Goal: Task Accomplishment & Management: Manage account settings

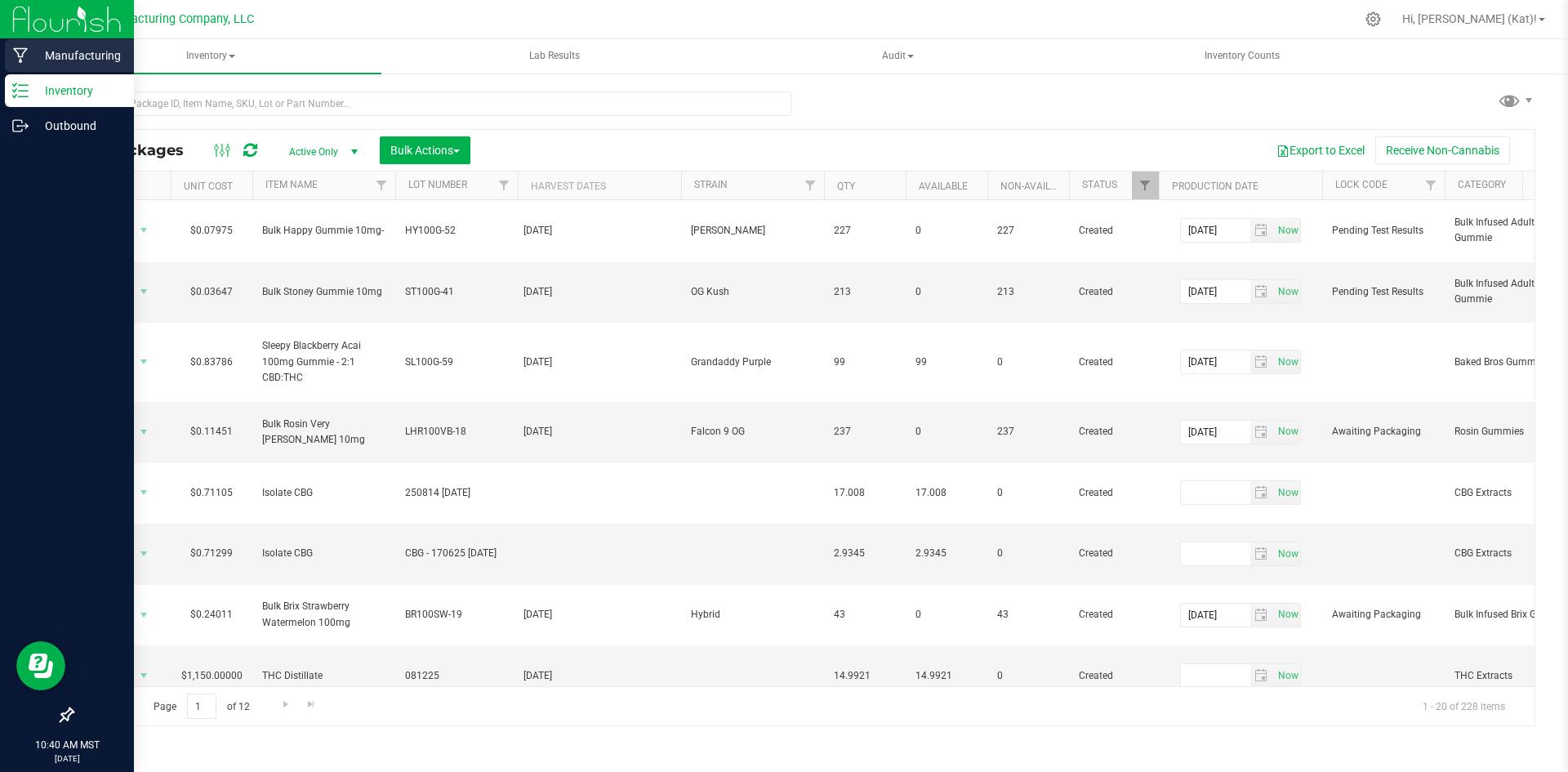
click at [34, 49] on p "Manufacturing" at bounding box center [78, 55] width 98 height 19
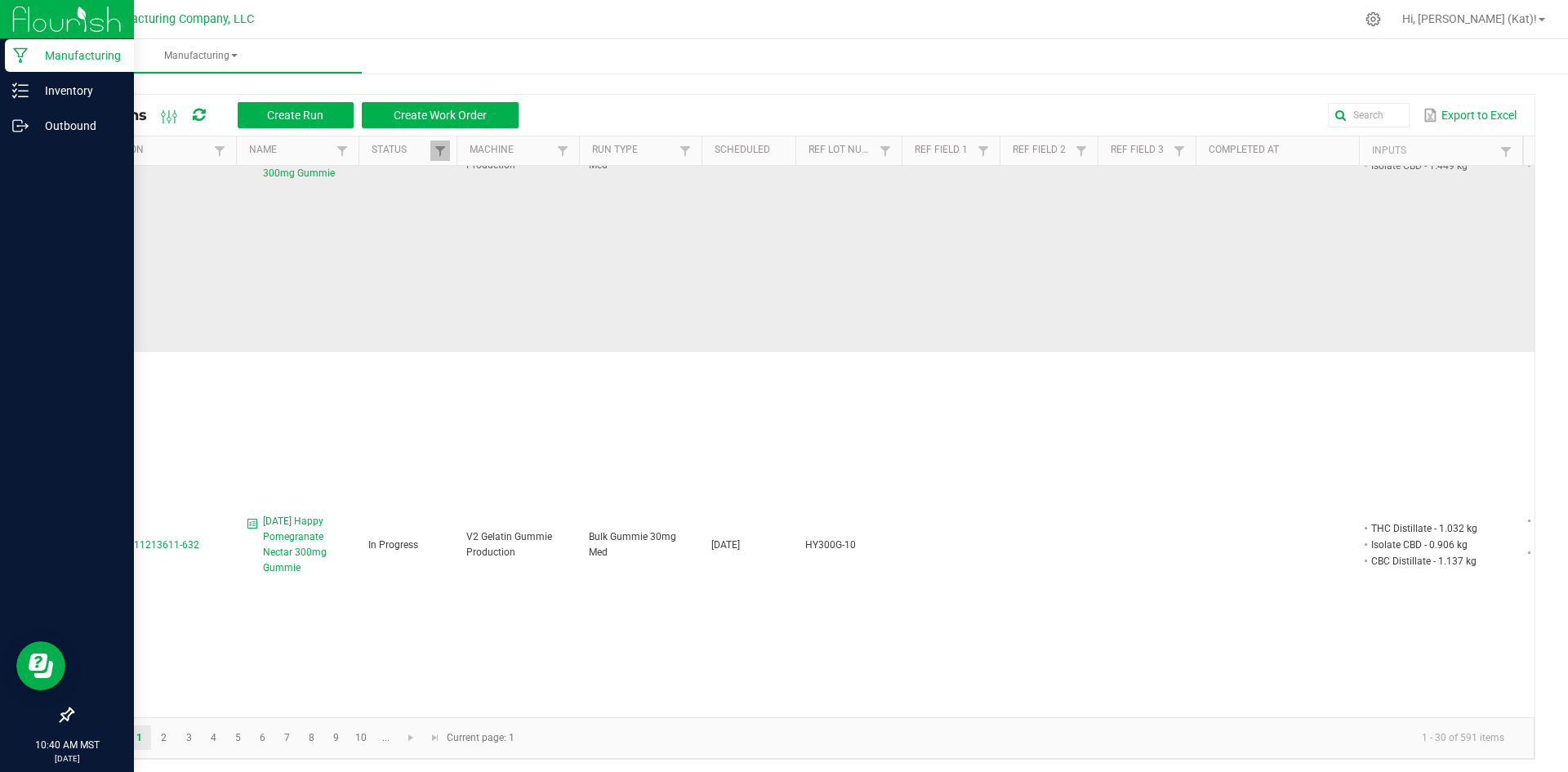
scroll to position [1552, 0]
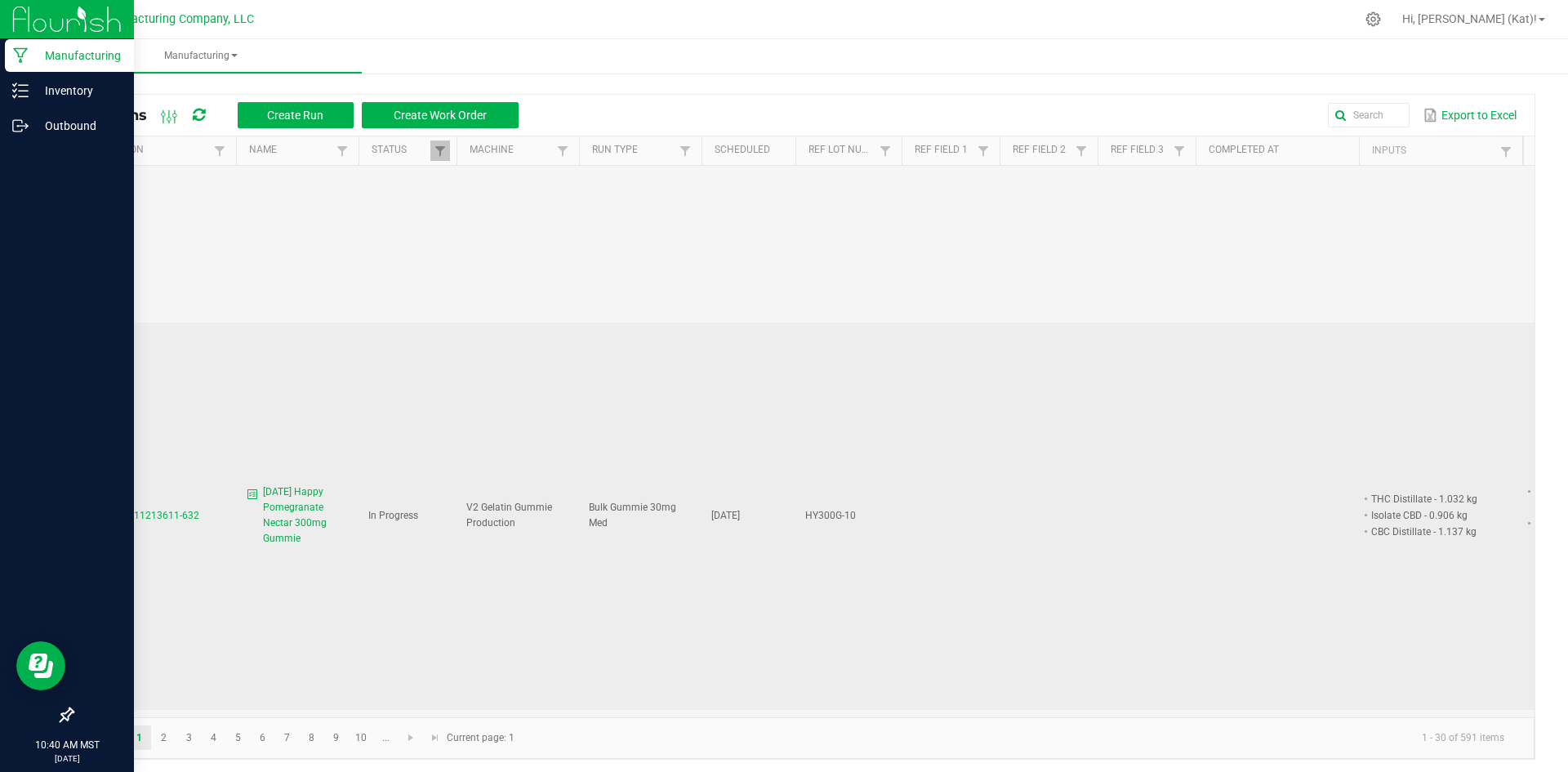
click at [311, 484] on span "[DATE] Happy Pomegranate Nectar 300mg Gummie" at bounding box center [305, 516] width 86 height 63
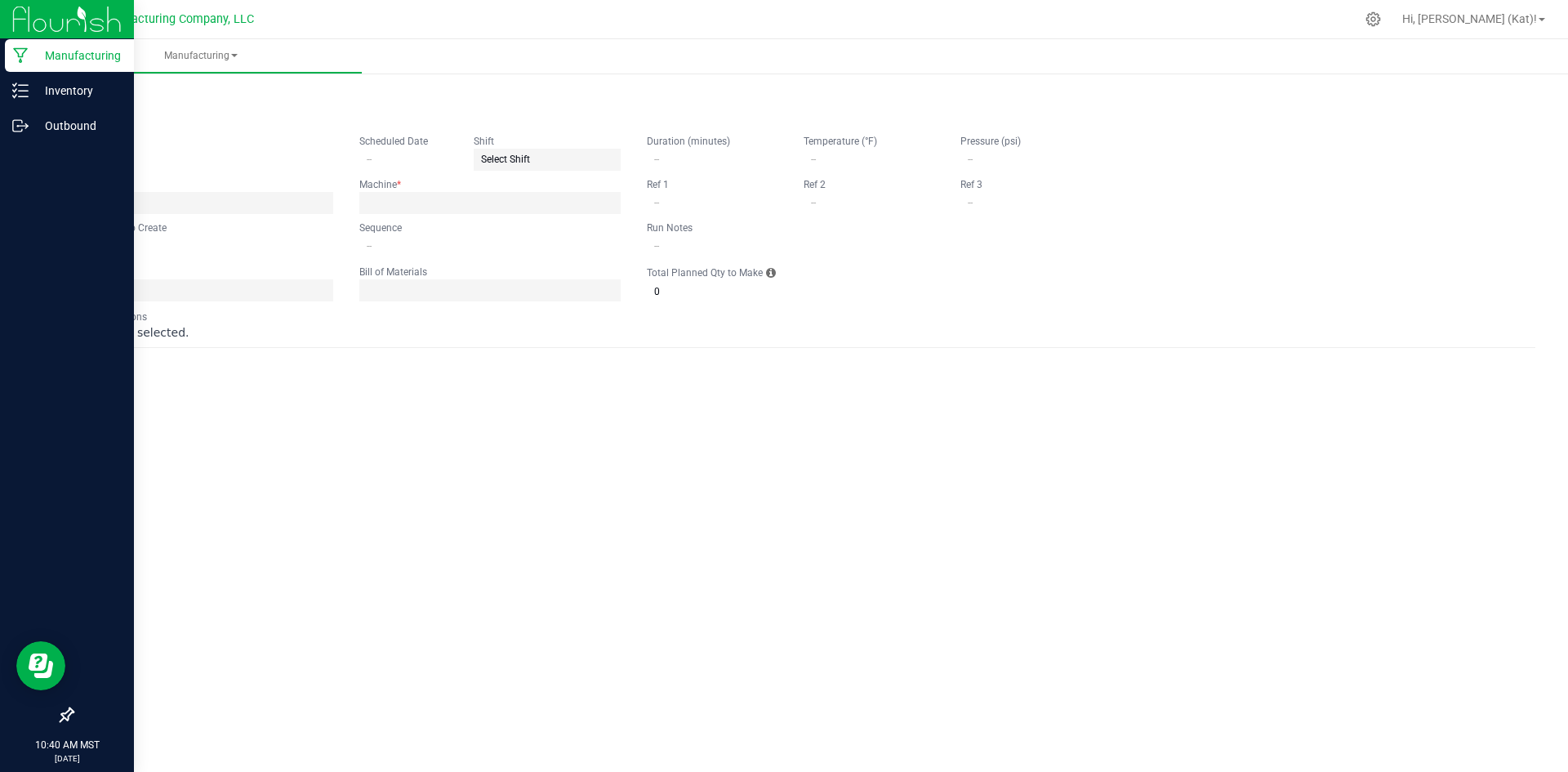
type input "[DATE] Happy Pomegranate Nectar 300mg Gummie"
type input "[DATE]"
type input "HY300G-10"
type input "1"
type input "5"
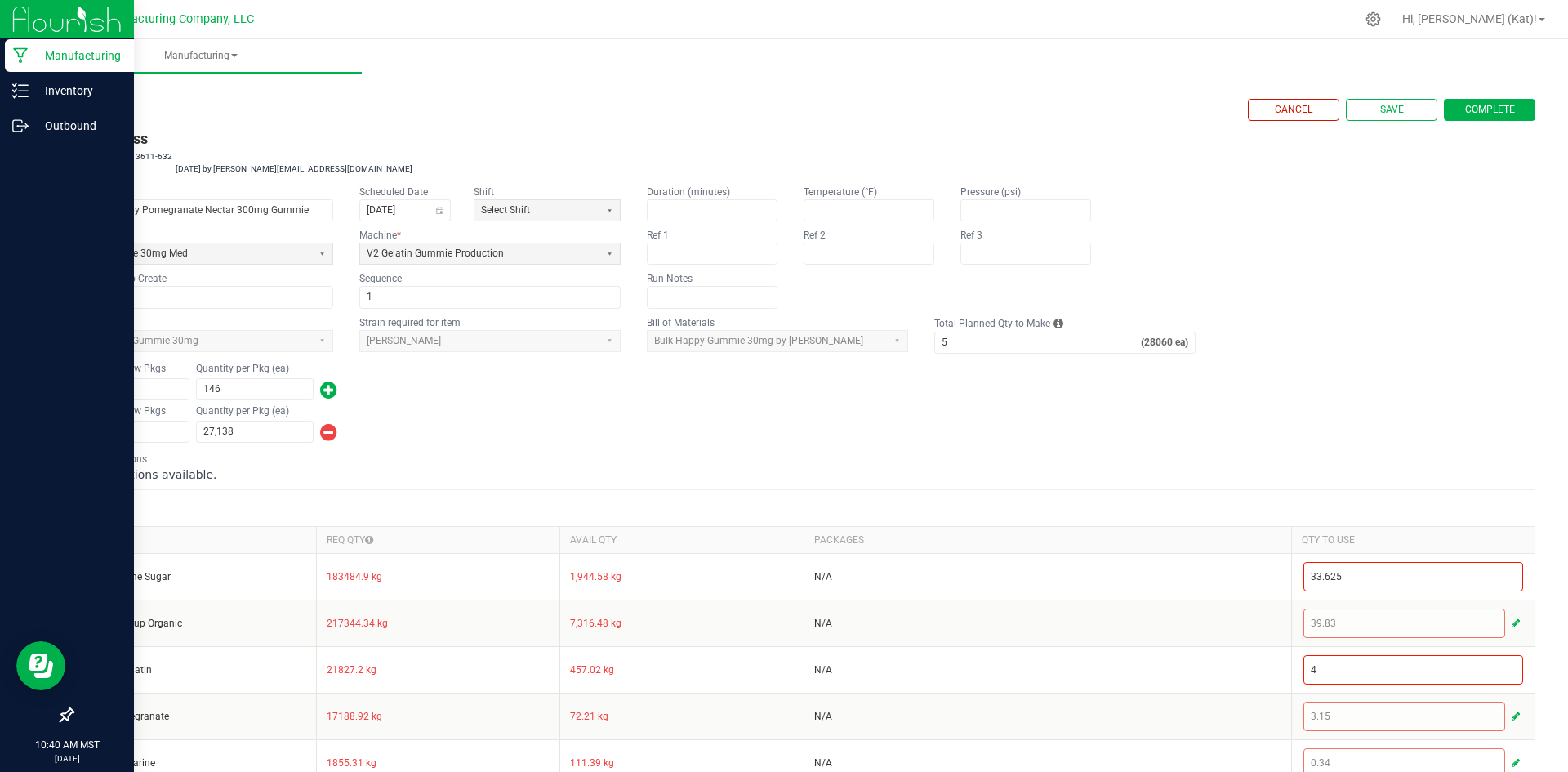
click at [1496, 119] on button "Complete" at bounding box center [1489, 109] width 92 height 22
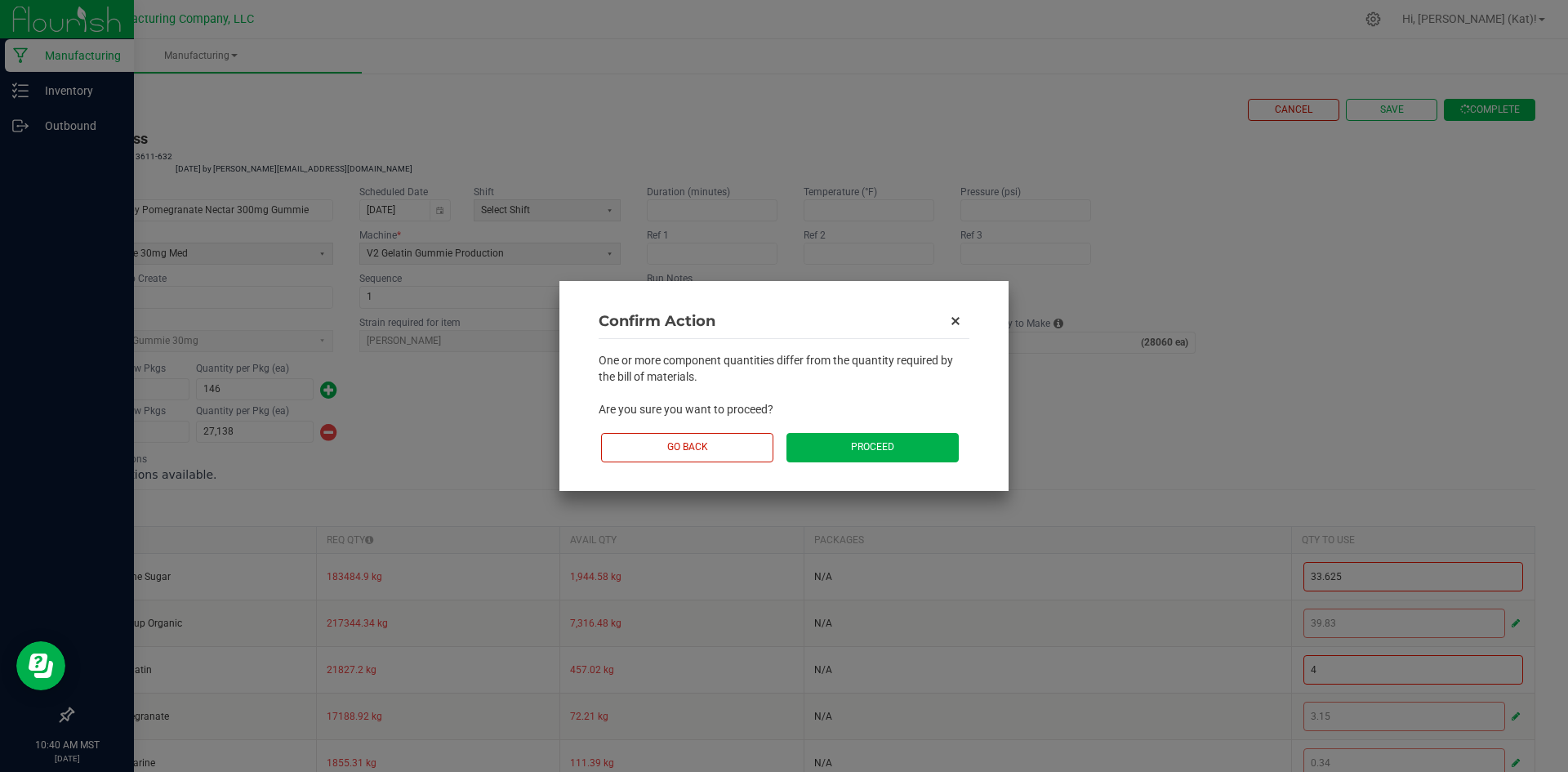
click at [906, 439] on button "Proceed" at bounding box center [873, 447] width 173 height 29
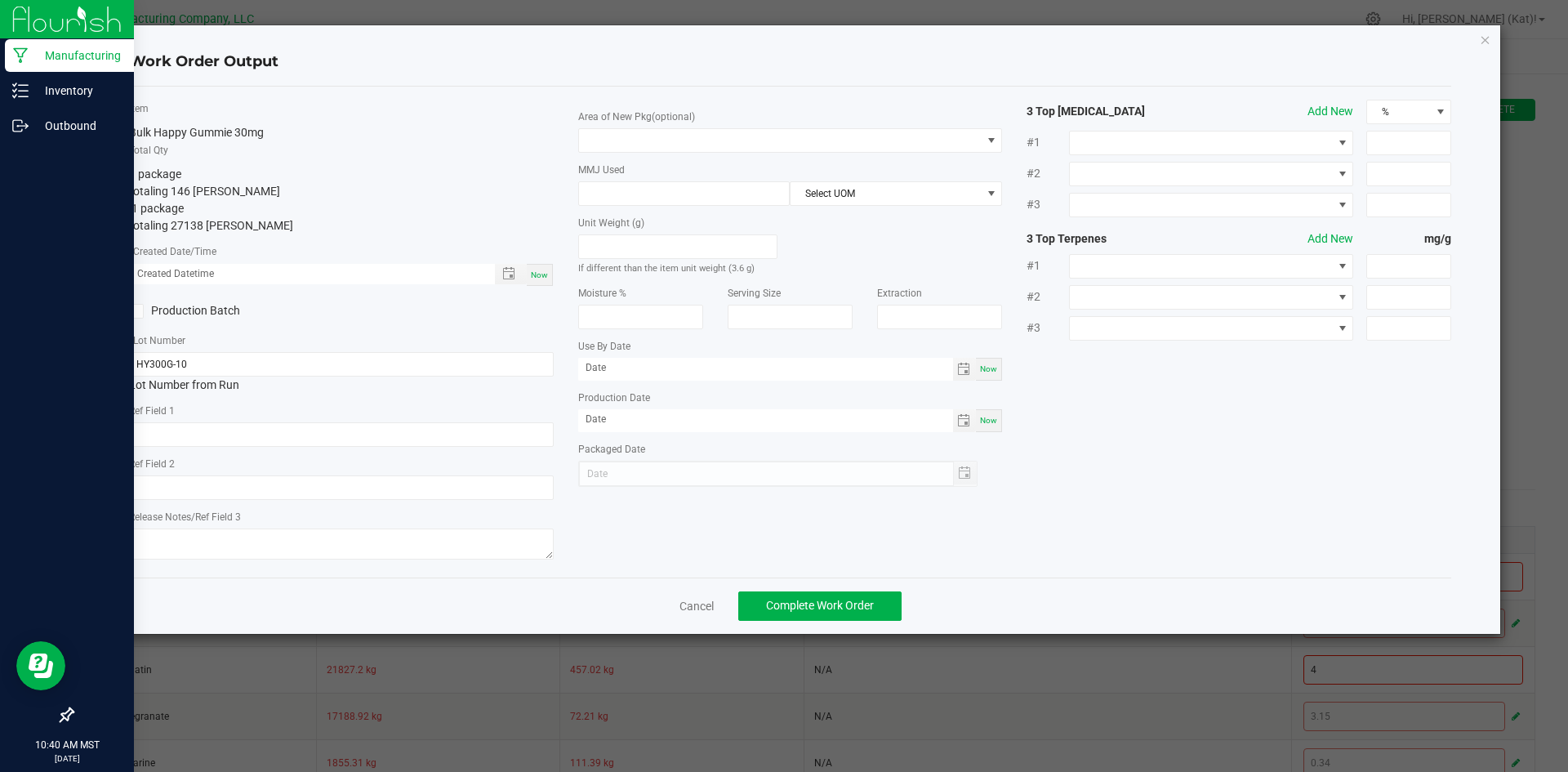
click at [544, 275] on span "Now" at bounding box center [539, 275] width 17 height 9
type input "[DATE] 10:40 AM"
type input "[DATE]"
click at [206, 435] on input "text" at bounding box center [341, 434] width 425 height 24
paste input "73g"
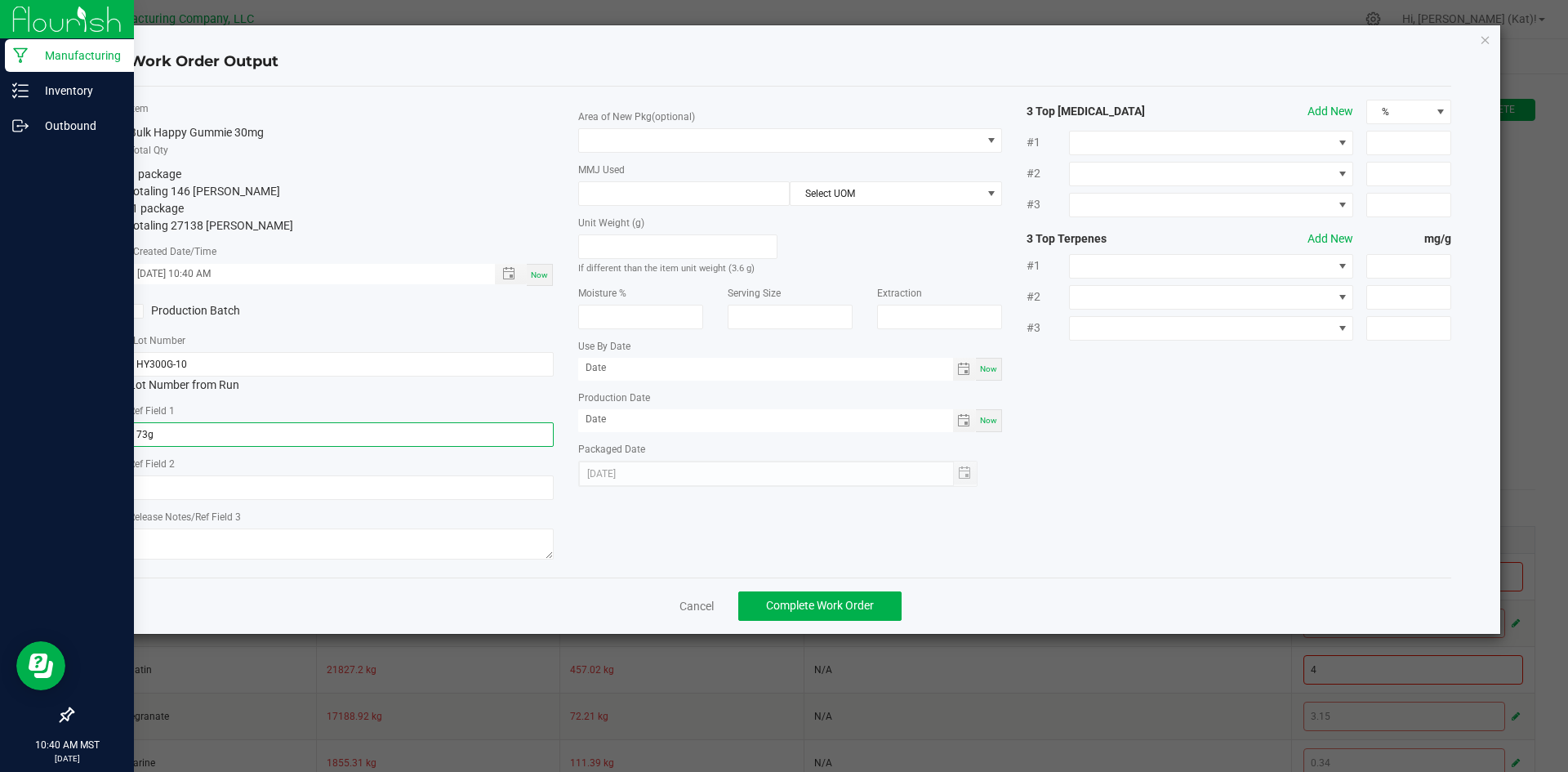
type input "73g"
click at [288, 490] on input "text" at bounding box center [341, 488] width 425 height 24
paste input "36g"
type input "36g"
click at [365, 542] on textarea at bounding box center [341, 544] width 425 height 31
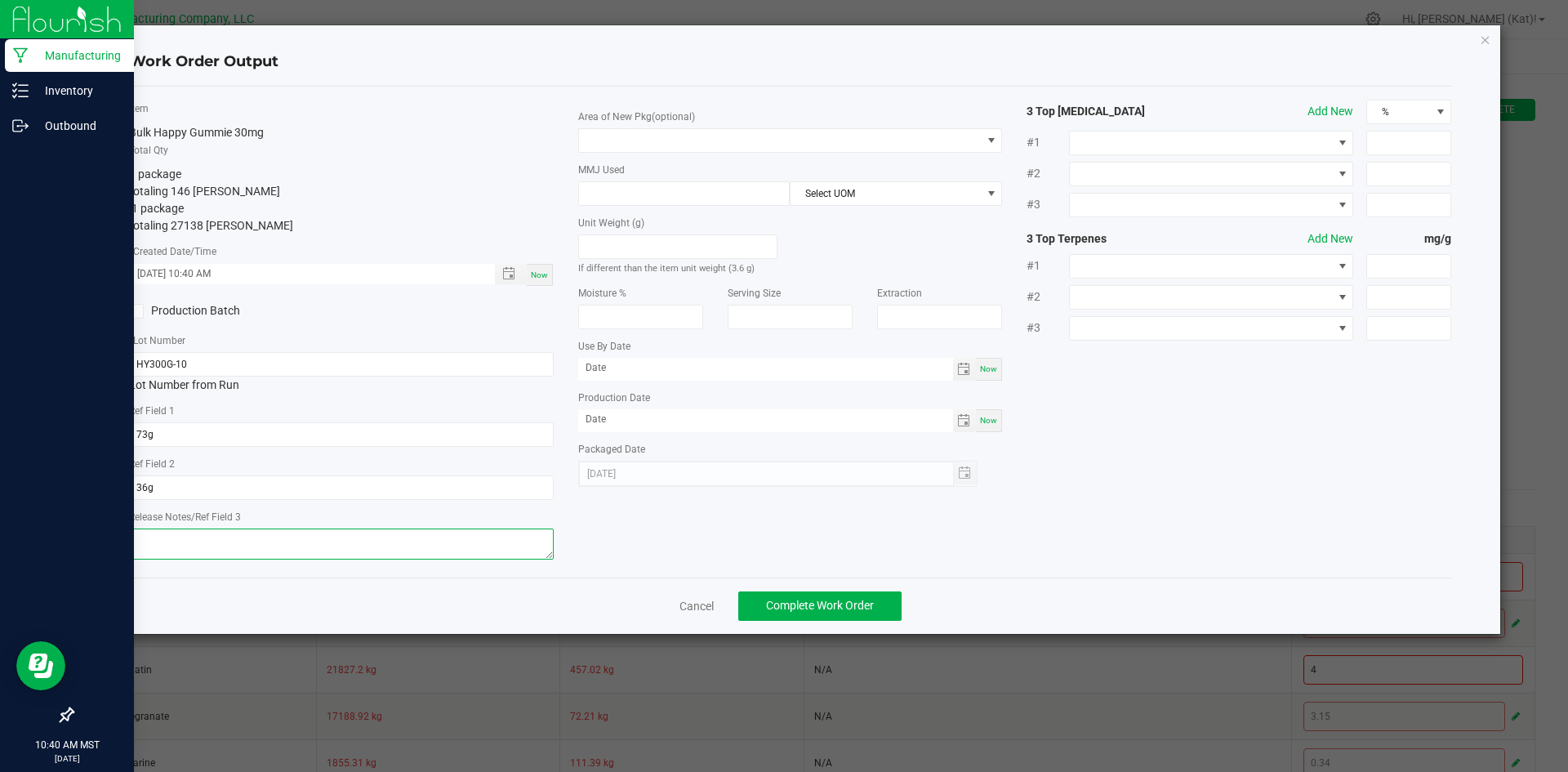
paste textarea "061525 (A) [DATE]"
drag, startPoint x: 270, startPoint y: 550, endPoint x: 170, endPoint y: 543, distance: 100.2
click at [170, 543] on textarea "061525 (A) [DATE]" at bounding box center [341, 544] width 425 height 31
type textarea "061525"
click at [760, 137] on span at bounding box center [781, 140] width 403 height 23
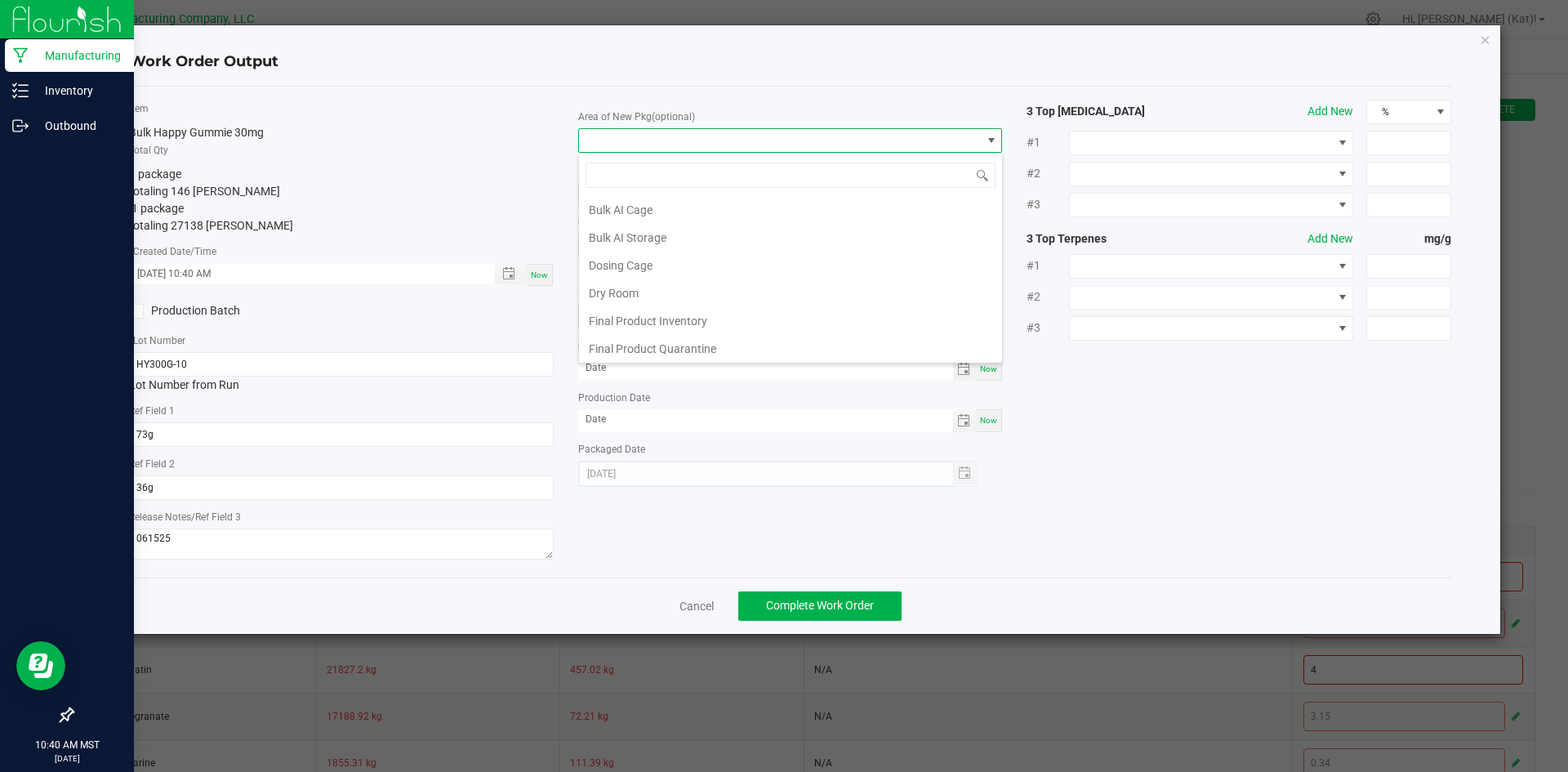
scroll to position [82, 0]
click at [668, 293] on li "Dry Room" at bounding box center [791, 295] width 423 height 28
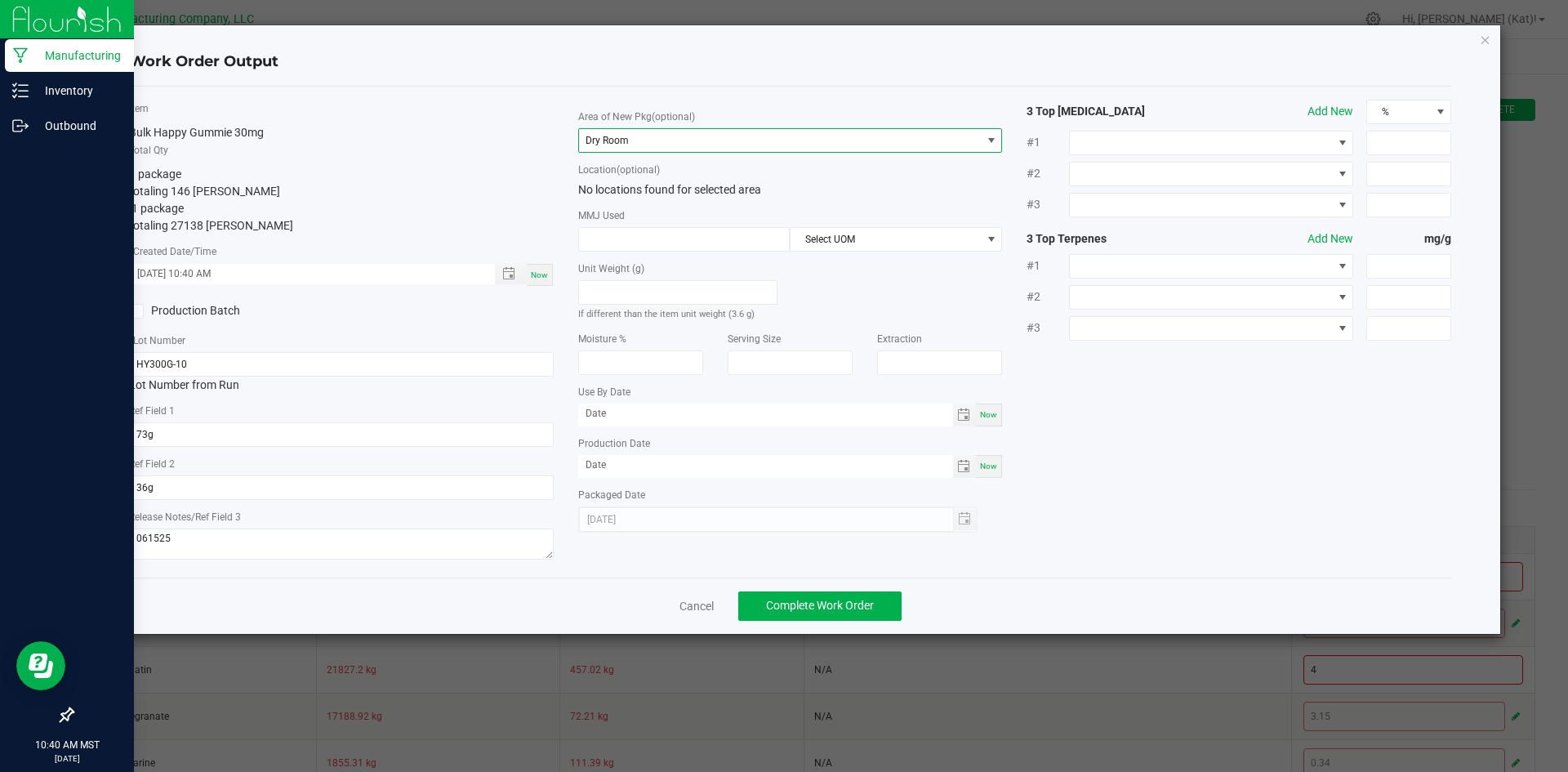
click at [987, 421] on div "Now" at bounding box center [989, 414] width 26 height 23
type input "[DATE]"
click at [991, 454] on div "Production Date Now" at bounding box center [791, 456] width 425 height 44
click at [992, 461] on span "Now" at bounding box center [989, 466] width 17 height 9
type input "[DATE]"
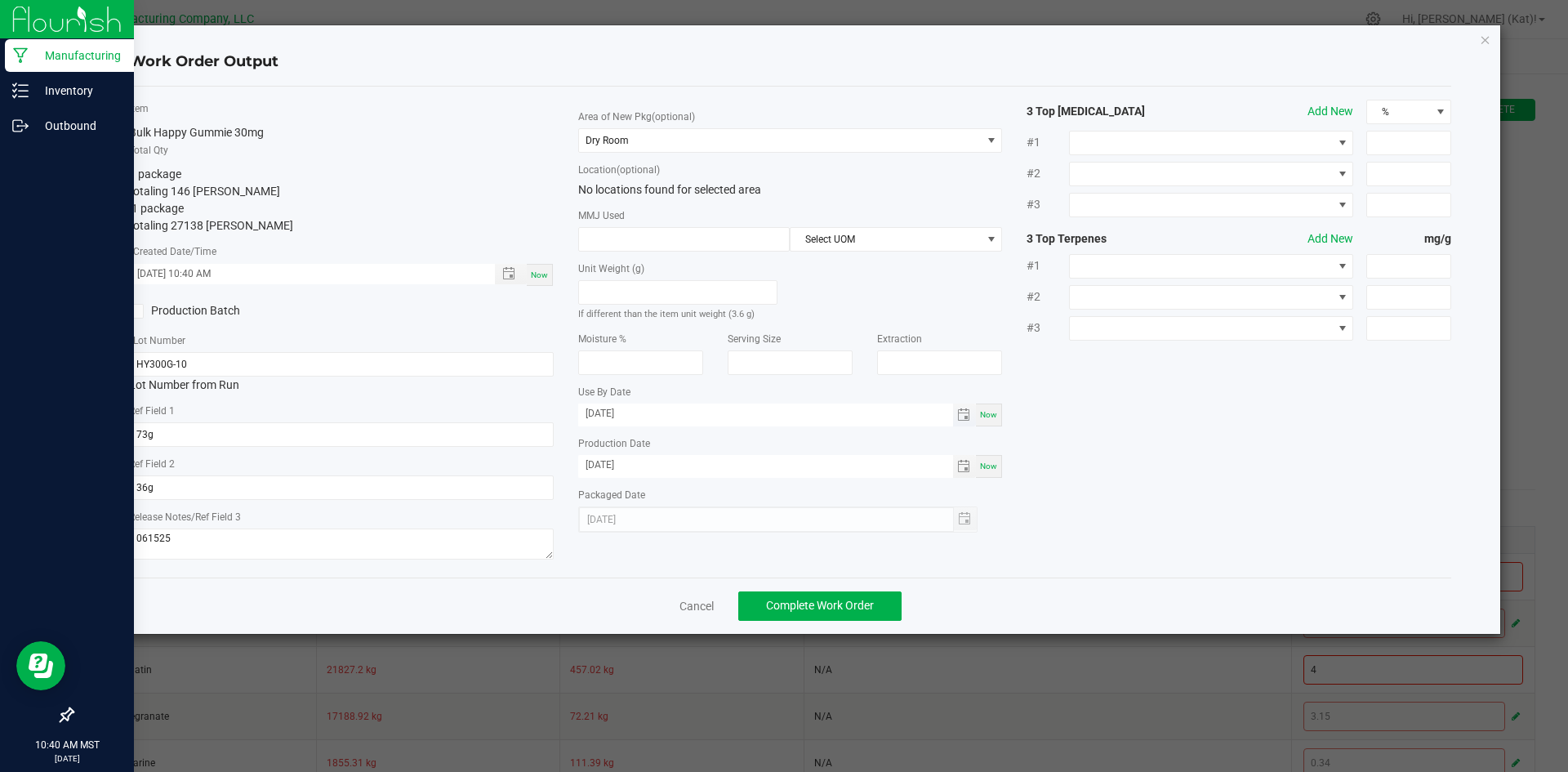
click at [609, 406] on input "[DATE]" at bounding box center [766, 413] width 375 height 20
type input "[DATE]"
click at [603, 459] on input "[DATE]" at bounding box center [766, 464] width 375 height 20
type input "[DATE]"
click at [805, 615] on button "Complete Work Order" at bounding box center [819, 606] width 163 height 30
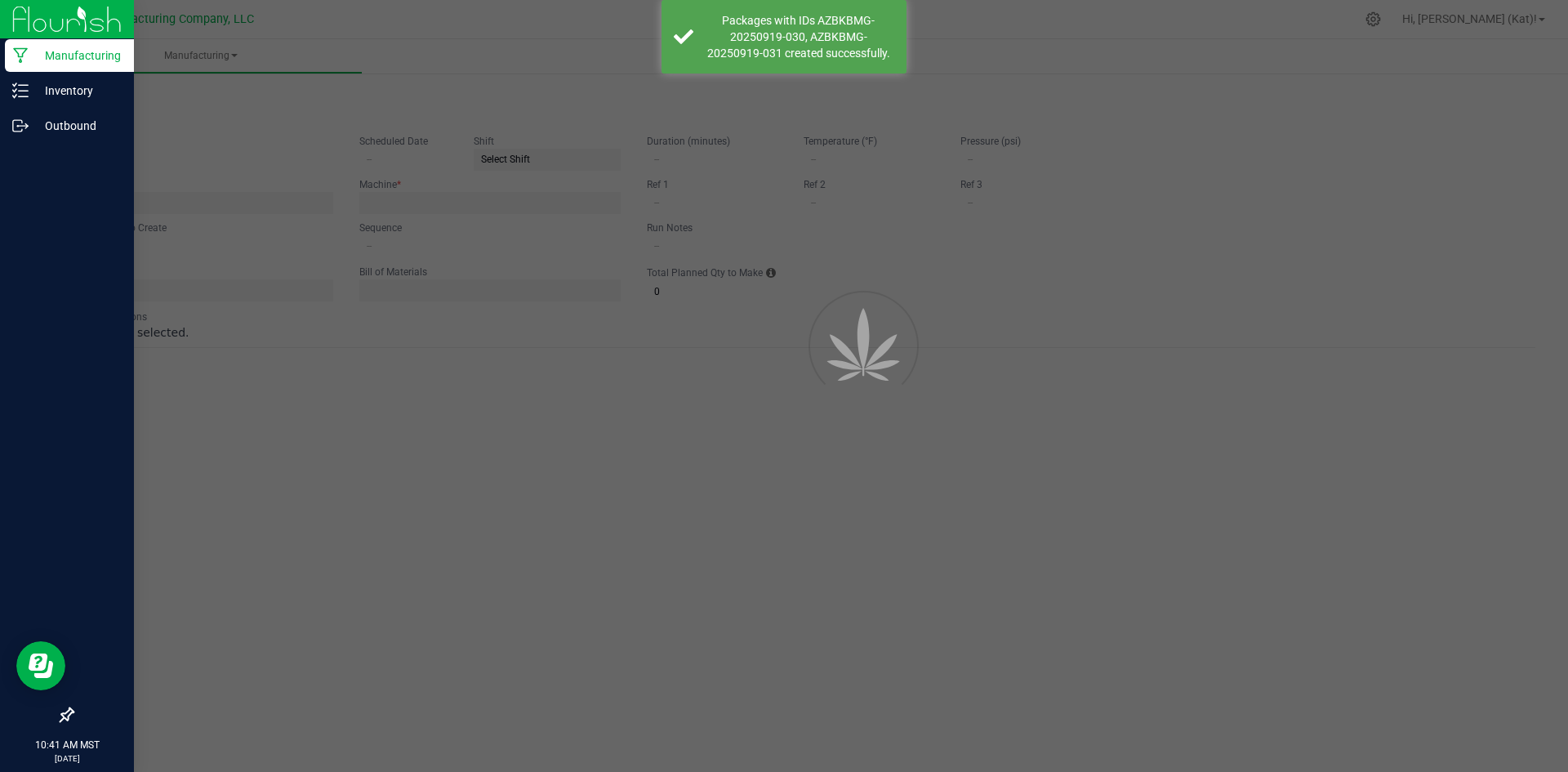
type input "[DATE] Happy Pomegranate Nectar 300mg Gummie"
type input "[DATE]"
type input "HY300G-10"
type input "1"
type input "5"
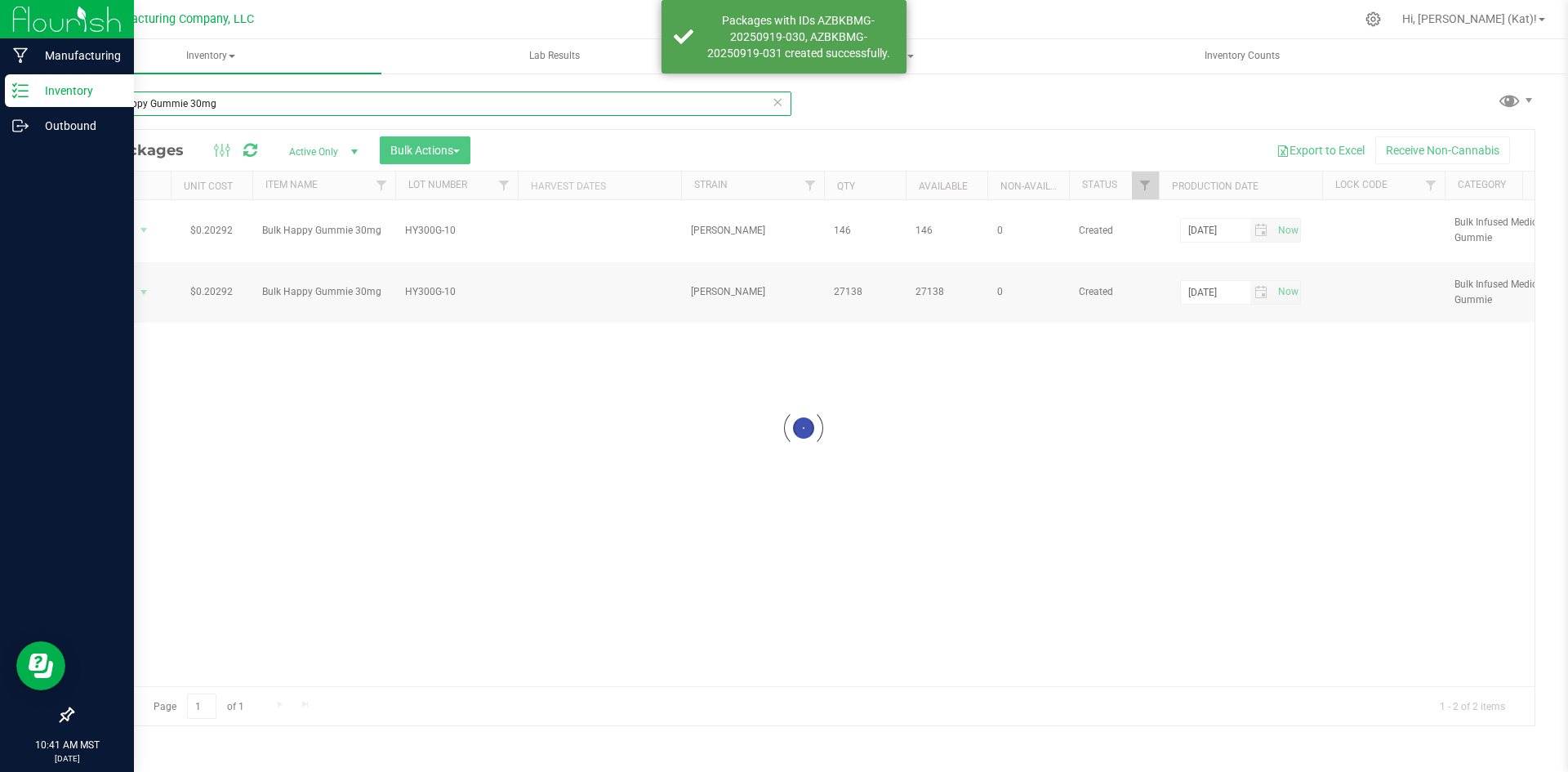
click at [281, 94] on input "Bulk Happy Gummie 30mg" at bounding box center [431, 104] width 720 height 24
click at [283, 96] on input "Bulk Happy Gummie 30mg" at bounding box center [431, 104] width 720 height 24
click at [284, 96] on input "Bulk Happy Gummie 30mg" at bounding box center [431, 104] width 720 height 24
click at [287, 99] on input "Bulk Happy Gummie 30mg" at bounding box center [431, 104] width 720 height 24
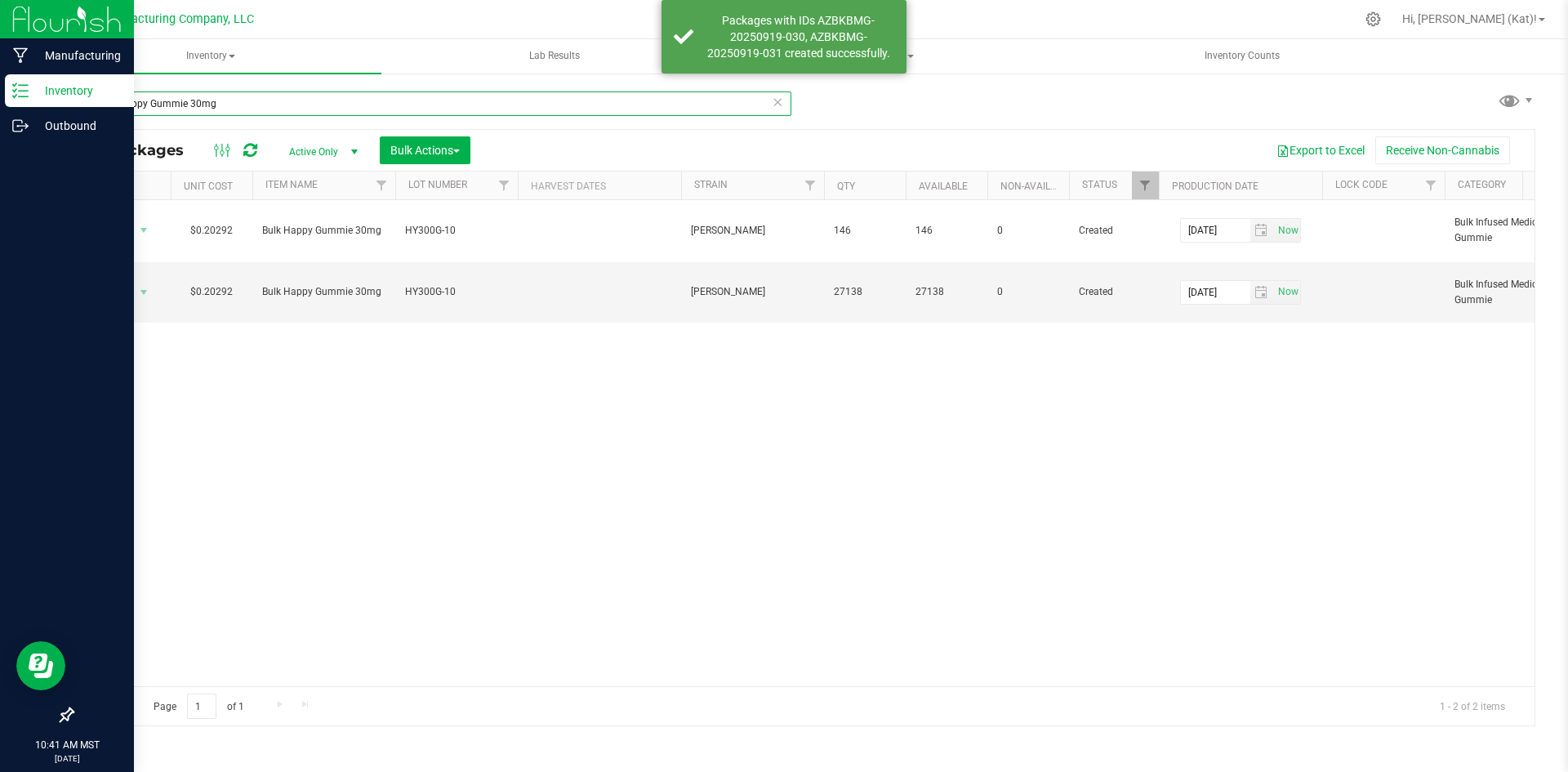
click at [287, 99] on input "Bulk Happy Gummie 30mg" at bounding box center [431, 104] width 720 height 24
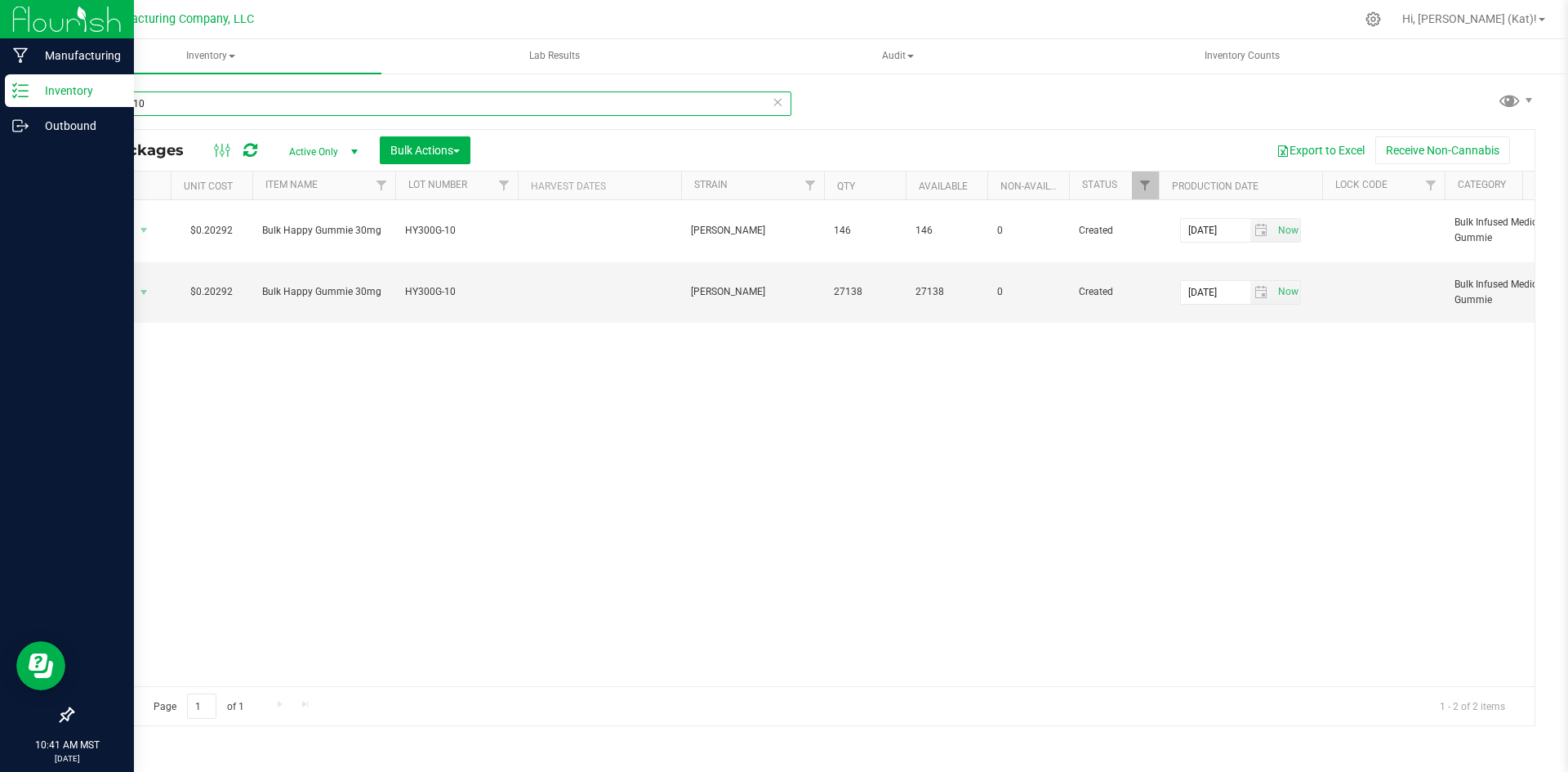
type input "hy300g-10"
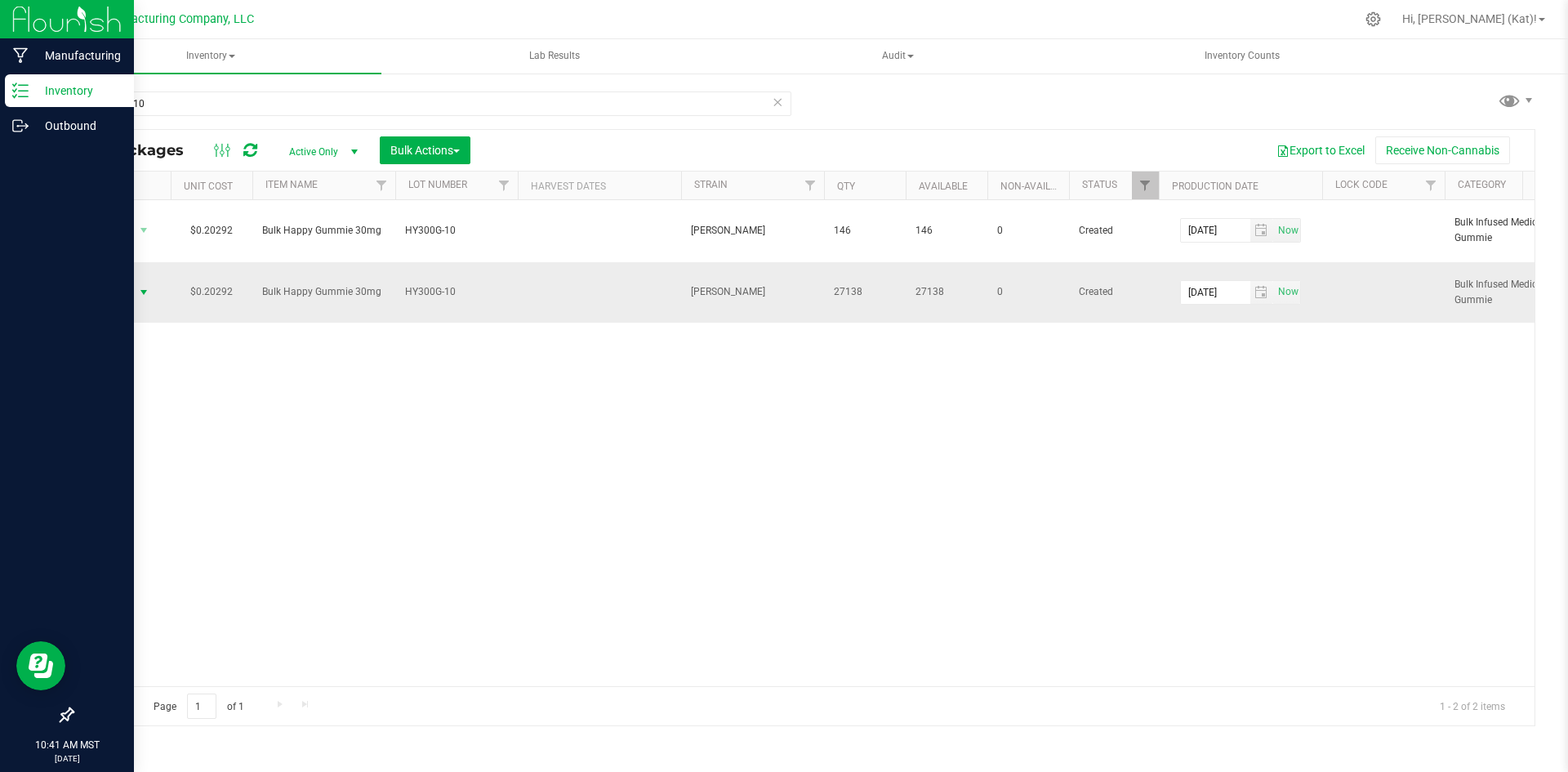
click at [126, 296] on span "Action" at bounding box center [111, 292] width 45 height 23
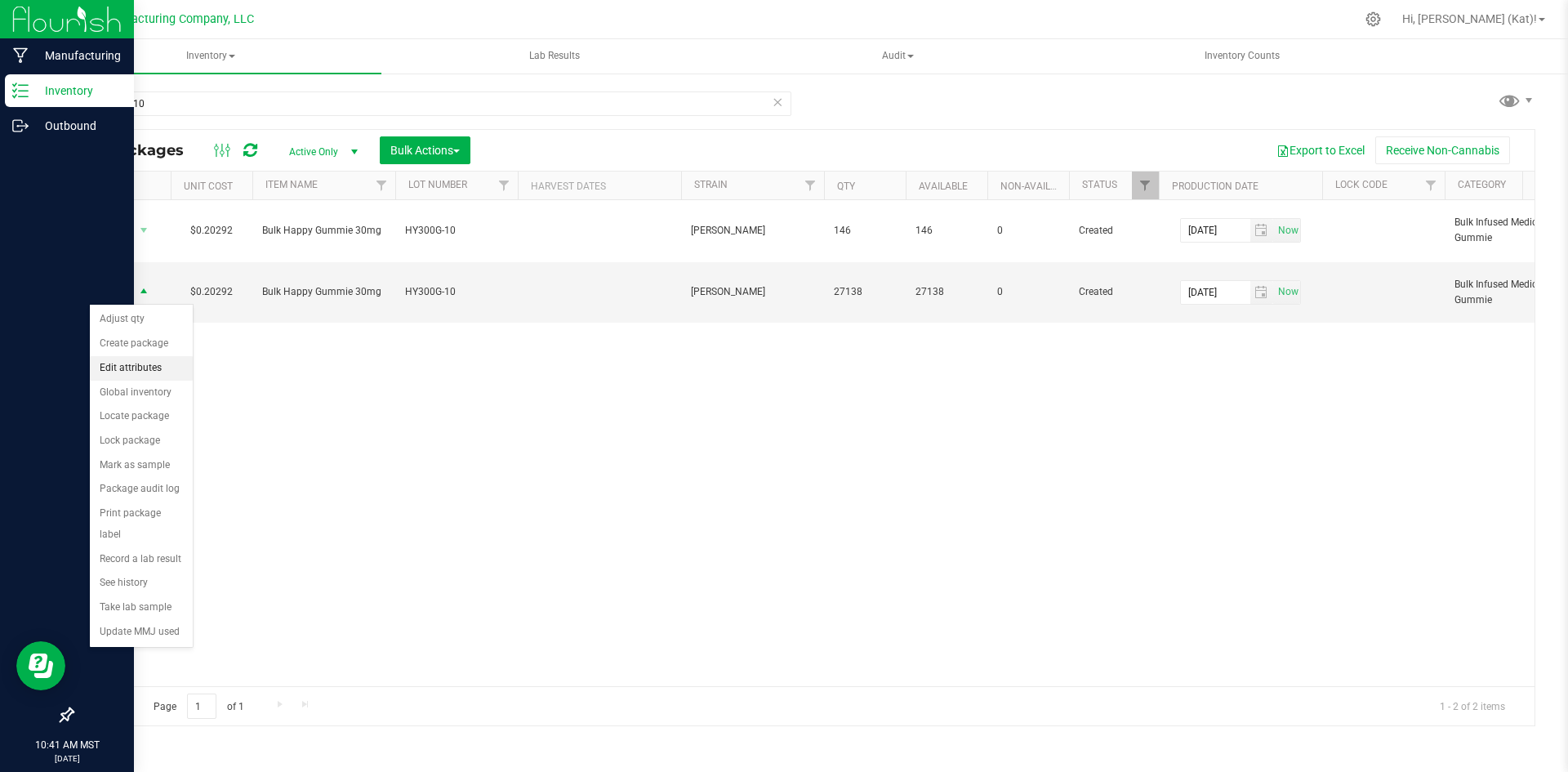
click at [144, 359] on li "Edit attributes" at bounding box center [141, 368] width 103 height 24
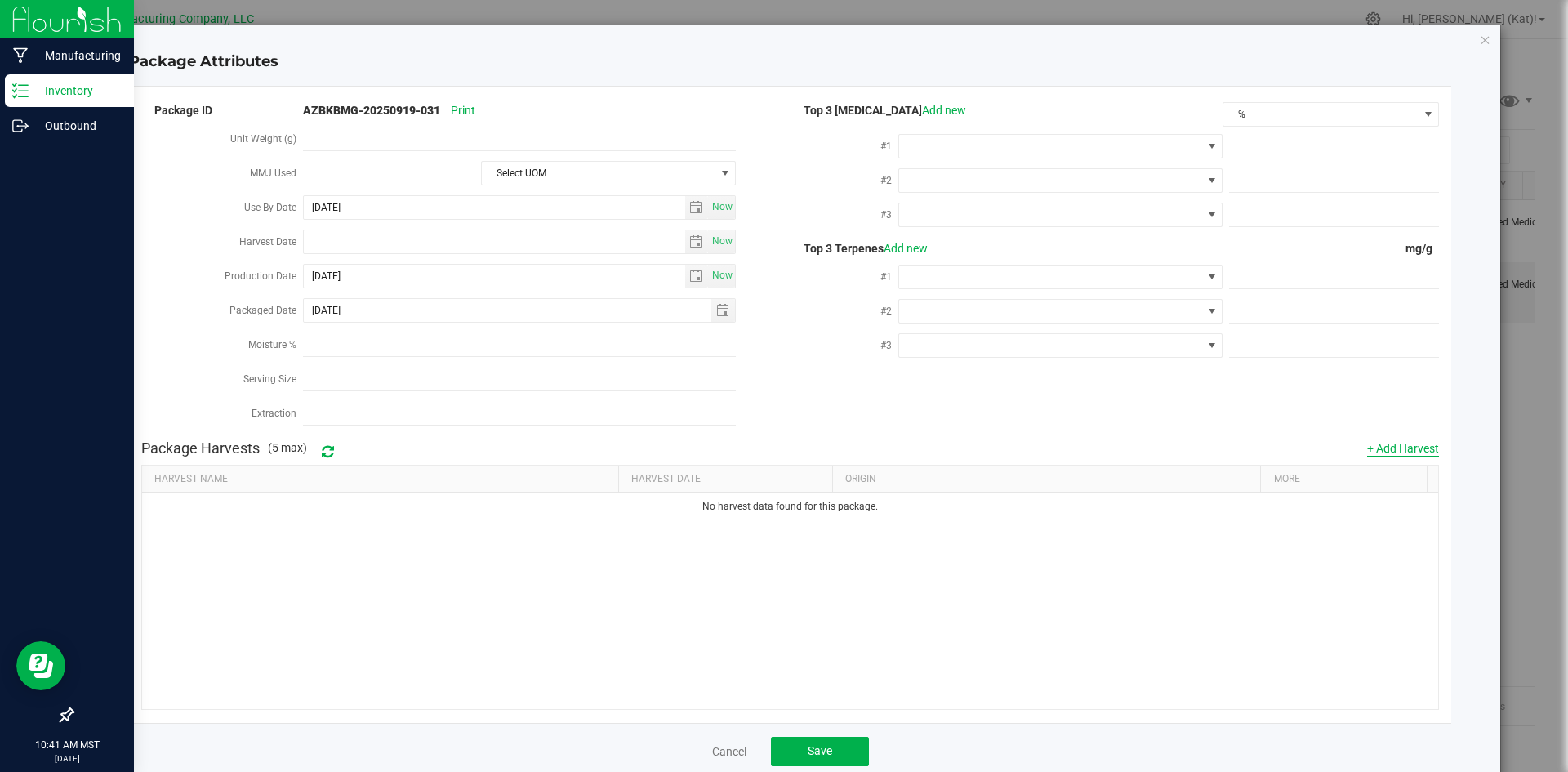
click at [1387, 448] on button "+ Add Harvest" at bounding box center [1403, 448] width 72 height 17
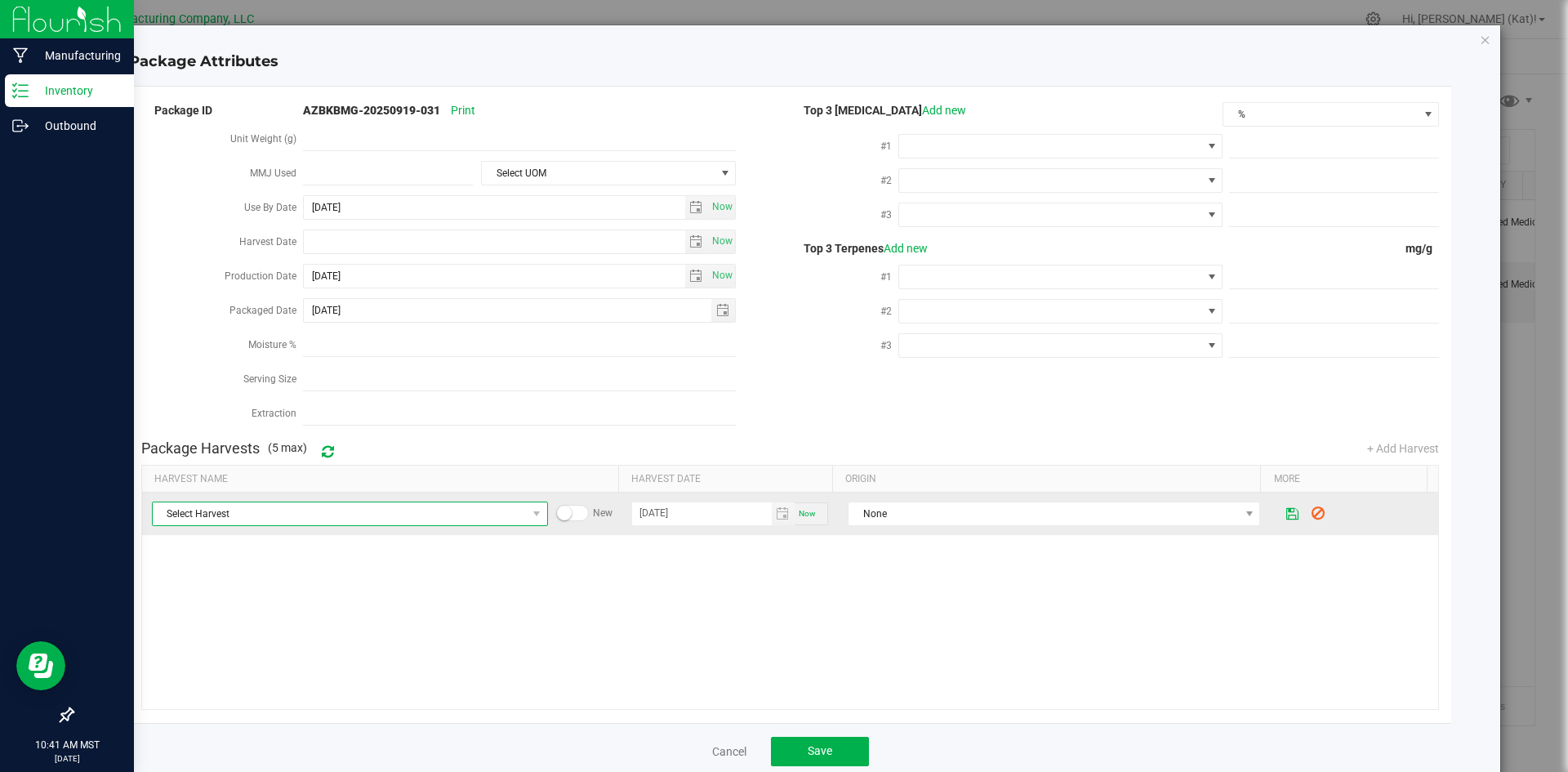
click at [503, 508] on span "Select Harvest" at bounding box center [339, 514] width 374 height 23
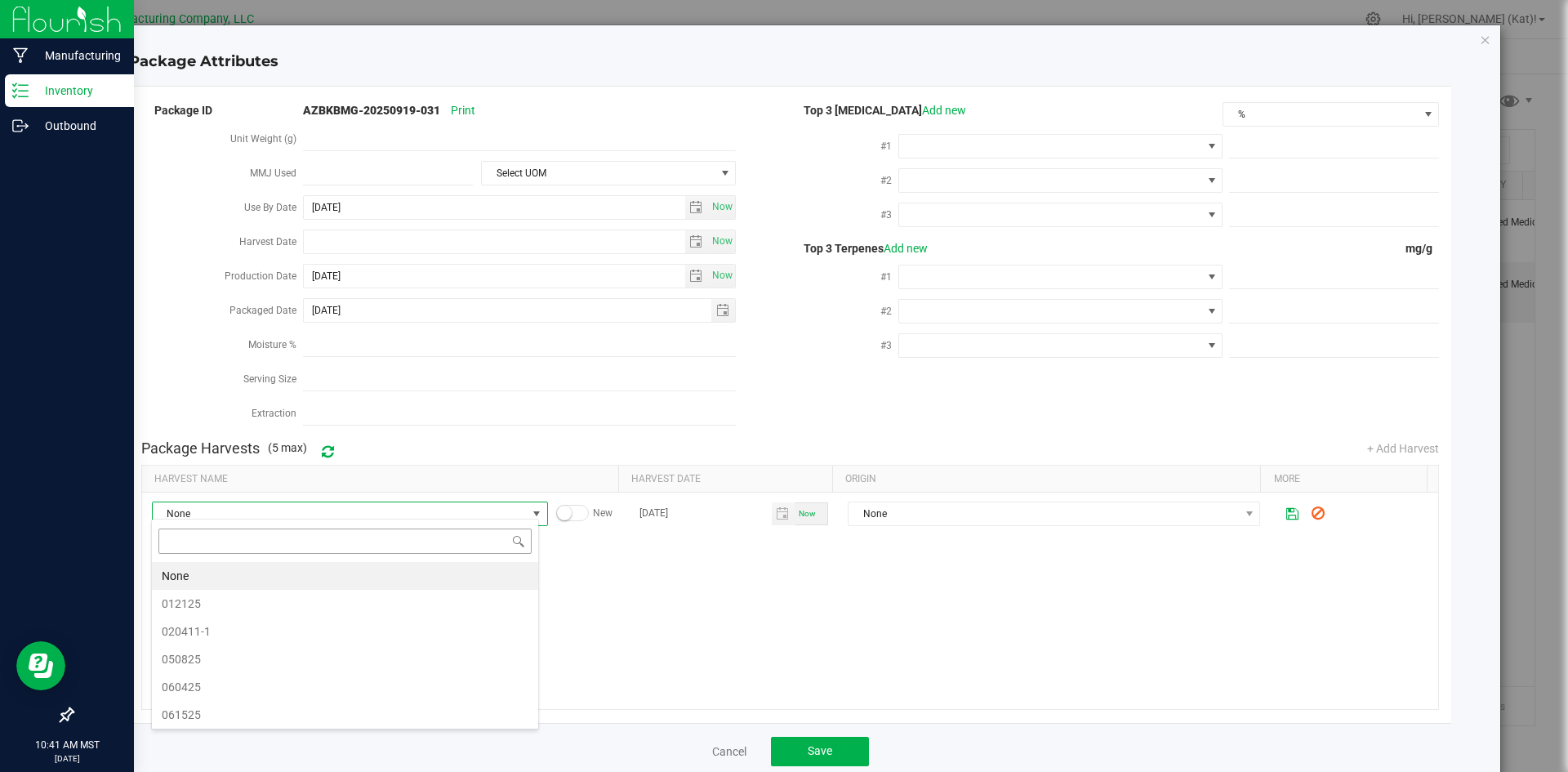
scroll to position [24, 387]
click at [227, 704] on span "061525" at bounding box center [345, 714] width 366 height 24
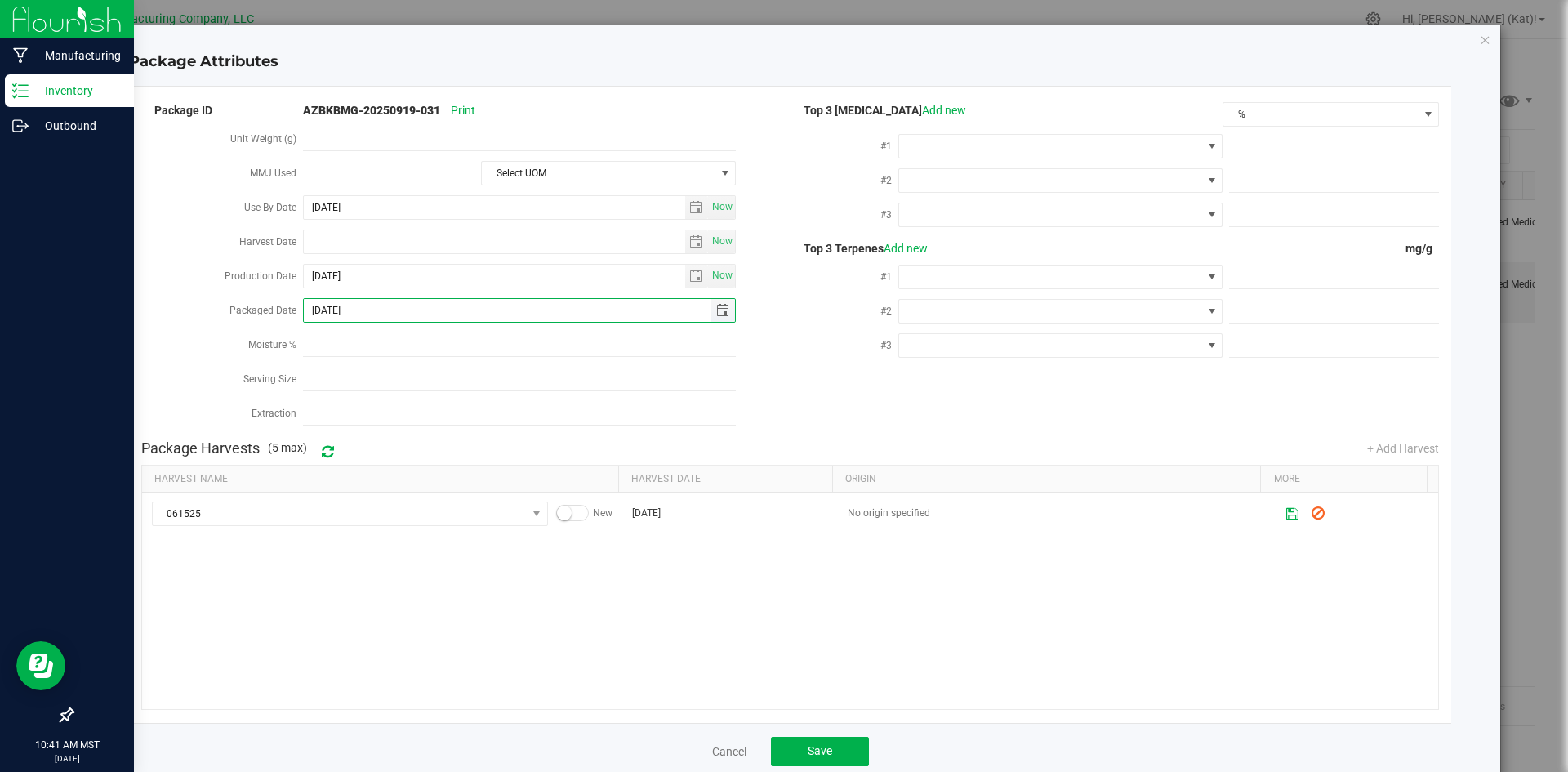
drag, startPoint x: 375, startPoint y: 307, endPoint x: 326, endPoint y: 310, distance: 49.1
click at [326, 310] on input "[DATE]" at bounding box center [507, 311] width 407 height 23
type input "[DATE]"
click at [786, 415] on div "Package ID AZBKBMG-20250919-031 Print Unit Weight (g) MMJ Used Select UOM Use B…" at bounding box center [791, 265] width 1298 height 332
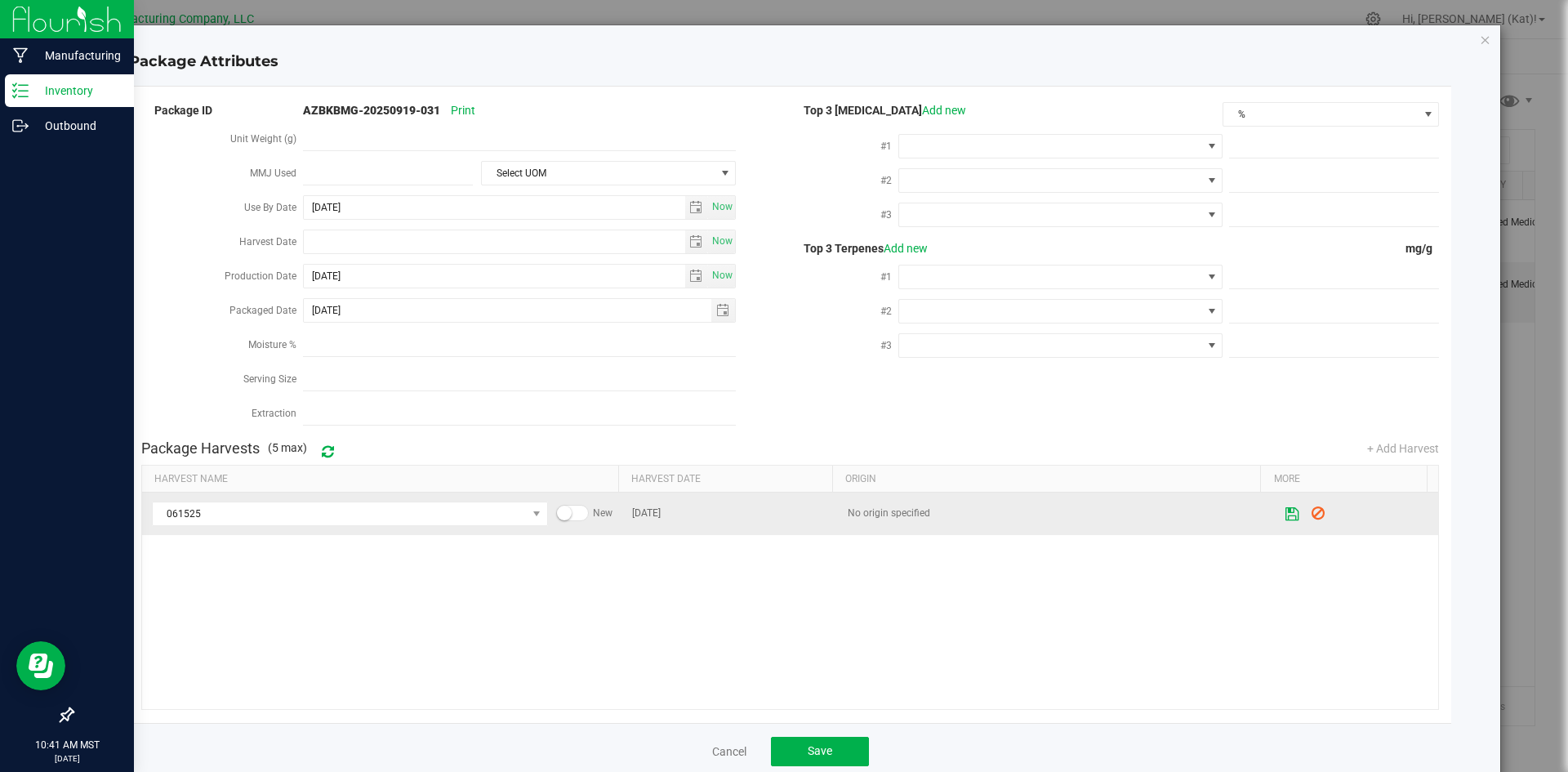
click at [1286, 508] on icon at bounding box center [1293, 513] width 14 height 11
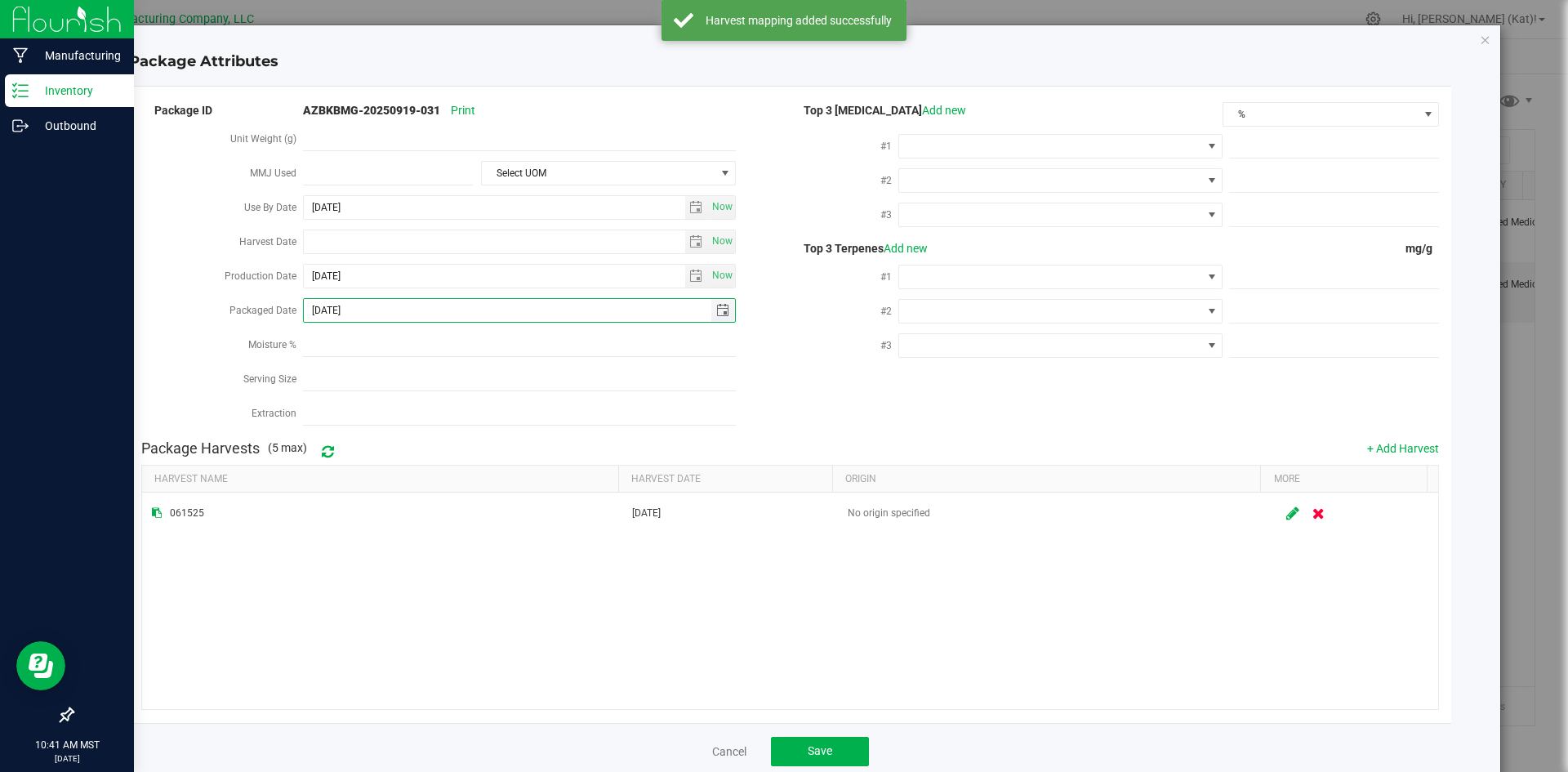
drag, startPoint x: 382, startPoint y: 308, endPoint x: 305, endPoint y: 311, distance: 77.1
click at [305, 311] on input "[DATE]" at bounding box center [507, 311] width 407 height 23
click at [838, 736] on button "Save" at bounding box center [820, 751] width 98 height 30
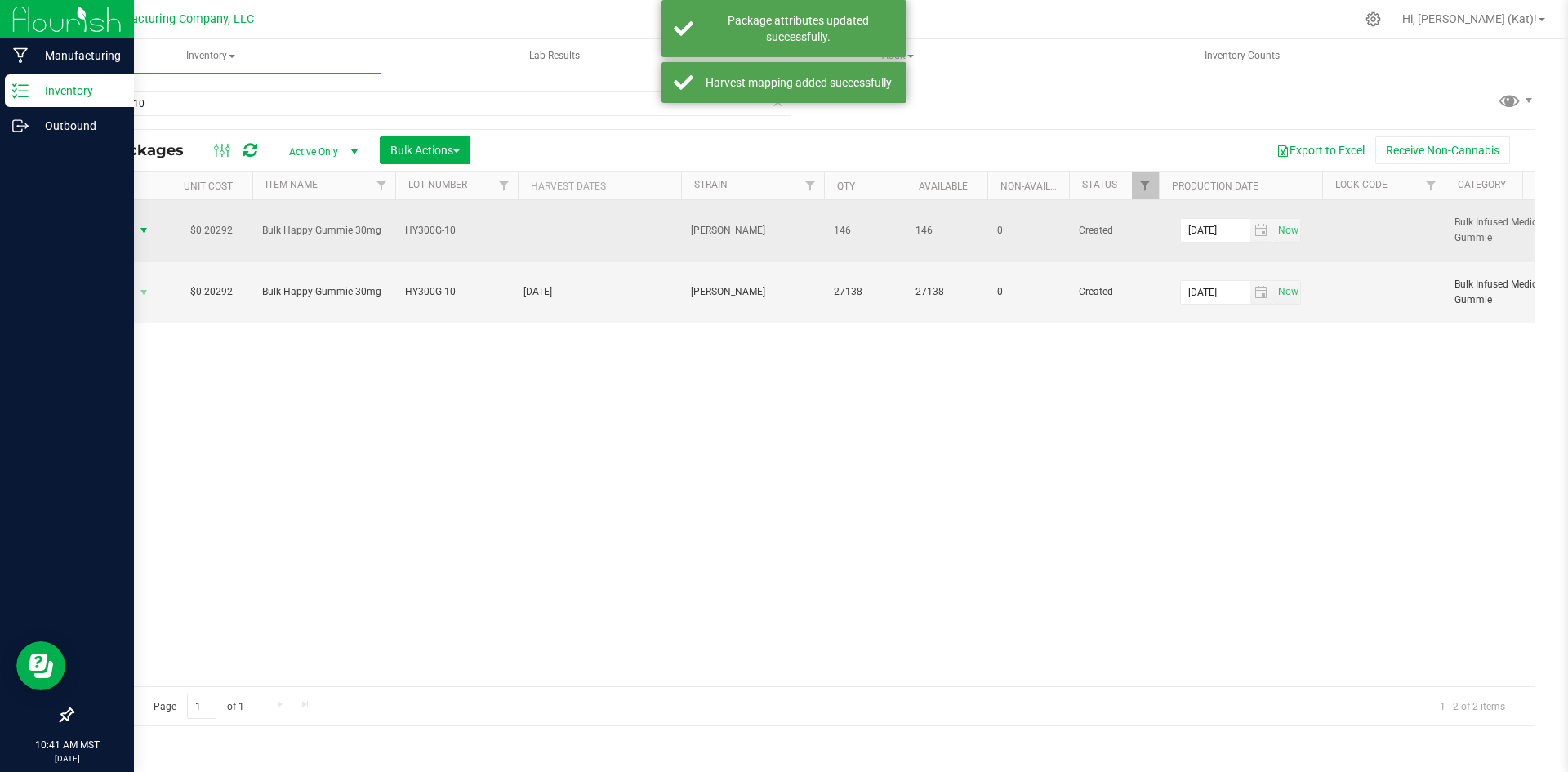
click at [126, 236] on span "Action" at bounding box center [111, 230] width 45 height 23
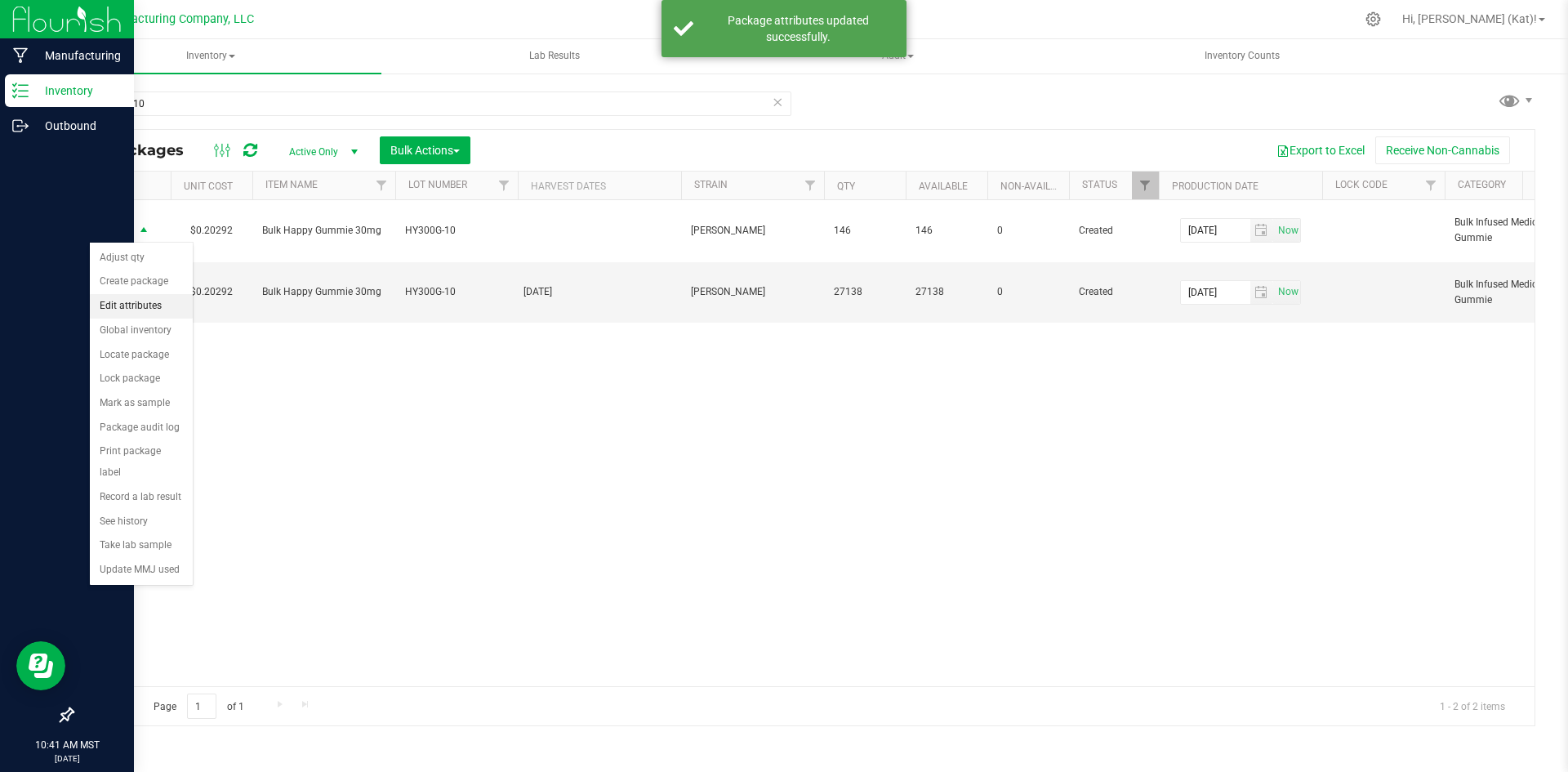
click at [131, 309] on li "Edit attributes" at bounding box center [141, 306] width 103 height 24
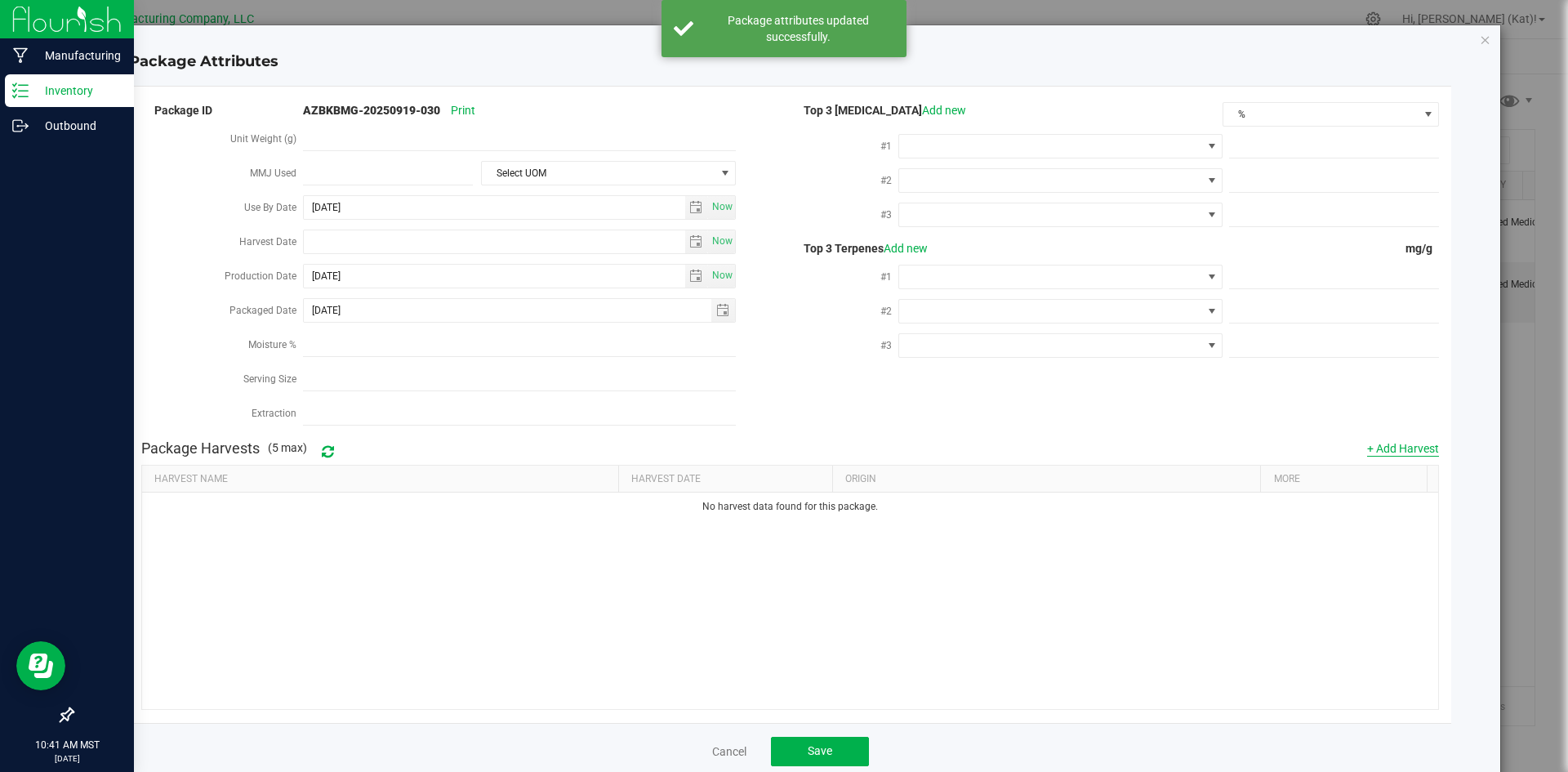
click at [1393, 441] on button "+ Add Harvest" at bounding box center [1403, 448] width 72 height 17
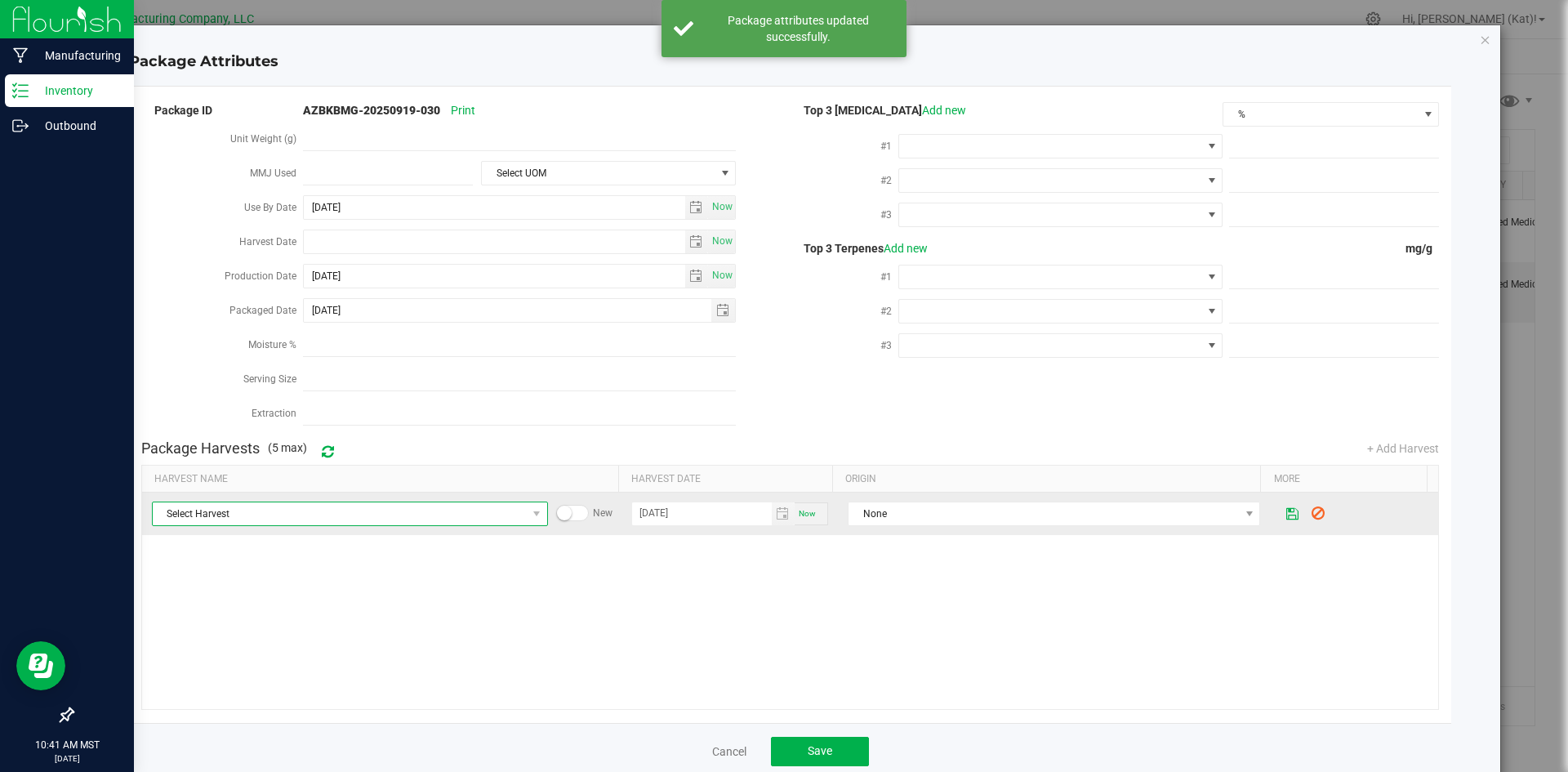
click at [409, 506] on span "Select Harvest" at bounding box center [339, 514] width 374 height 23
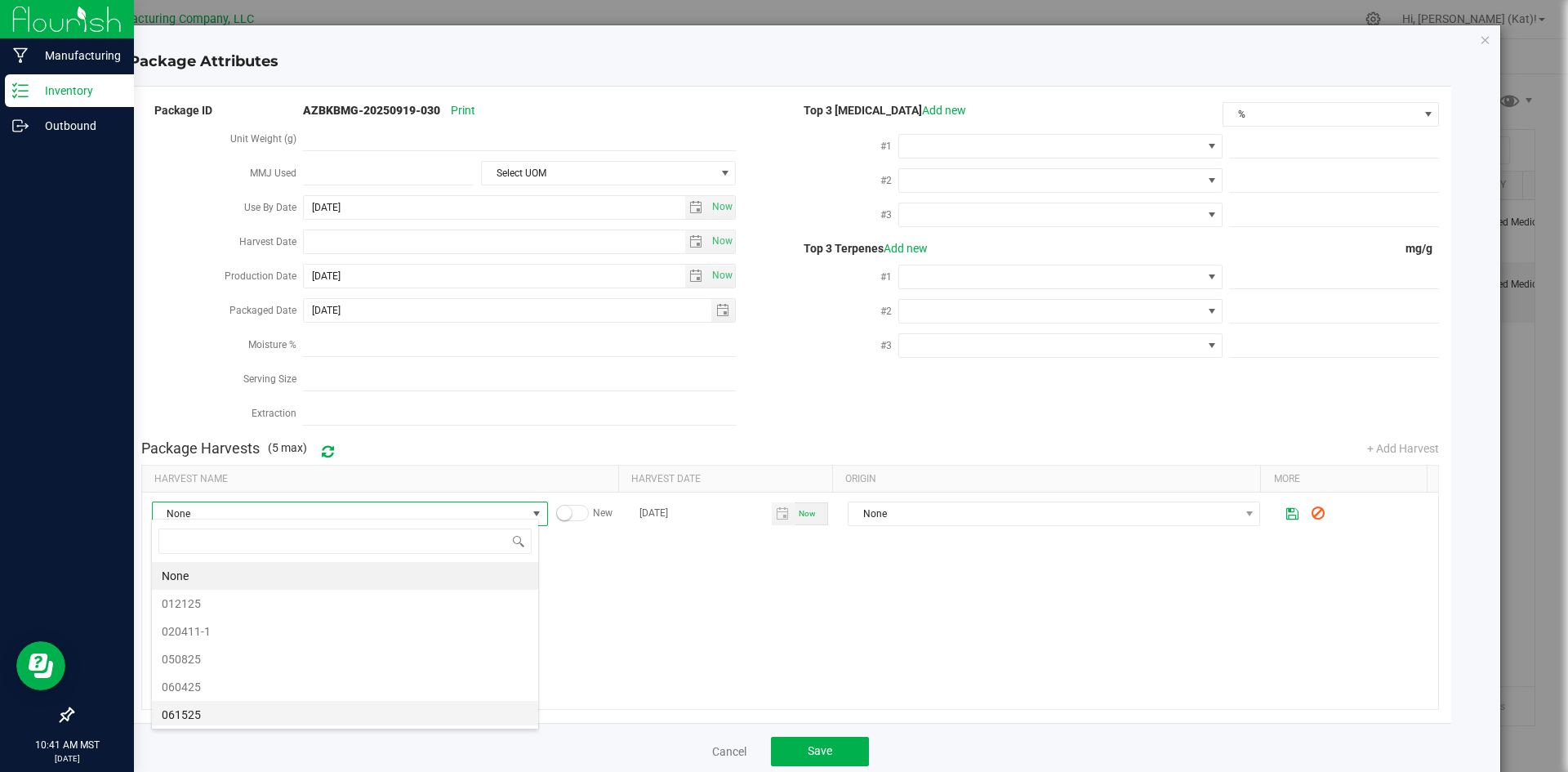
click at [230, 721] on span "061525" at bounding box center [345, 714] width 366 height 24
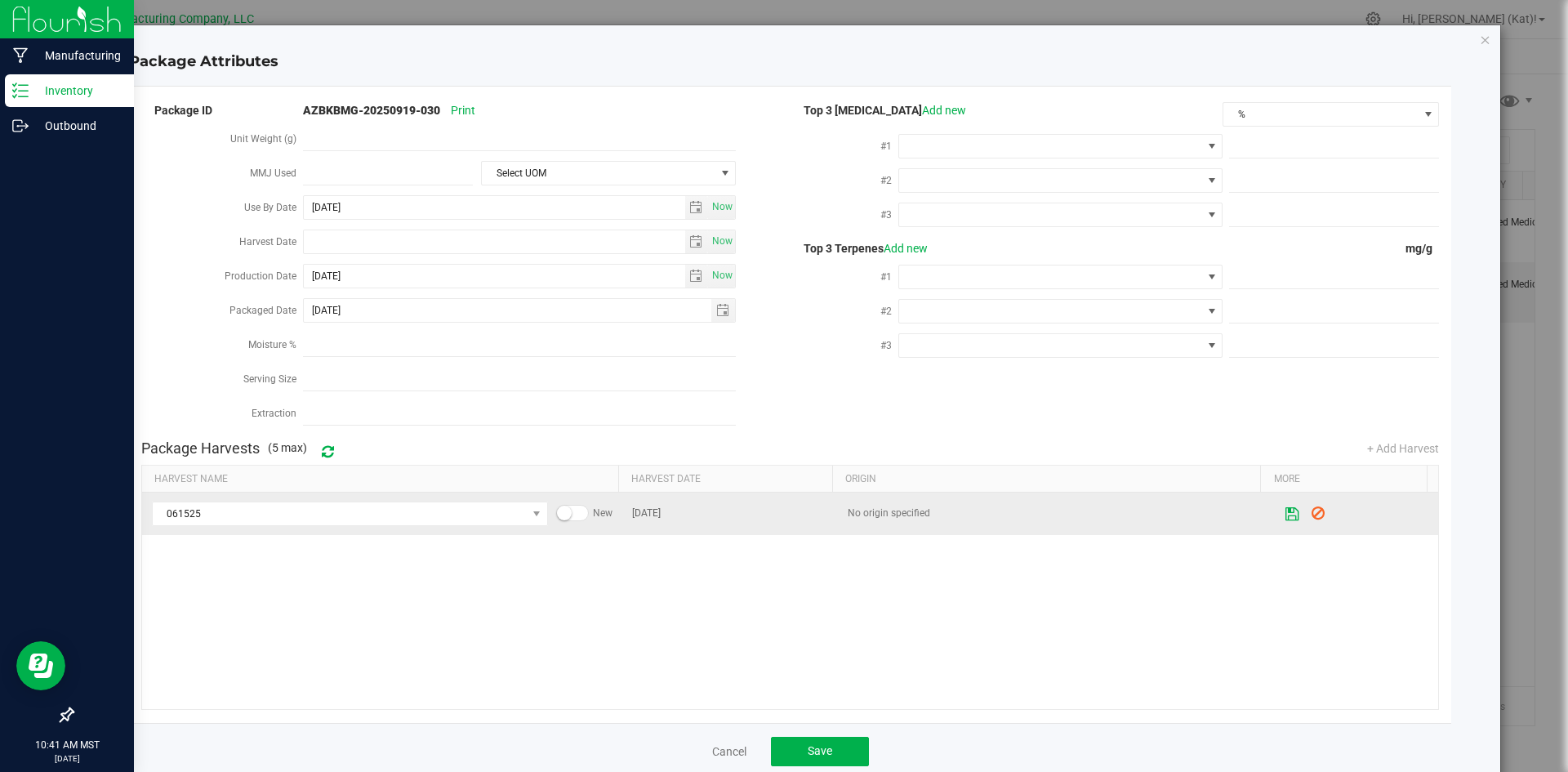
click at [1279, 500] on button at bounding box center [1293, 514] width 28 height 32
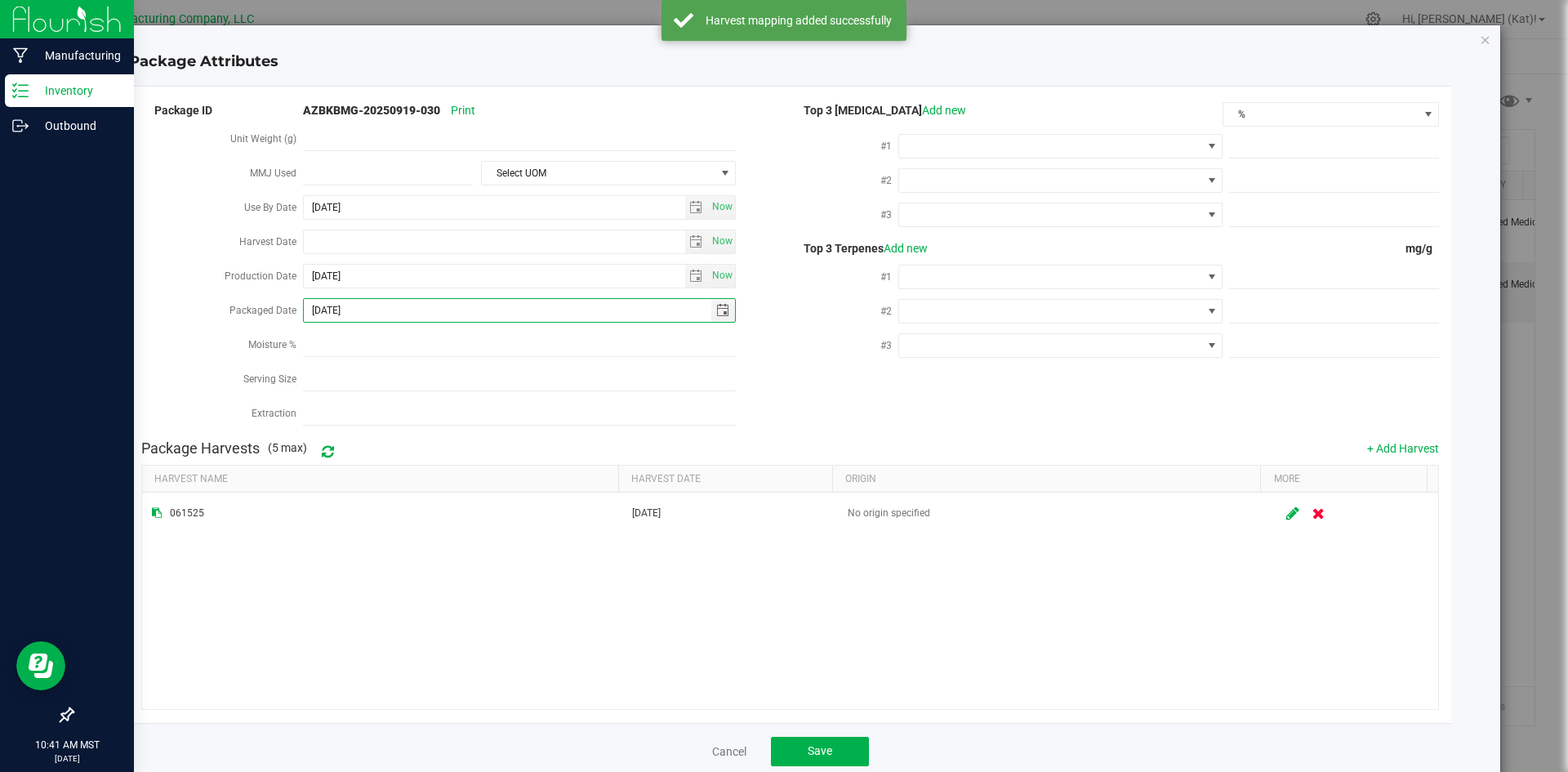
drag, startPoint x: 371, startPoint y: 300, endPoint x: 261, endPoint y: 306, distance: 110.2
click at [261, 306] on div "Packaged Date [DATE]" at bounding box center [466, 311] width 649 height 34
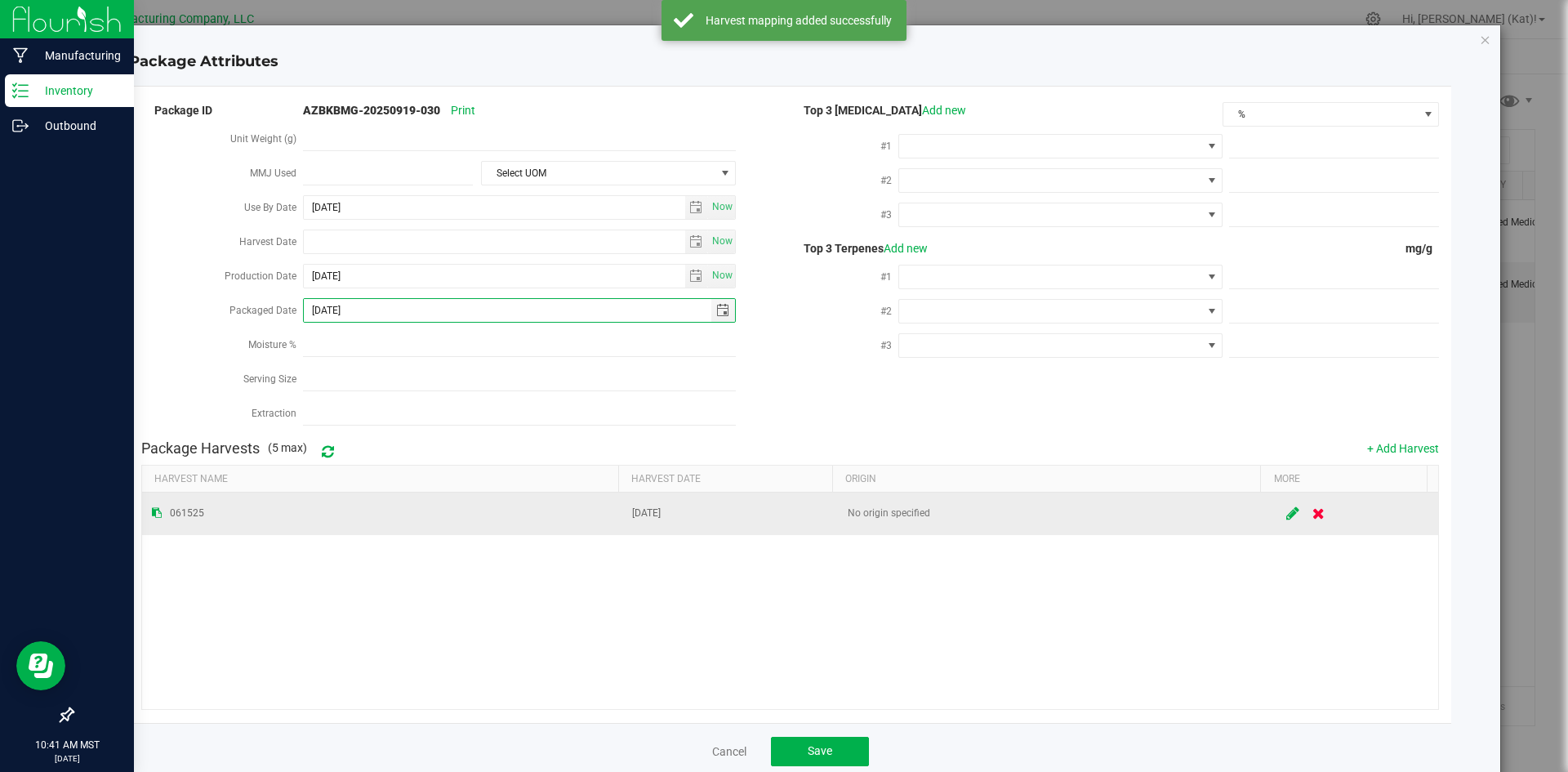
paste input "4-11"
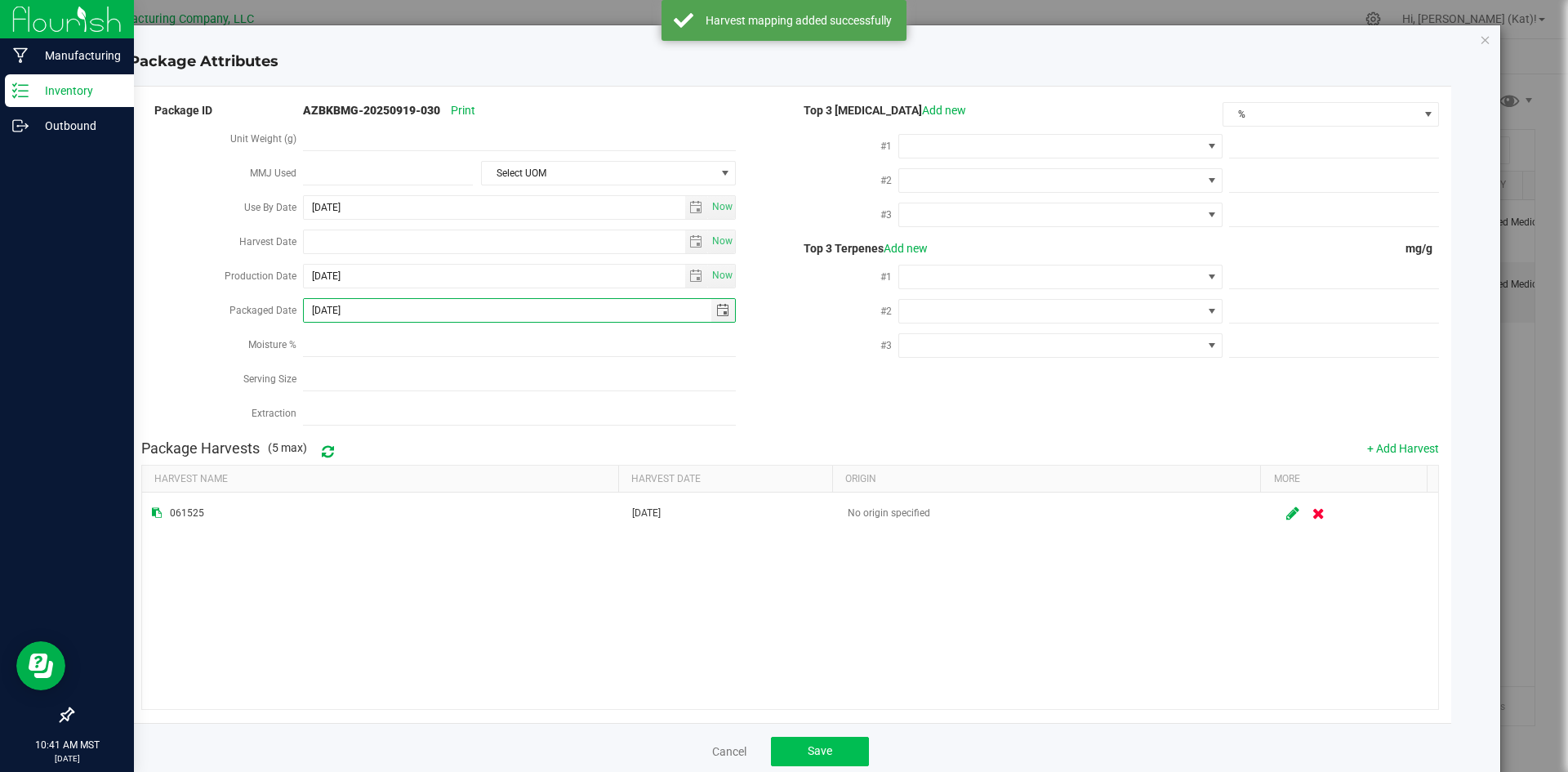
type input "[DATE]"
click at [805, 736] on button "Save" at bounding box center [820, 751] width 98 height 30
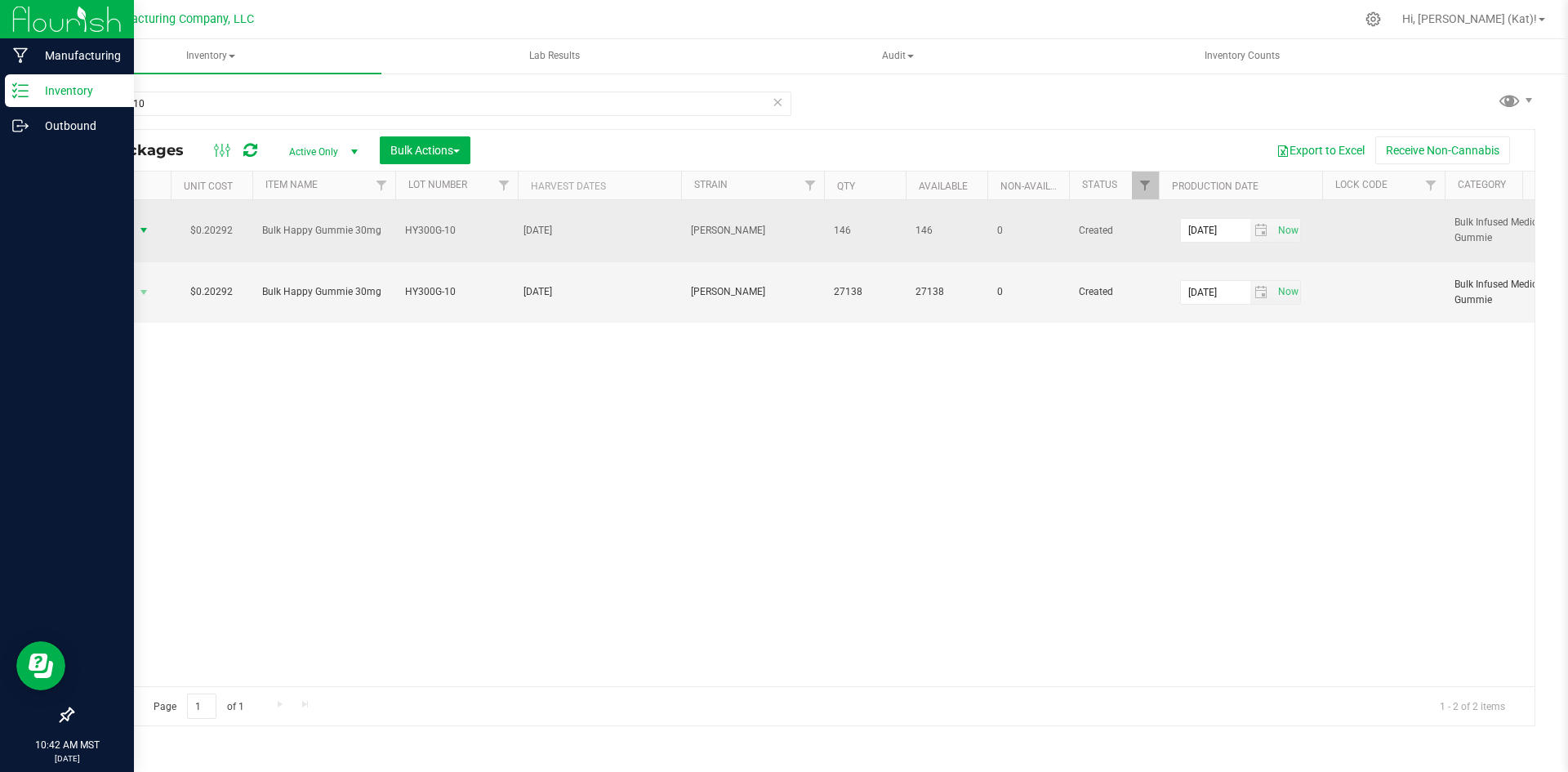
click at [132, 236] on span "Action" at bounding box center [111, 230] width 45 height 23
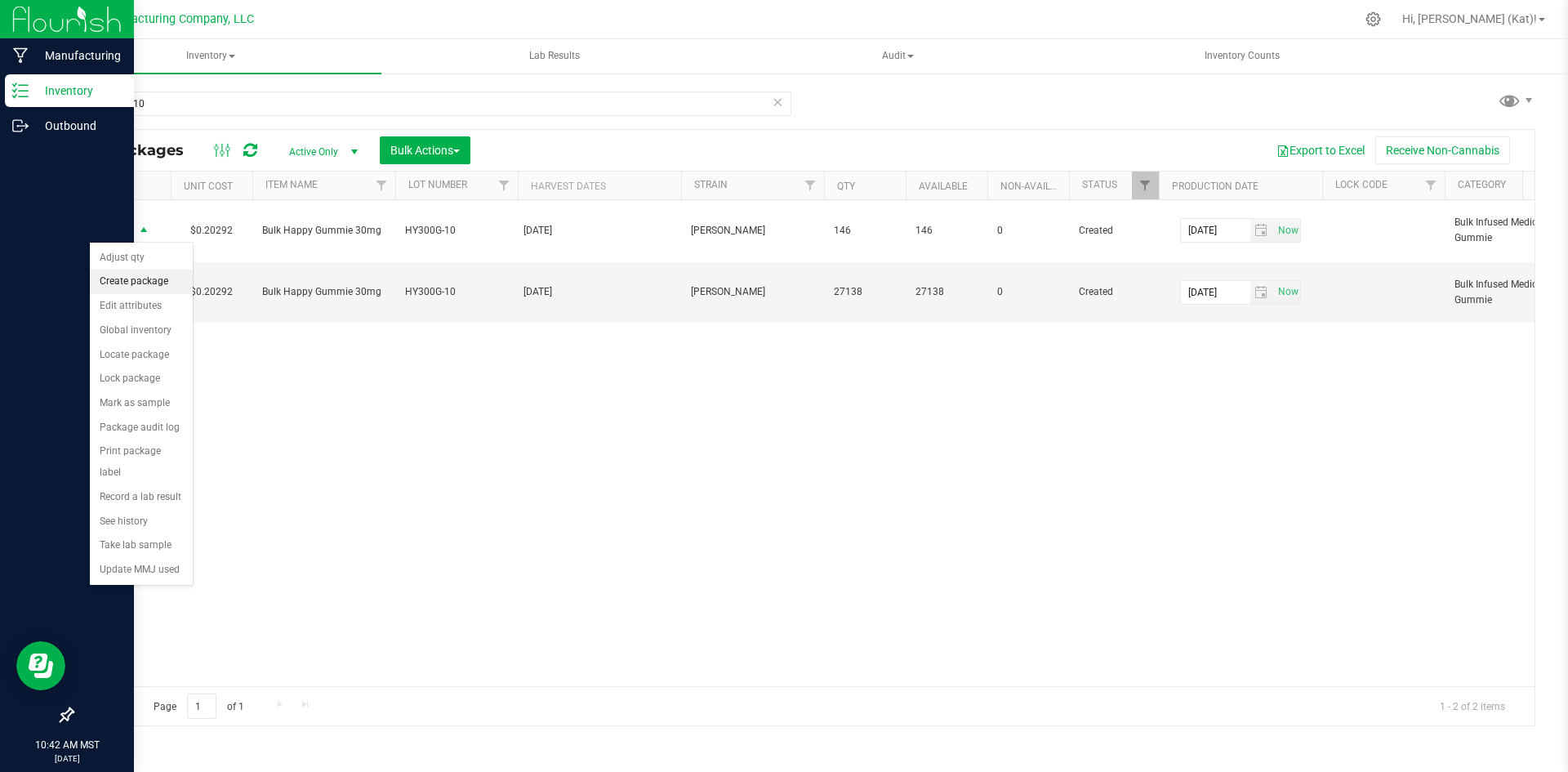
click at [158, 277] on li "Create package" at bounding box center [141, 282] width 103 height 24
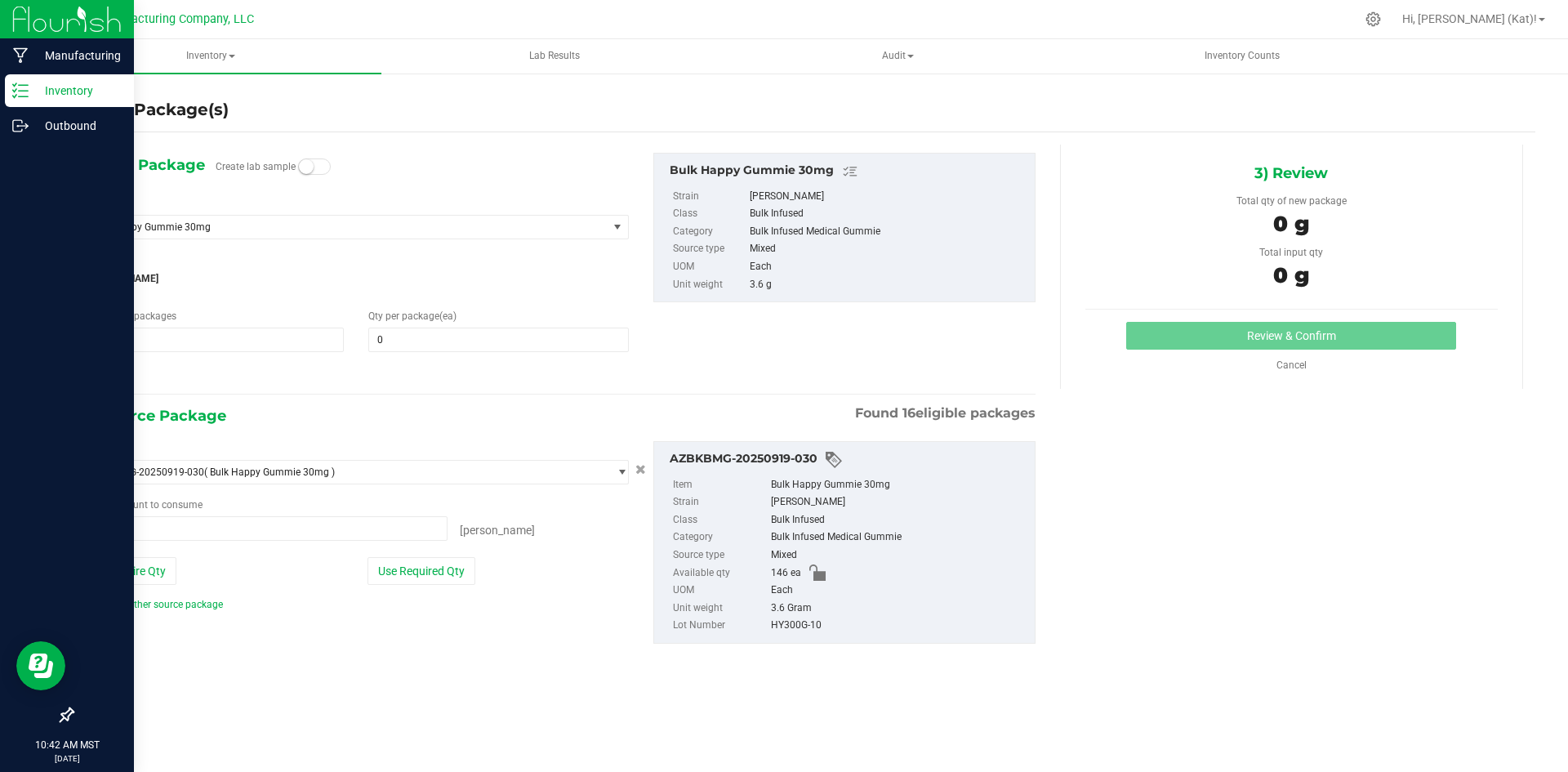
type input "0 ea"
click at [316, 170] on span at bounding box center [314, 167] width 32 height 17
click at [457, 342] on span at bounding box center [498, 339] width 260 height 24
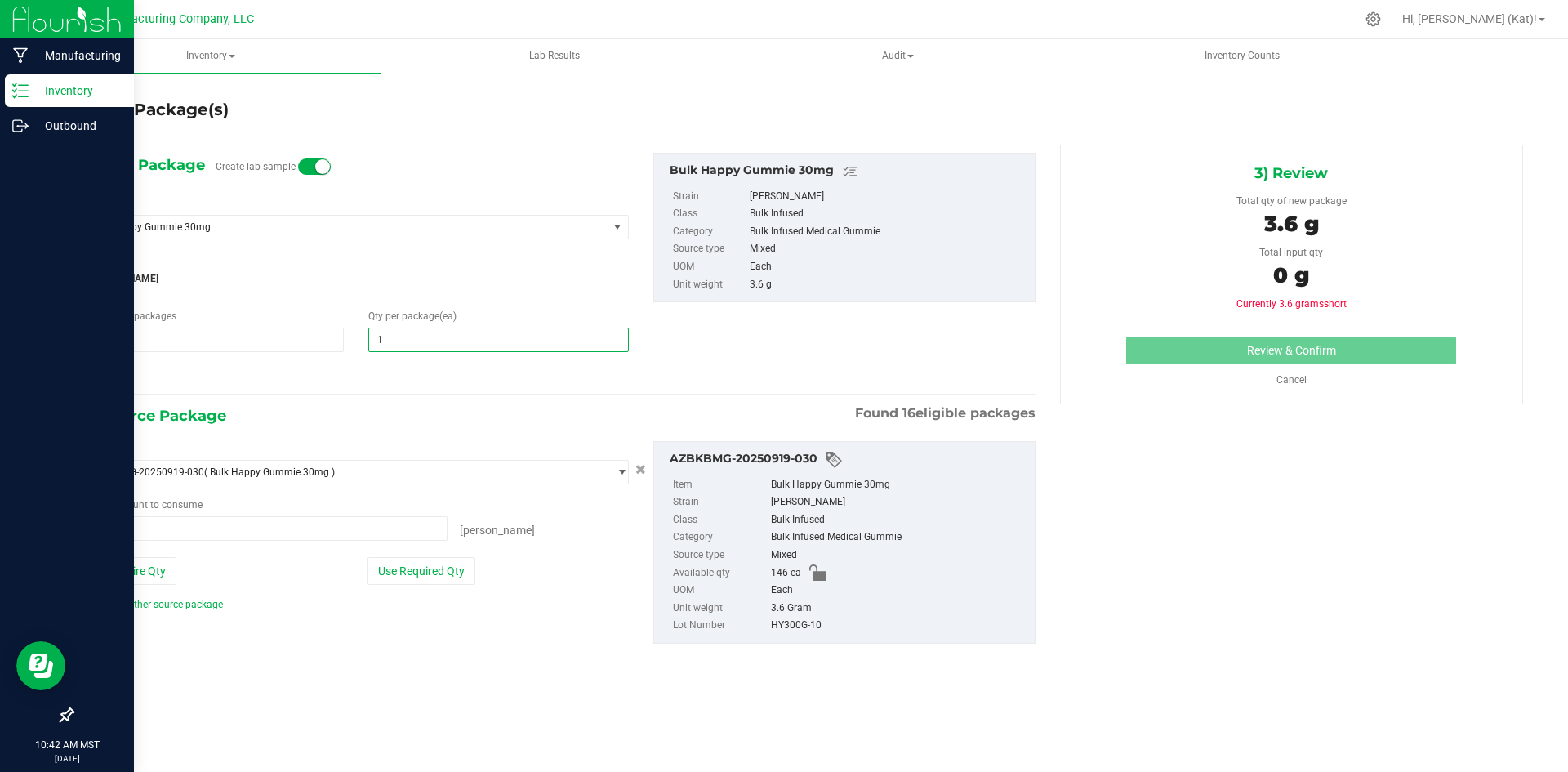
type input "10"
click at [446, 575] on button "Use Required Qty" at bounding box center [421, 570] width 108 height 28
type input "10 ea"
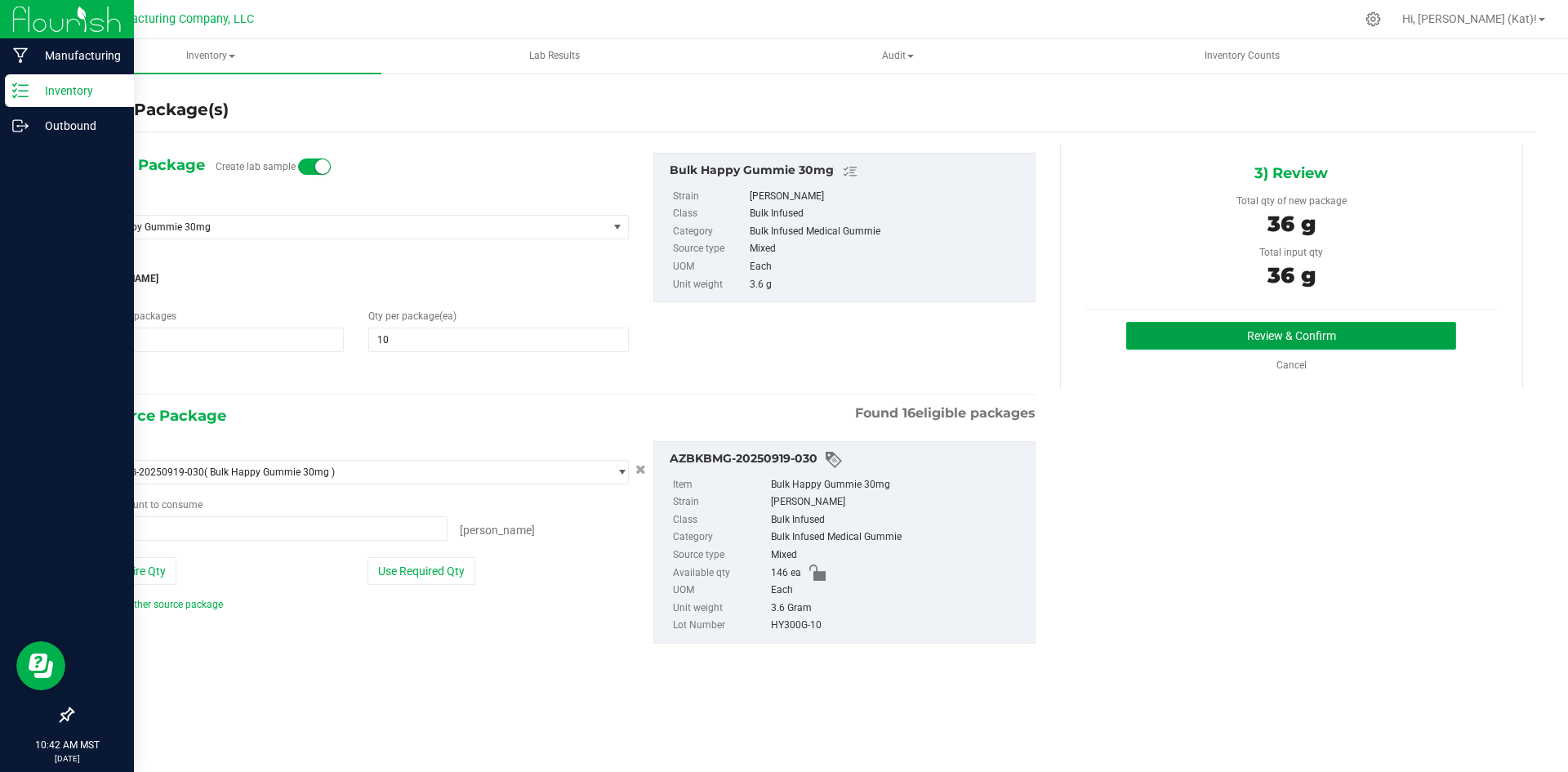
click at [1269, 329] on button "Review & Confirm" at bounding box center [1291, 336] width 330 height 28
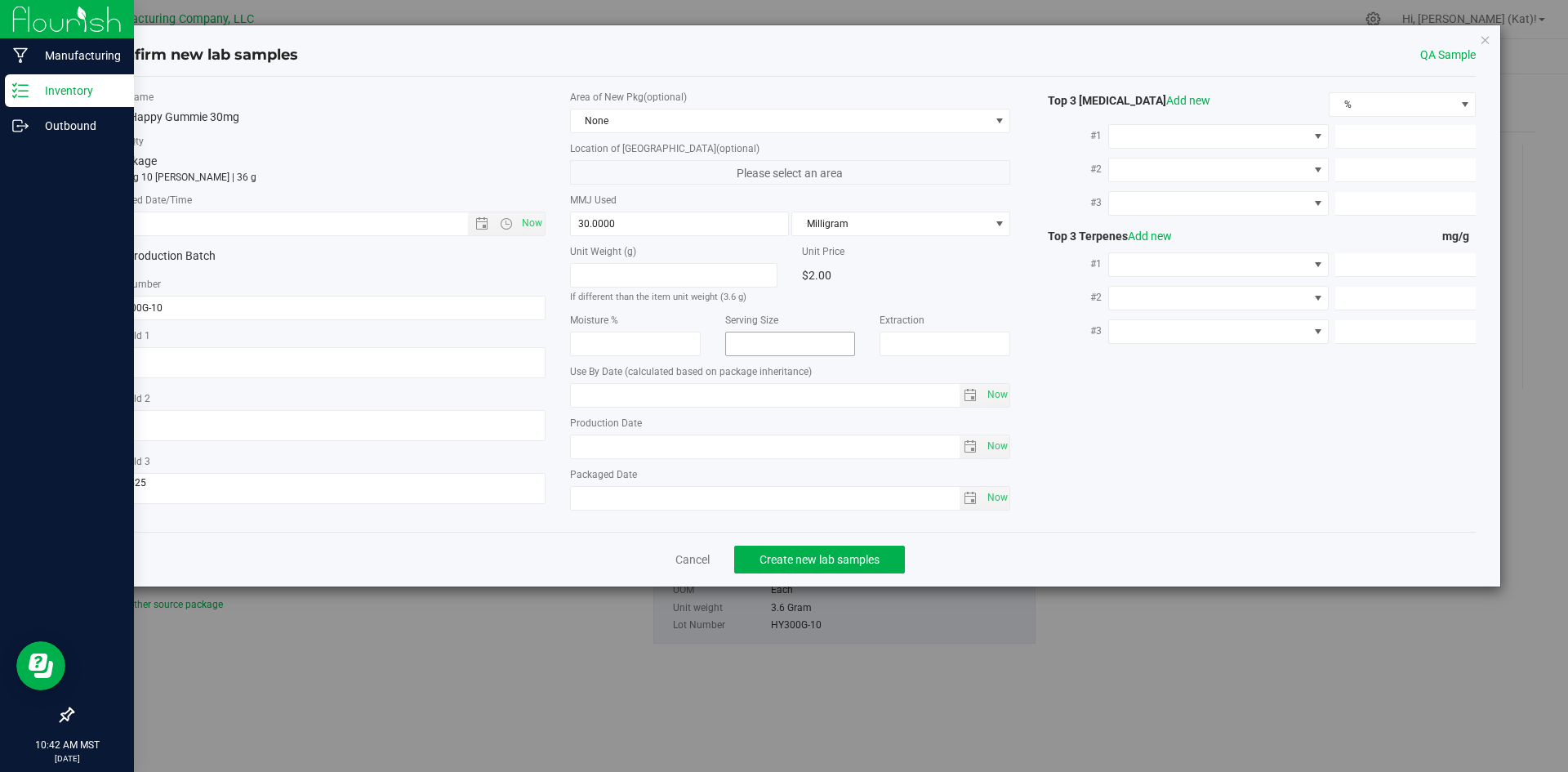
type input "[DATE]"
click at [535, 222] on span "Now" at bounding box center [532, 222] width 28 height 24
type input "[DATE] 10:42 AM"
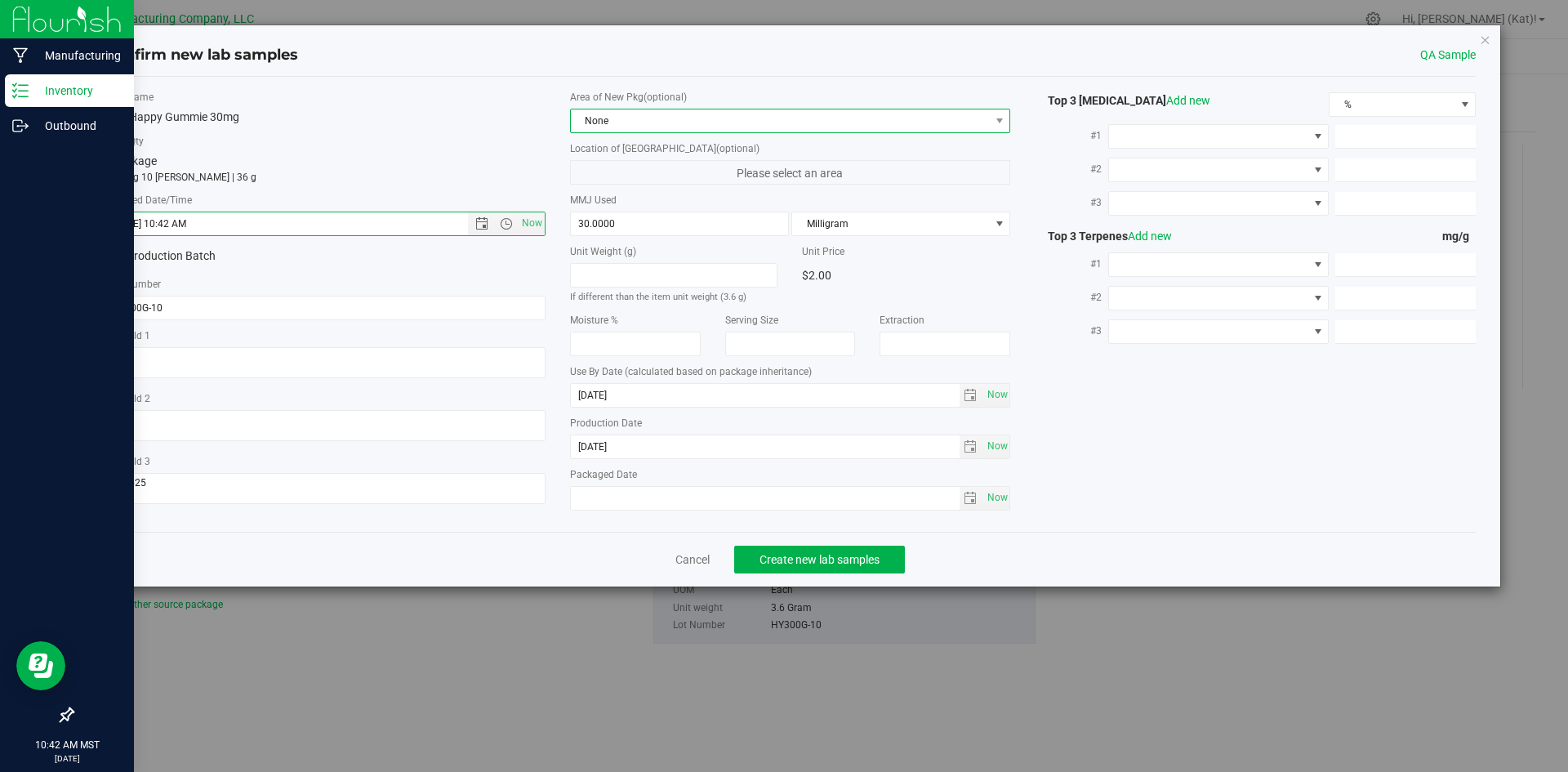
click at [681, 126] on span "None" at bounding box center [780, 120] width 419 height 23
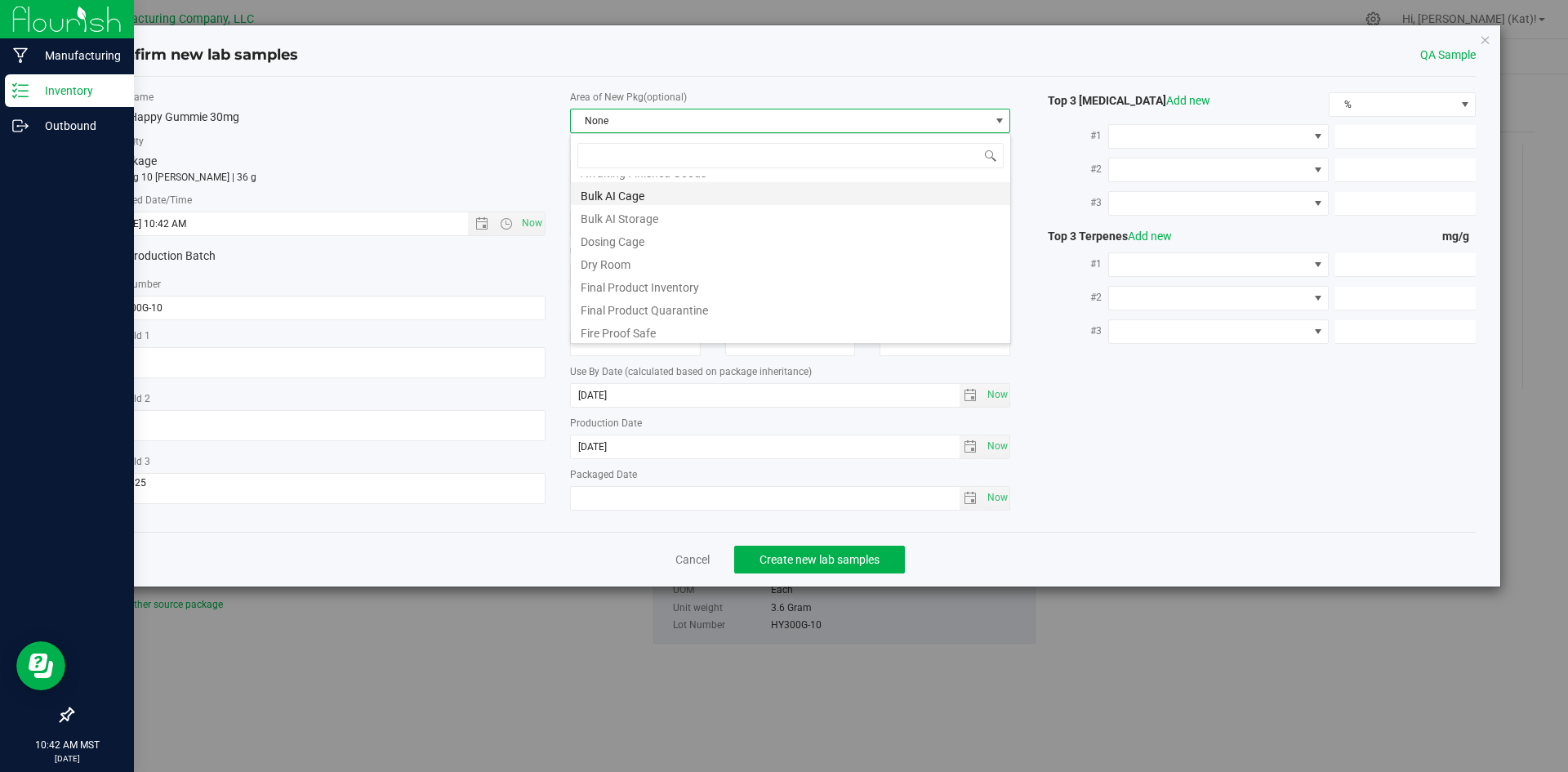
scroll to position [163, 0]
click at [698, 230] on li "Final Product Quarantine" at bounding box center [791, 230] width 440 height 23
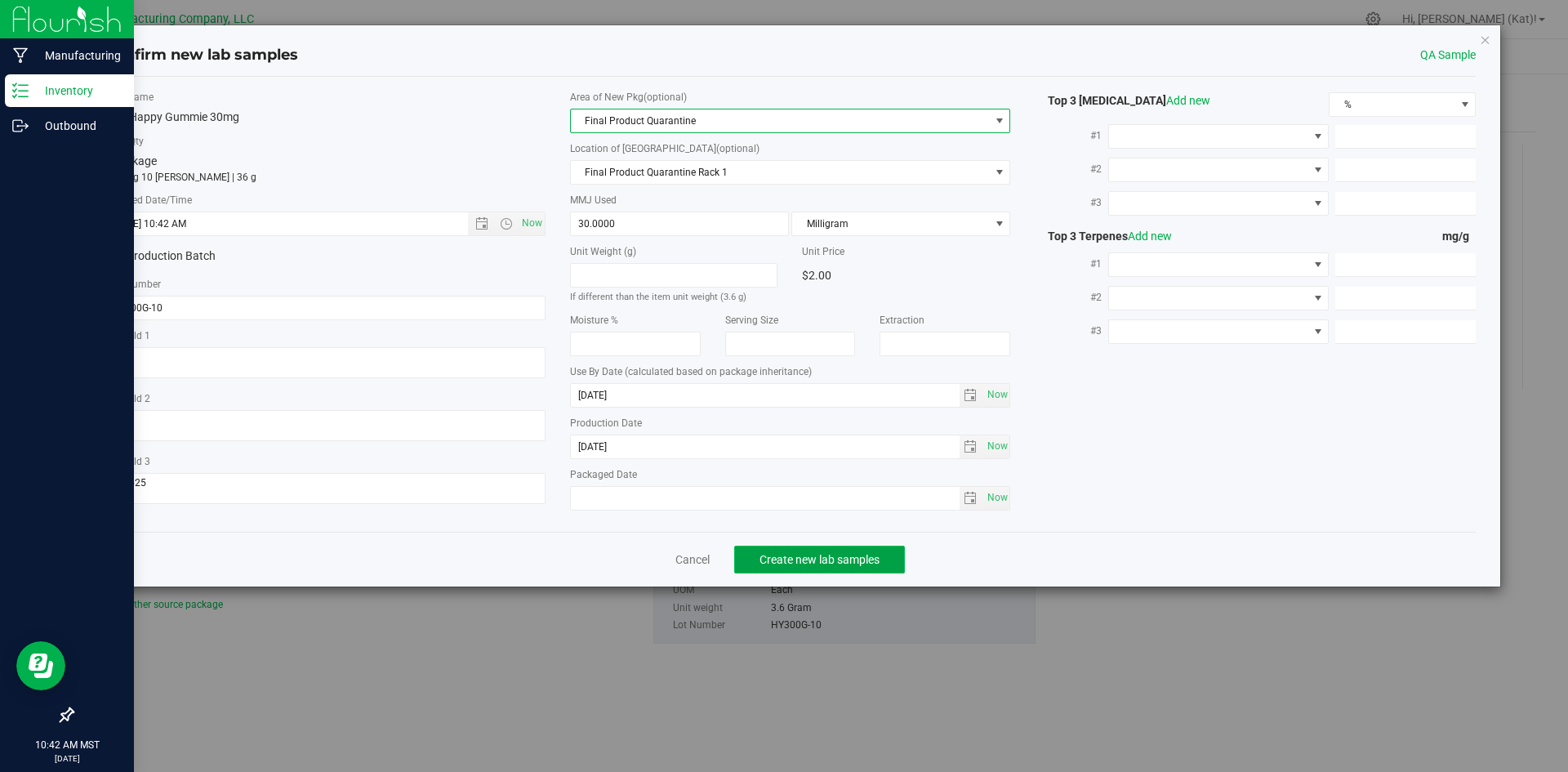
click at [808, 550] on button "Create new lab samples" at bounding box center [820, 559] width 171 height 28
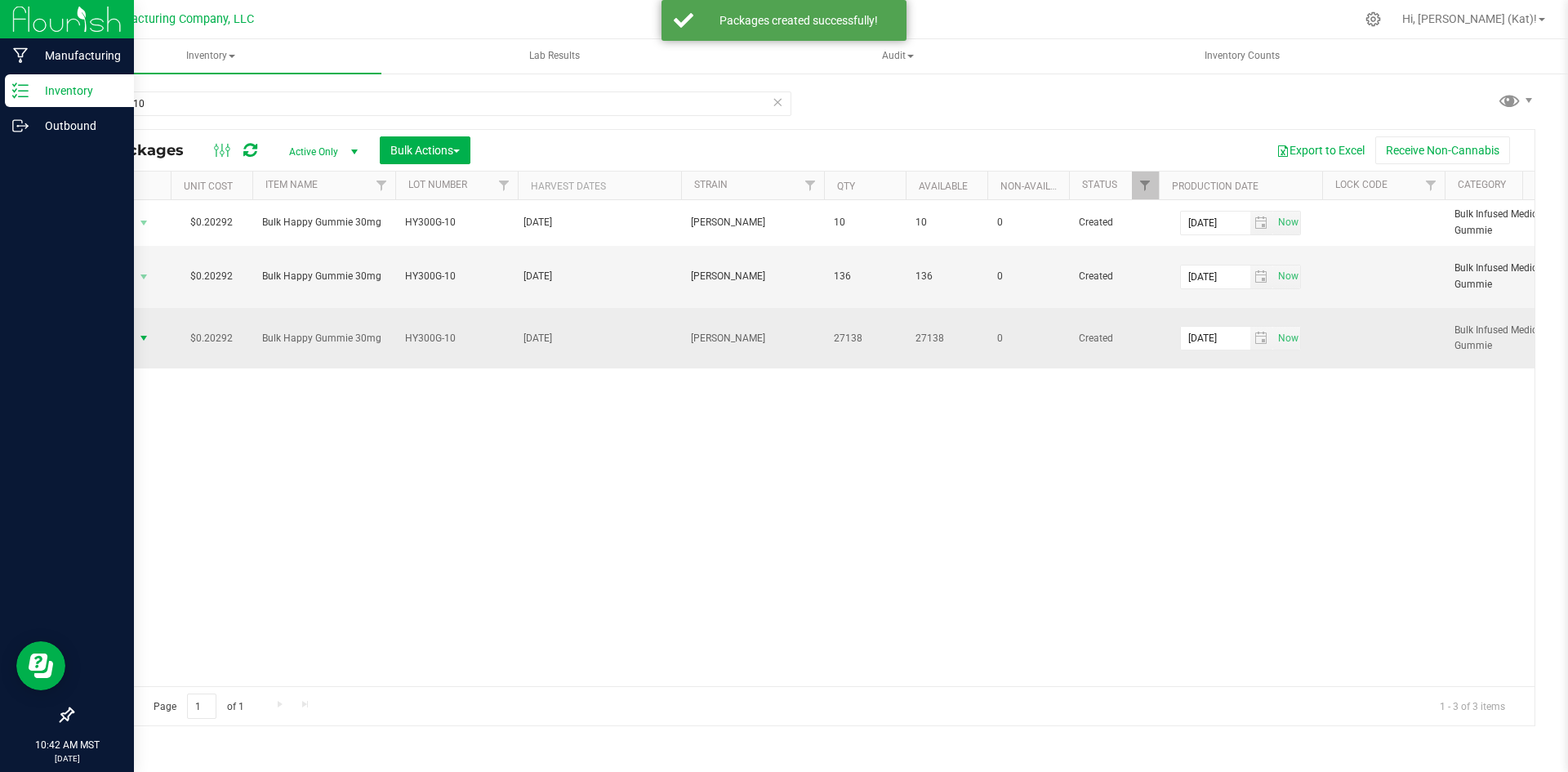
click at [127, 341] on span "Action" at bounding box center [111, 338] width 45 height 23
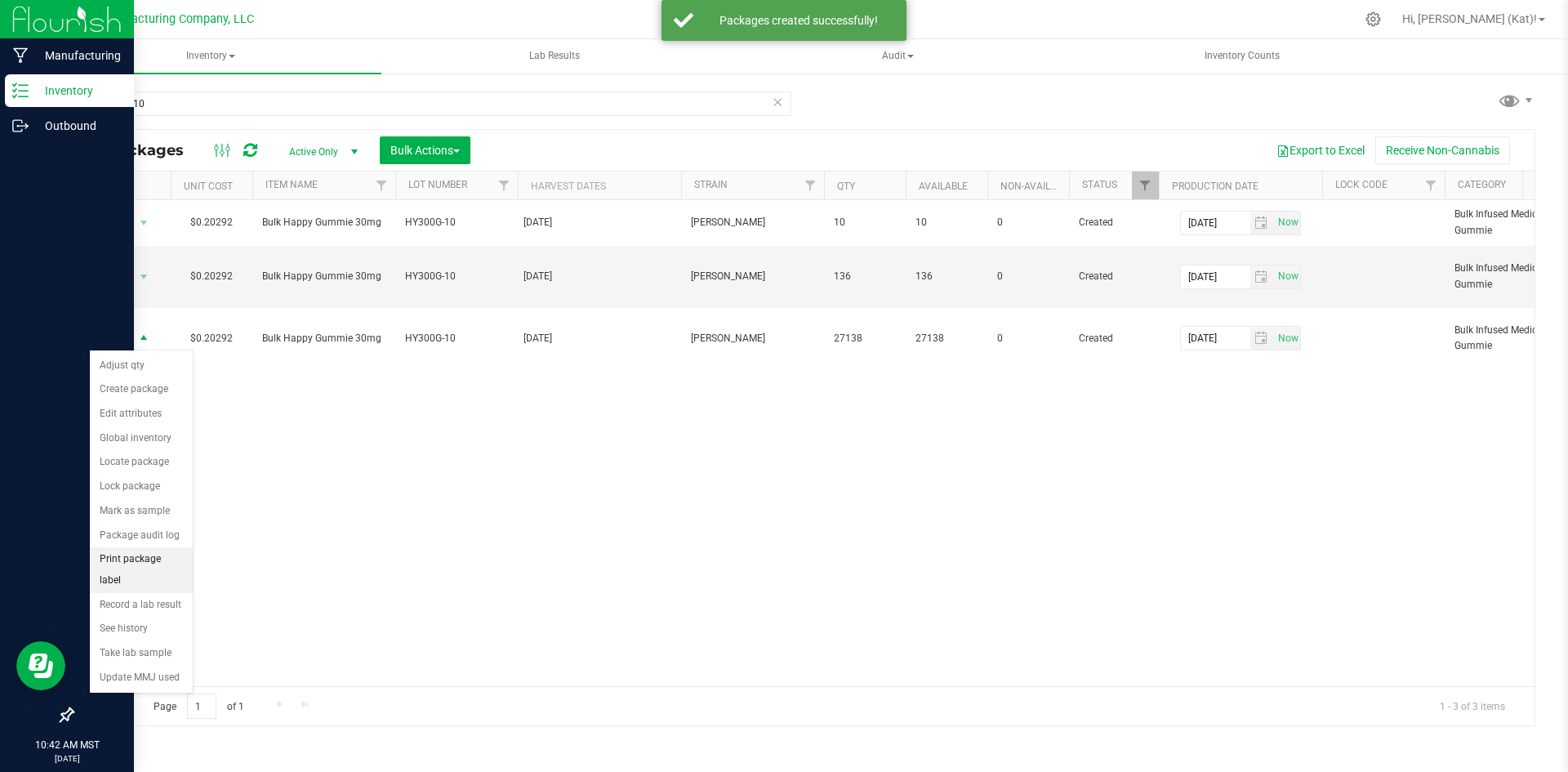
click at [137, 566] on li "Print package label" at bounding box center [141, 569] width 103 height 44
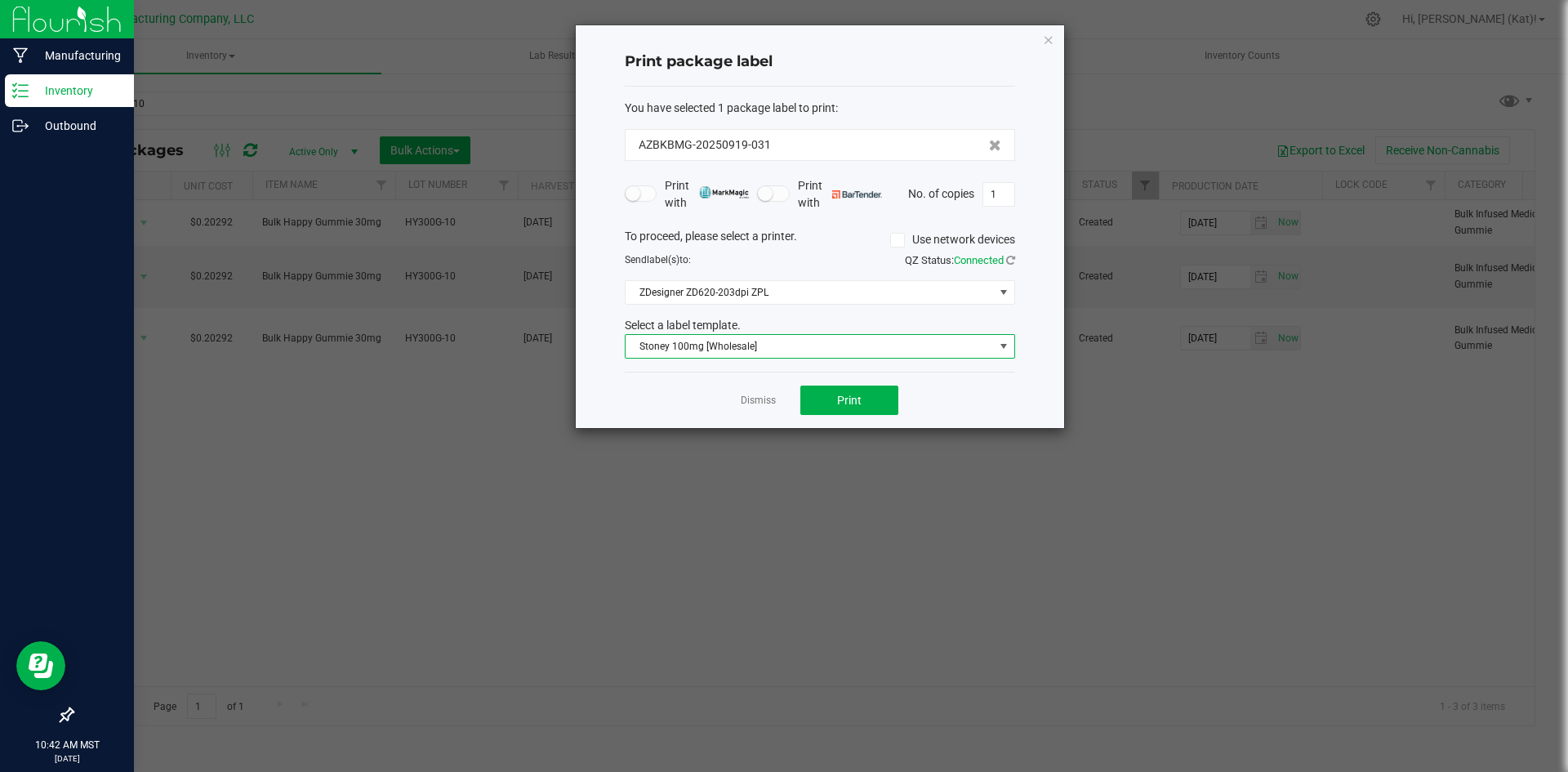
click at [845, 355] on span "Stoney 100mg [Wholesale]" at bounding box center [810, 346] width 368 height 23
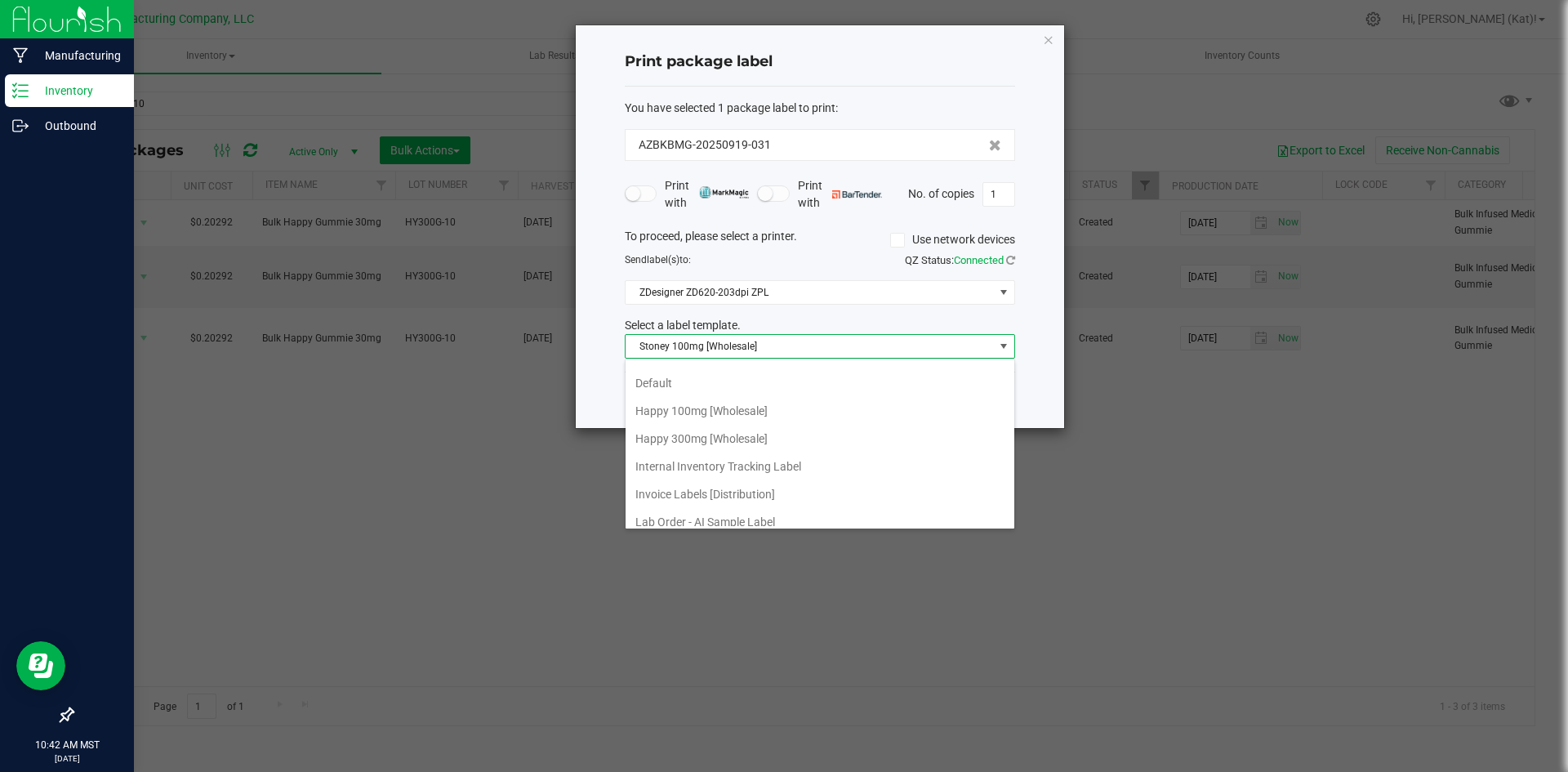
scroll to position [245, 0]
click at [744, 441] on li "Internal Inventory Tracking Label" at bounding box center [820, 437] width 389 height 28
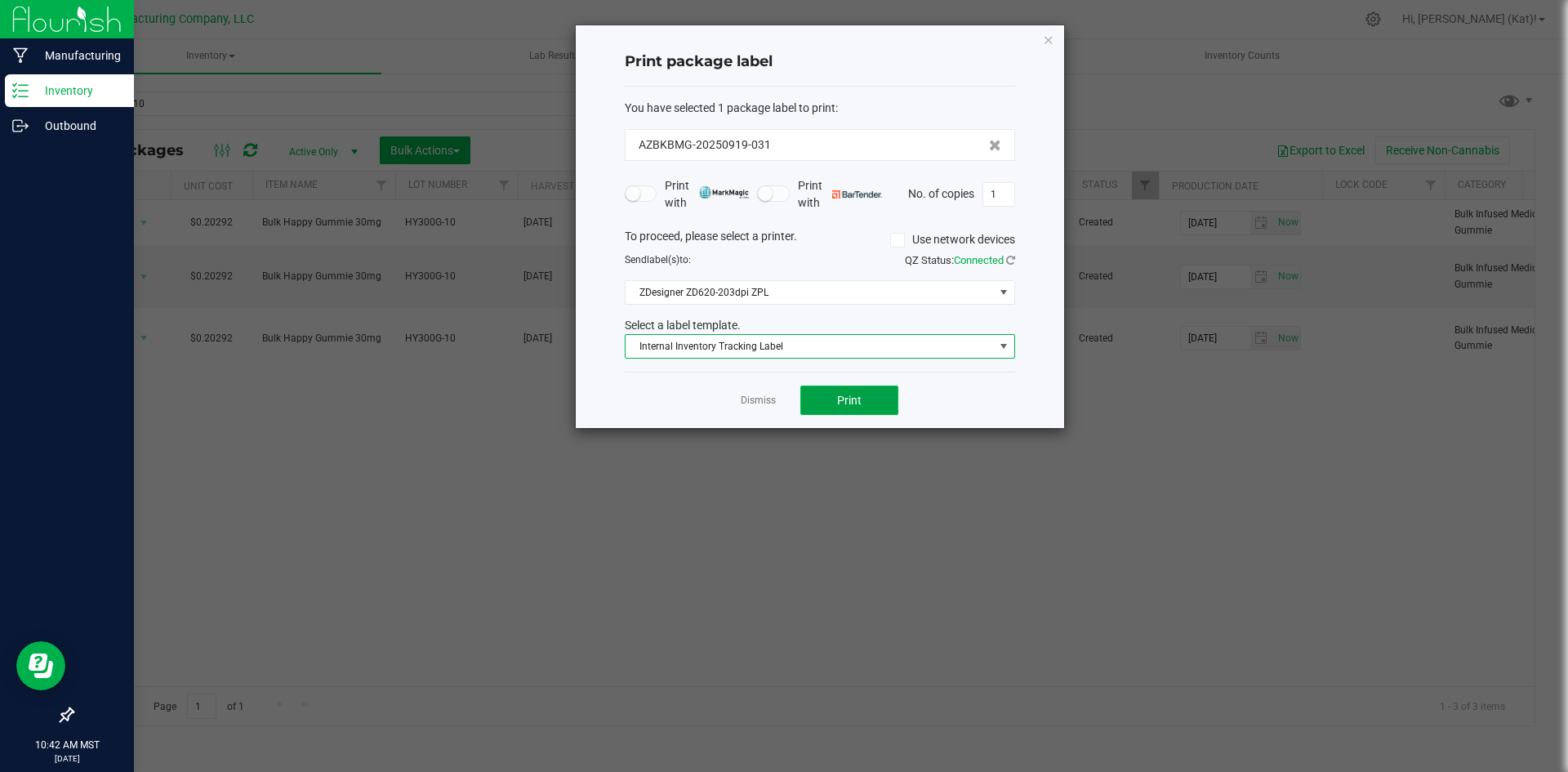
click at [845, 400] on span "Print" at bounding box center [850, 400] width 24 height 13
click at [780, 349] on span "Internal Inventory Tracking Label" at bounding box center [810, 346] width 368 height 23
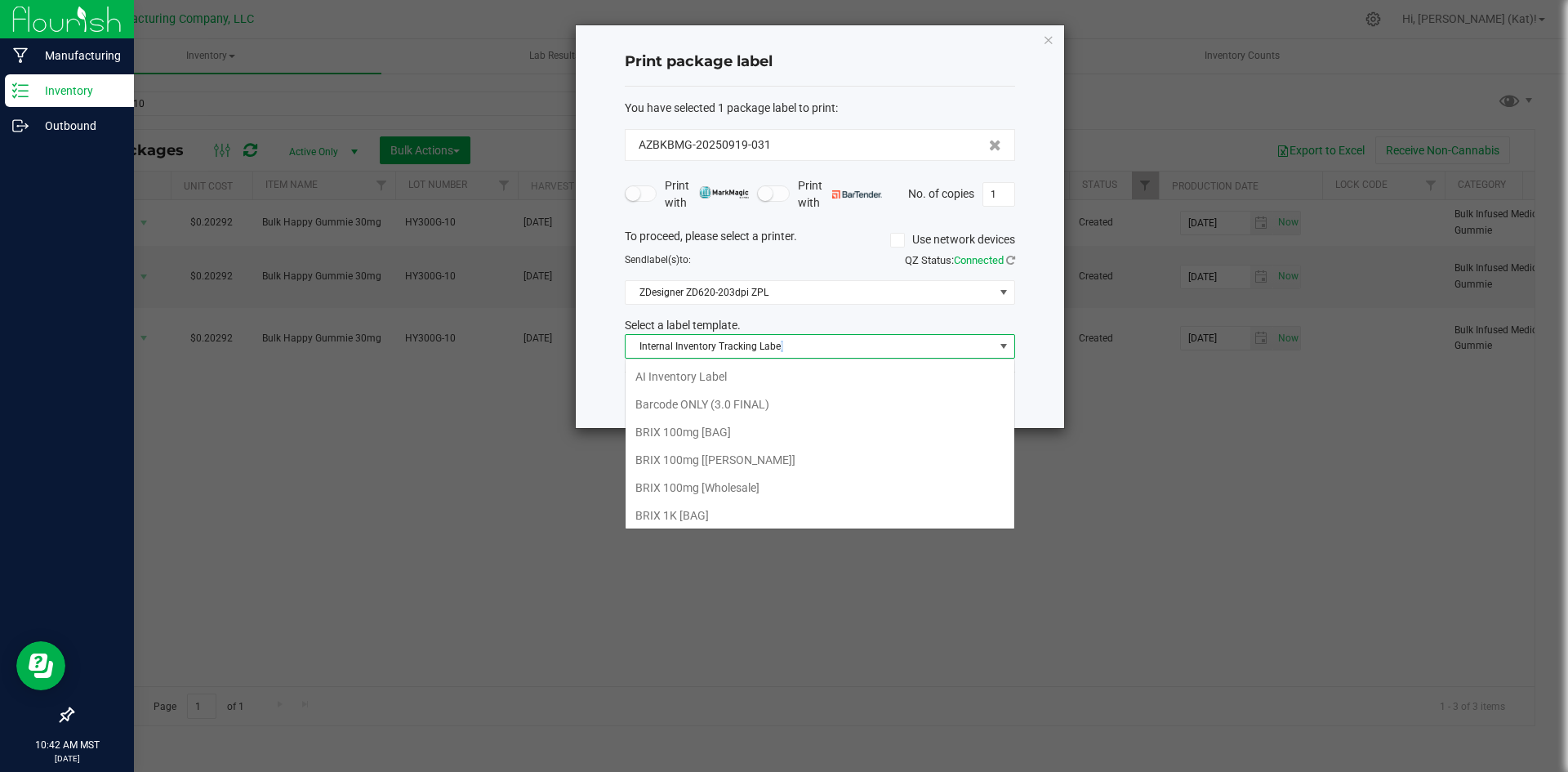
scroll to position [170, 0]
click at [735, 454] on li "Happy 100mg [Wholesale]" at bounding box center [820, 456] width 389 height 28
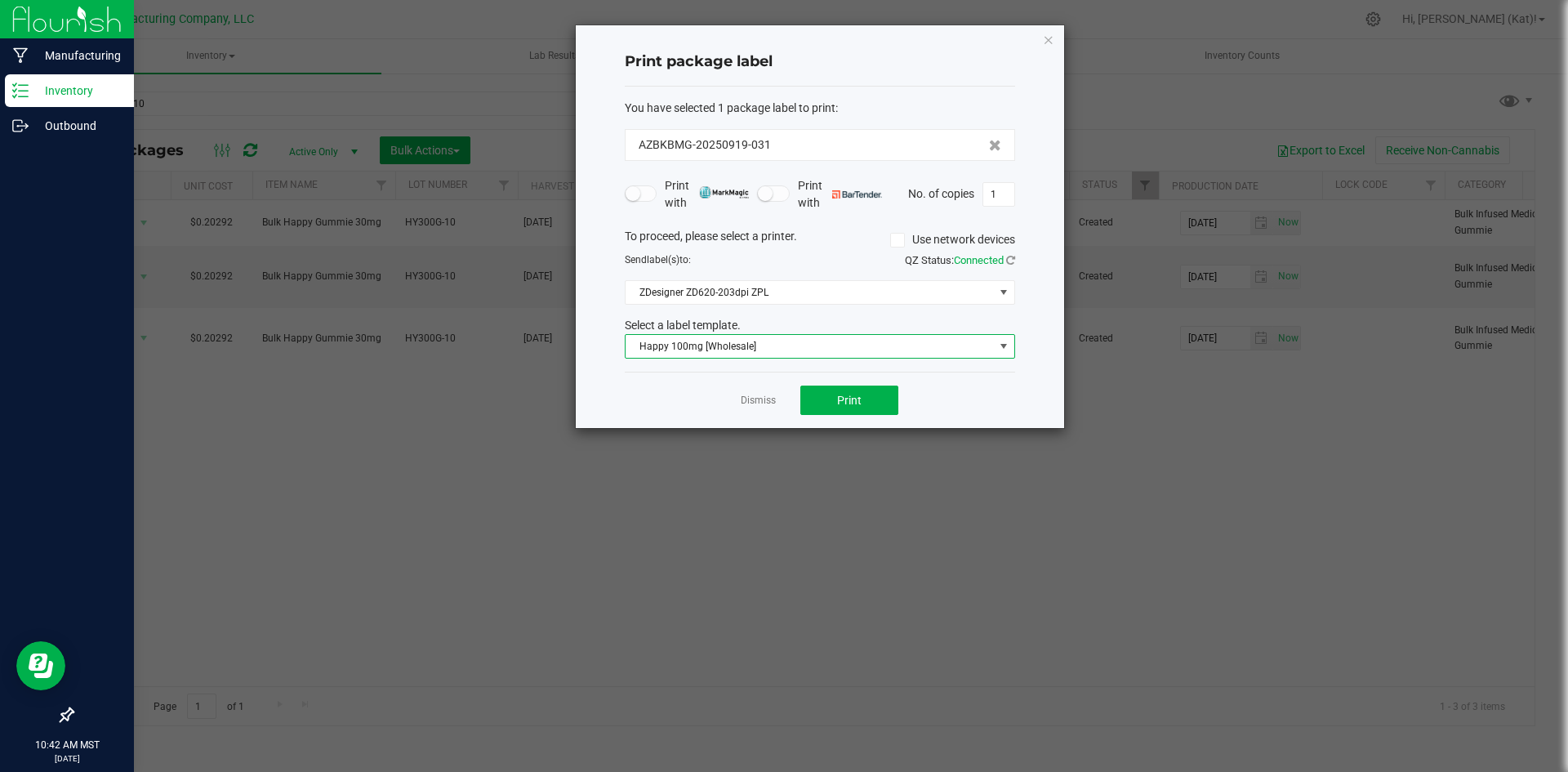
click at [825, 345] on span "Happy 100mg [Wholesale]" at bounding box center [810, 346] width 368 height 23
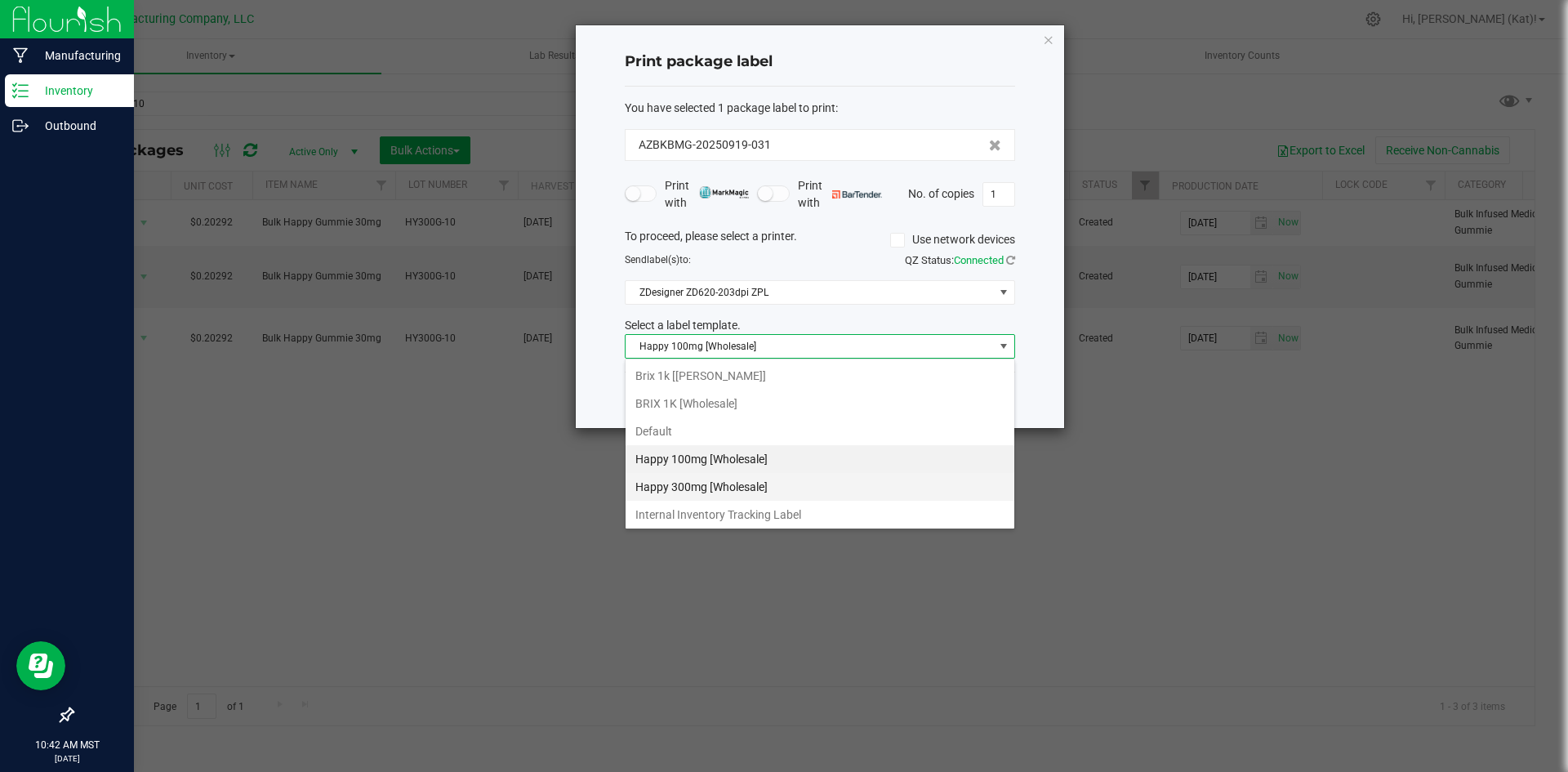
scroll to position [196, 0]
click at [730, 458] on li "Happy 300mg [Wholesale]" at bounding box center [820, 458] width 389 height 28
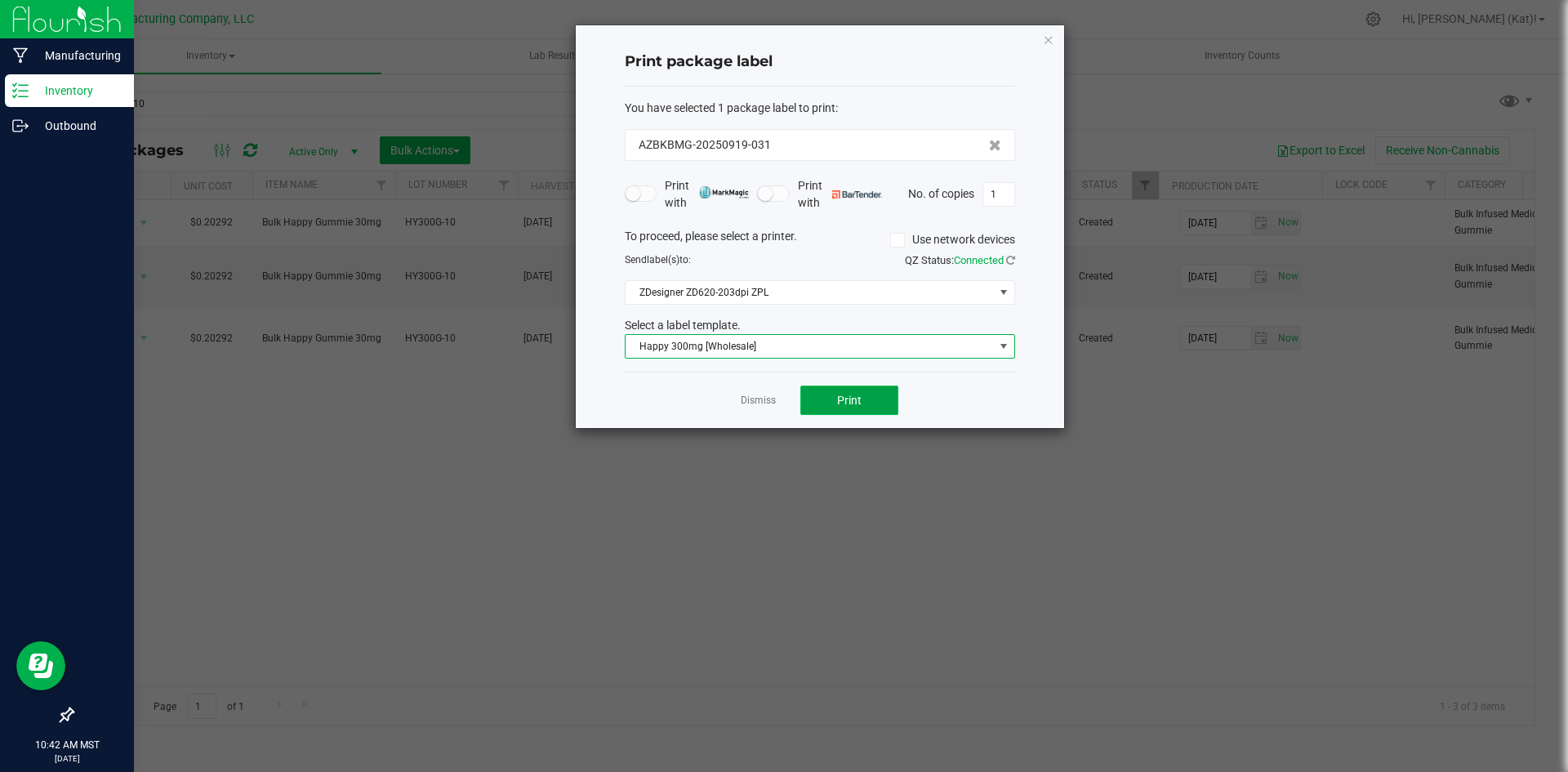
click at [828, 402] on button "Print" at bounding box center [849, 400] width 98 height 30
click at [1052, 32] on icon "button" at bounding box center [1048, 39] width 11 height 19
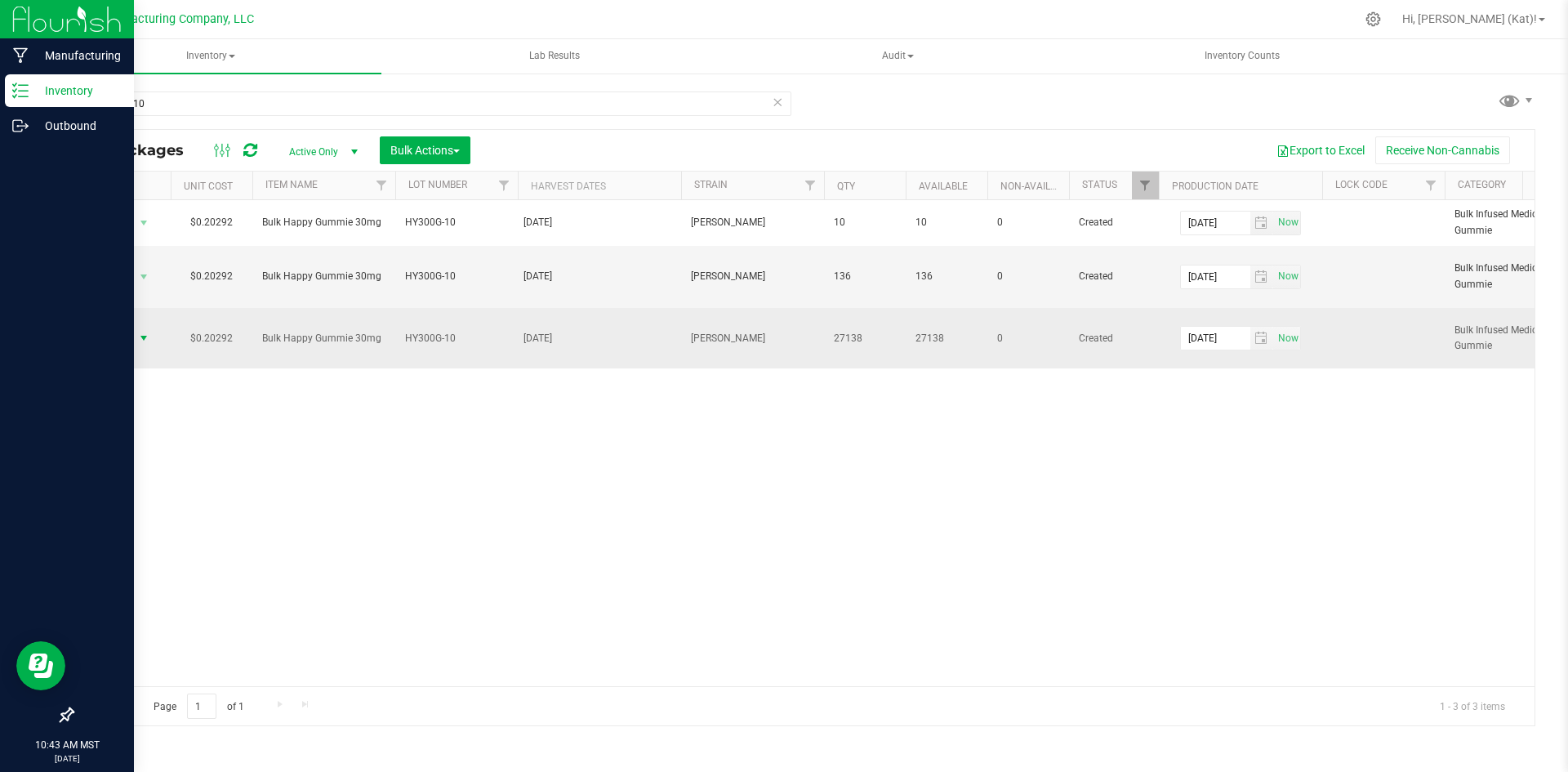
click at [143, 339] on span "select" at bounding box center [143, 338] width 13 height 13
click at [139, 335] on span "select" at bounding box center [143, 338] width 13 height 13
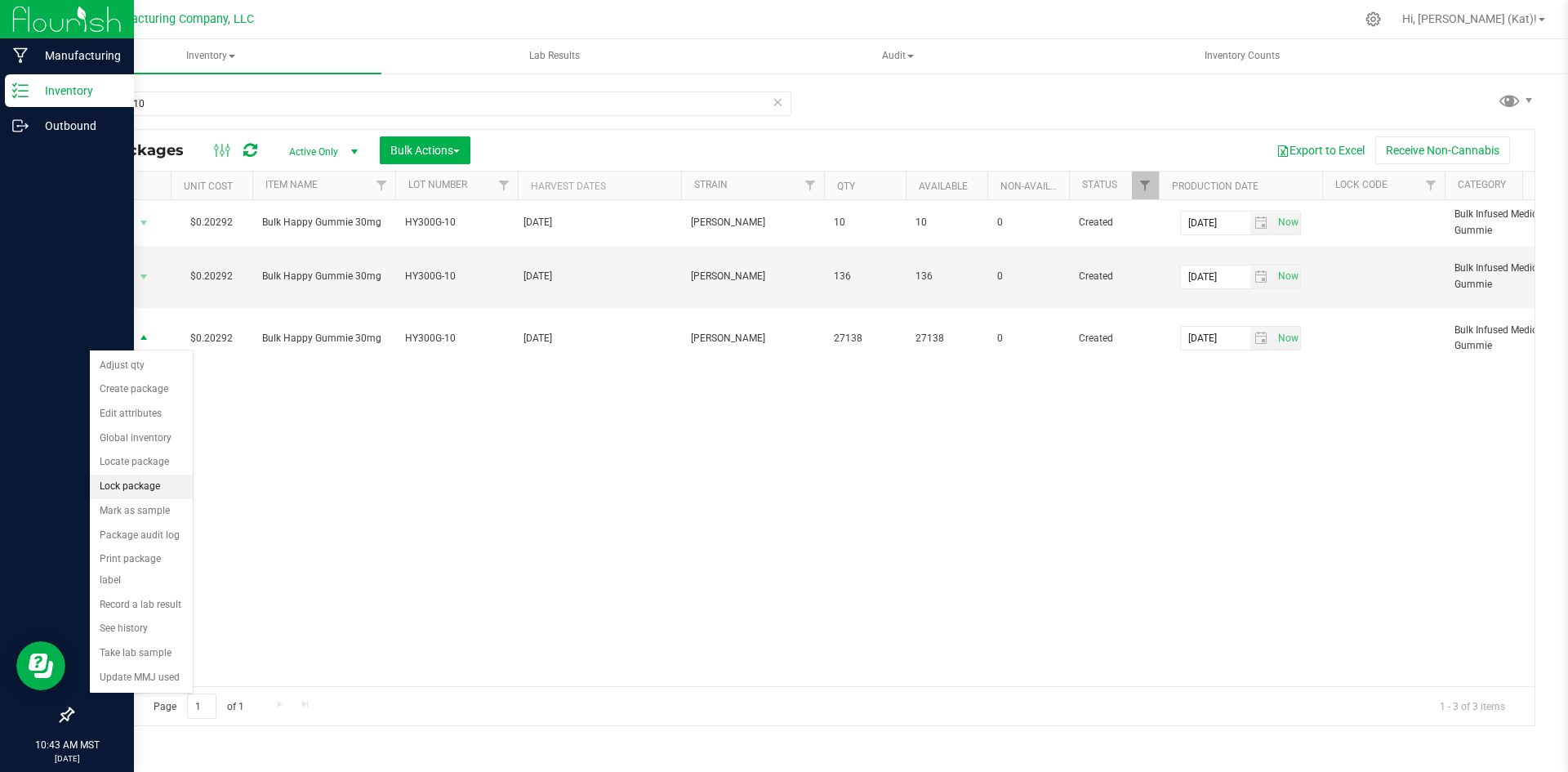
click at [128, 484] on li "Lock package" at bounding box center [141, 487] width 103 height 24
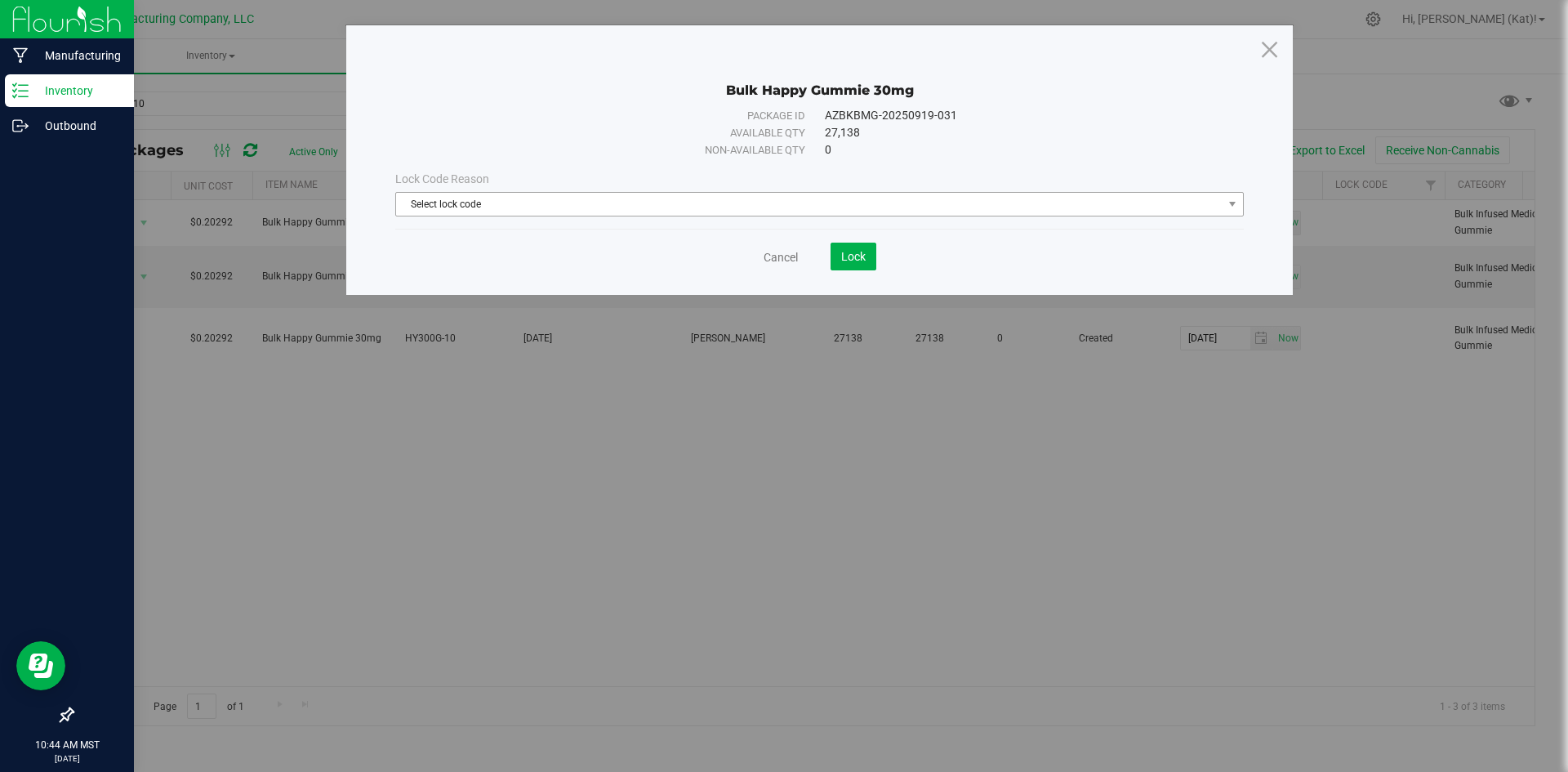
click at [962, 207] on span "Select lock code" at bounding box center [809, 204] width 826 height 23
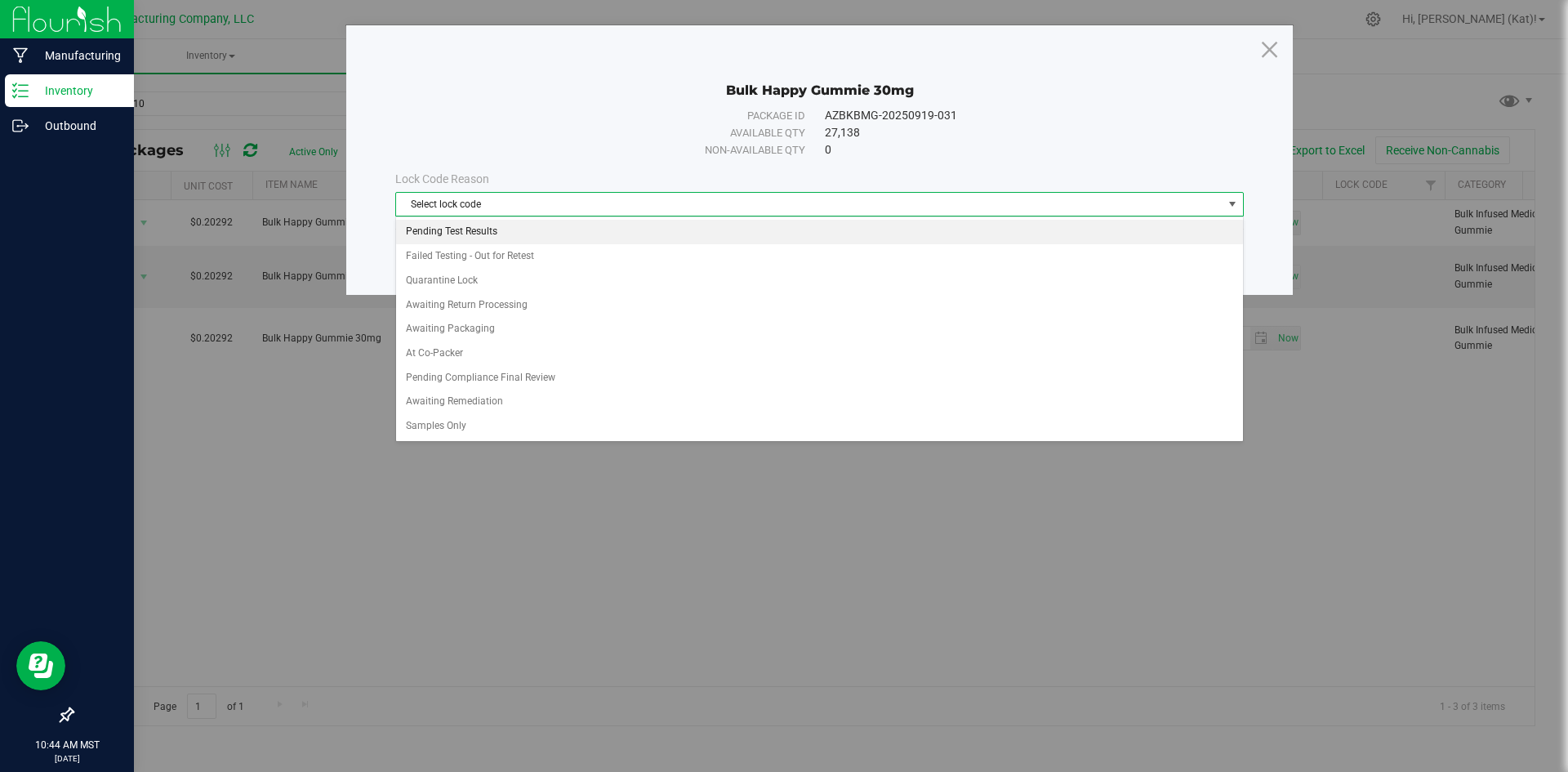
click at [527, 233] on li "Pending Test Results" at bounding box center [819, 232] width 847 height 24
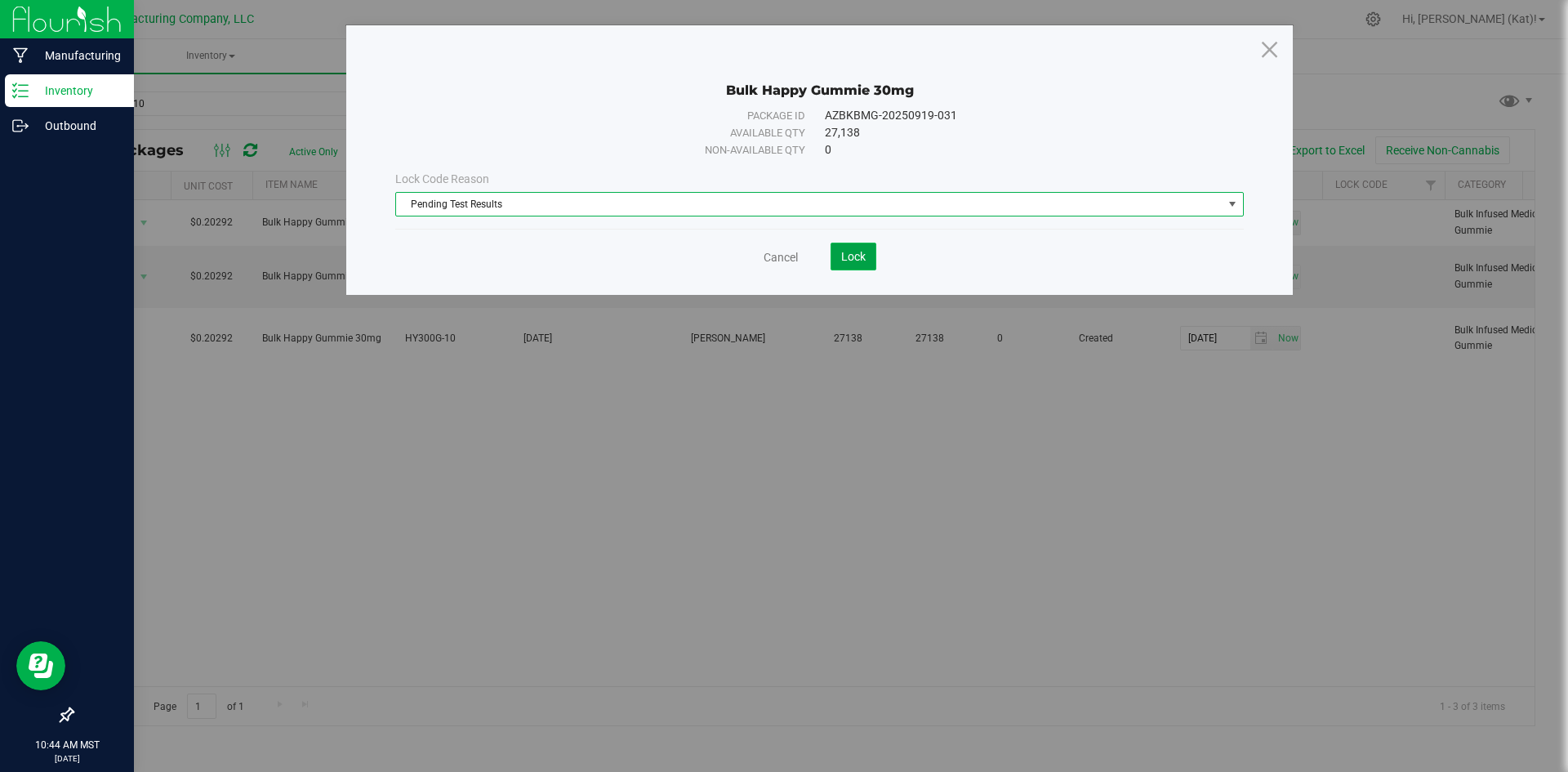
click at [839, 263] on button "Lock" at bounding box center [853, 256] width 45 height 28
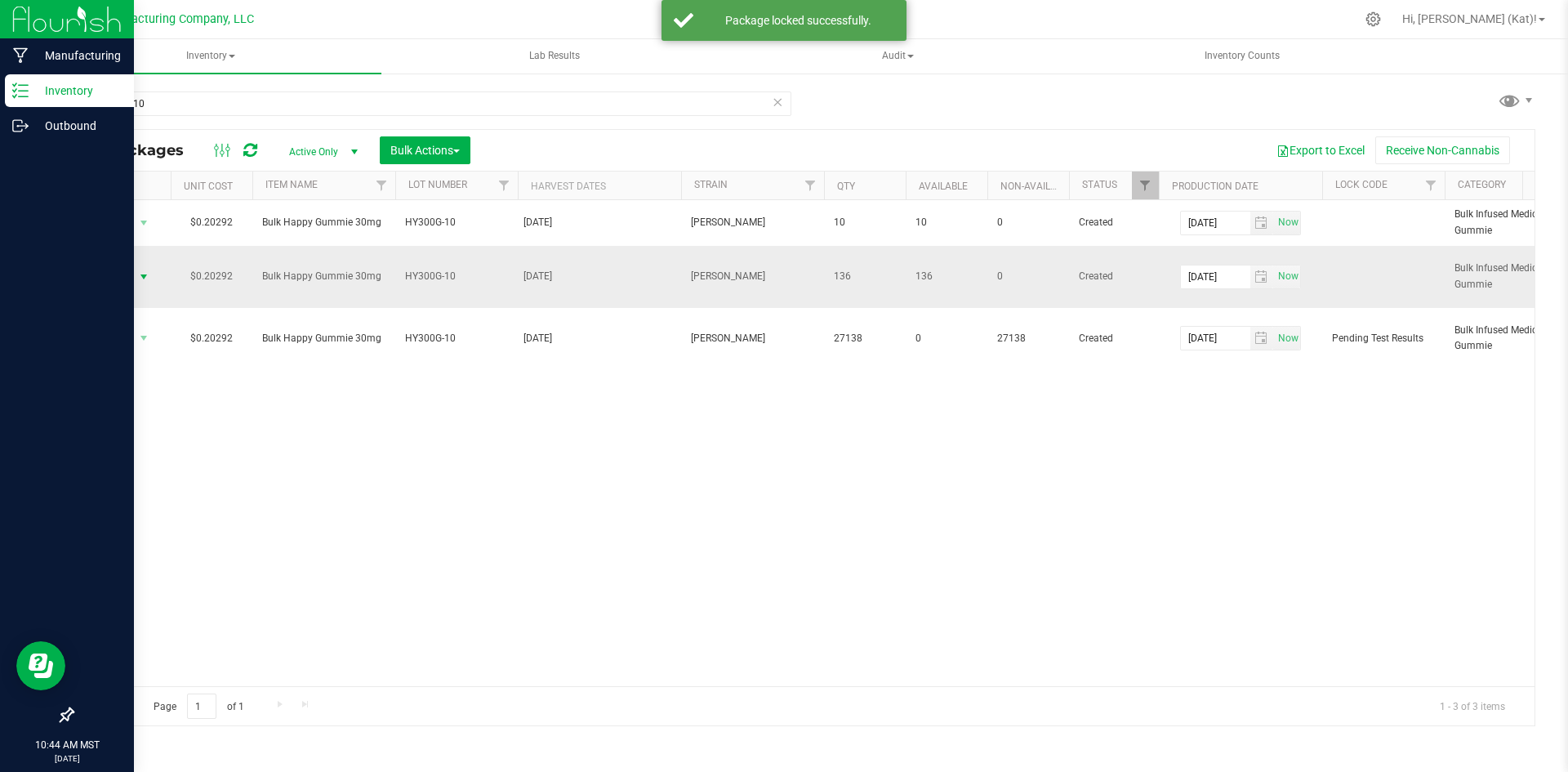
click at [145, 278] on span "select" at bounding box center [143, 277] width 13 height 13
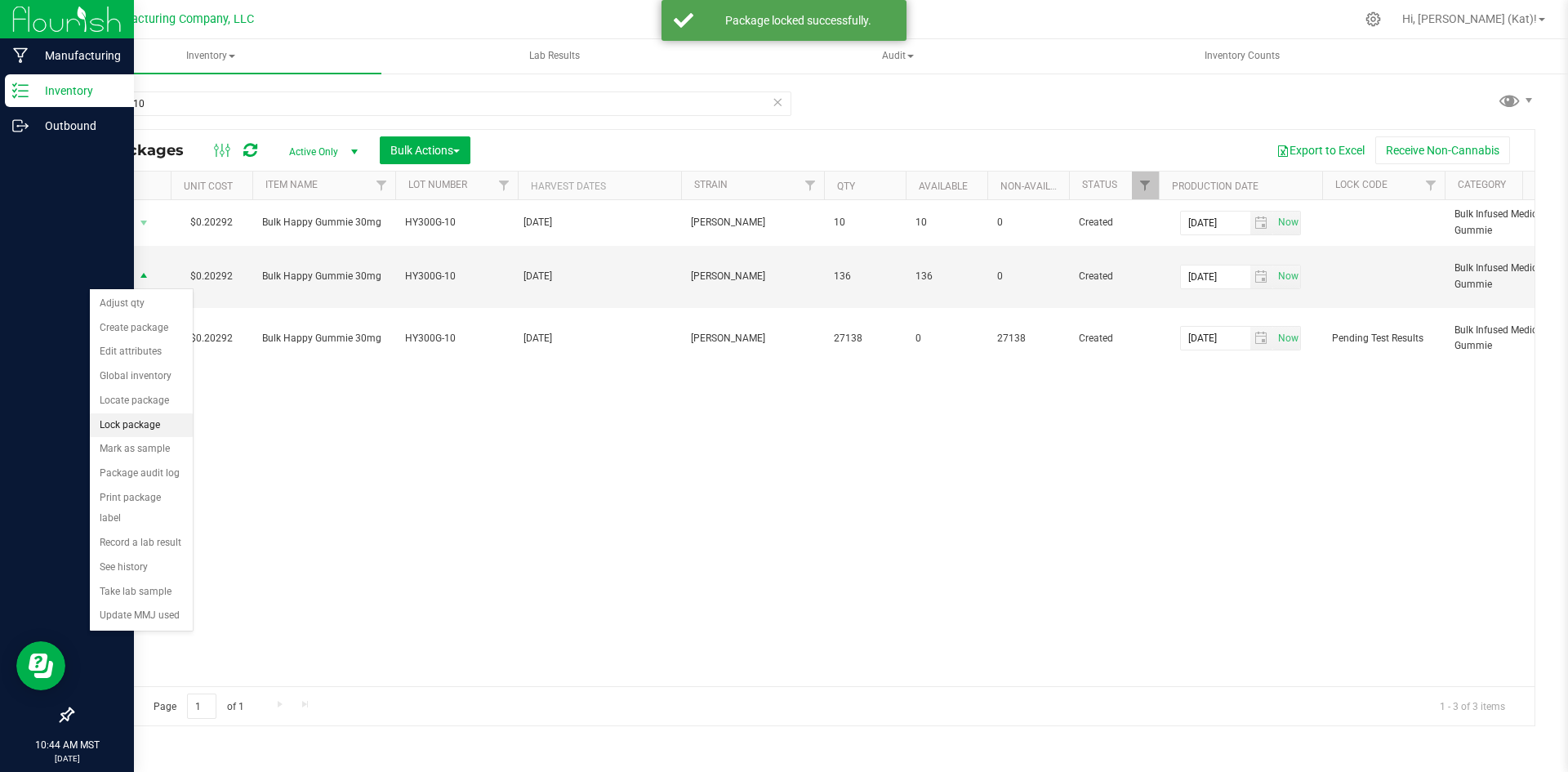
click at [158, 428] on li "Lock package" at bounding box center [141, 426] width 103 height 24
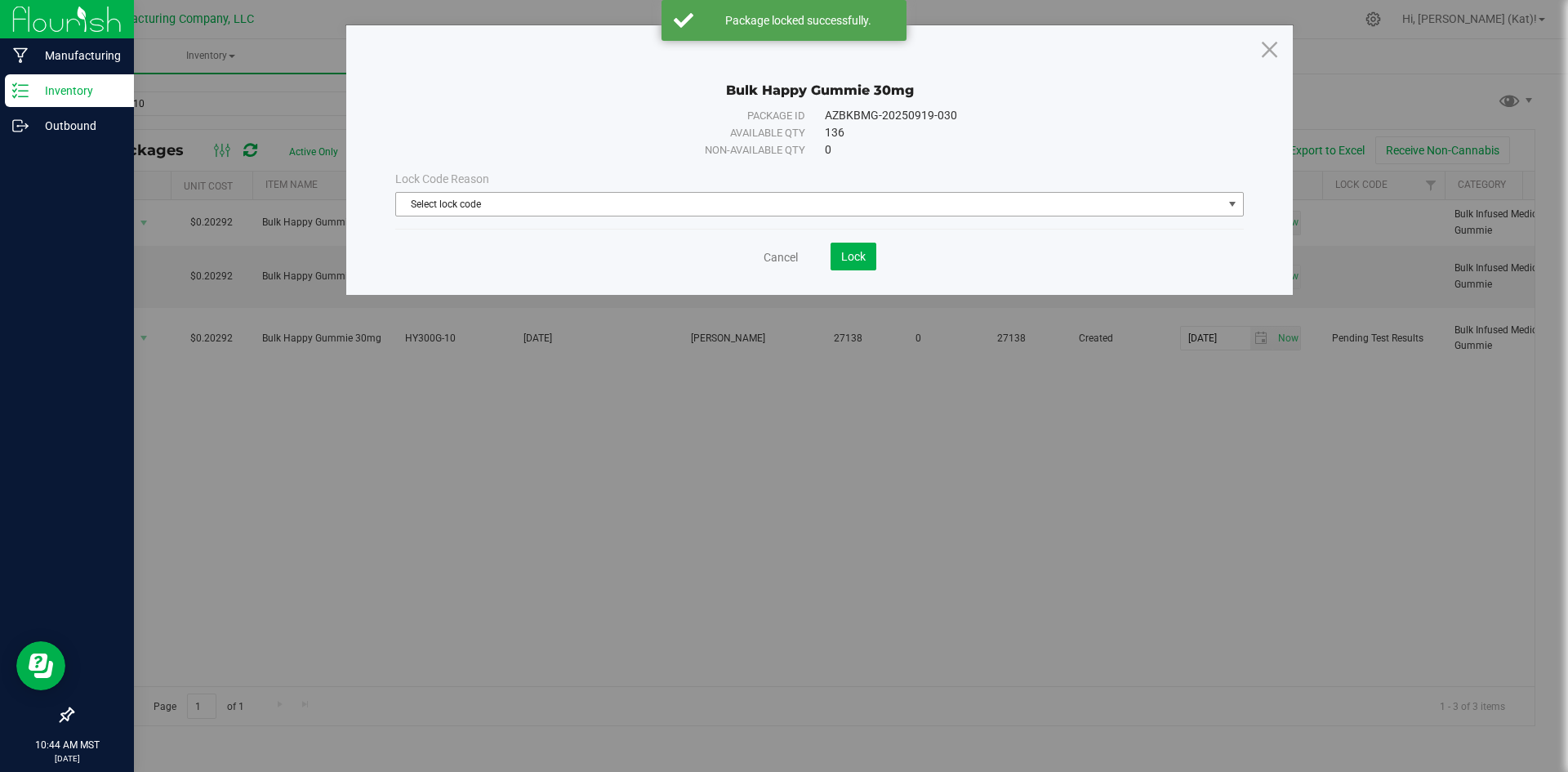
click at [722, 197] on span "Select lock code" at bounding box center [809, 204] width 826 height 23
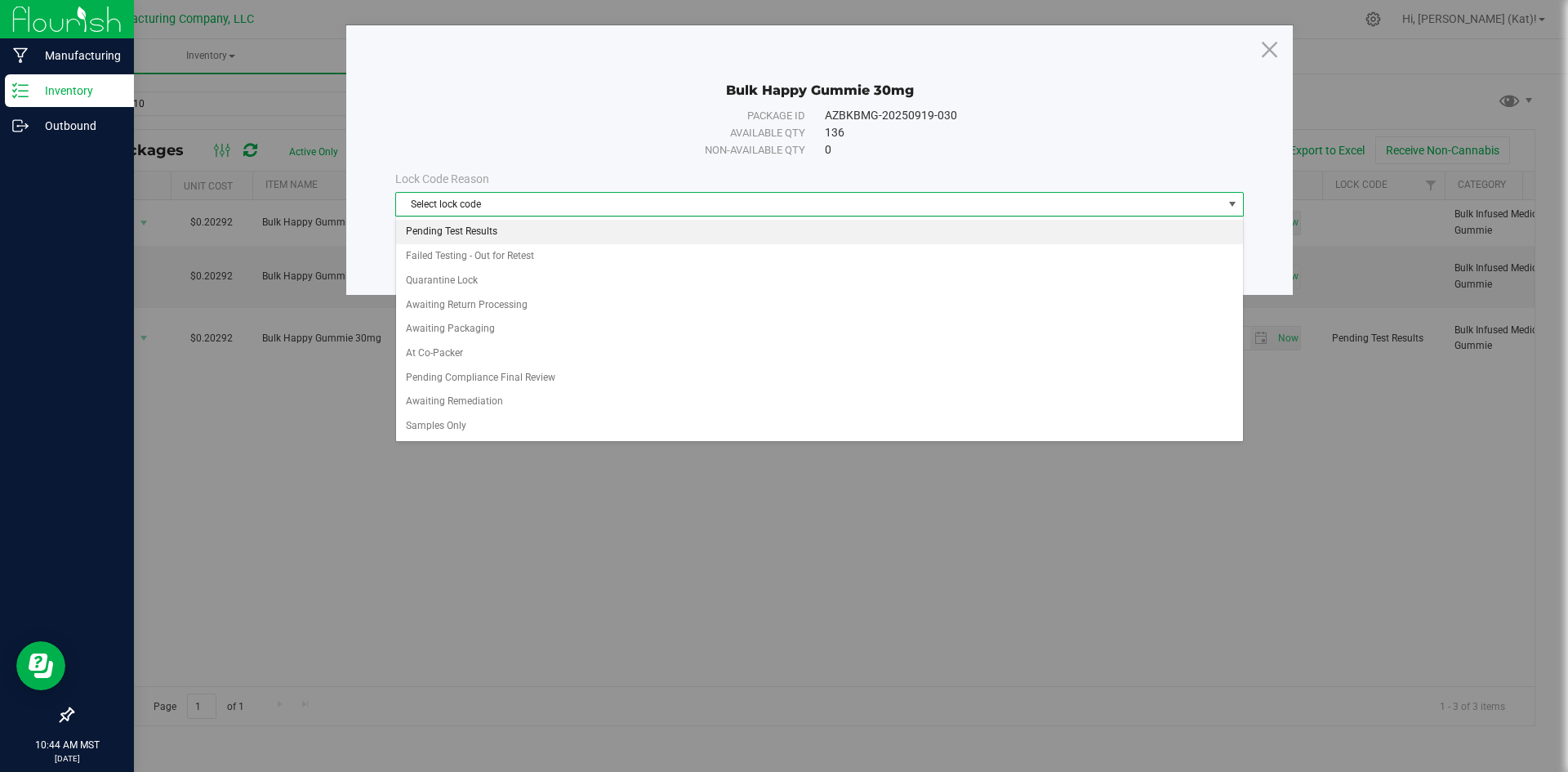
click at [490, 236] on li "Pending Test Results" at bounding box center [819, 232] width 847 height 24
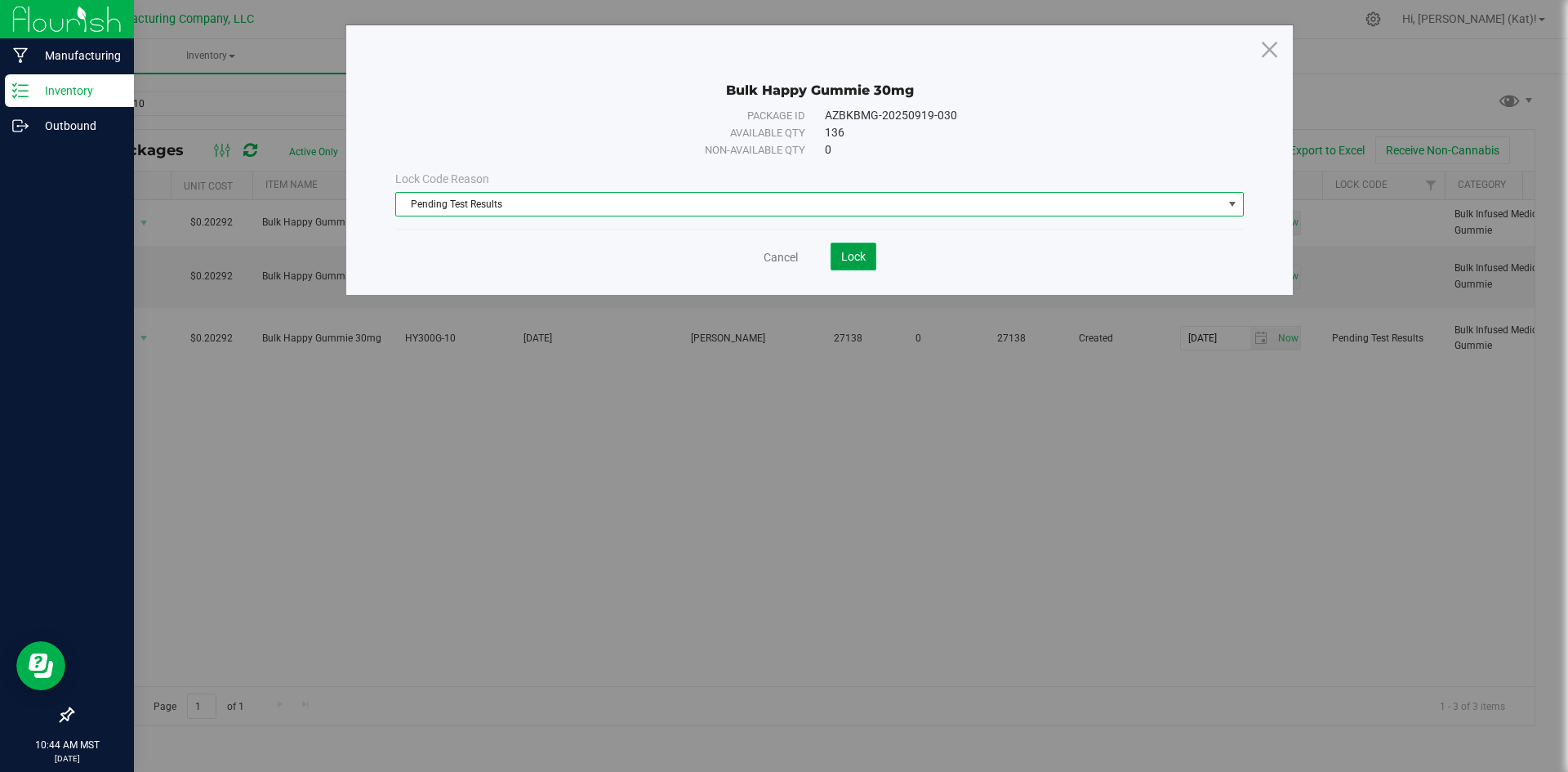
click at [841, 254] on span "Lock" at bounding box center [853, 256] width 24 height 13
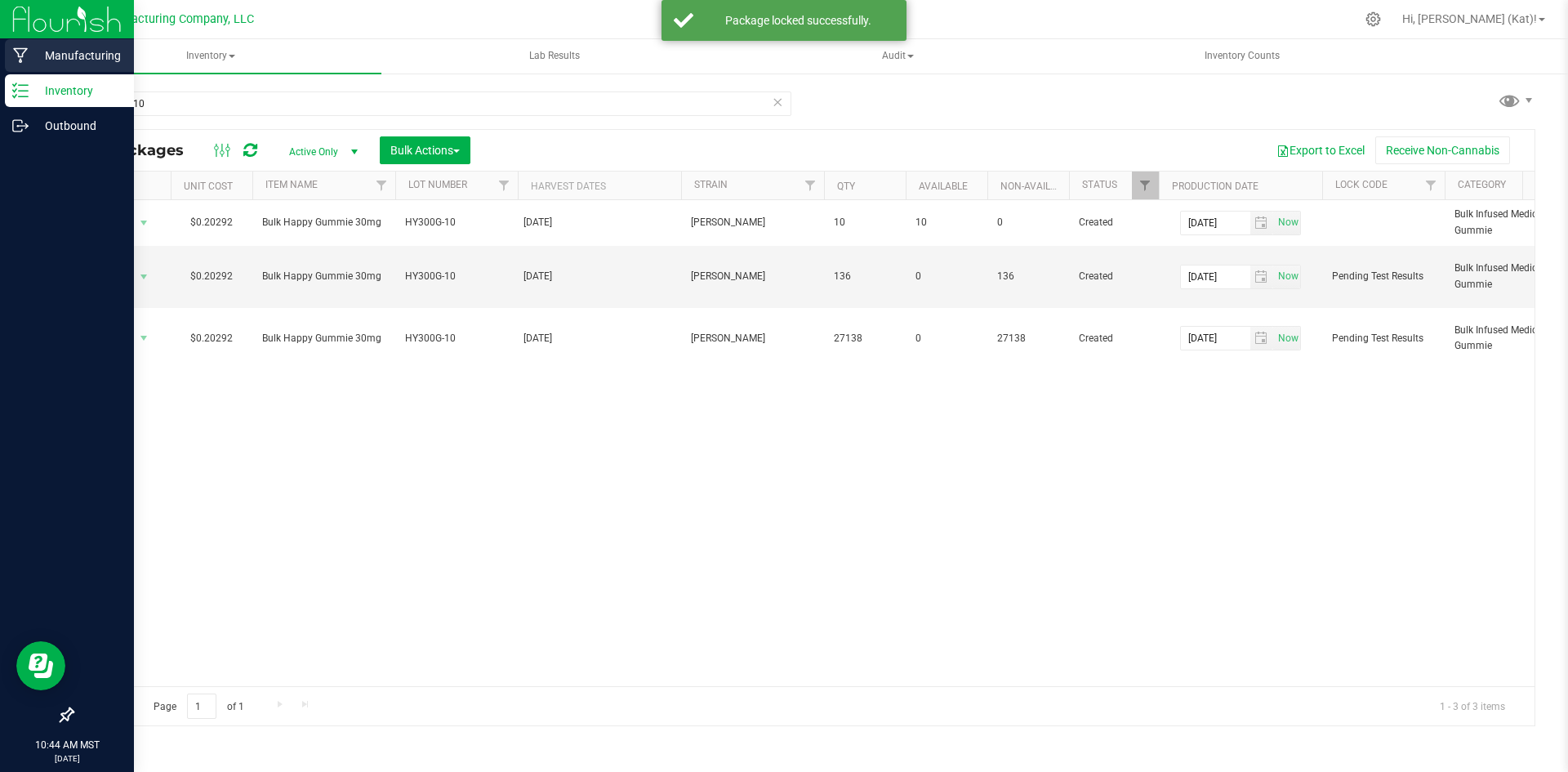
click at [57, 46] on p "Manufacturing" at bounding box center [78, 55] width 98 height 19
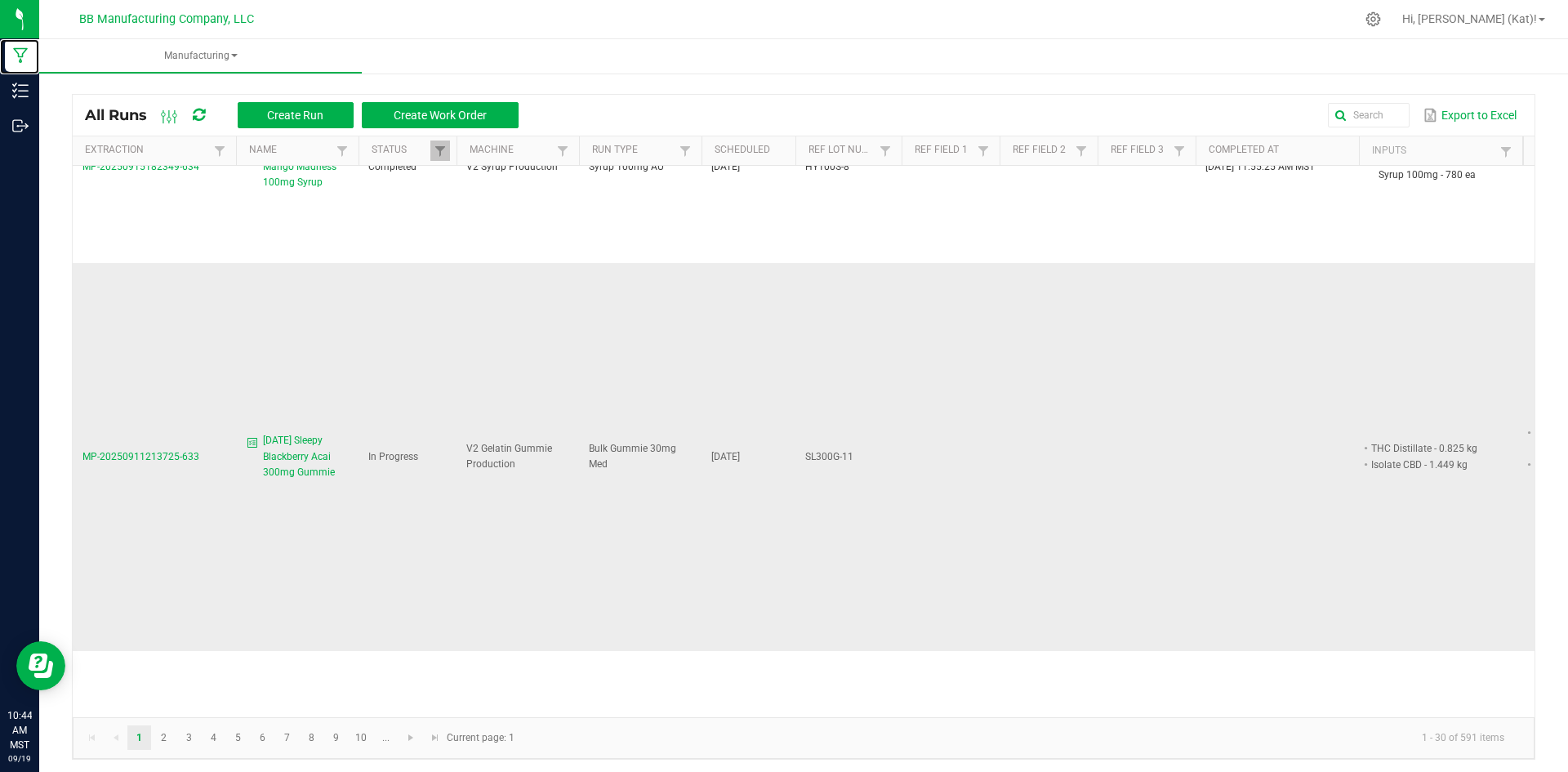
scroll to position [1225, 0]
click at [284, 431] on span "[DATE] Sleepy Blackberry Acai 300mg Gummie" at bounding box center [305, 454] width 86 height 47
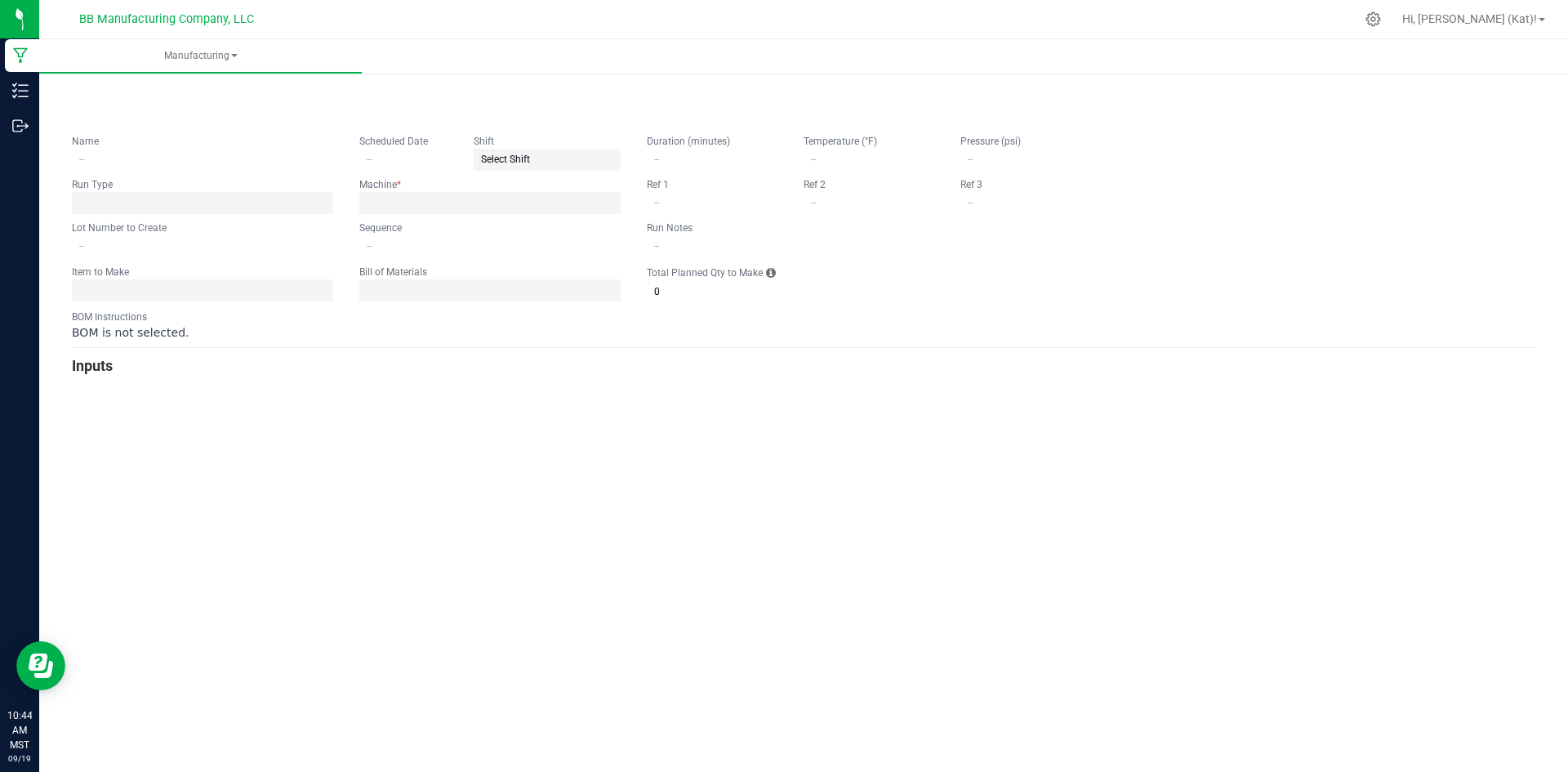
type input "[DATE] Sleepy Blackberry Acai 300mg Gummie"
type input "[DATE]"
type input "SL300G-11"
type input "2"
type input "4"
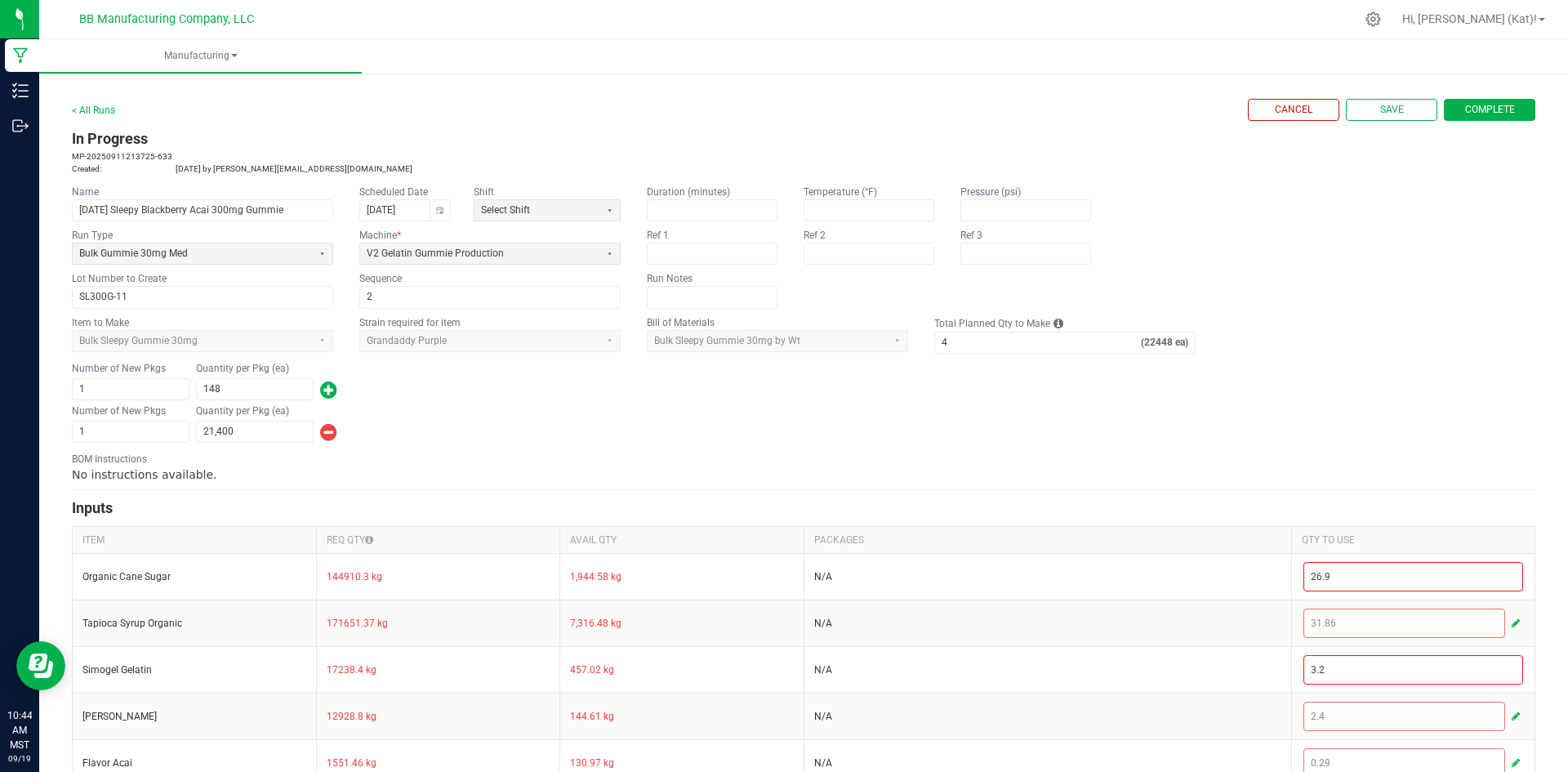
click at [1467, 111] on span "Complete" at bounding box center [1489, 110] width 50 height 14
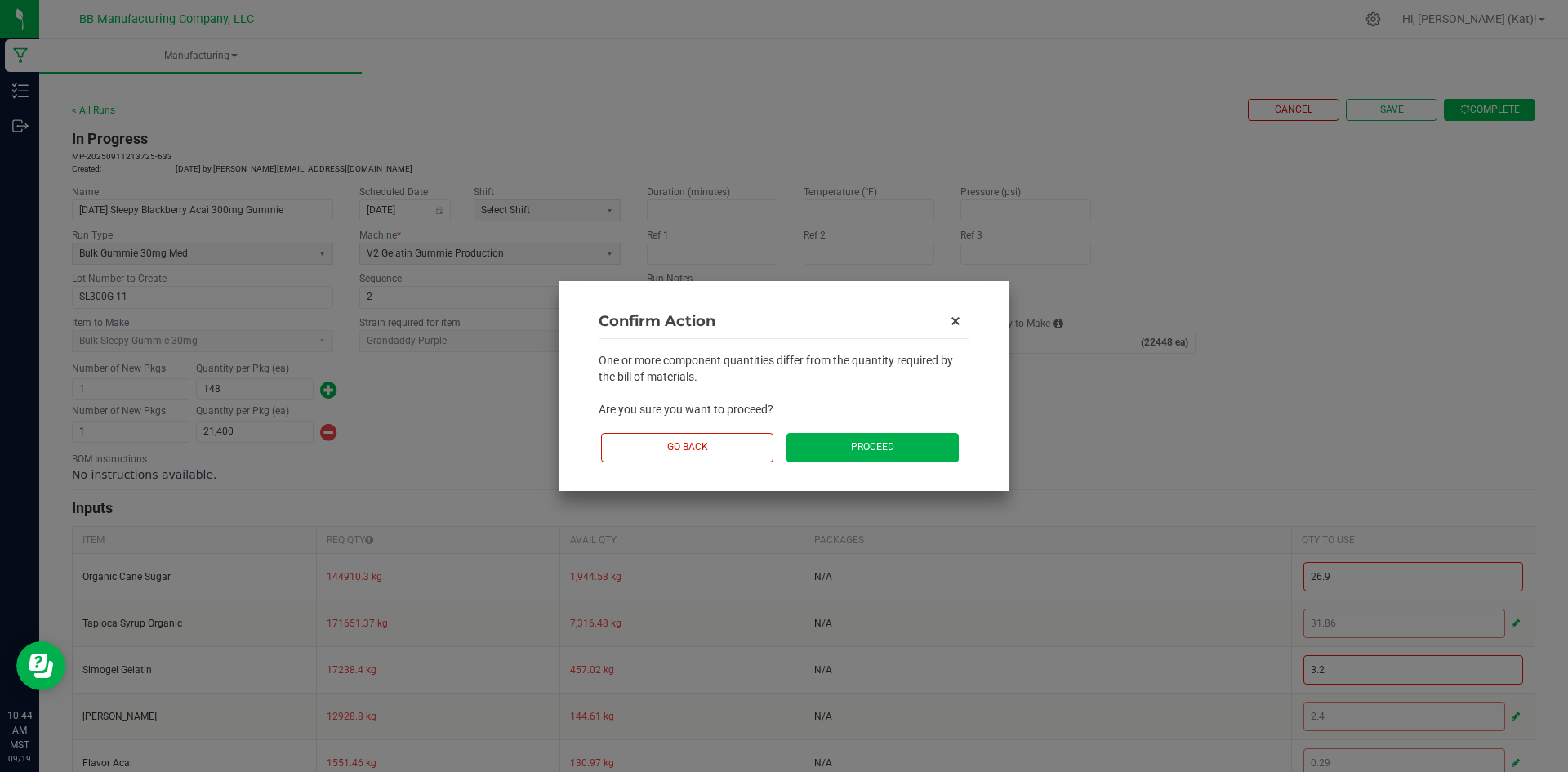
click at [913, 442] on button "Proceed" at bounding box center [873, 447] width 173 height 29
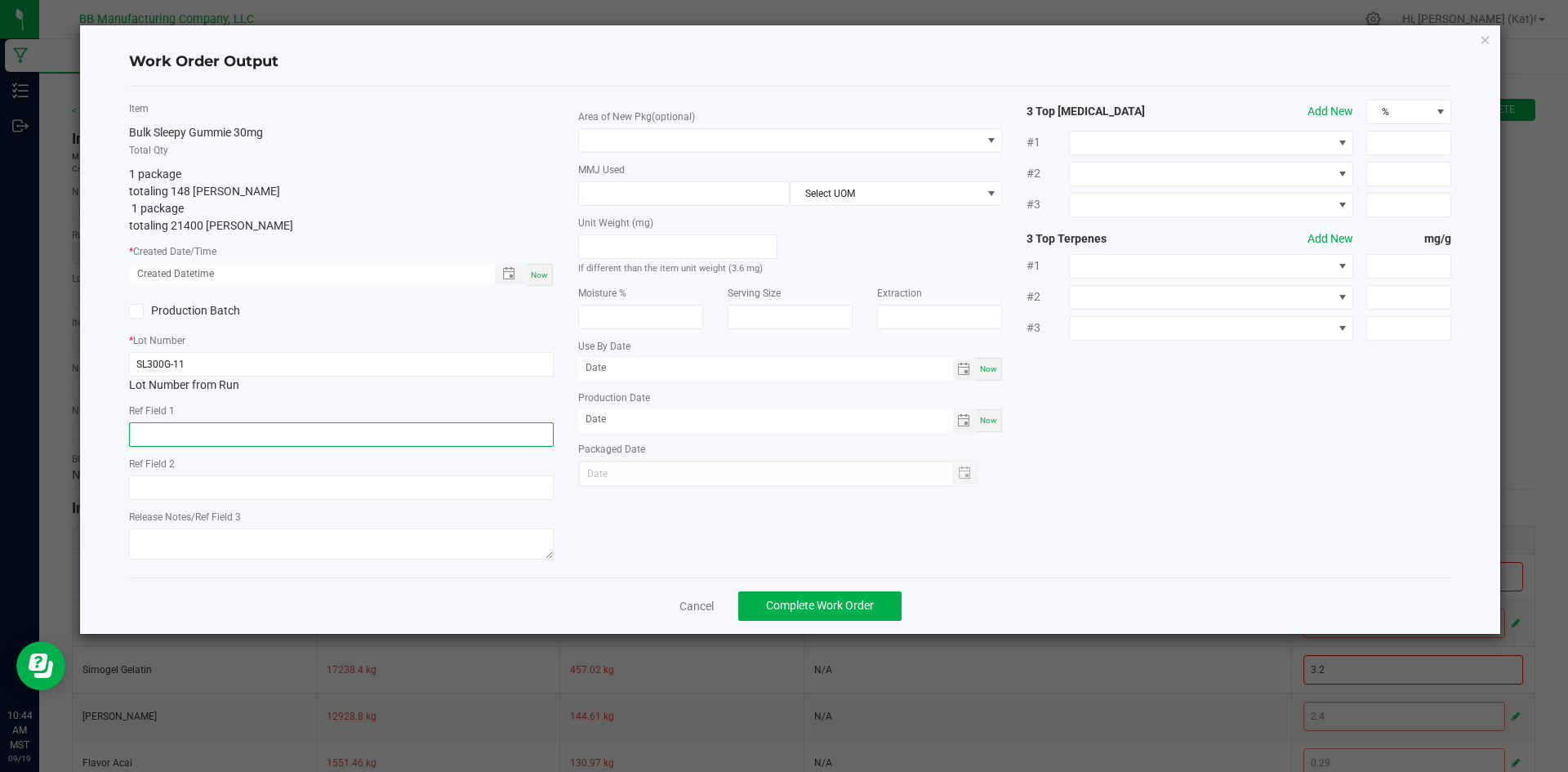
click at [167, 432] on input "text" at bounding box center [341, 434] width 425 height 24
paste input "73g"
type input "73g"
click at [236, 488] on input "text" at bounding box center [341, 488] width 425 height 24
paste input "36g"
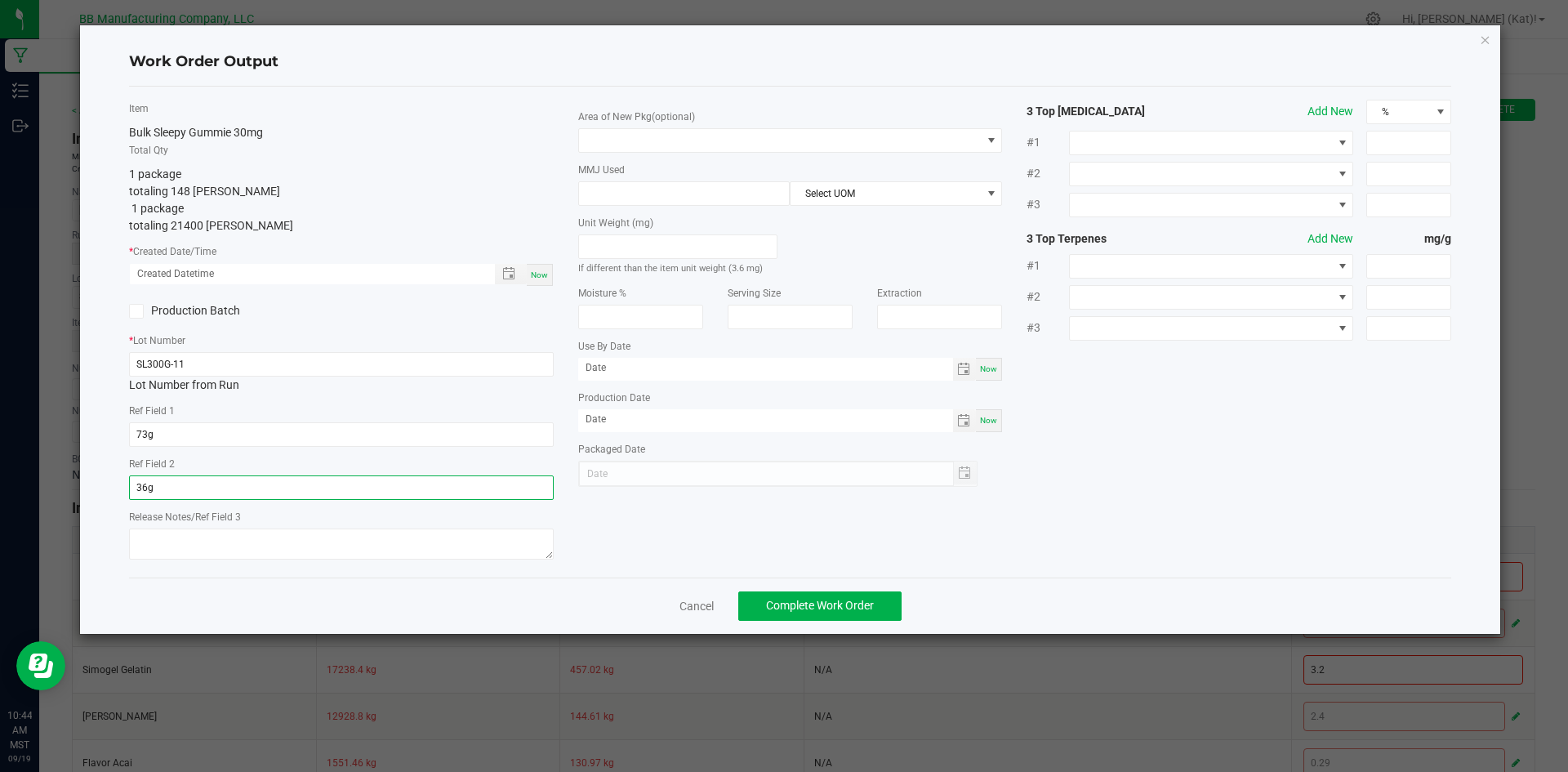
type input "36g"
click at [218, 550] on textarea at bounding box center [341, 544] width 425 height 31
paste textarea "061525 (A) [DATE]"
drag, startPoint x: 232, startPoint y: 541, endPoint x: 171, endPoint y: 550, distance: 61.7
click at [171, 550] on textarea "061525 (A) [DATE]" at bounding box center [341, 544] width 425 height 31
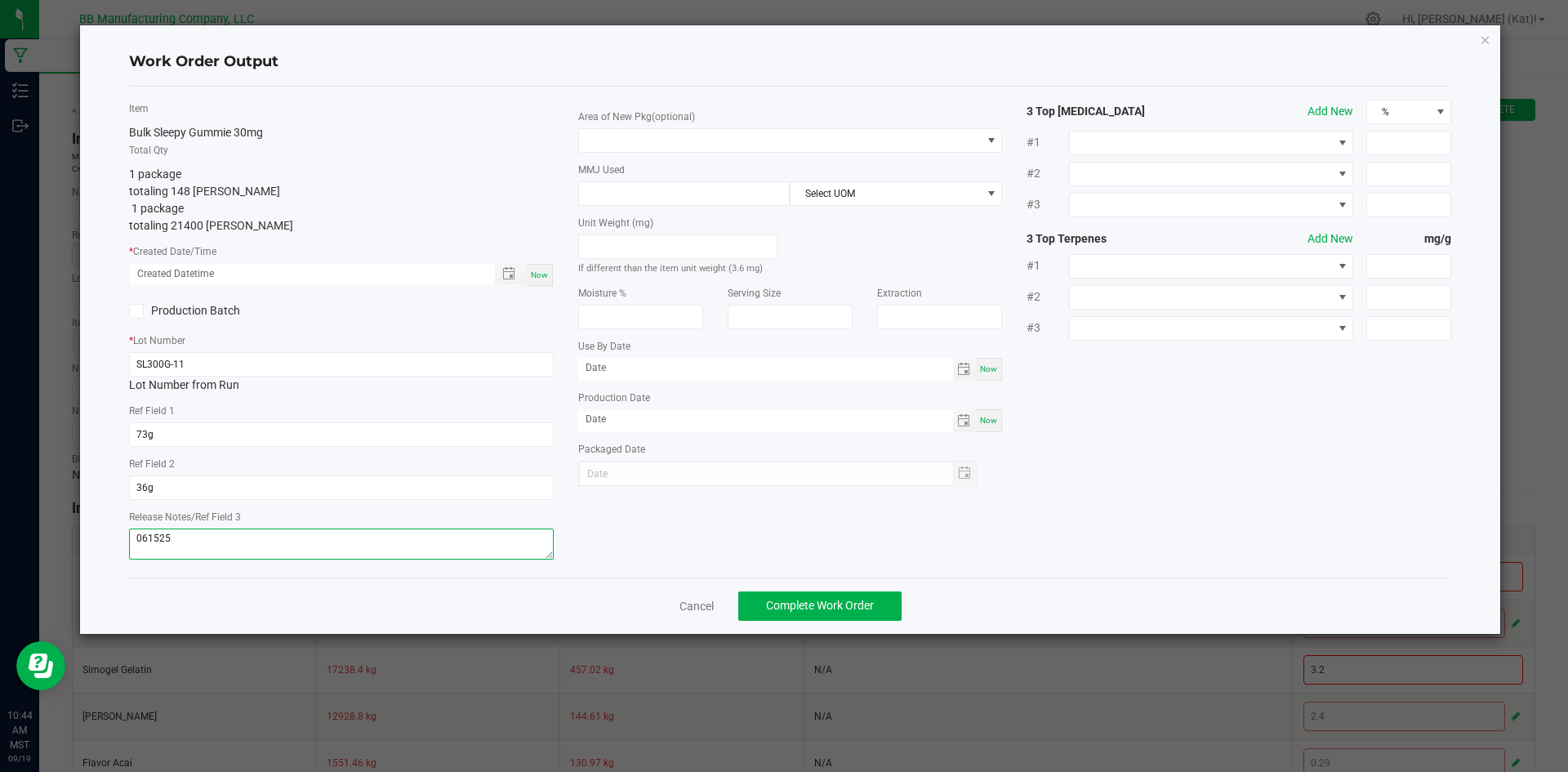
type textarea "061525"
click at [540, 276] on span "Now" at bounding box center [539, 275] width 17 height 9
type input "[DATE] 10:44 AM"
type input "[DATE]"
click at [684, 142] on span at bounding box center [781, 140] width 403 height 23
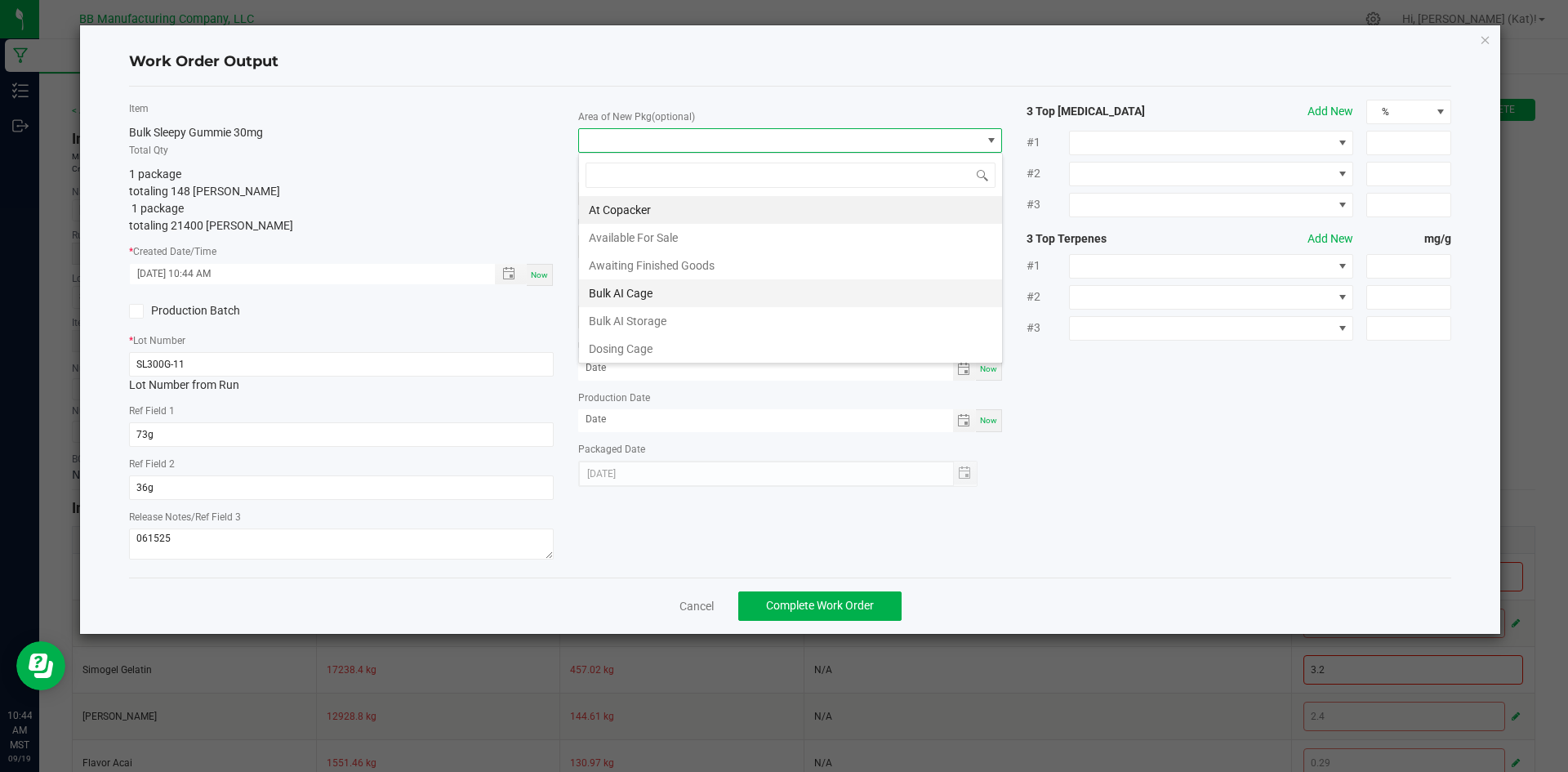
scroll to position [82, 0]
click at [688, 298] on li "Dry Room" at bounding box center [791, 295] width 423 height 28
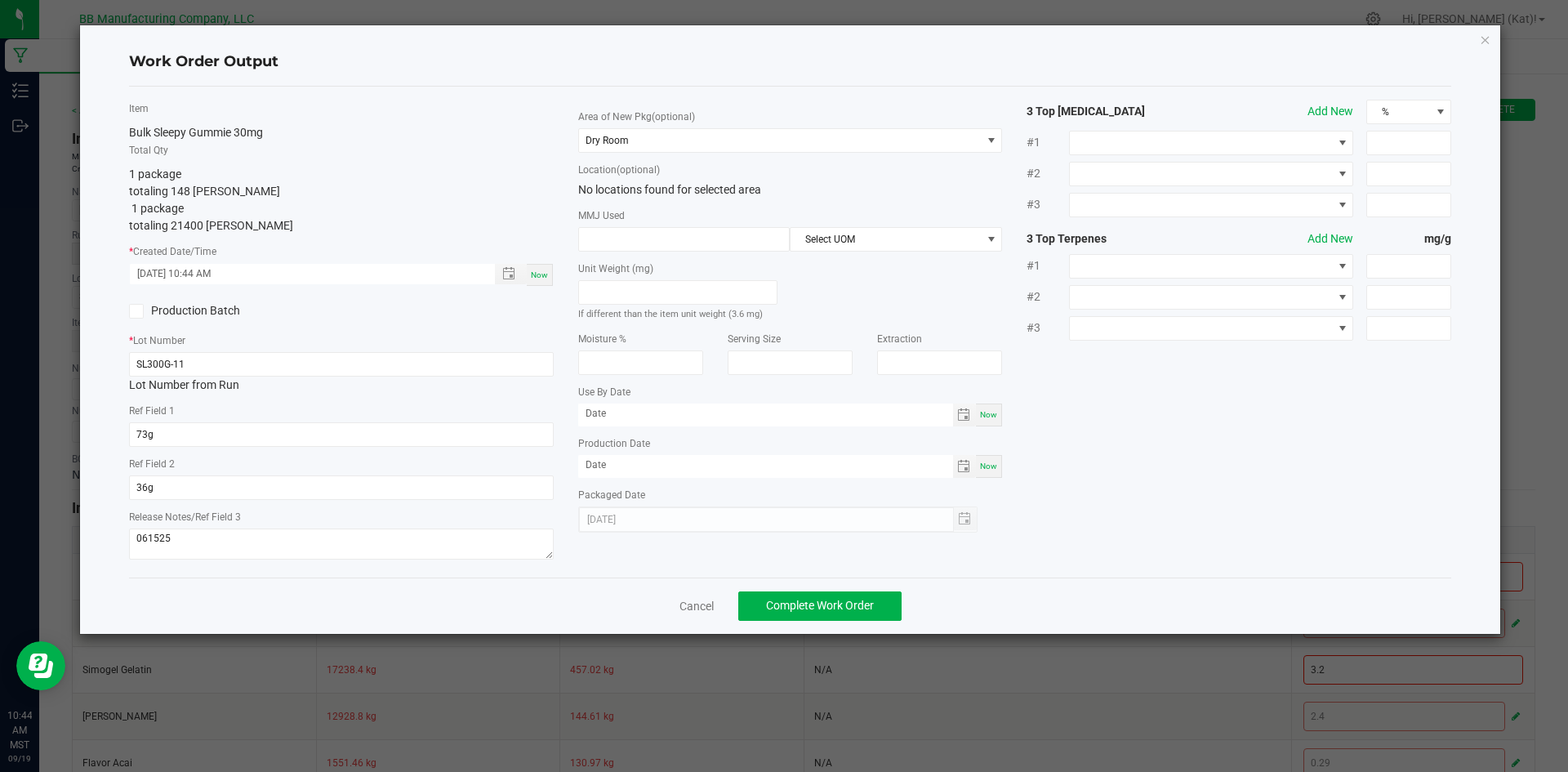
click at [988, 407] on div "Now" at bounding box center [989, 414] width 26 height 23
type input "[DATE]"
click at [991, 467] on span "Now" at bounding box center [989, 466] width 17 height 9
type input "[DATE]"
click at [604, 414] on input "[DATE]" at bounding box center [766, 413] width 375 height 20
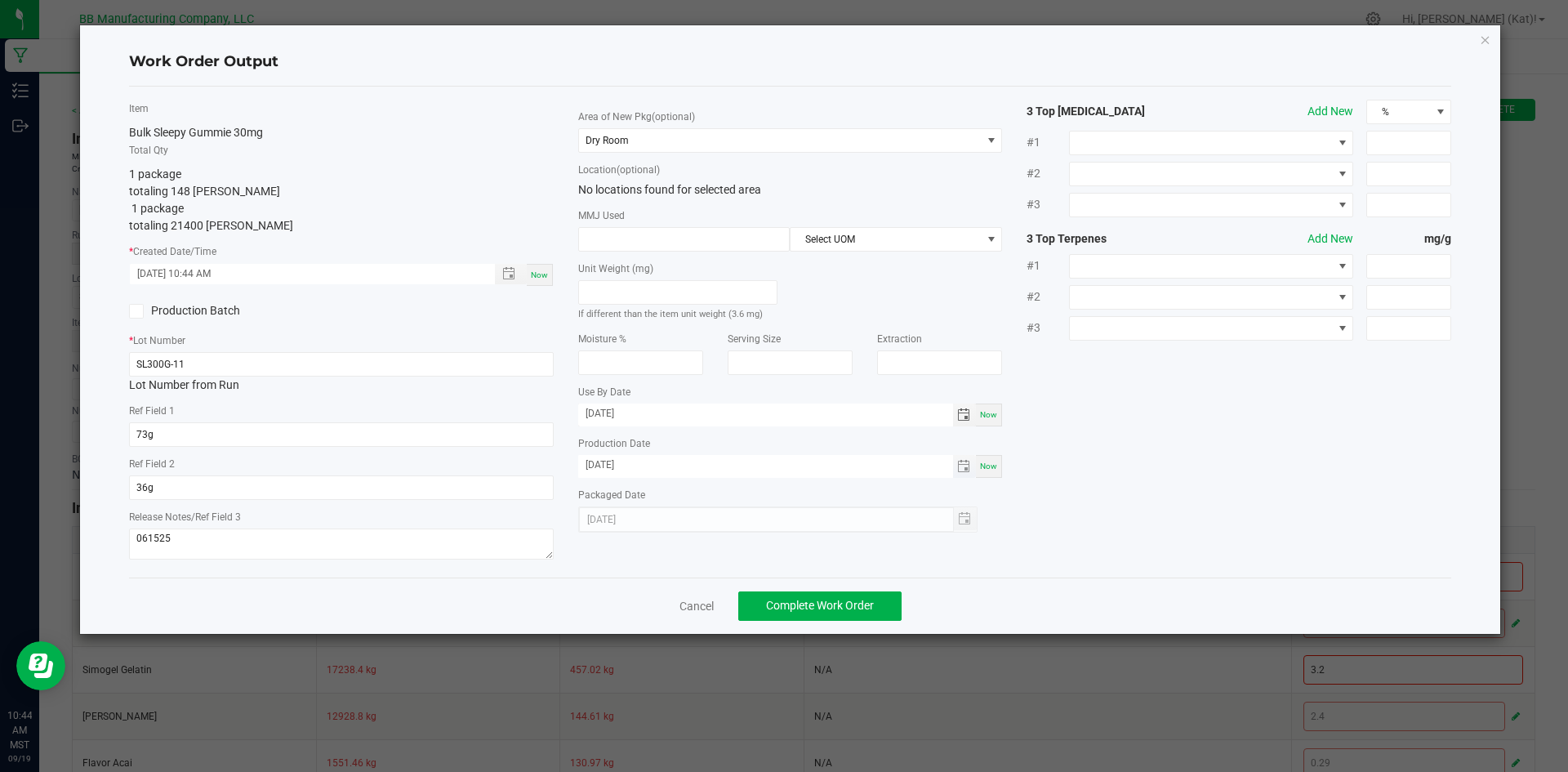
type input "[DATE]"
click at [601, 465] on input "[DATE]" at bounding box center [766, 464] width 375 height 20
type input "[DATE]"
click at [865, 600] on span "Complete Work Order" at bounding box center [820, 605] width 108 height 13
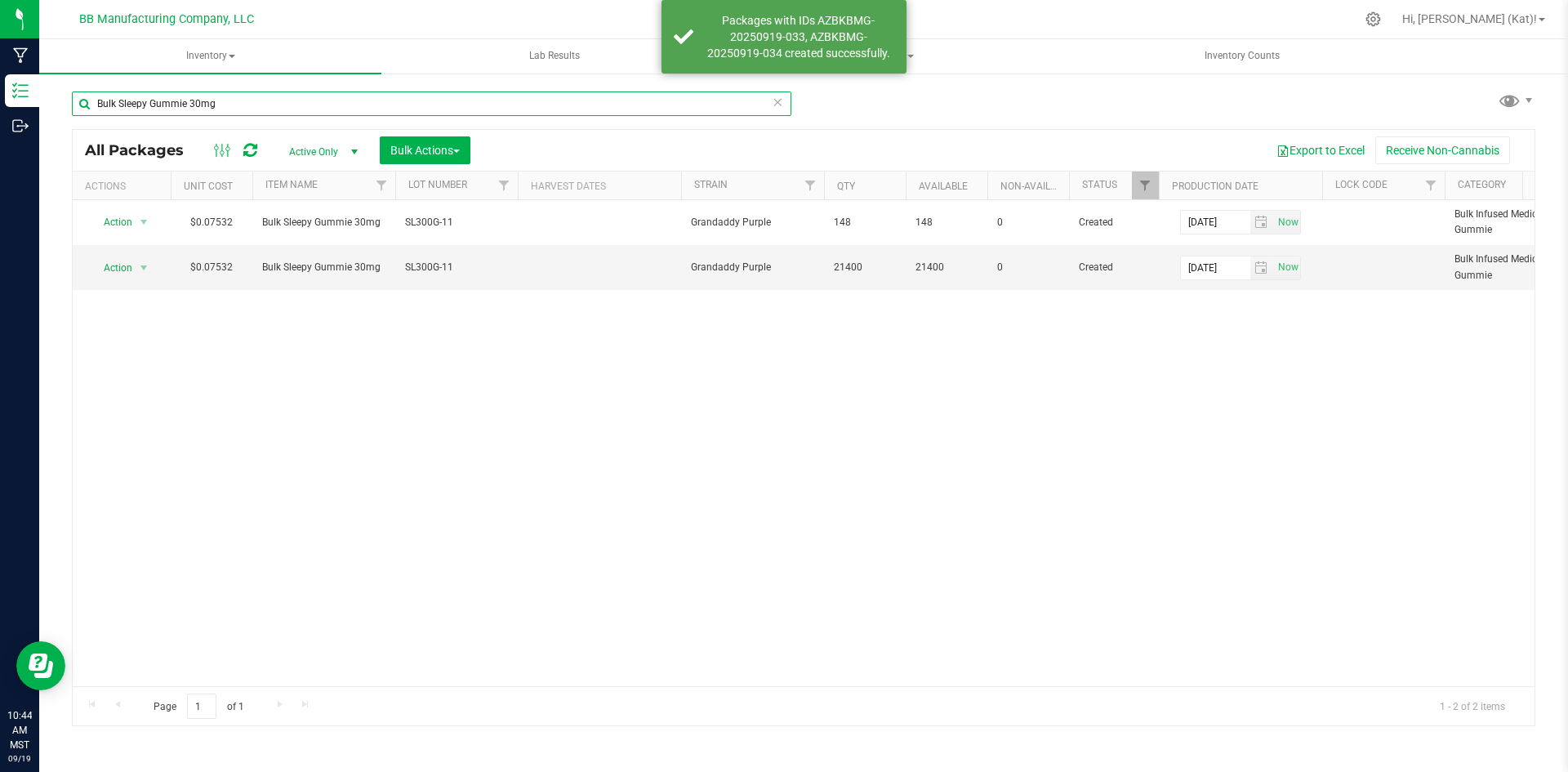
click at [228, 96] on input "Bulk Sleepy Gummie 30mg" at bounding box center [431, 104] width 720 height 24
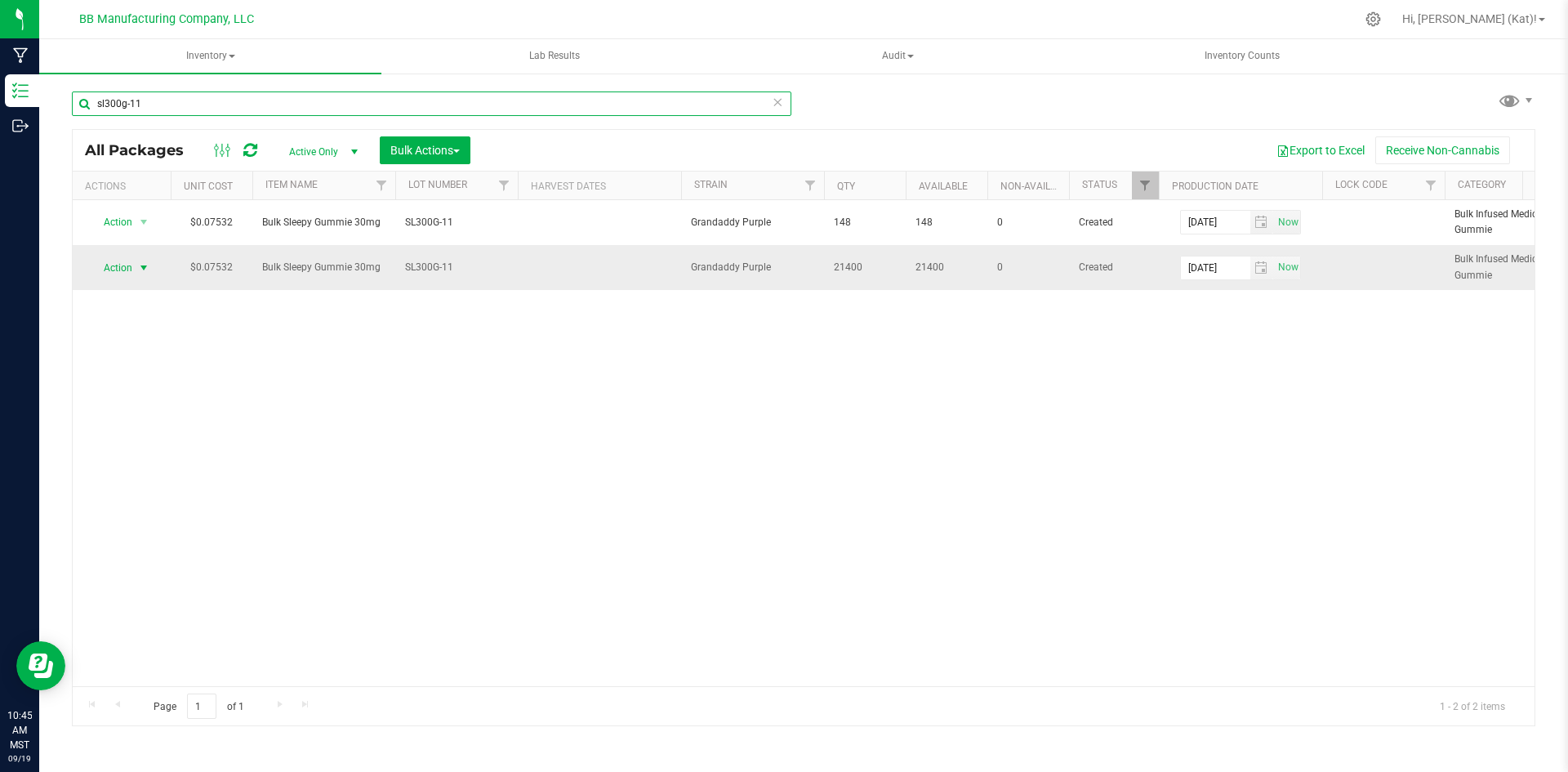
type input "sl300g-11"
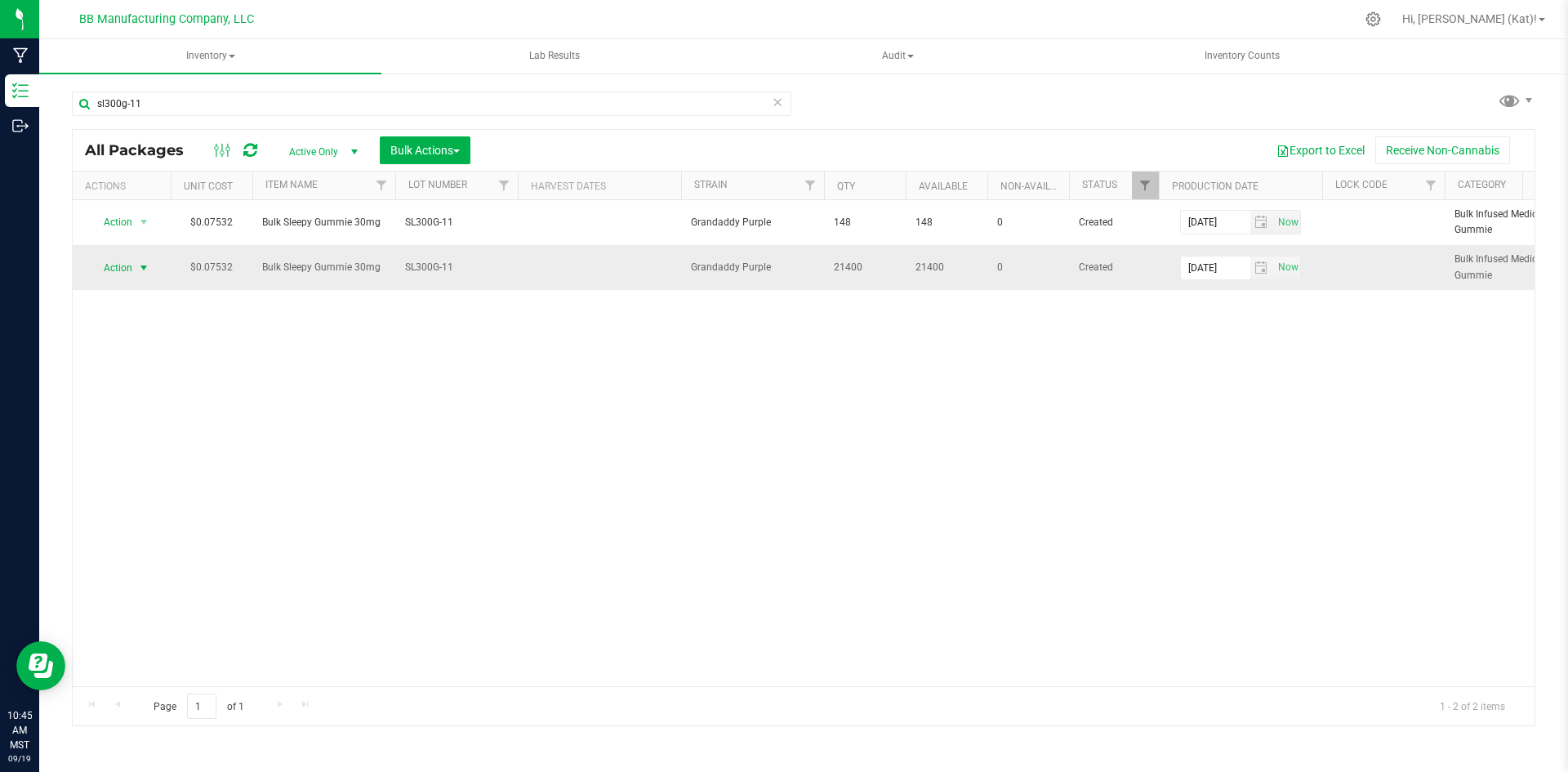
click at [115, 268] on span "Action" at bounding box center [111, 268] width 45 height 23
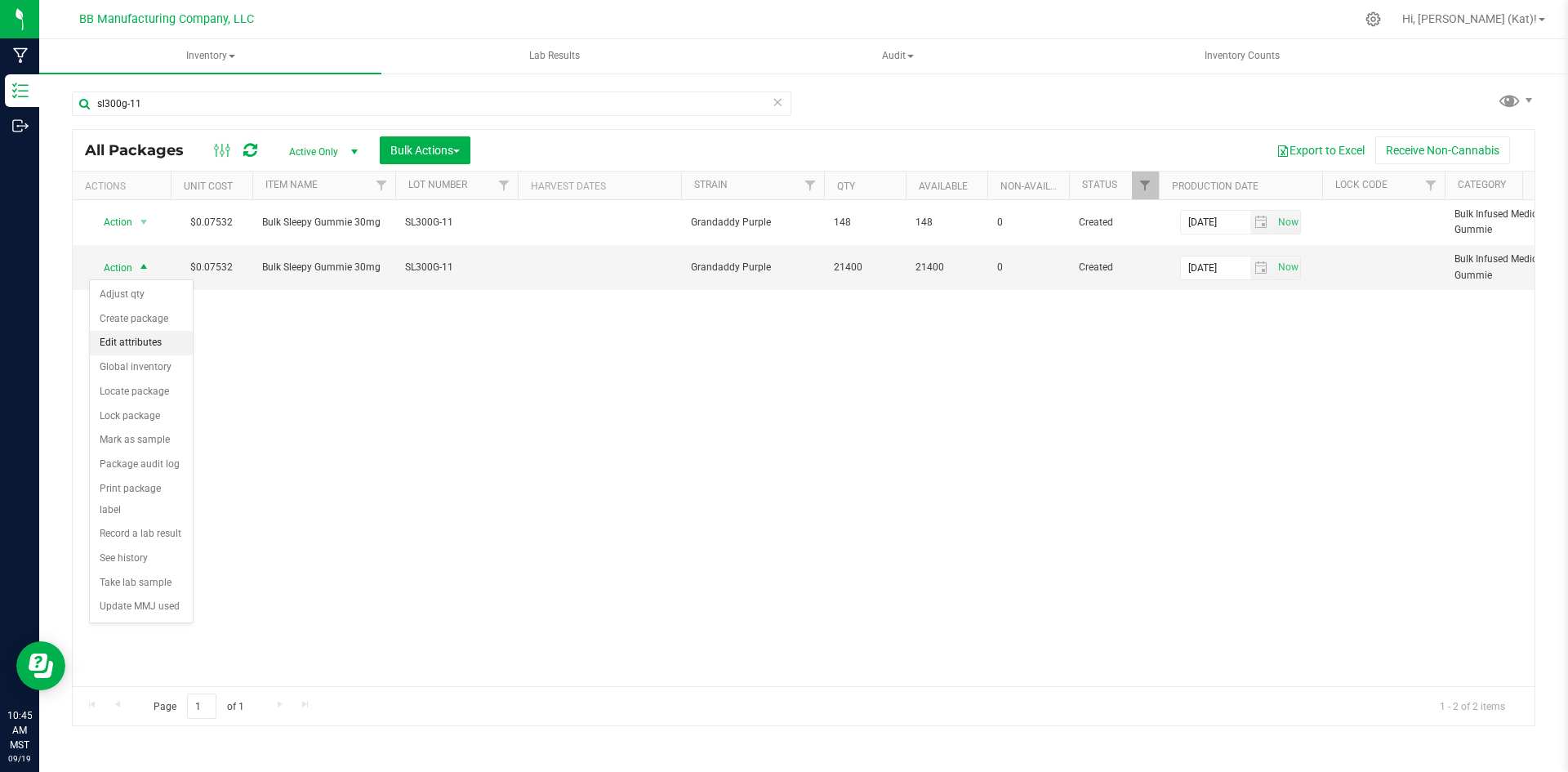
click at [135, 346] on li "Edit attributes" at bounding box center [141, 343] width 103 height 24
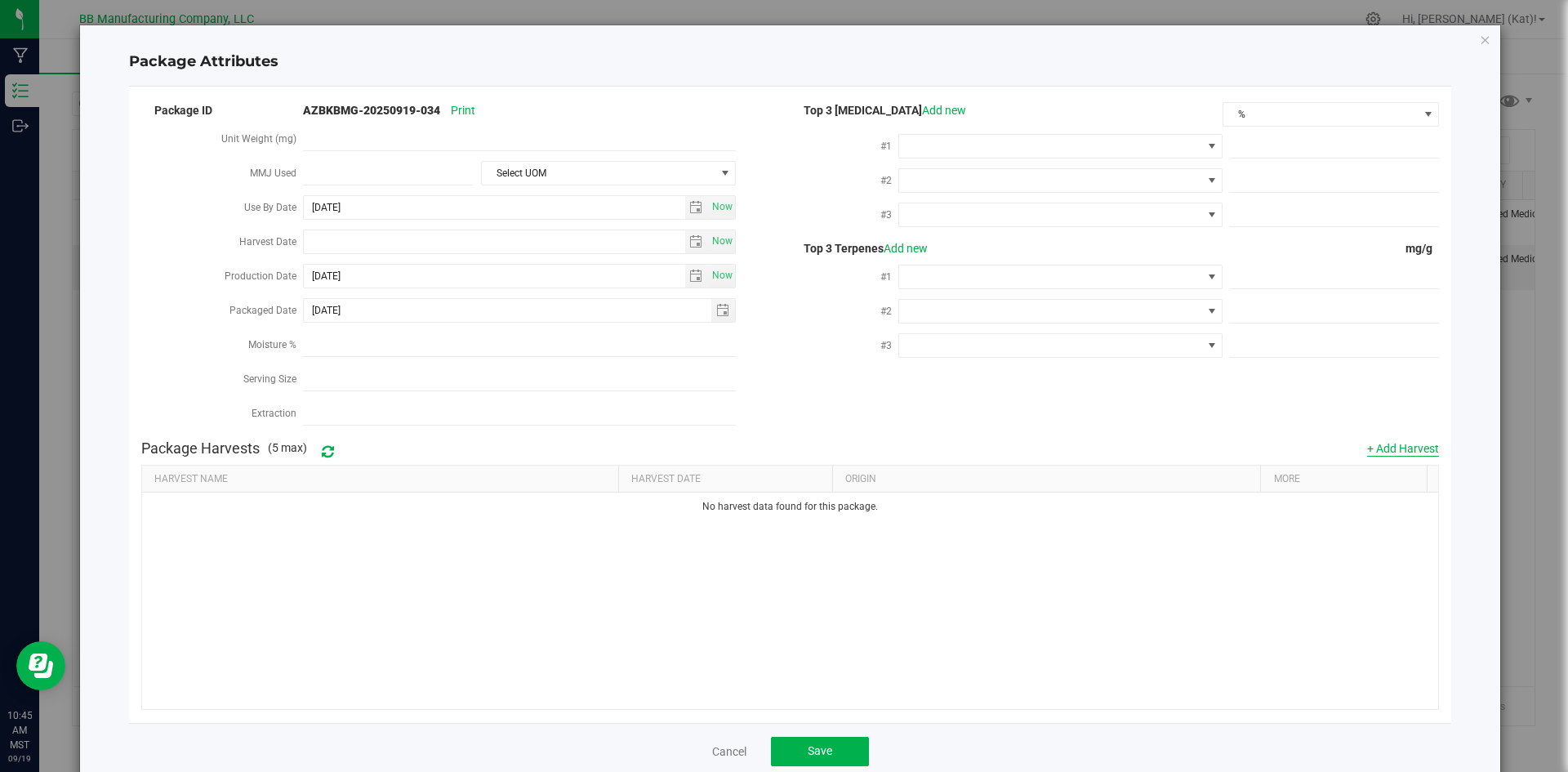
click at [1405, 441] on button "+ Add Harvest" at bounding box center [1403, 448] width 72 height 17
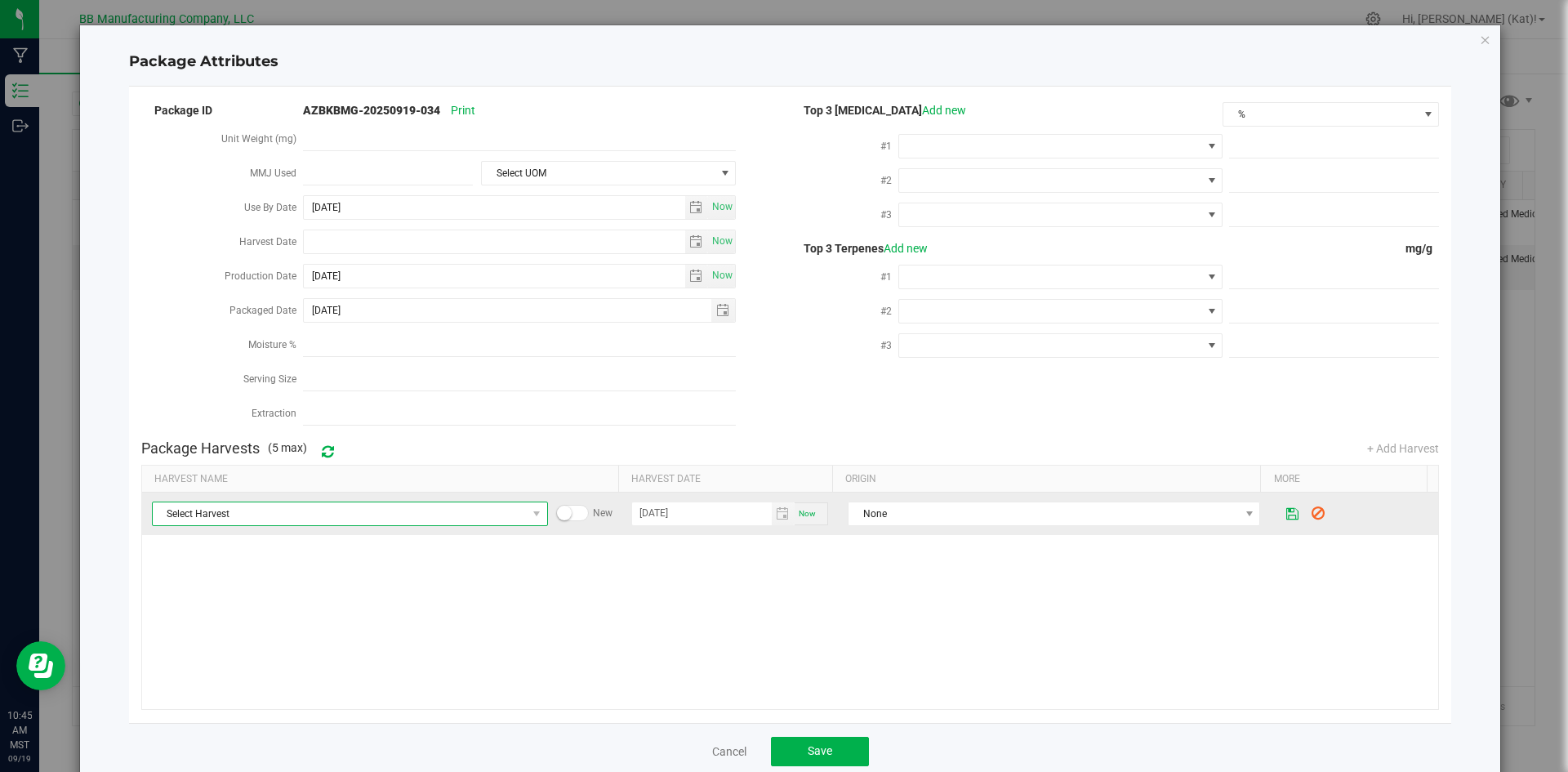
click at [251, 505] on span "Select Harvest" at bounding box center [339, 514] width 374 height 23
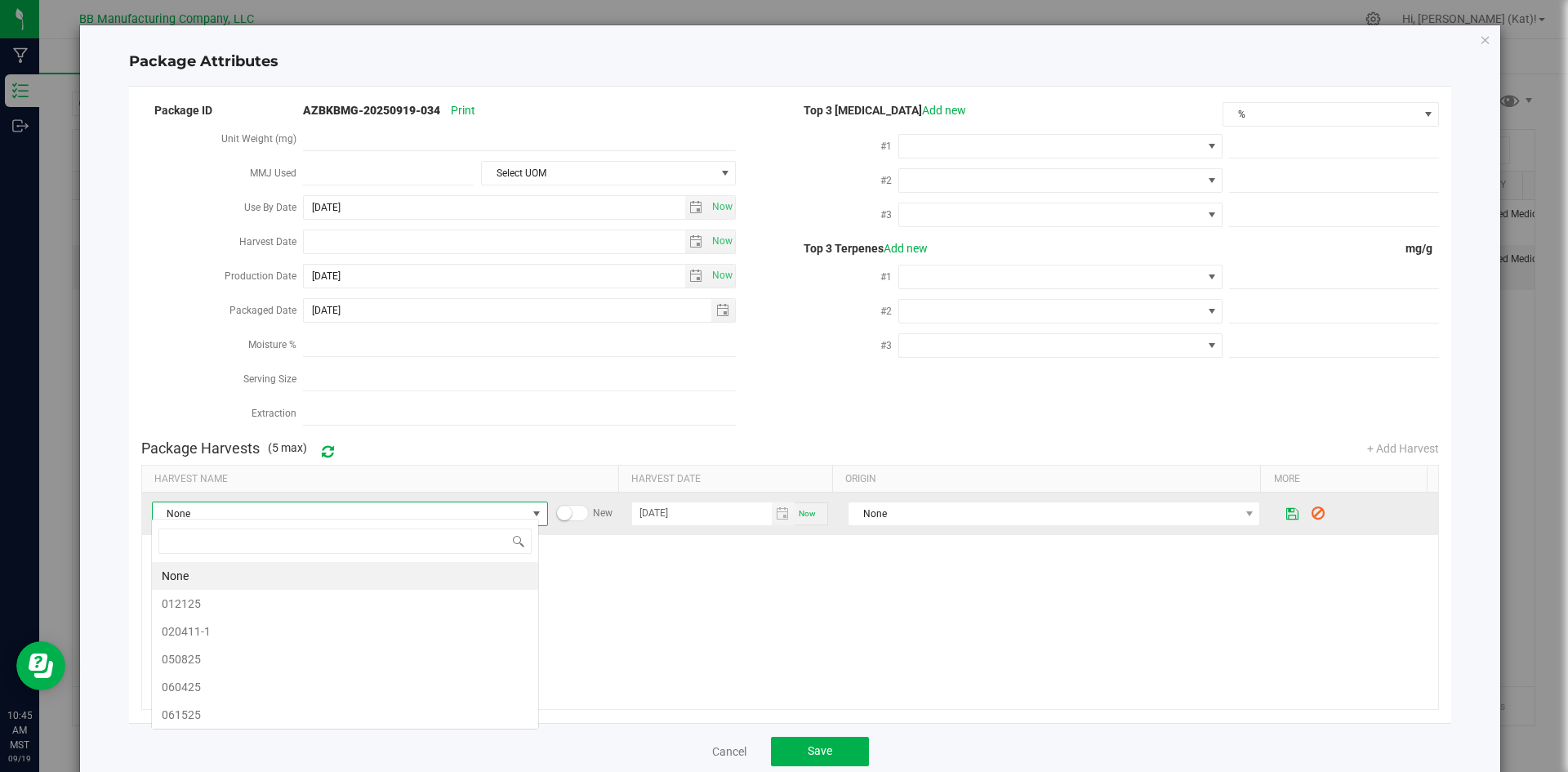
scroll to position [24, 387]
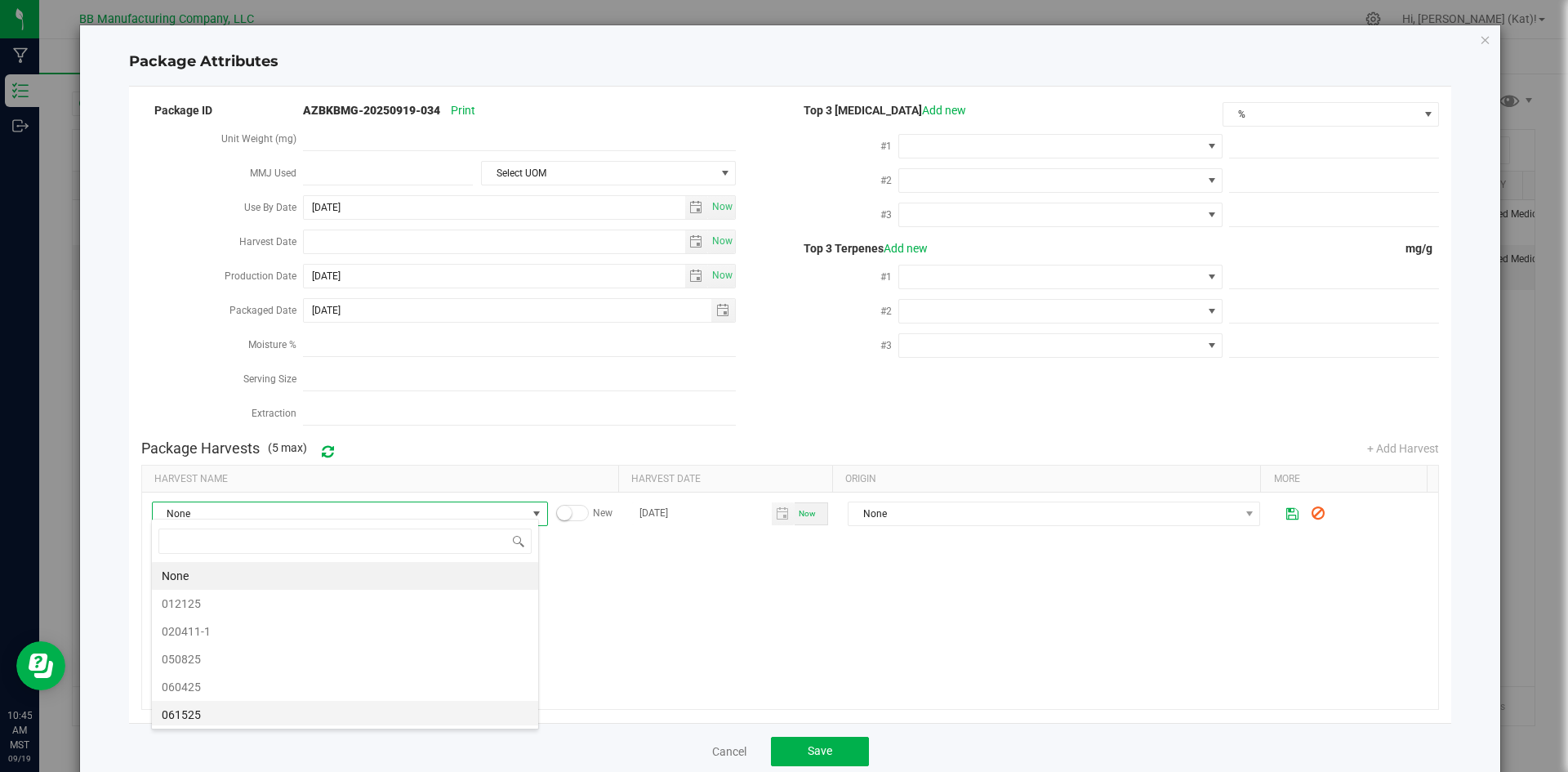
click at [224, 713] on span "061525" at bounding box center [345, 714] width 366 height 24
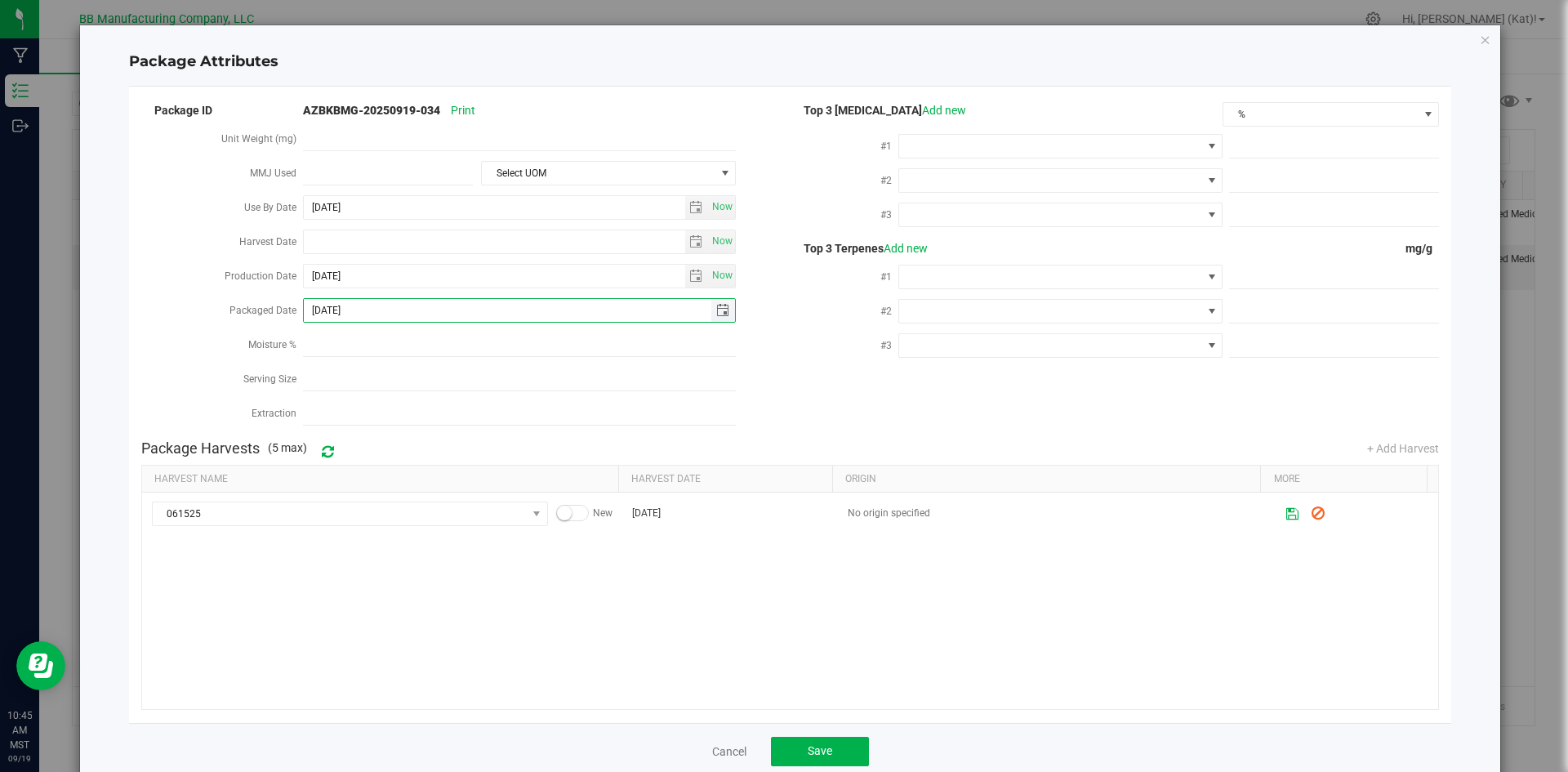
drag, startPoint x: 367, startPoint y: 303, endPoint x: 326, endPoint y: 317, distance: 43.3
click at [326, 317] on span "[DATE]" at bounding box center [519, 311] width 433 height 24
drag, startPoint x: 384, startPoint y: 300, endPoint x: 305, endPoint y: 313, distance: 80.1
click at [305, 313] on input "[DATE]" at bounding box center [507, 311] width 407 height 23
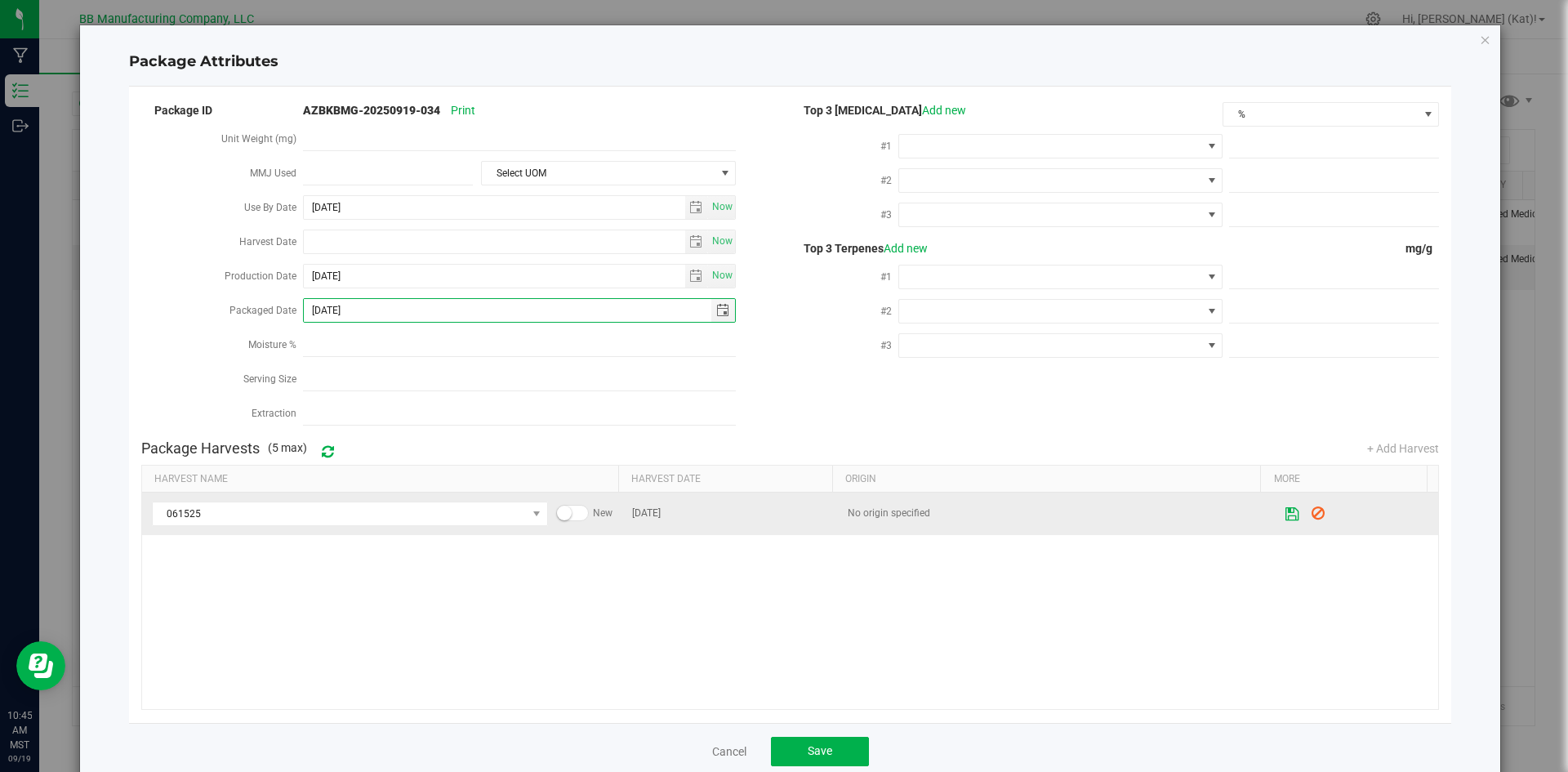
type input "[DATE]"
click at [1286, 508] on icon at bounding box center [1293, 513] width 14 height 11
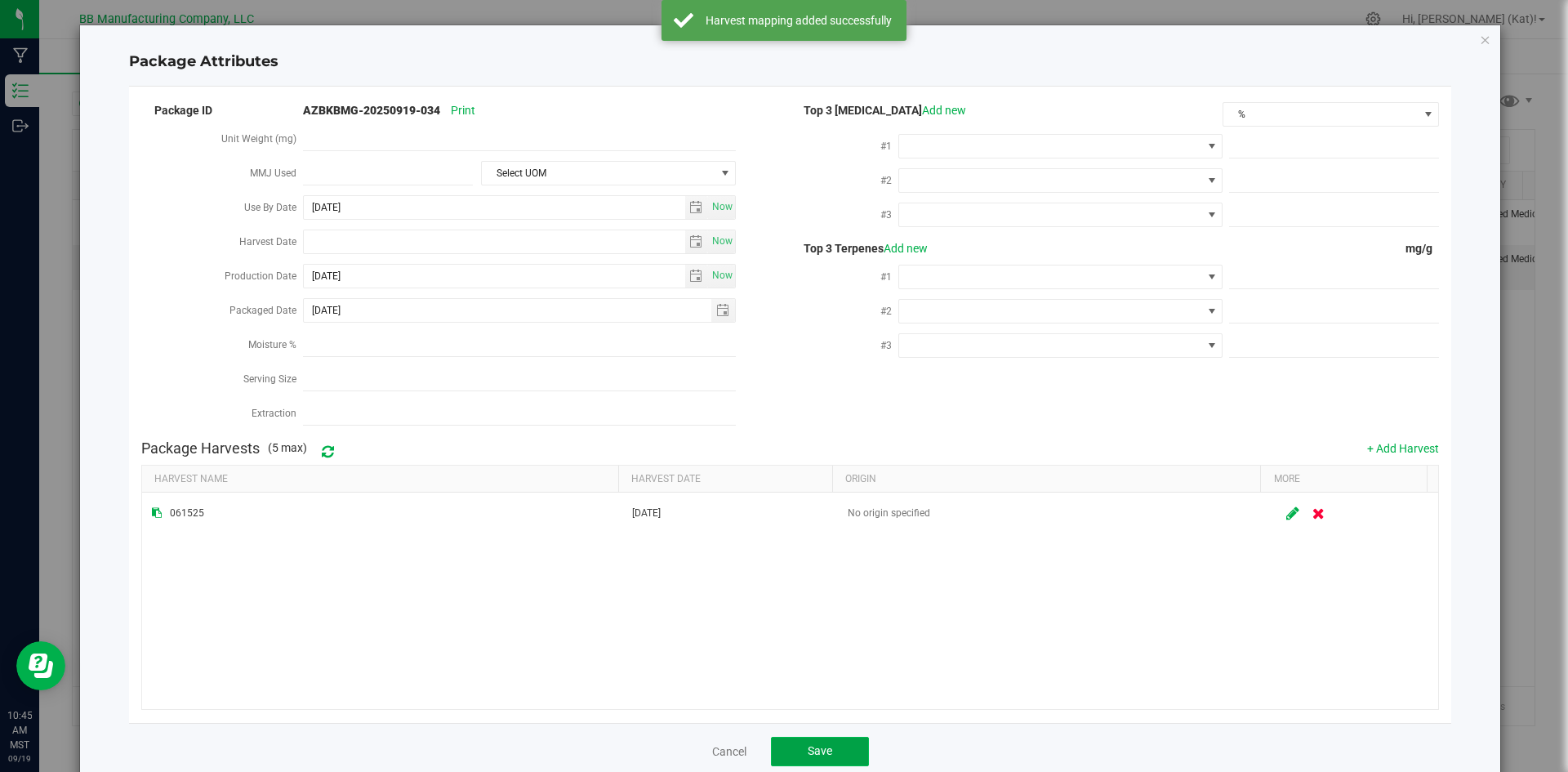
click at [823, 744] on span "Save" at bounding box center [820, 750] width 24 height 13
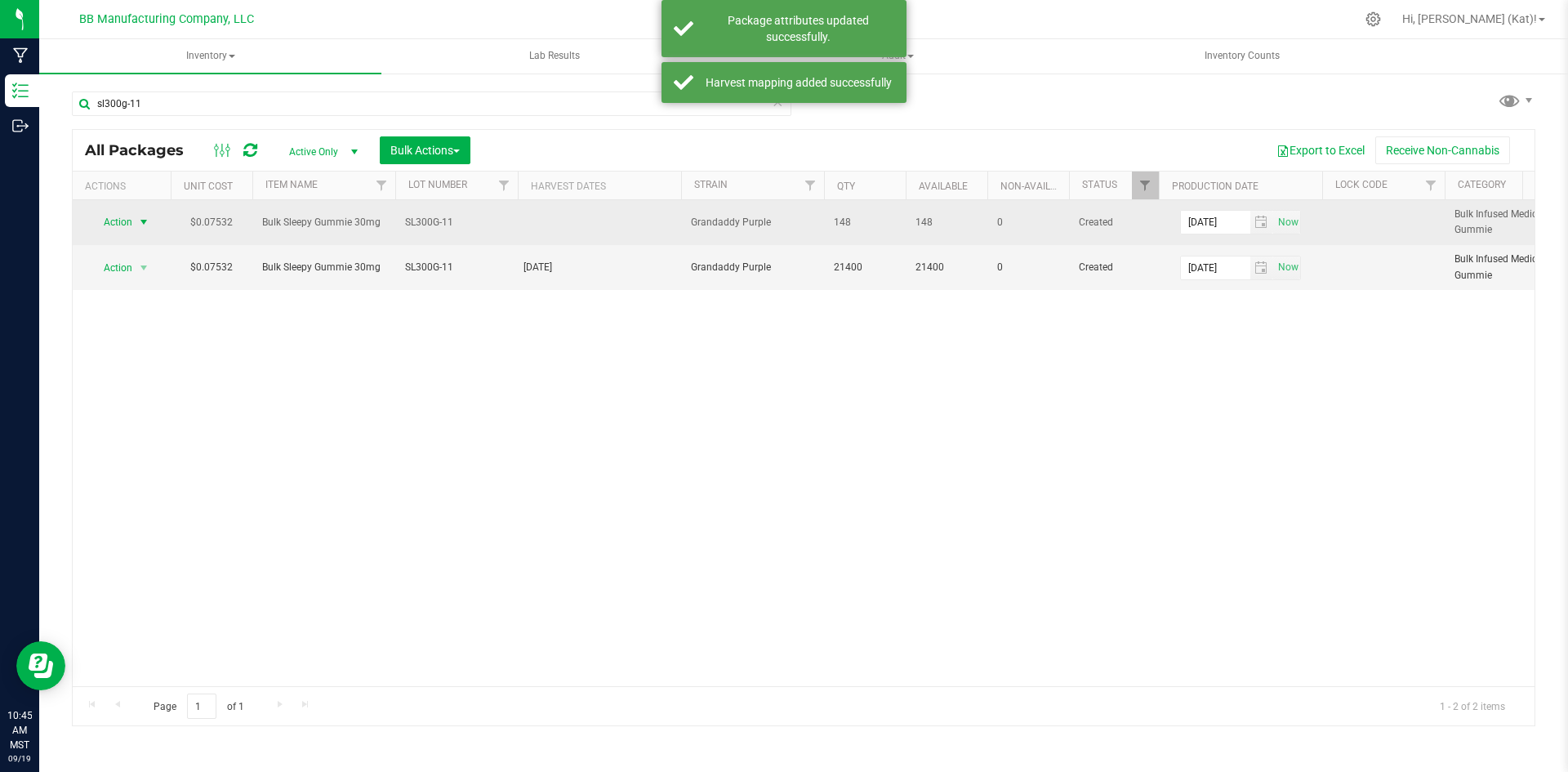
click at [121, 217] on span "Action" at bounding box center [111, 222] width 45 height 23
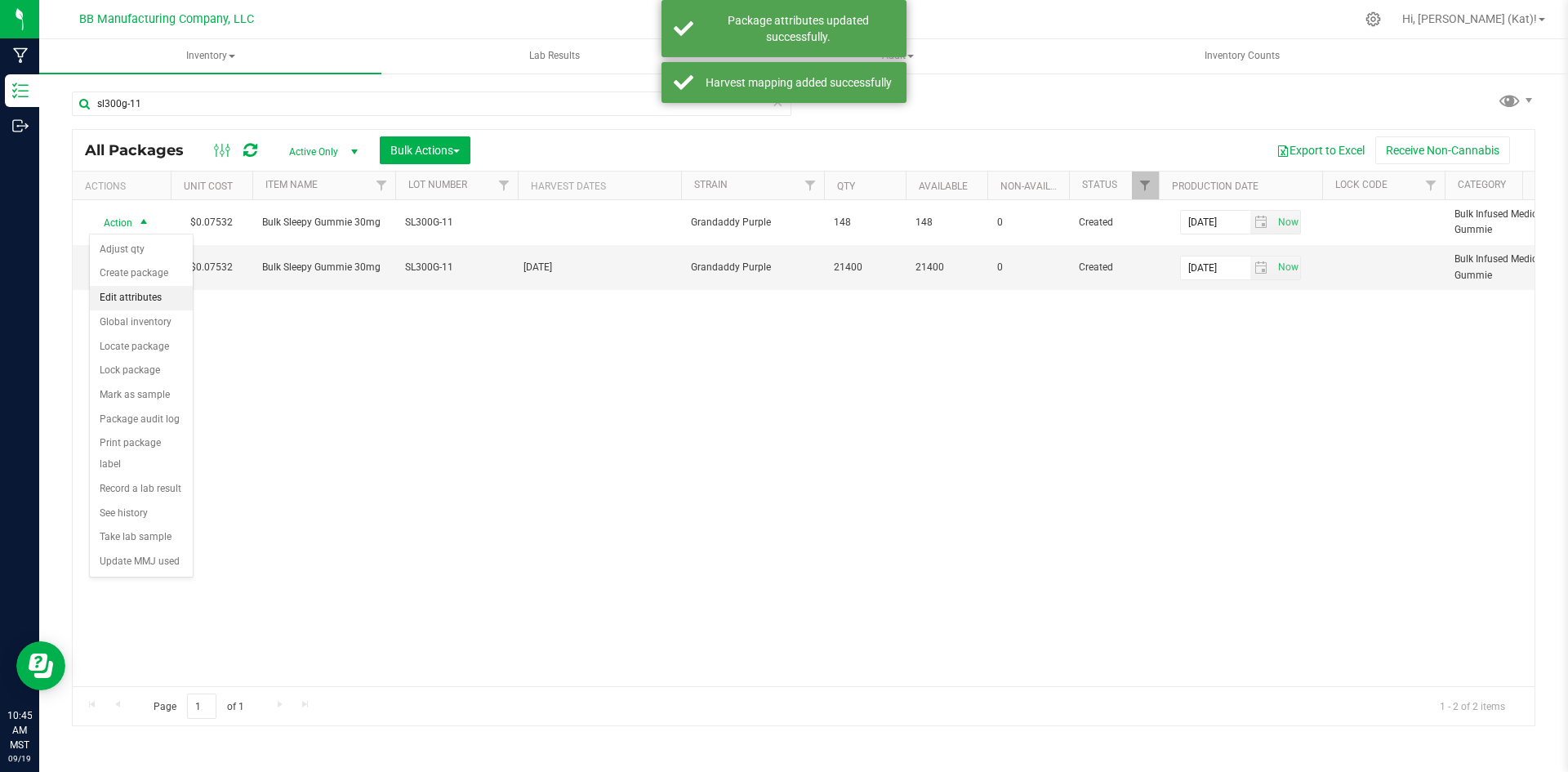
click at [167, 298] on li "Edit attributes" at bounding box center [141, 298] width 103 height 24
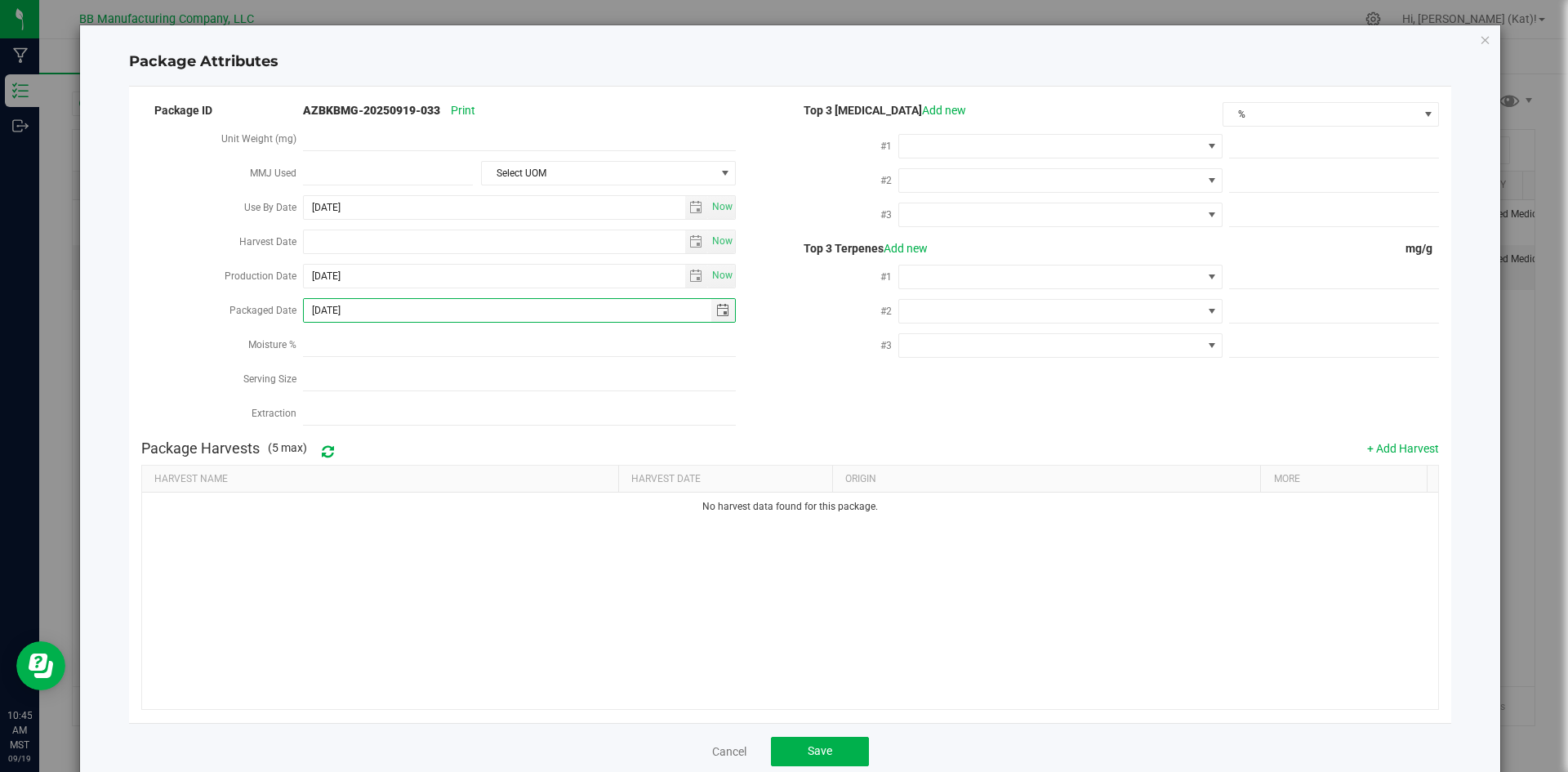
drag, startPoint x: 380, startPoint y: 306, endPoint x: 262, endPoint y: 309, distance: 118.0
click at [262, 309] on div "Packaged Date [DATE]" at bounding box center [466, 311] width 649 height 34
paste input "4-11"
type input "[DATE]"
click at [1387, 445] on button "+ Add Harvest" at bounding box center [1403, 448] width 72 height 17
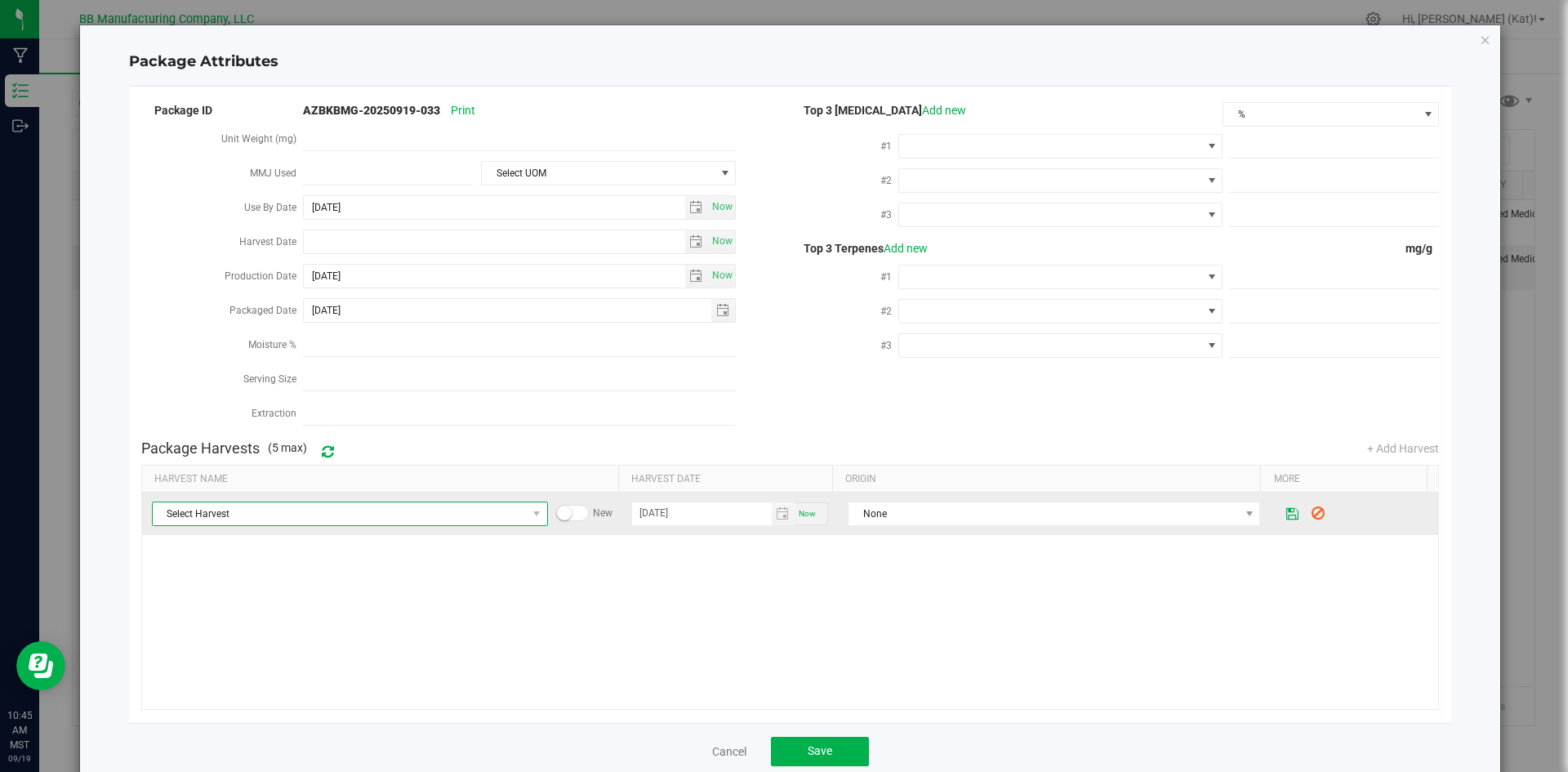
click at [428, 505] on span "Select Harvest" at bounding box center [339, 514] width 374 height 23
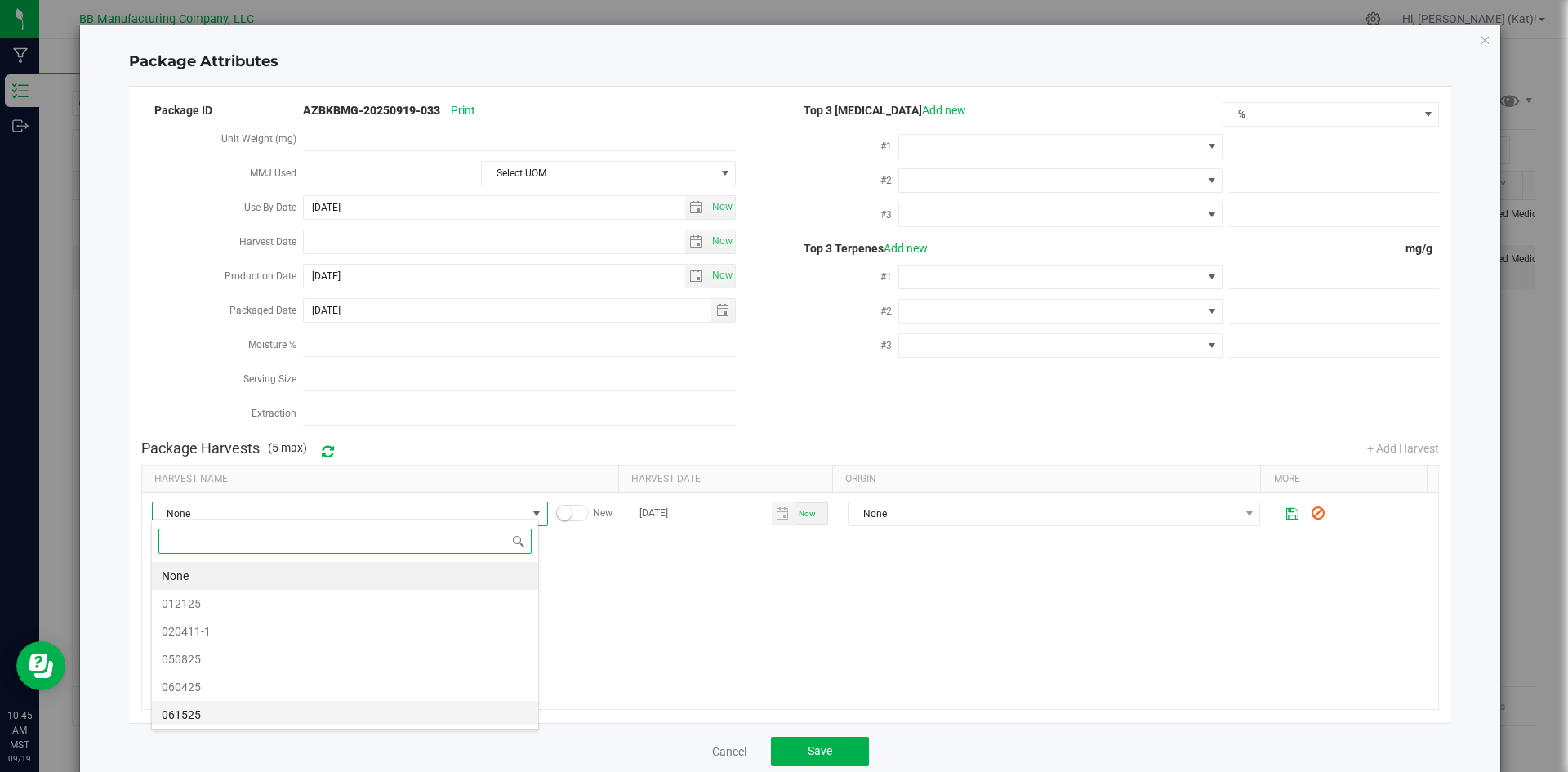
click at [197, 711] on span "061525" at bounding box center [181, 714] width 39 height 24
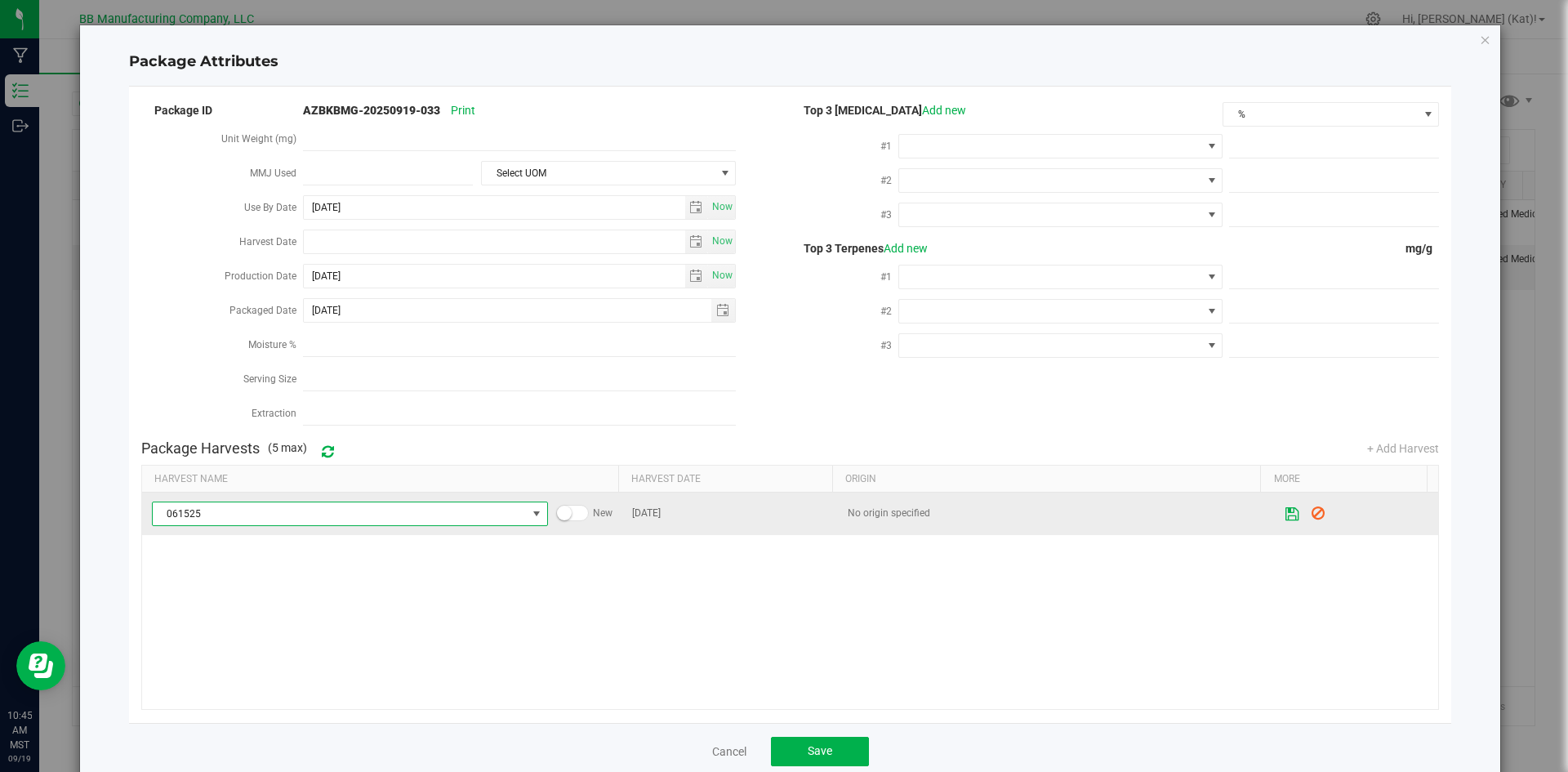
click at [1285, 507] on icon at bounding box center [1292, 513] width 14 height 12
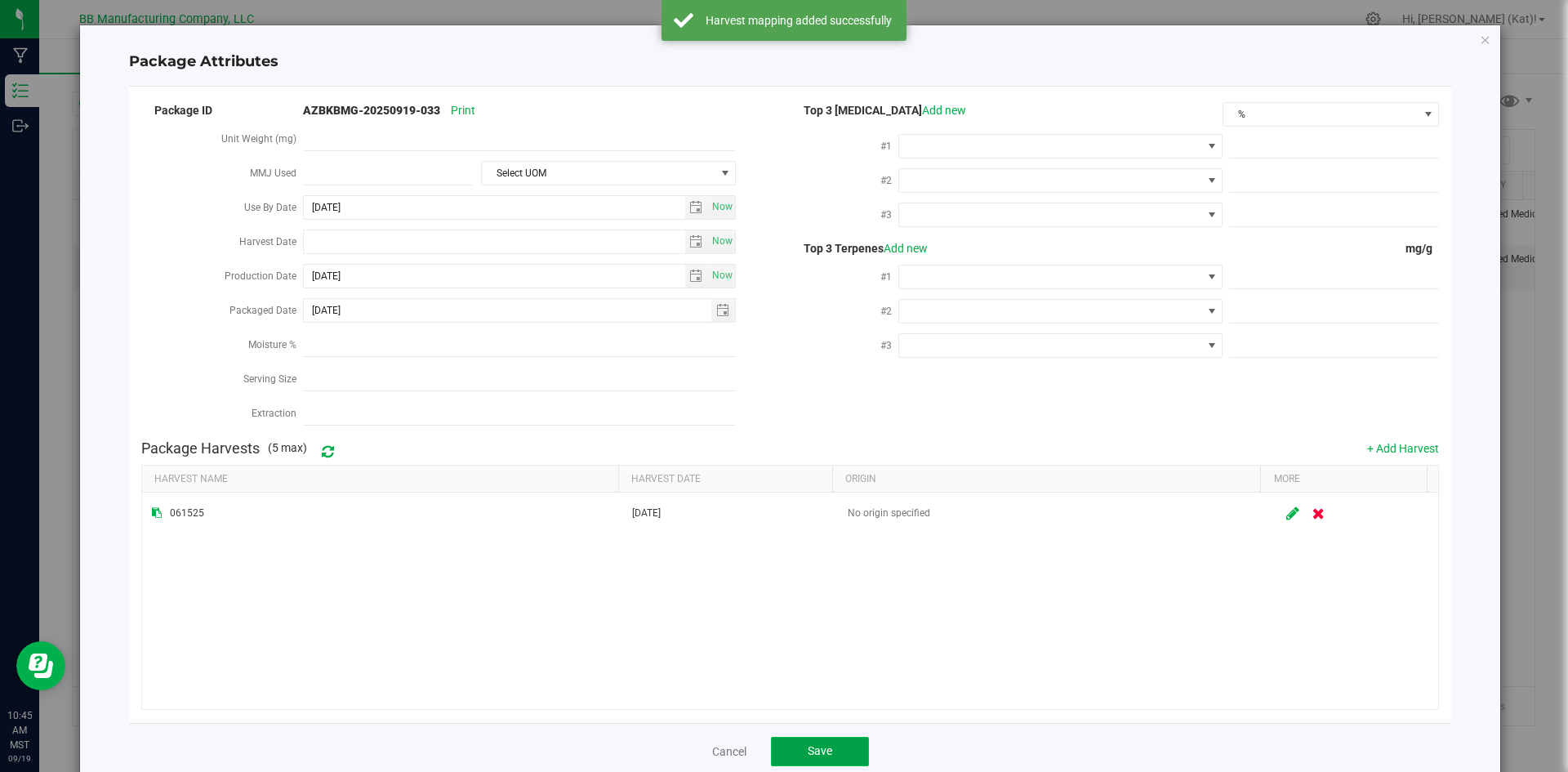
click at [849, 736] on button "Save" at bounding box center [820, 751] width 98 height 30
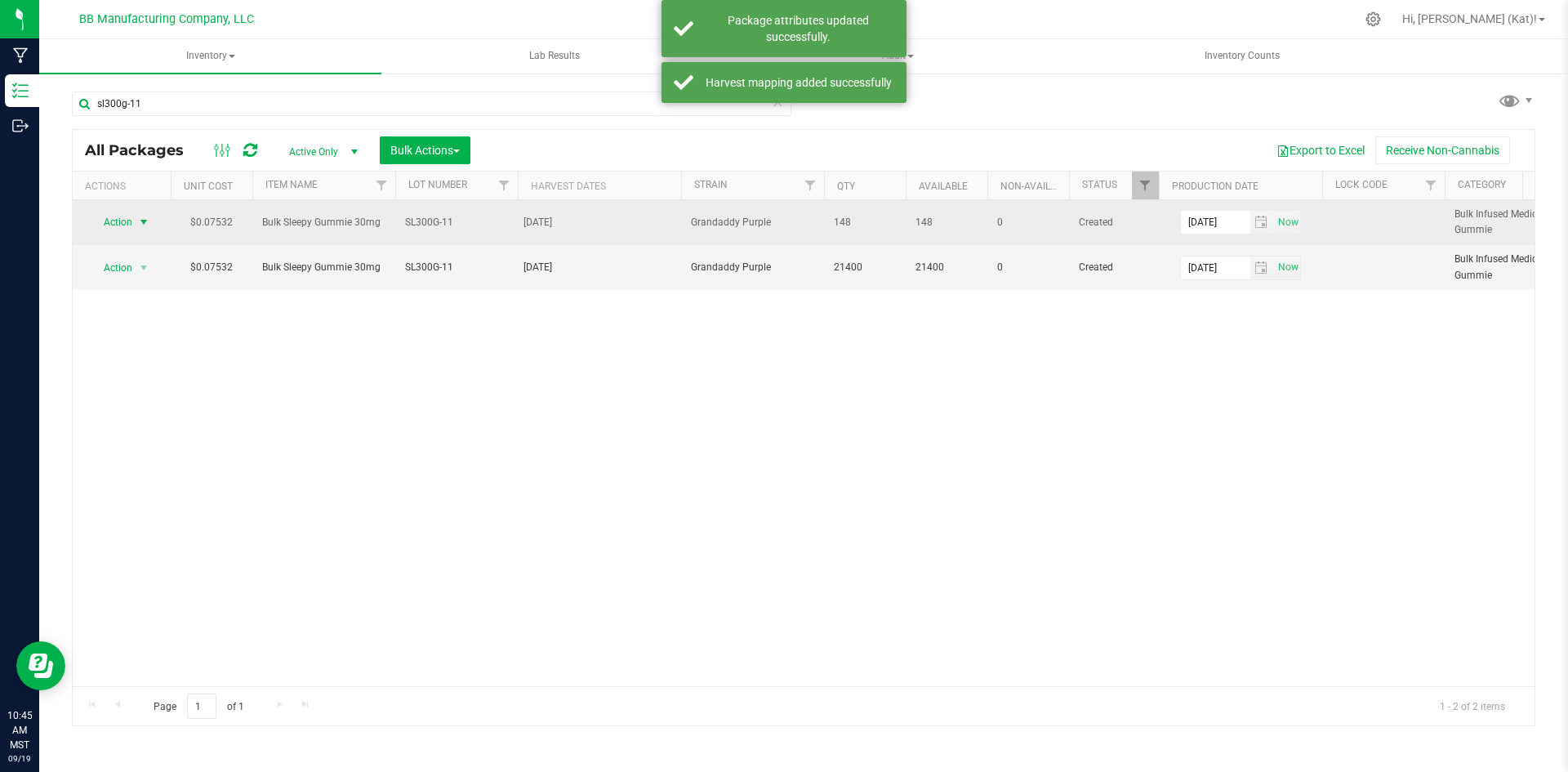
click at [129, 228] on span "Action" at bounding box center [111, 222] width 45 height 23
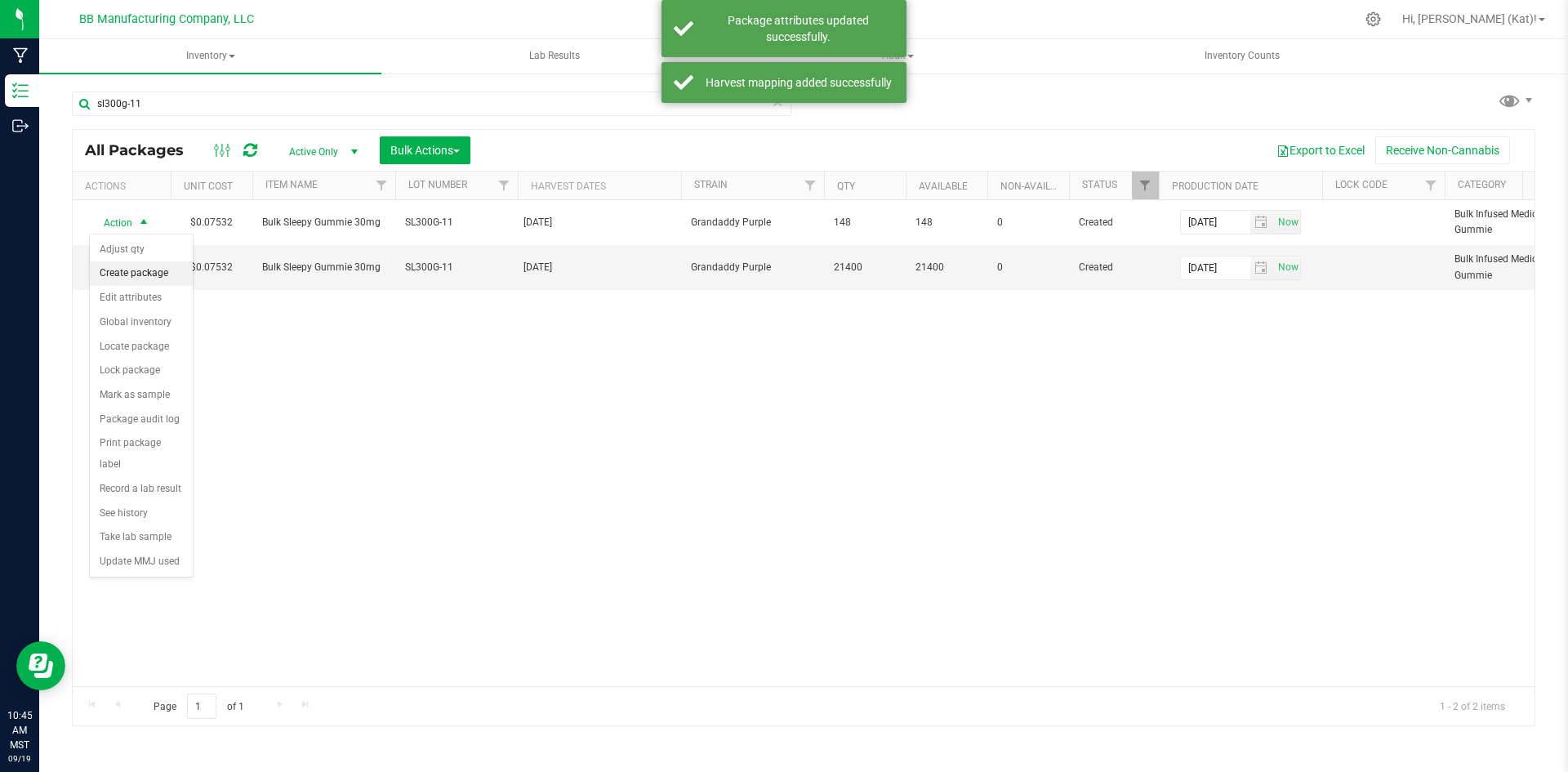
click at [147, 274] on li "Create package" at bounding box center [141, 274] width 103 height 24
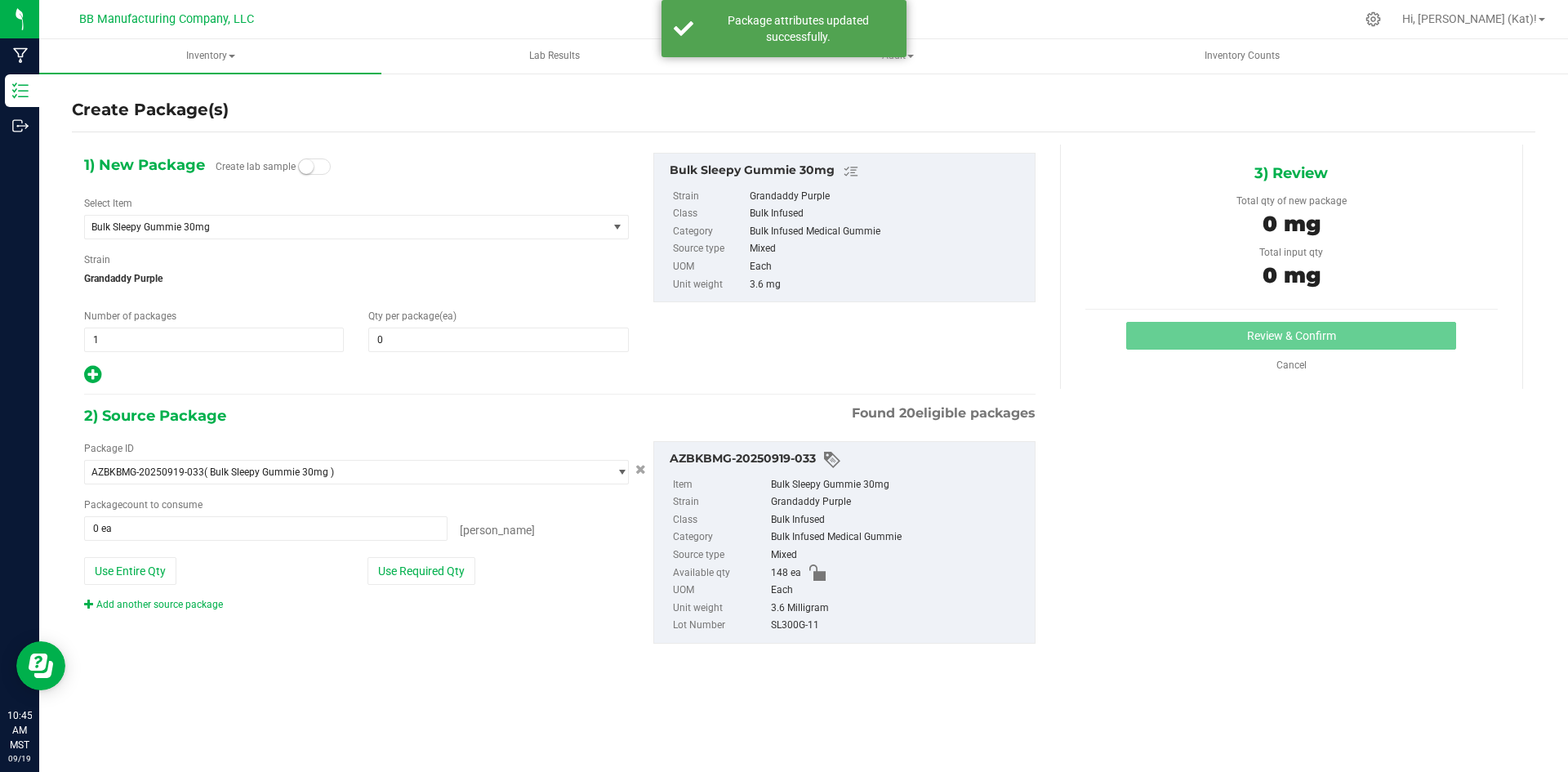
click at [298, 173] on span "Create lab sample" at bounding box center [273, 168] width 115 height 29
click at [309, 173] on small at bounding box center [306, 167] width 15 height 15
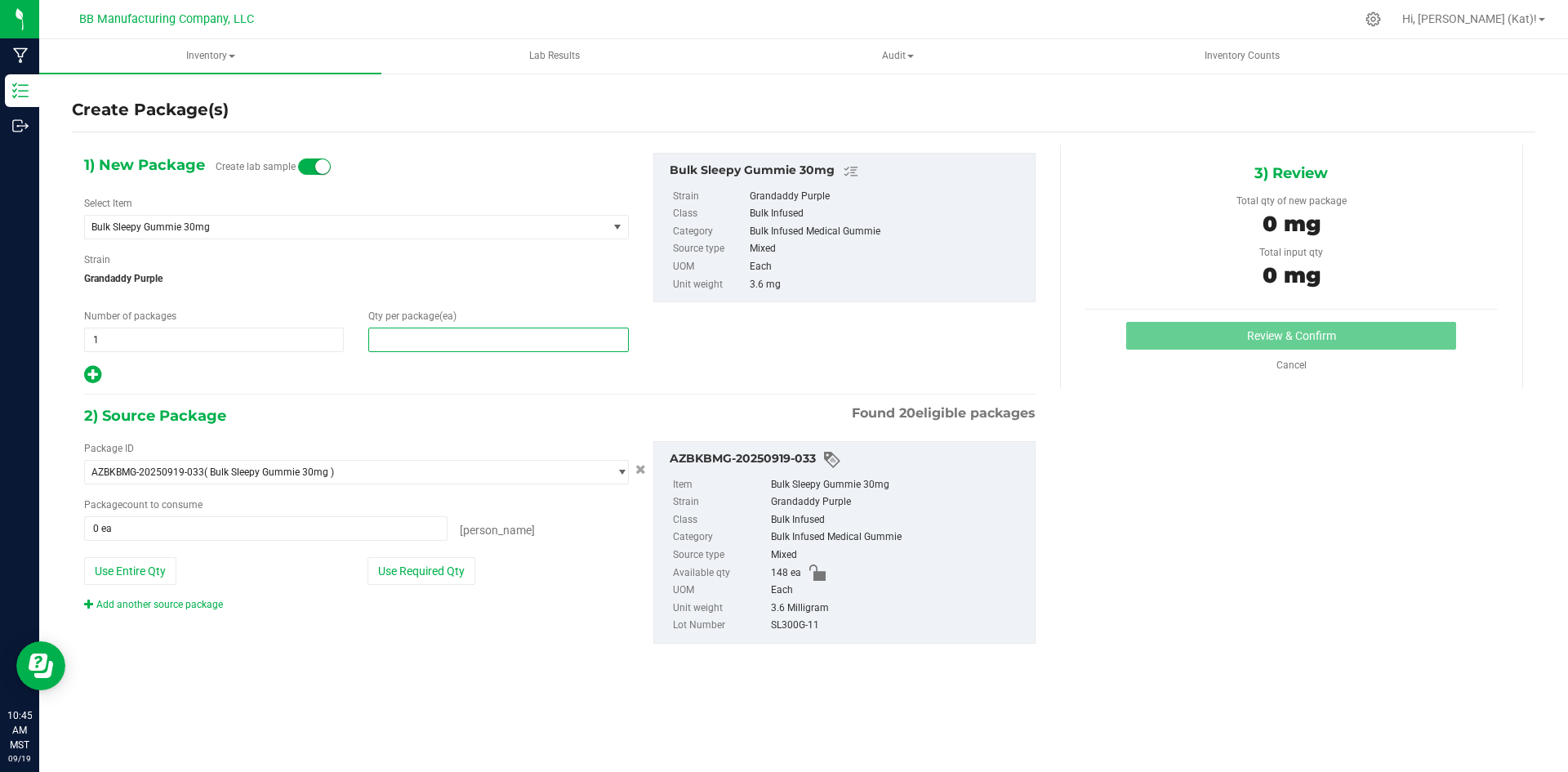
click at [482, 342] on span at bounding box center [498, 339] width 260 height 24
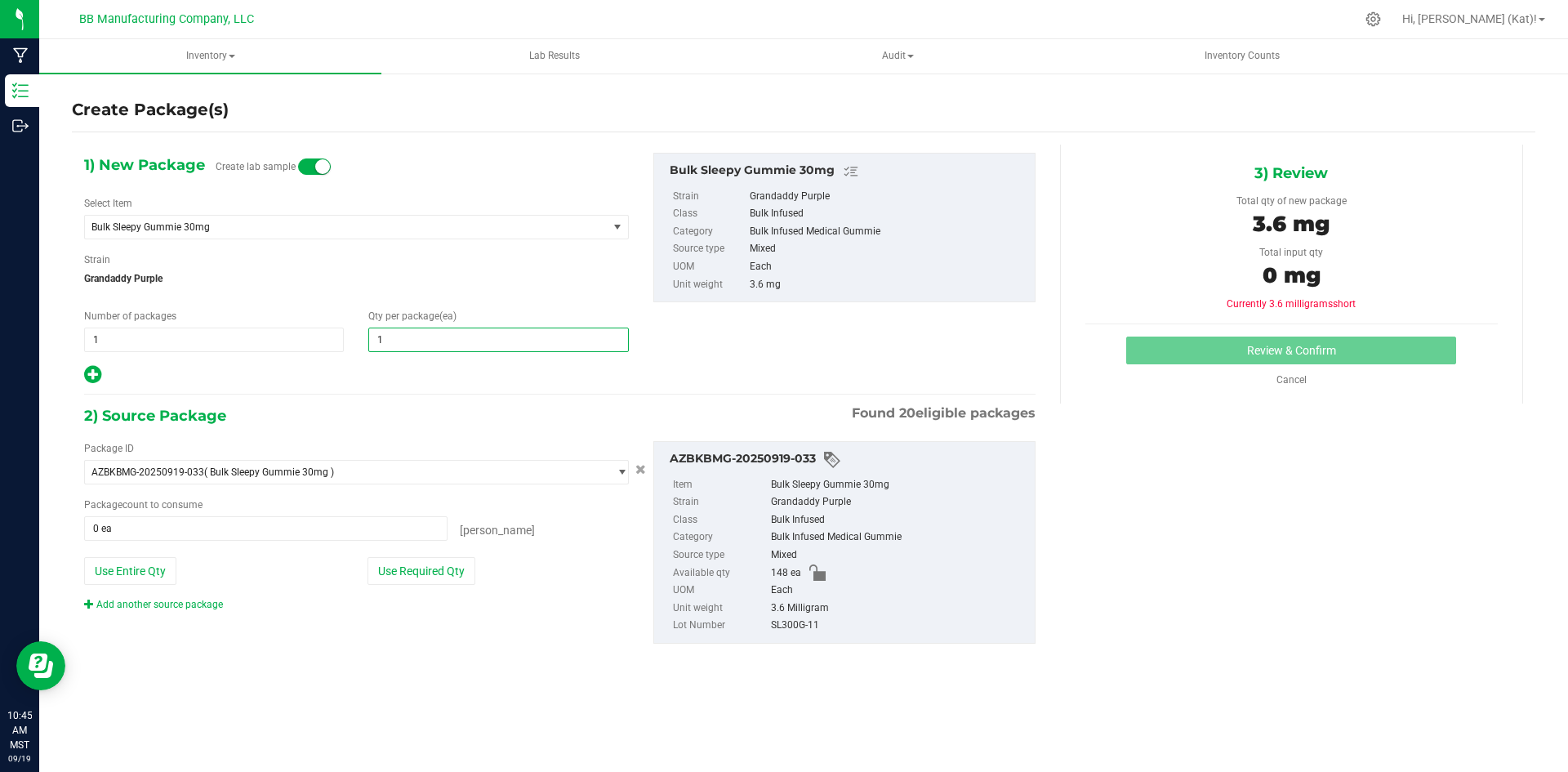
type input "10"
click at [407, 577] on button "Use Required Qty" at bounding box center [421, 570] width 108 height 28
type input "10 ea"
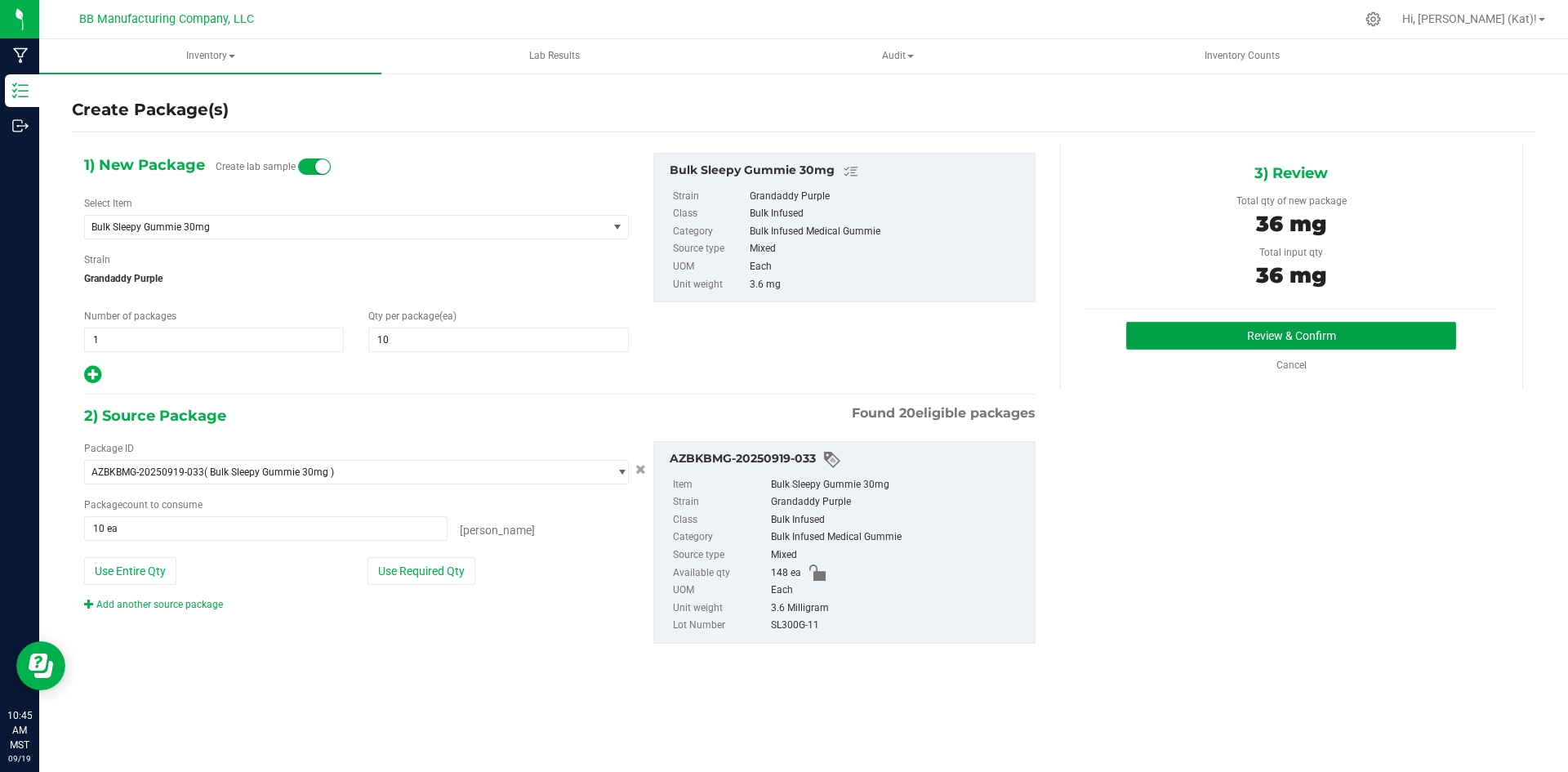
click at [1214, 342] on button "Review & Confirm" at bounding box center [1291, 336] width 330 height 28
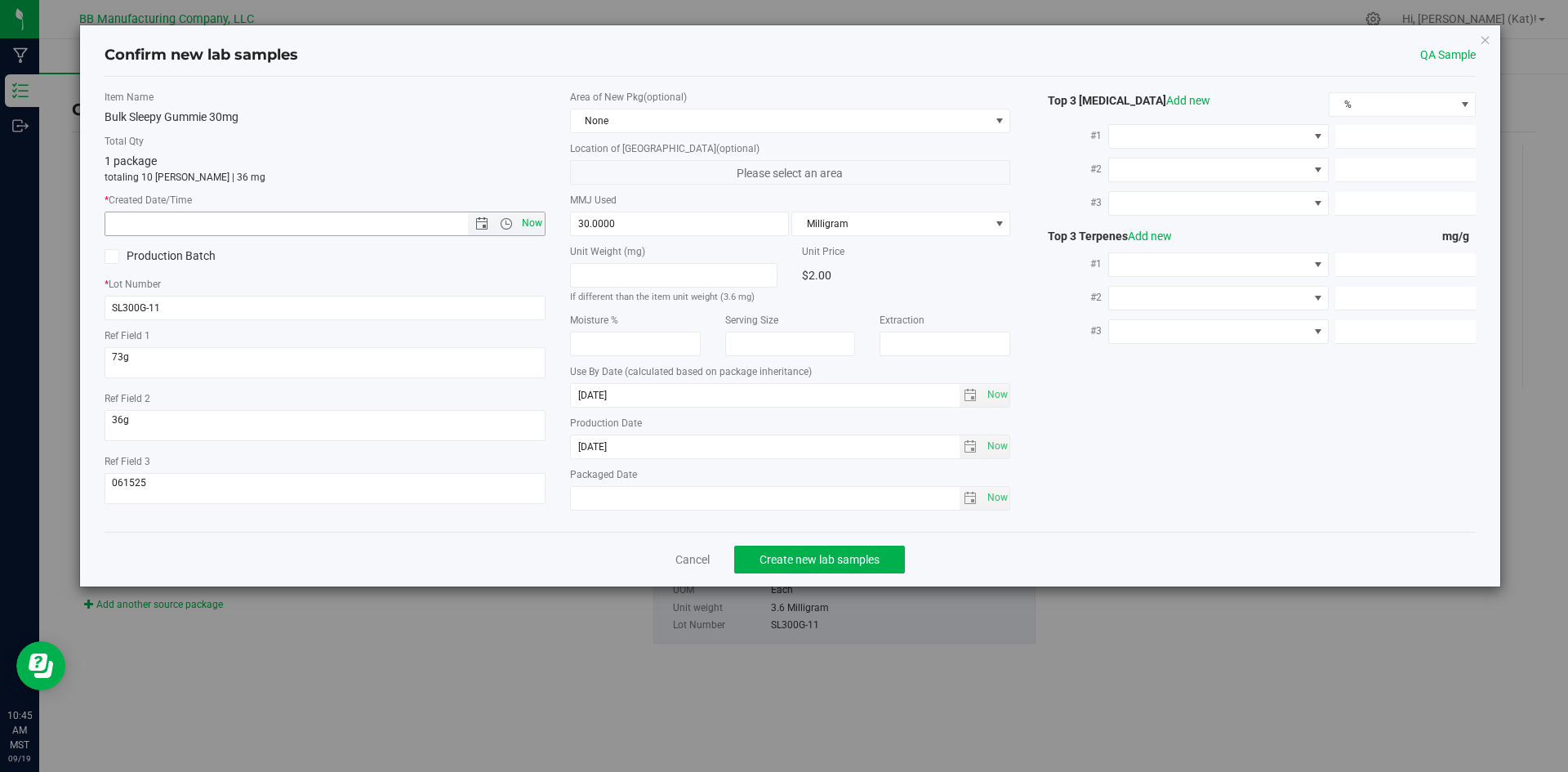
click at [537, 227] on span "Now" at bounding box center [532, 222] width 28 height 24
type input "[DATE] 10:45 AM"
click at [620, 130] on span "None" at bounding box center [780, 120] width 419 height 23
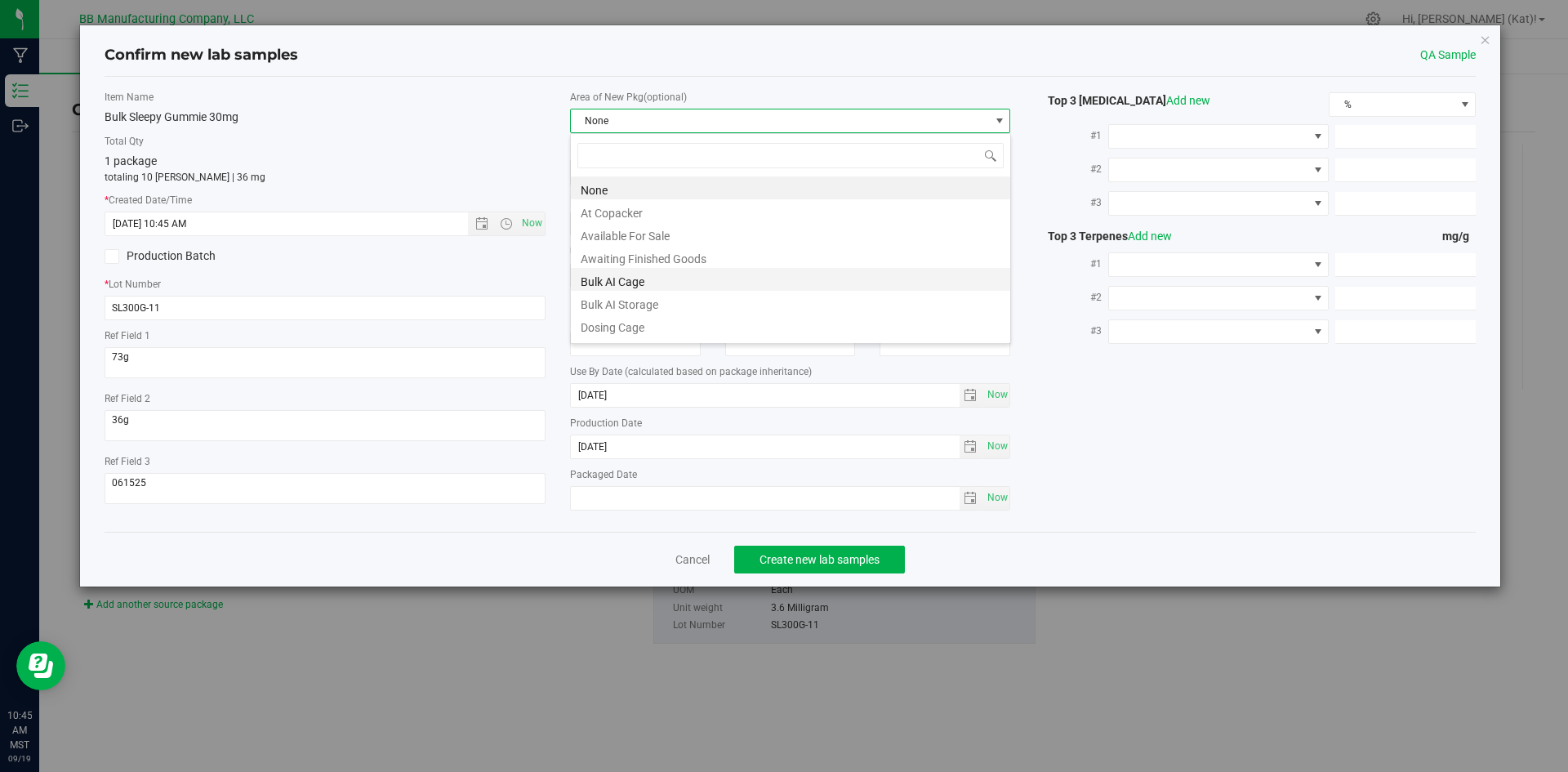
scroll to position [163, 0]
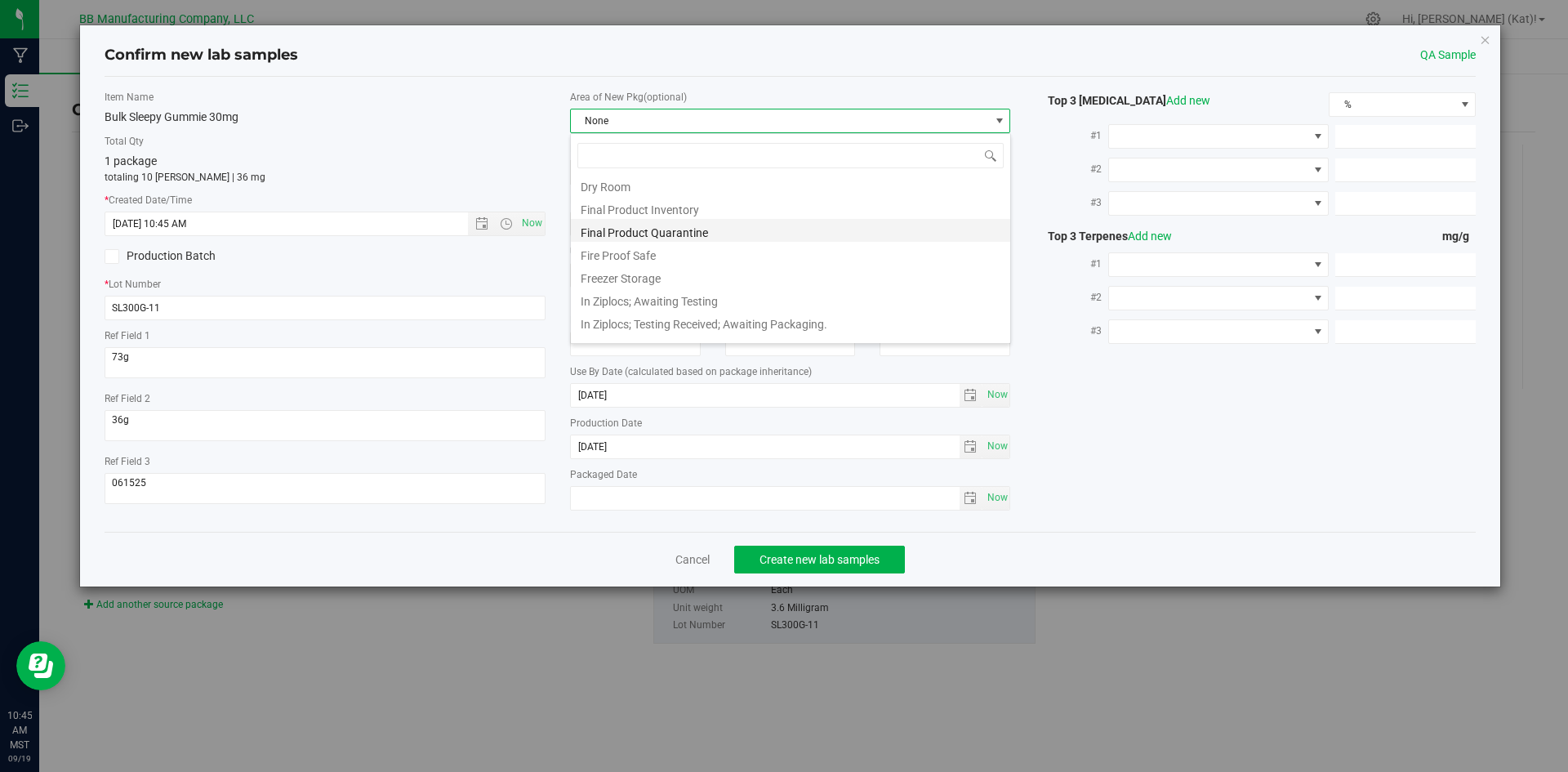
click at [668, 230] on li "Final Product Quarantine" at bounding box center [791, 230] width 440 height 23
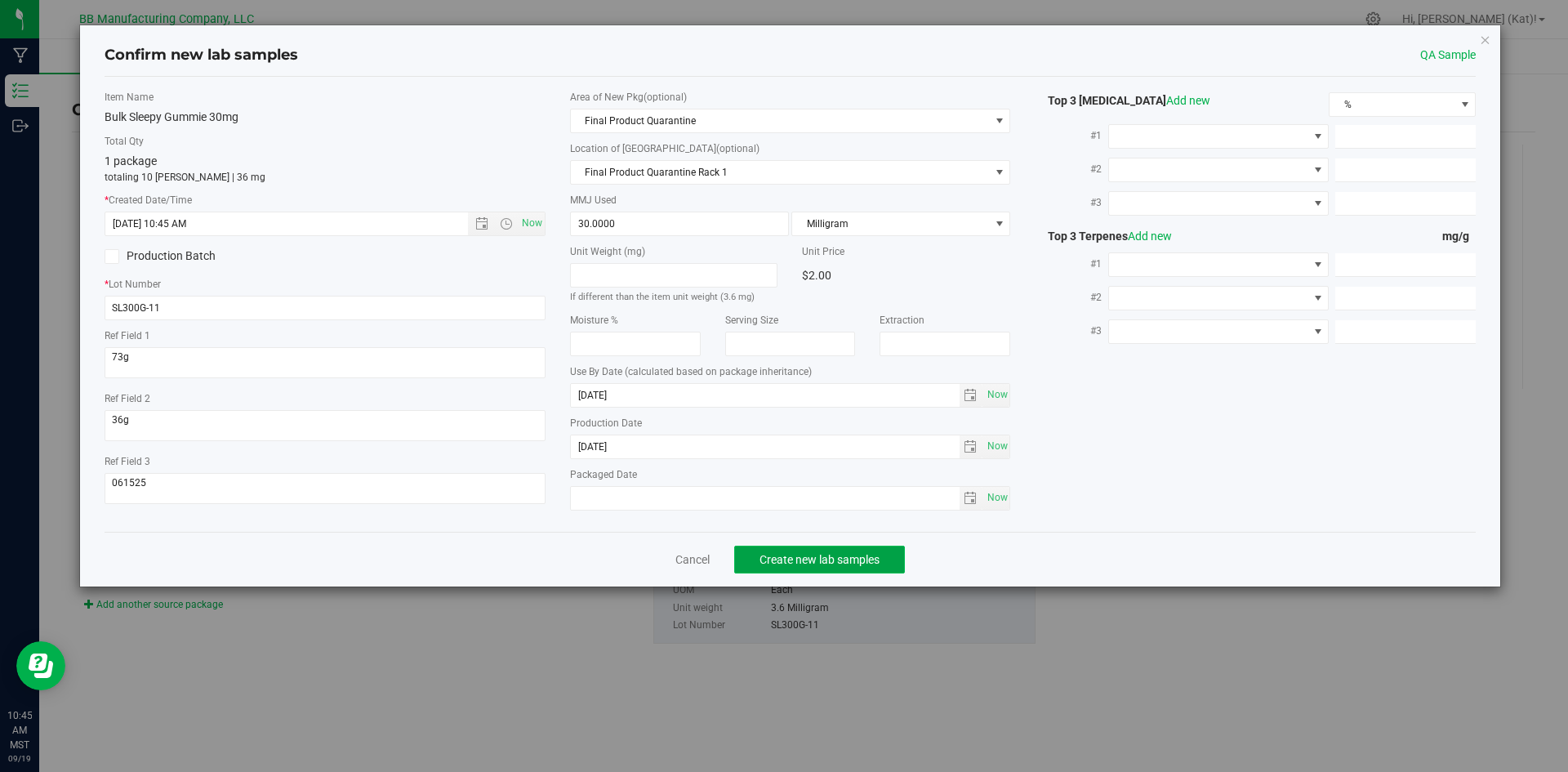
click at [810, 559] on span "Create new lab samples" at bounding box center [820, 559] width 120 height 13
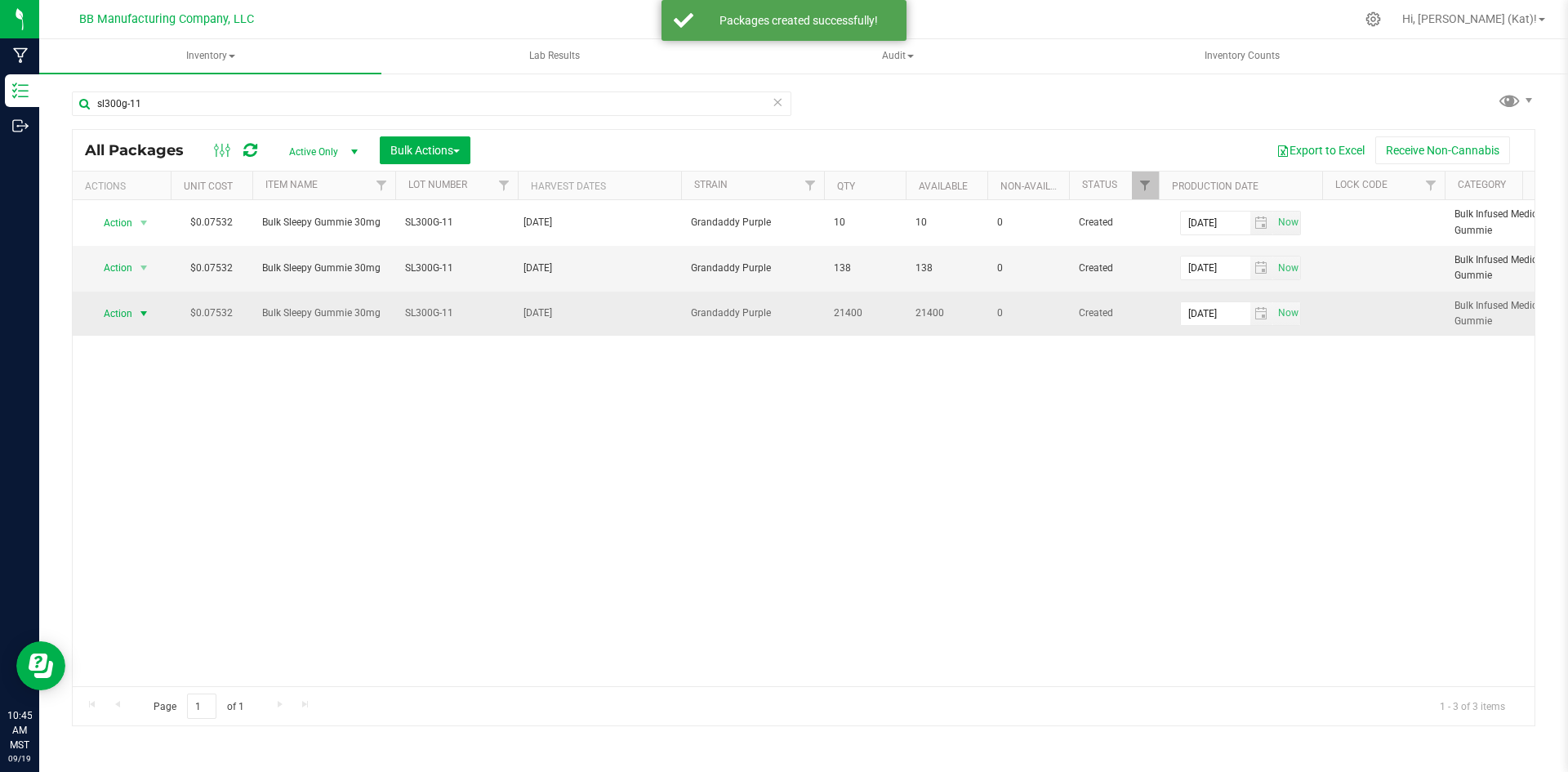
click at [130, 311] on span "Action" at bounding box center [111, 313] width 45 height 23
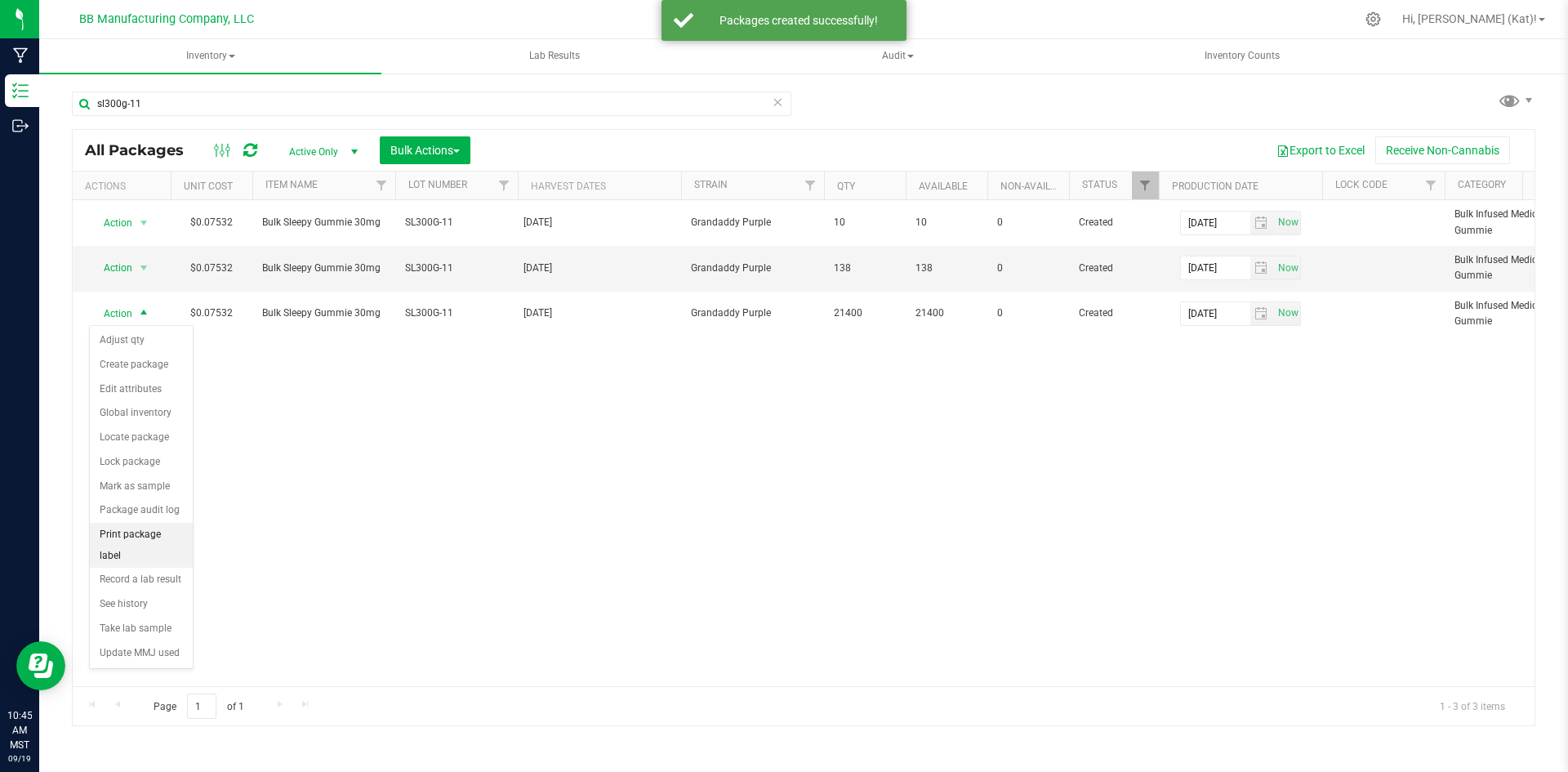
click at [157, 533] on li "Print package label" at bounding box center [141, 544] width 103 height 44
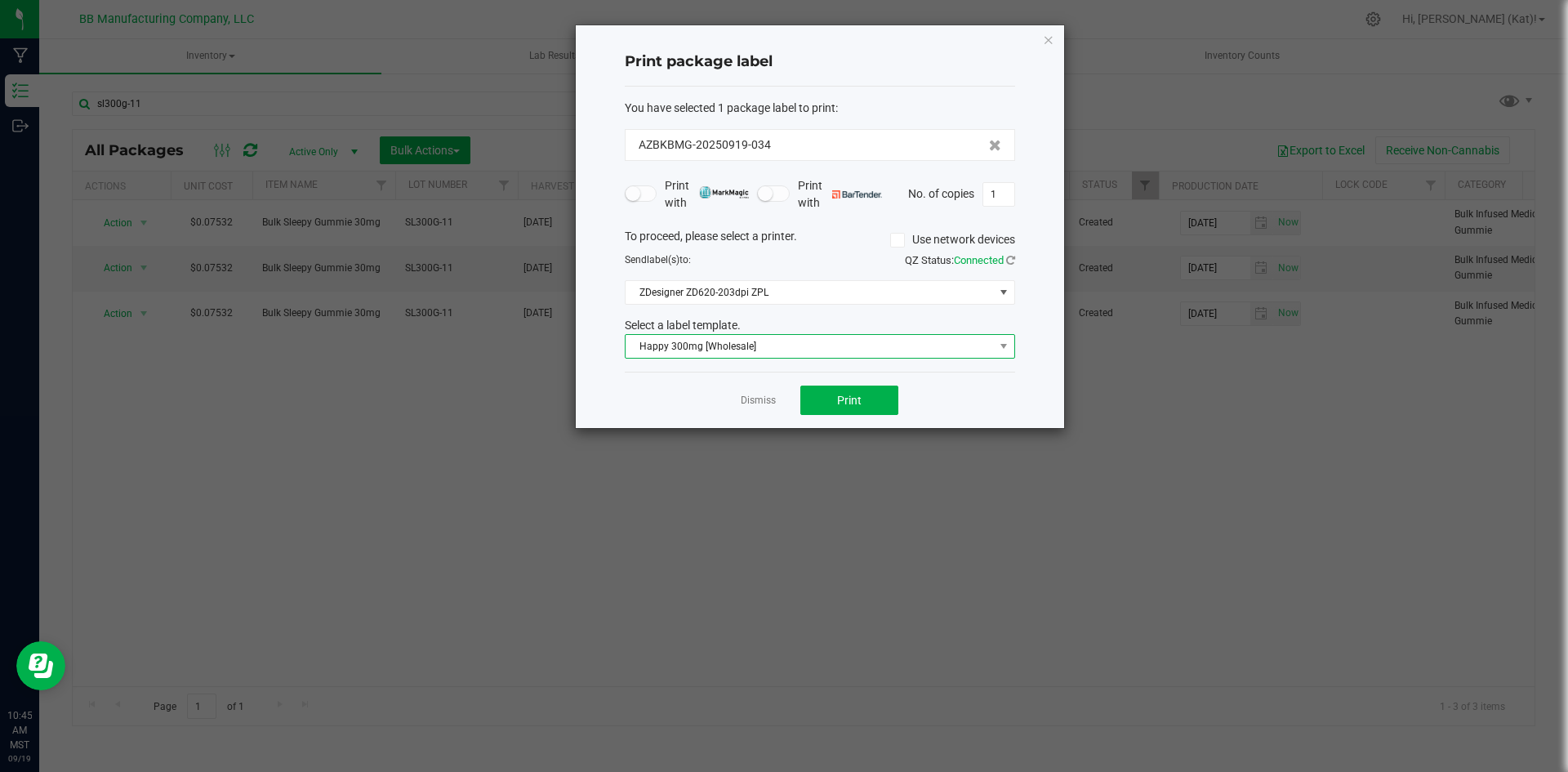
click at [734, 354] on span "Happy 300mg [Wholesale]" at bounding box center [810, 346] width 368 height 23
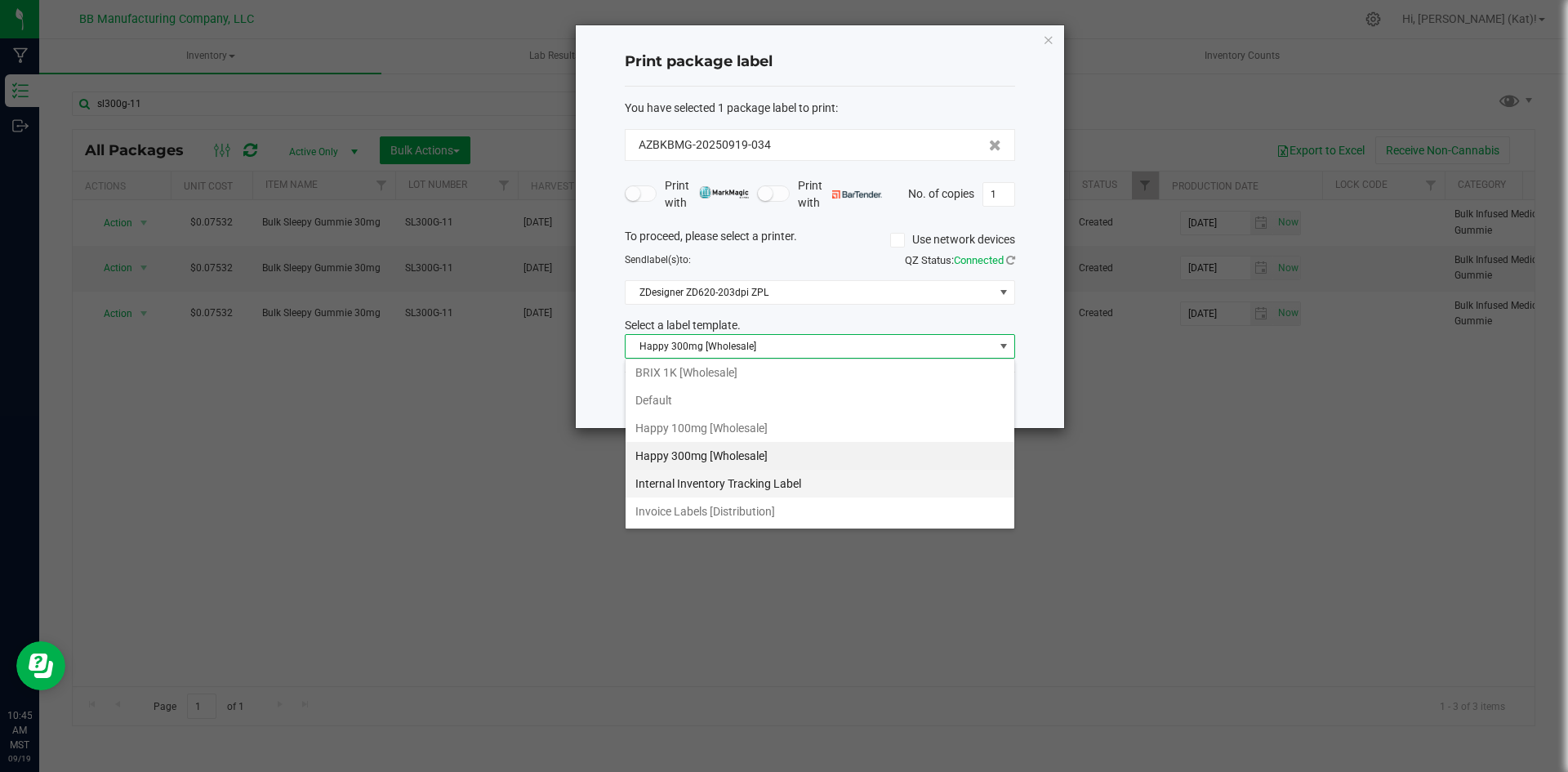
scroll to position [224, 0]
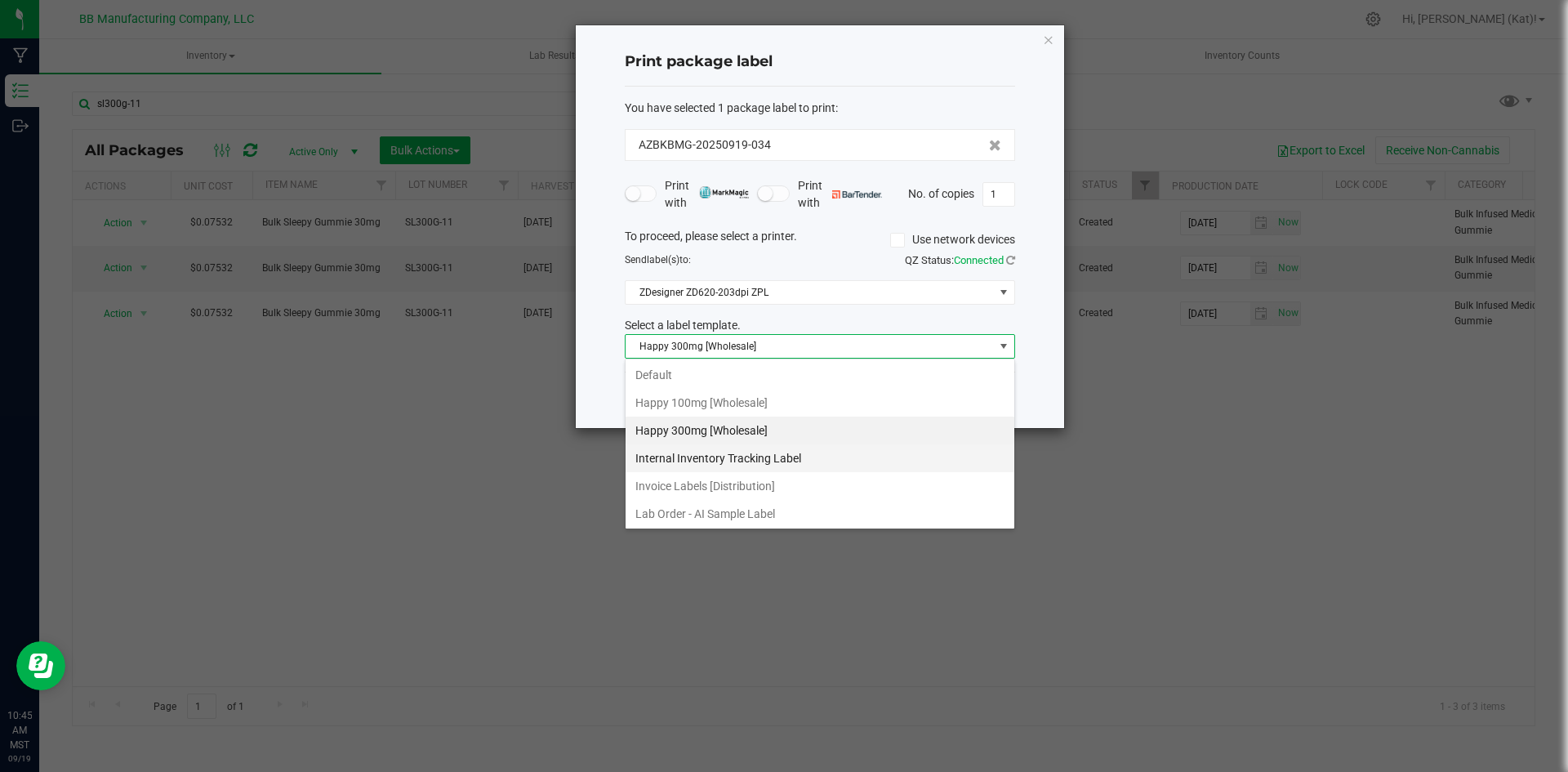
click at [763, 456] on li "Internal Inventory Tracking Label" at bounding box center [820, 458] width 389 height 28
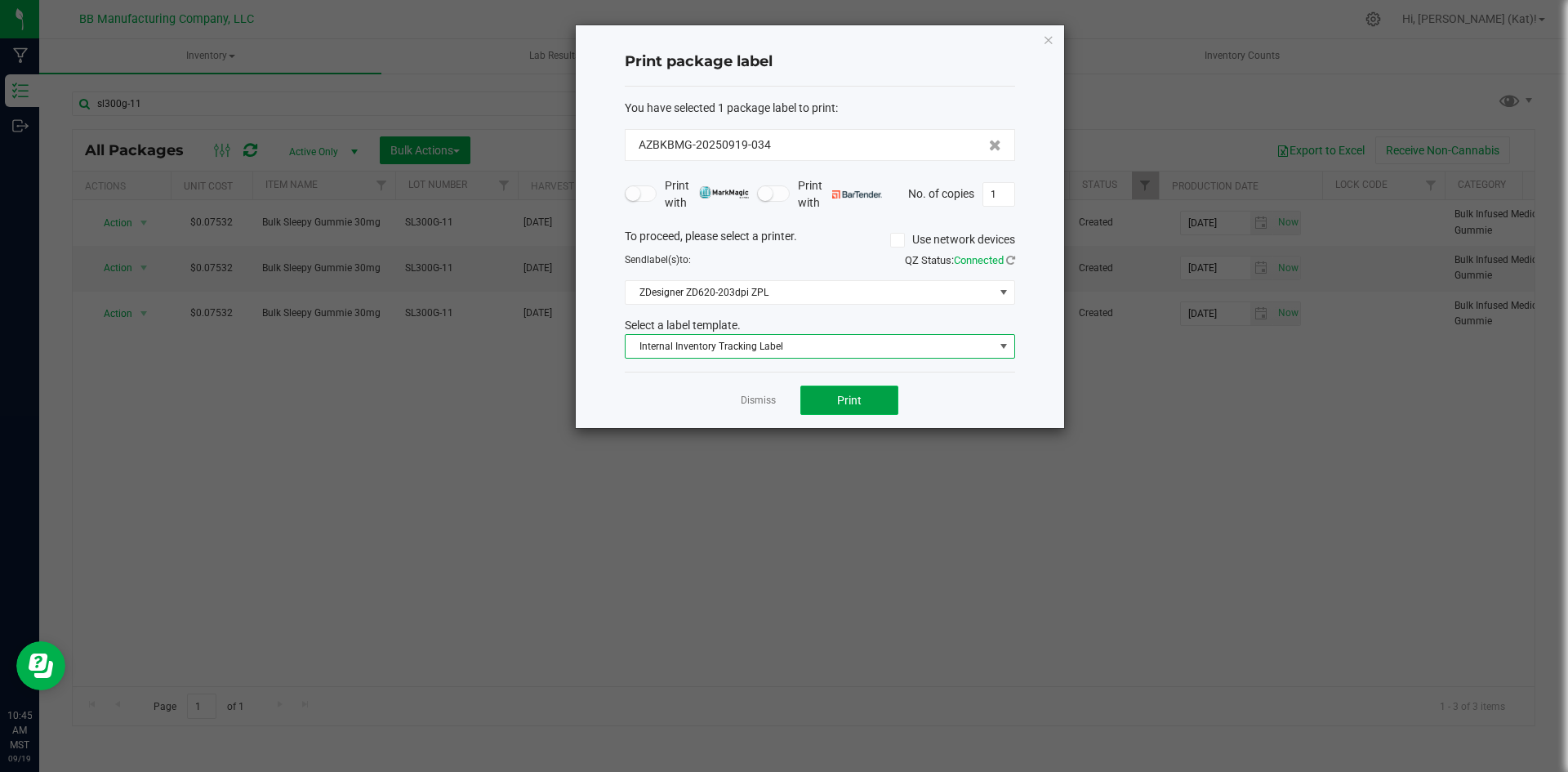
click at [839, 403] on span "Print" at bounding box center [850, 400] width 24 height 13
click at [887, 355] on span "Internal Inventory Tracking Label" at bounding box center [810, 346] width 368 height 23
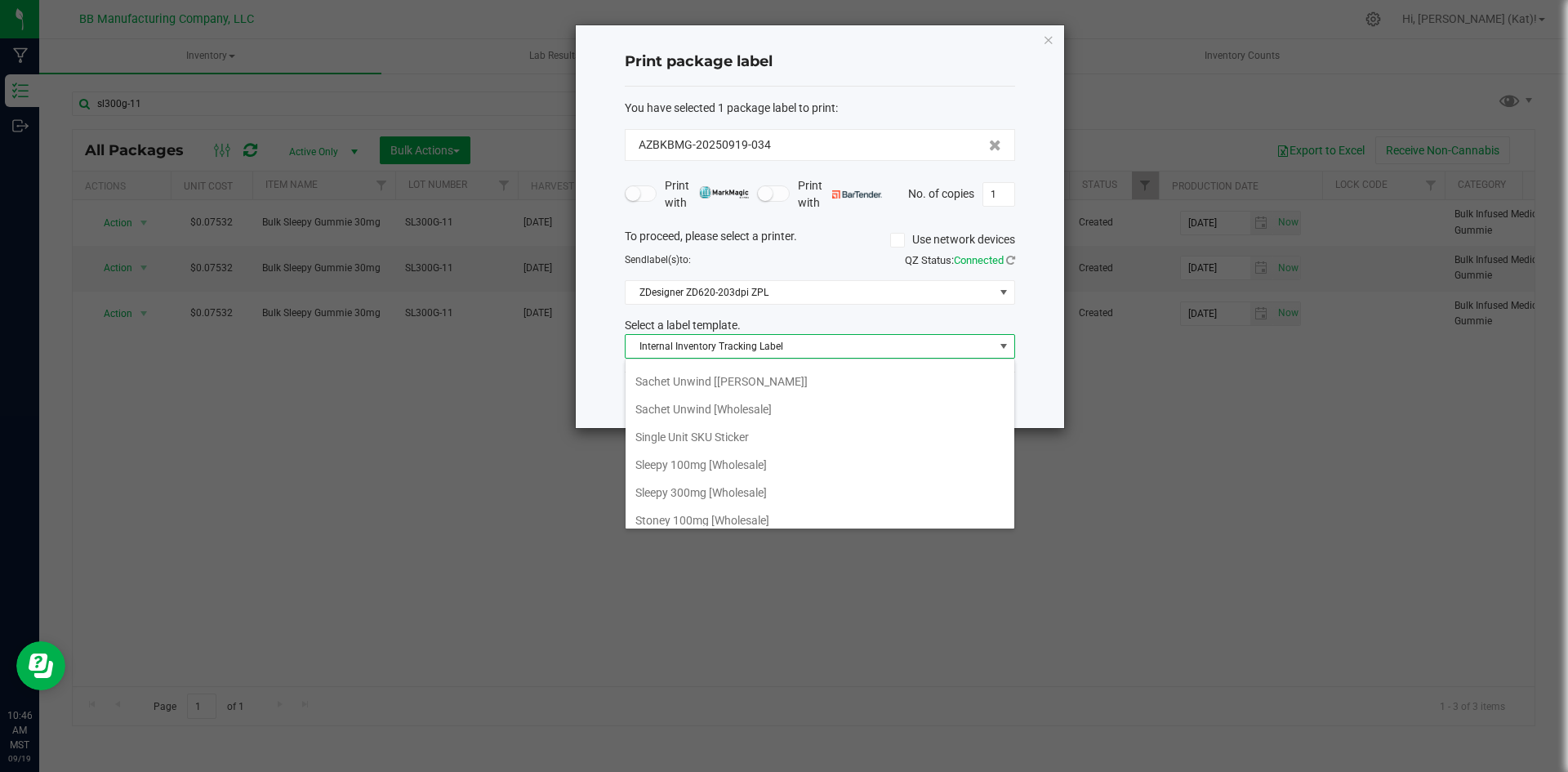
scroll to position [987, 0]
click at [759, 492] on li "Sleepy 300mg [Wholesale]" at bounding box center [820, 501] width 389 height 28
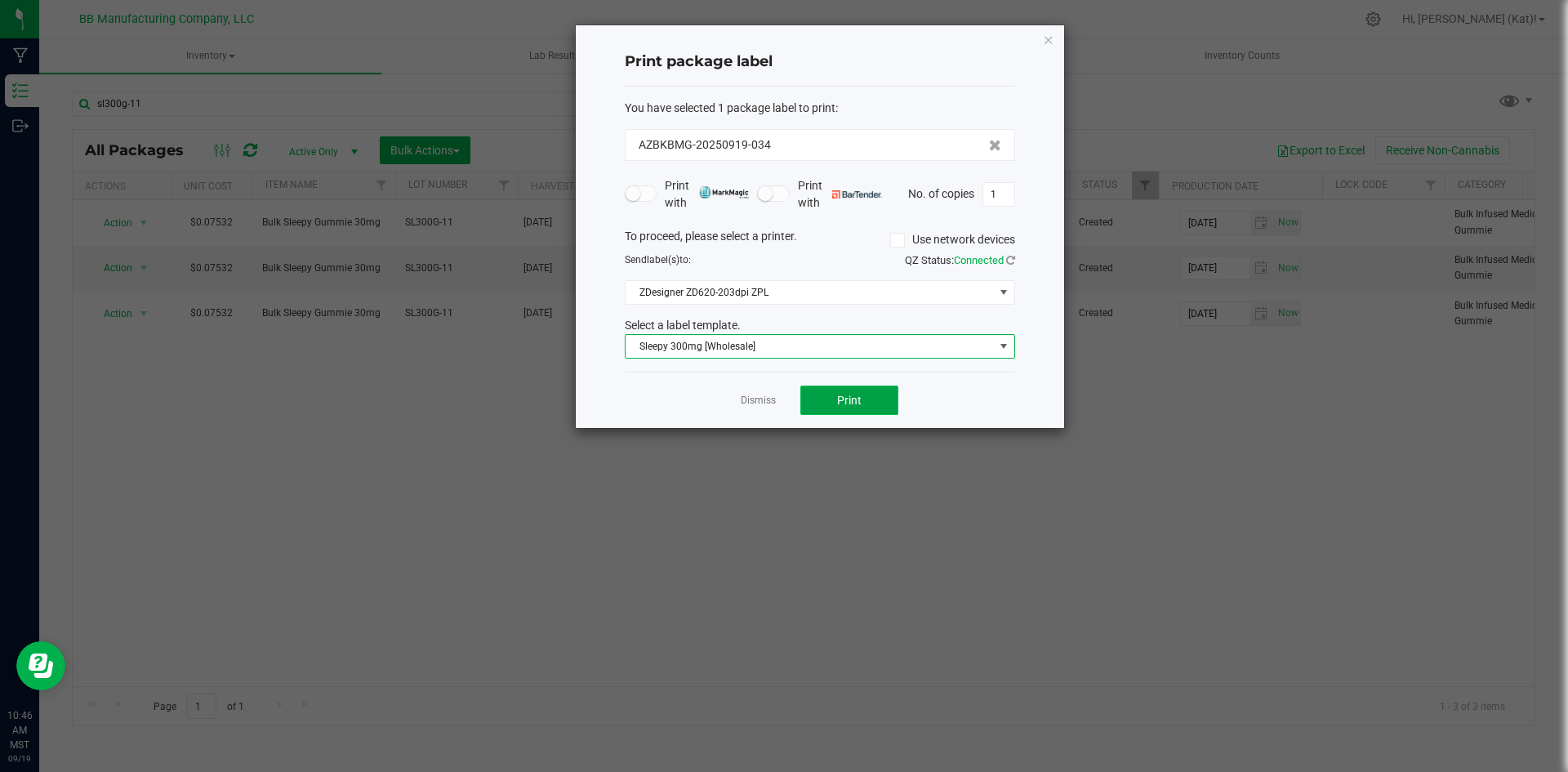
click at [857, 403] on span "Print" at bounding box center [850, 400] width 24 height 13
click at [1052, 39] on icon "button" at bounding box center [1048, 39] width 11 height 19
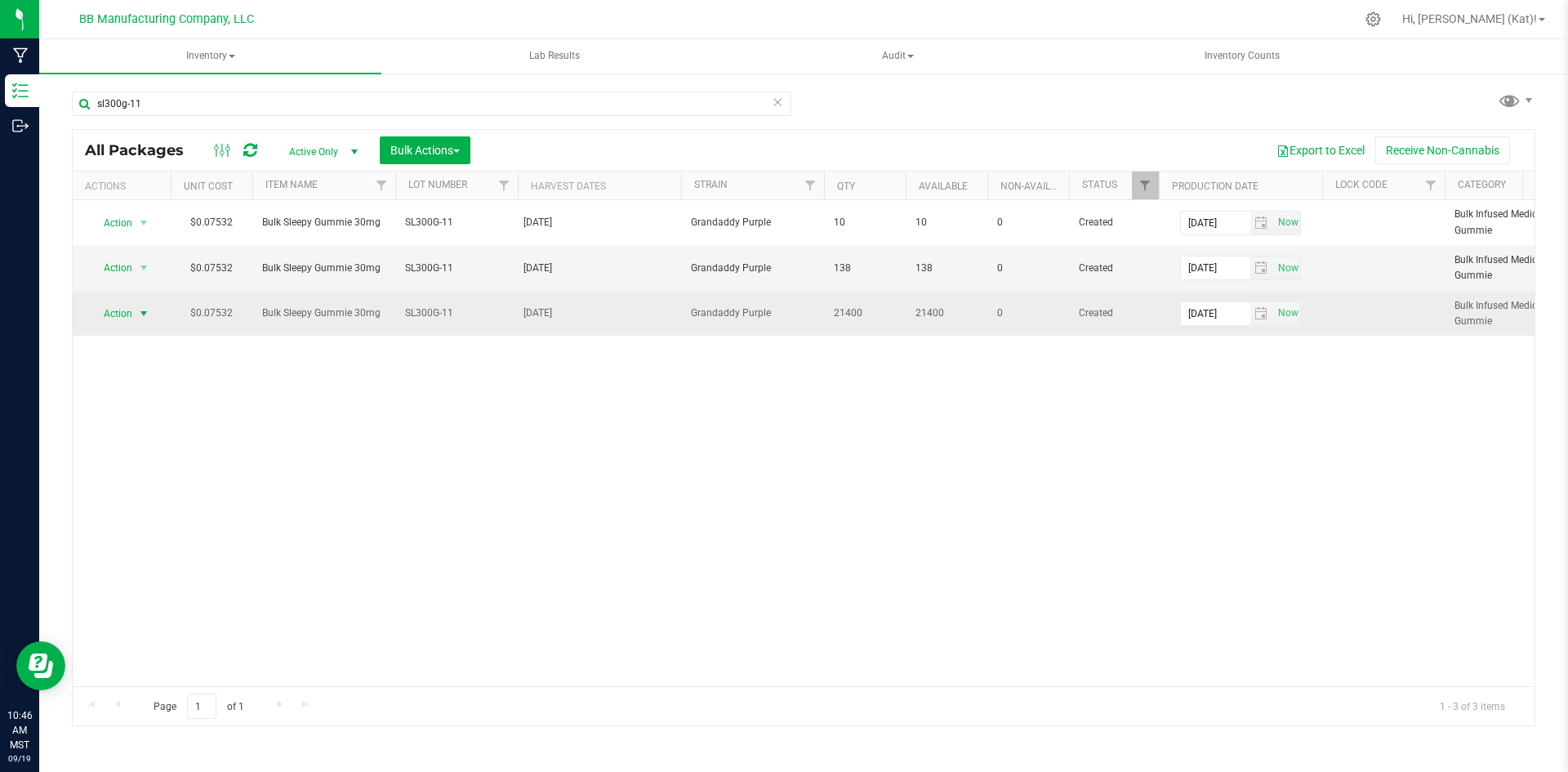
click at [110, 311] on span "Action" at bounding box center [111, 313] width 45 height 23
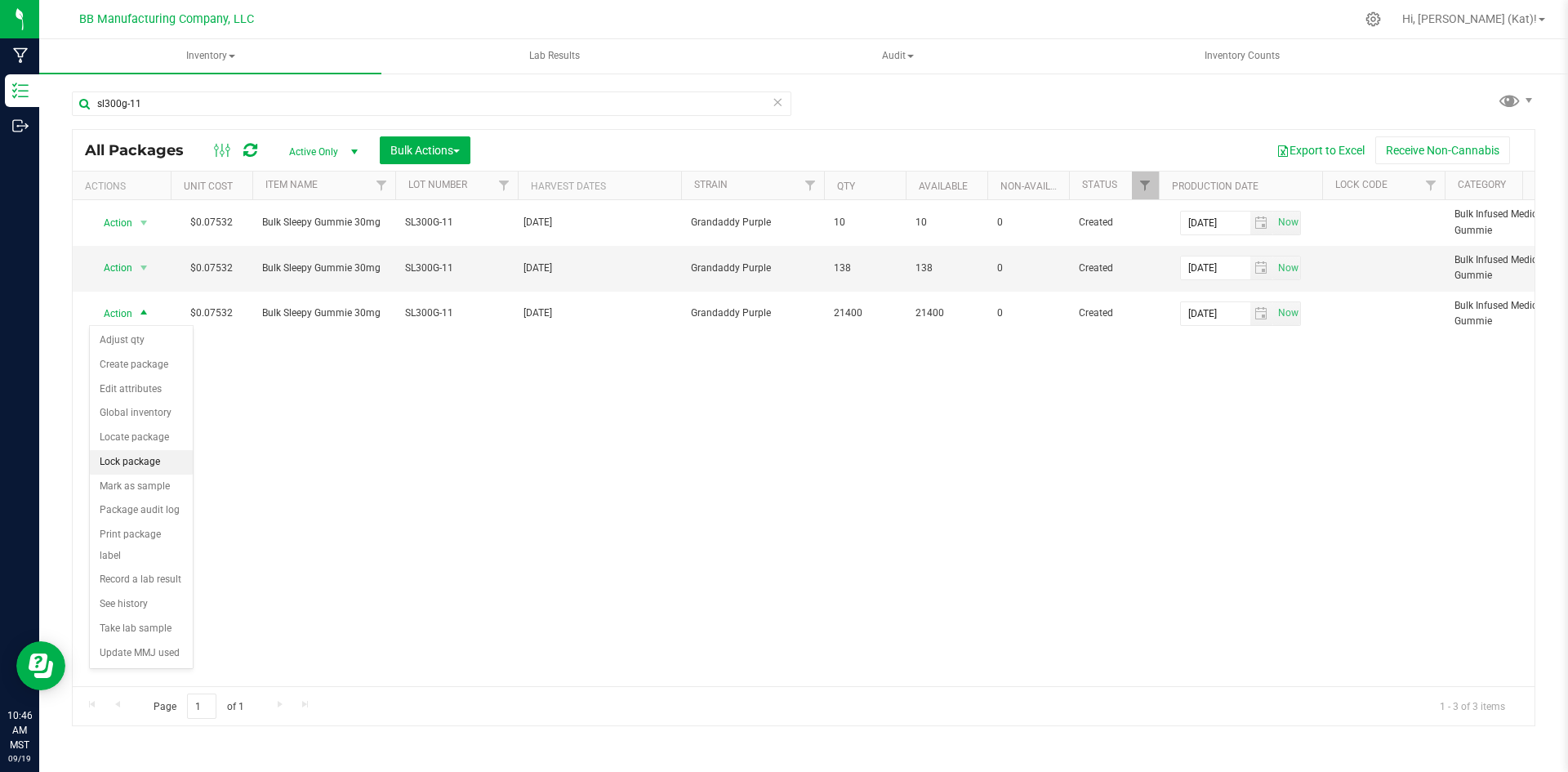
click at [162, 452] on li "Lock package" at bounding box center [141, 462] width 103 height 24
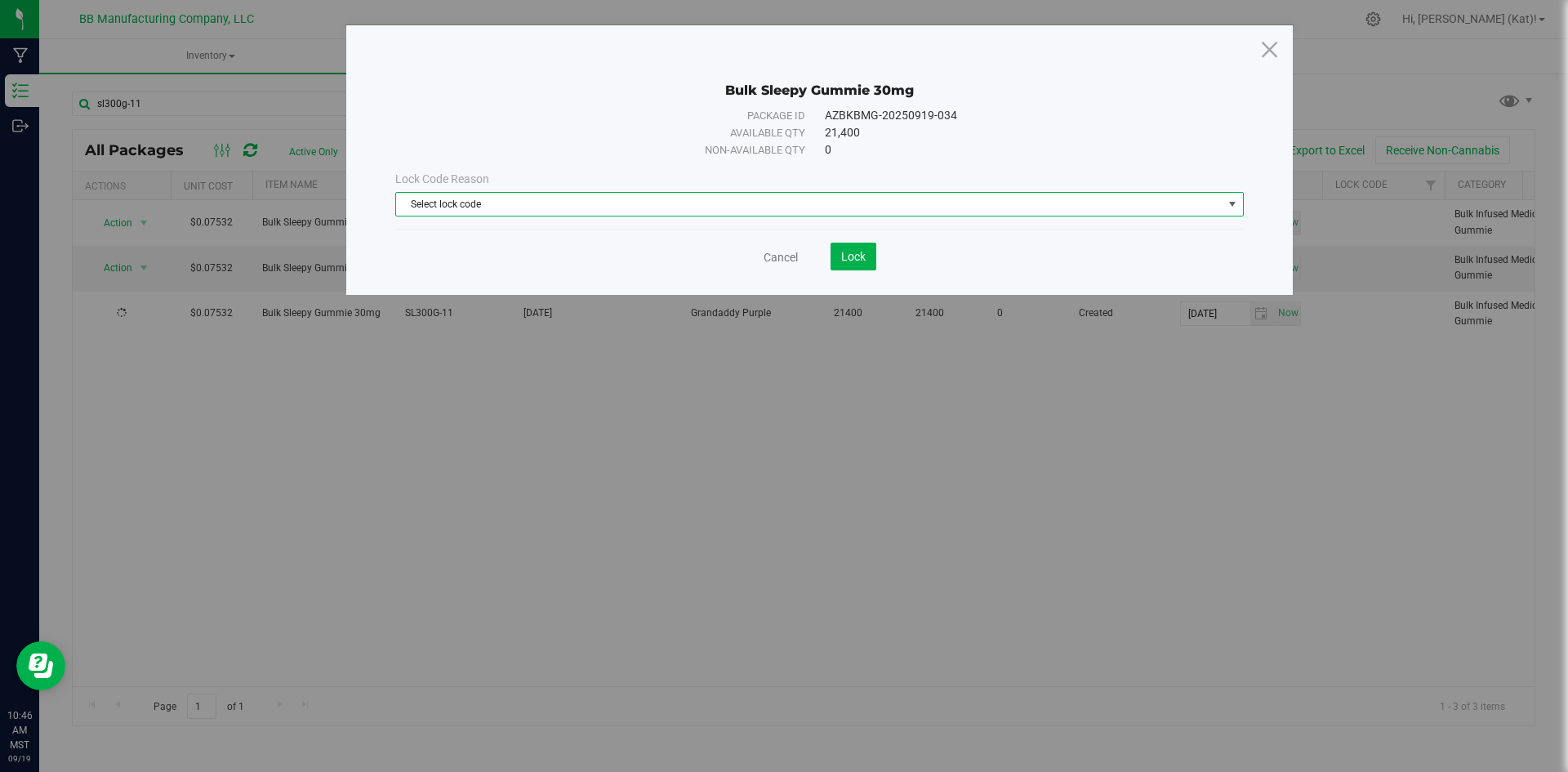
click at [737, 208] on span "Select lock code" at bounding box center [809, 204] width 826 height 23
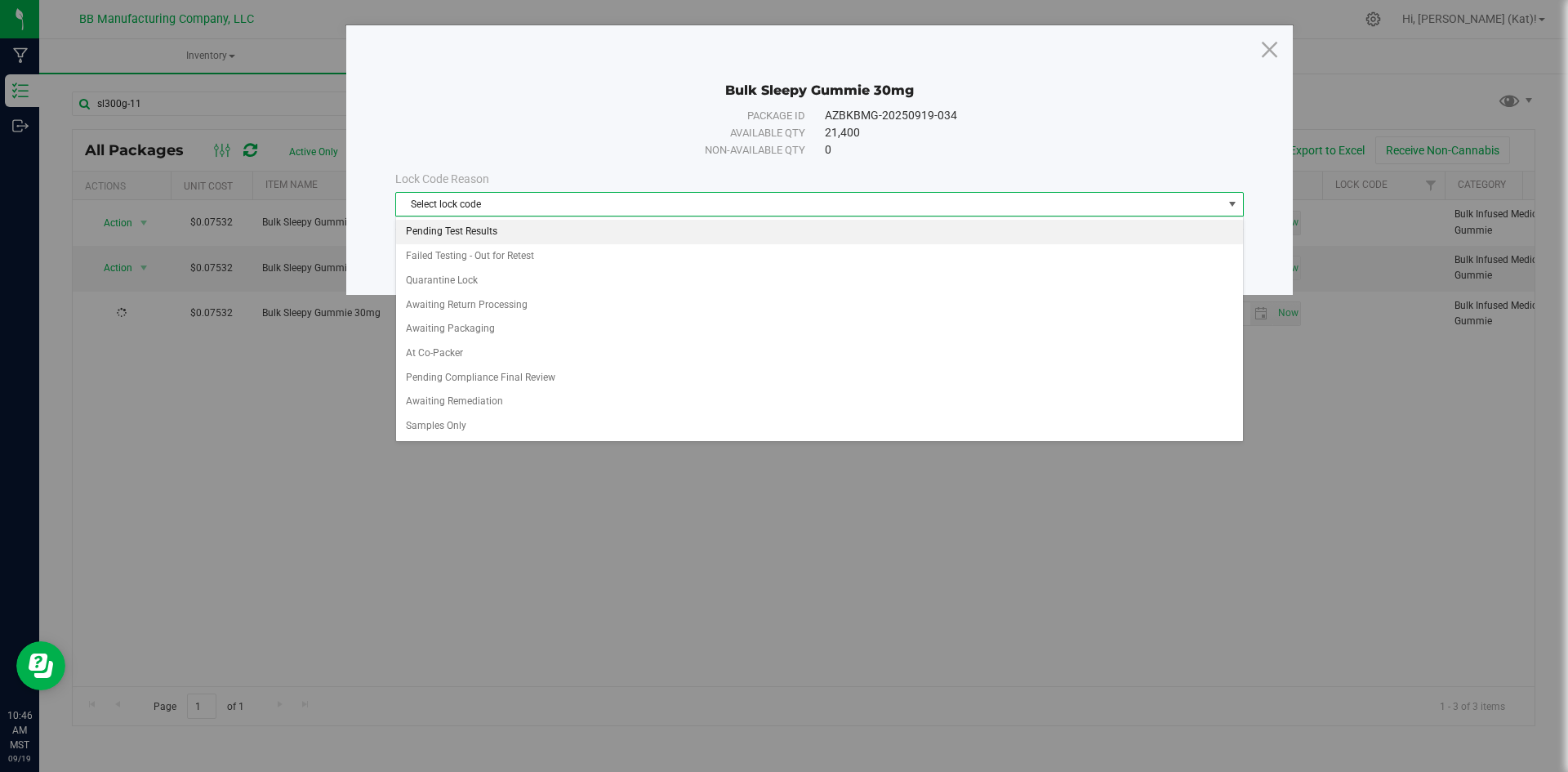
click at [551, 235] on li "Pending Test Results" at bounding box center [819, 232] width 847 height 24
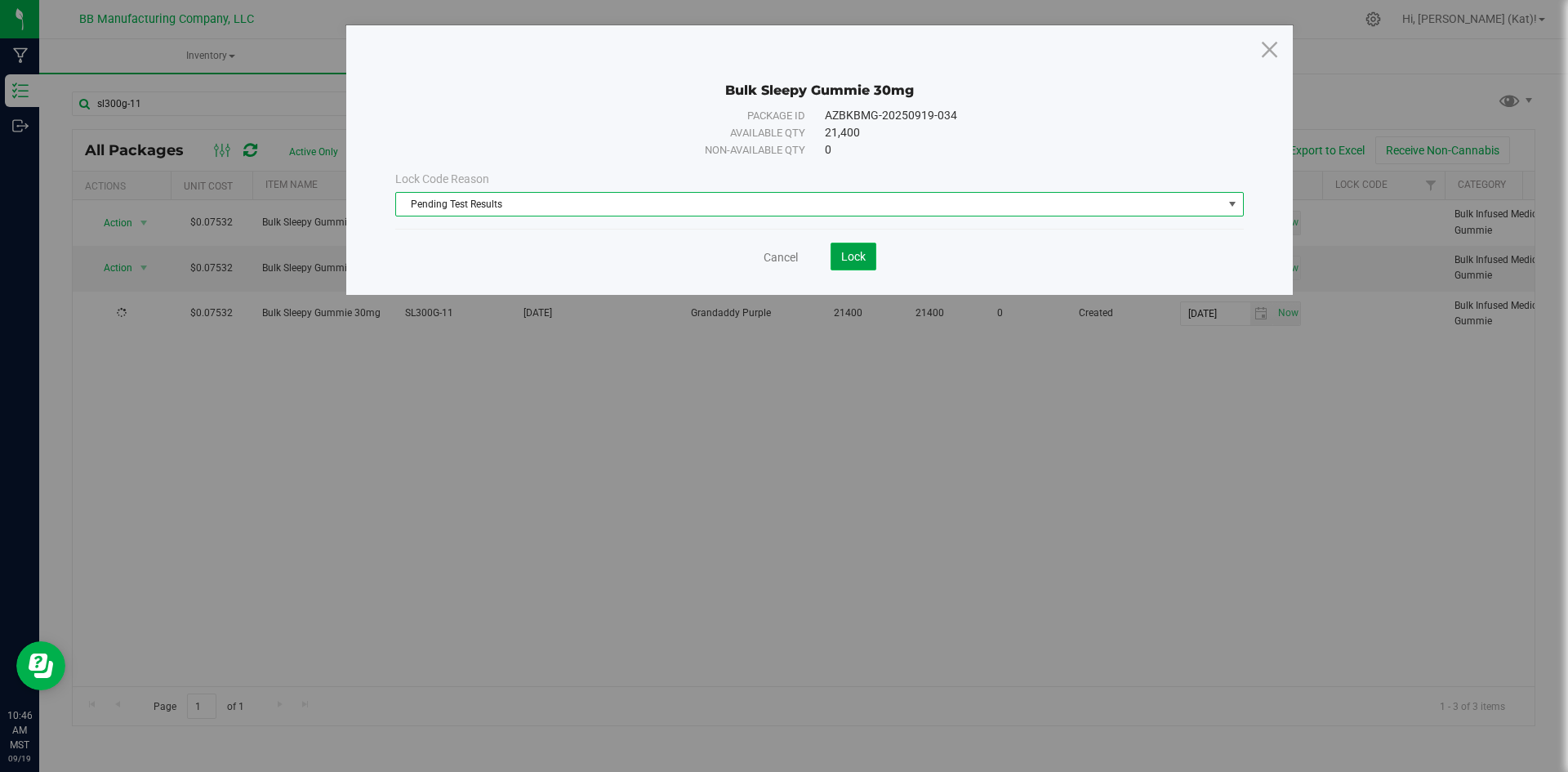
click at [862, 261] on span "Lock" at bounding box center [853, 256] width 24 height 13
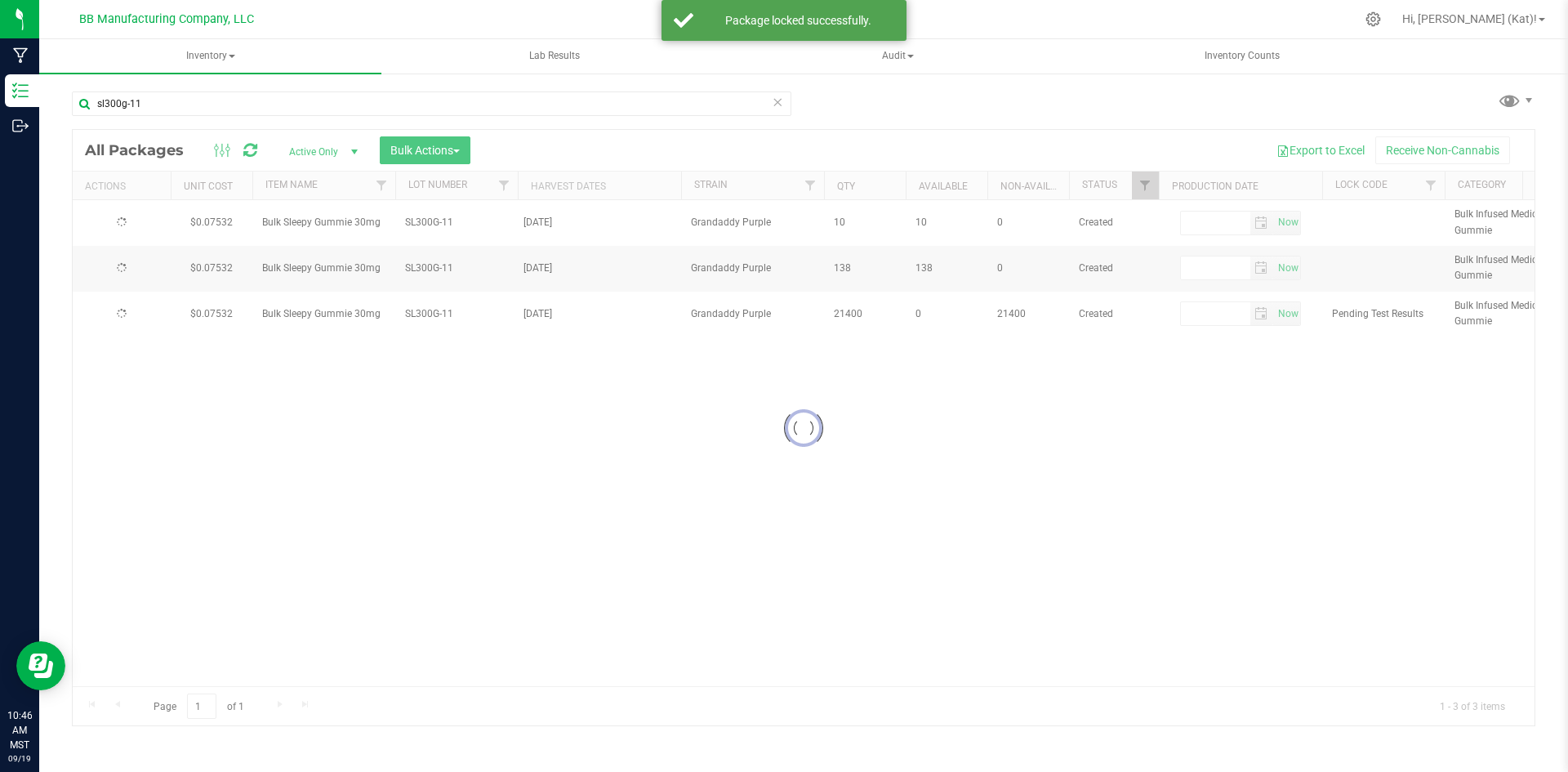
type input "[DATE]"
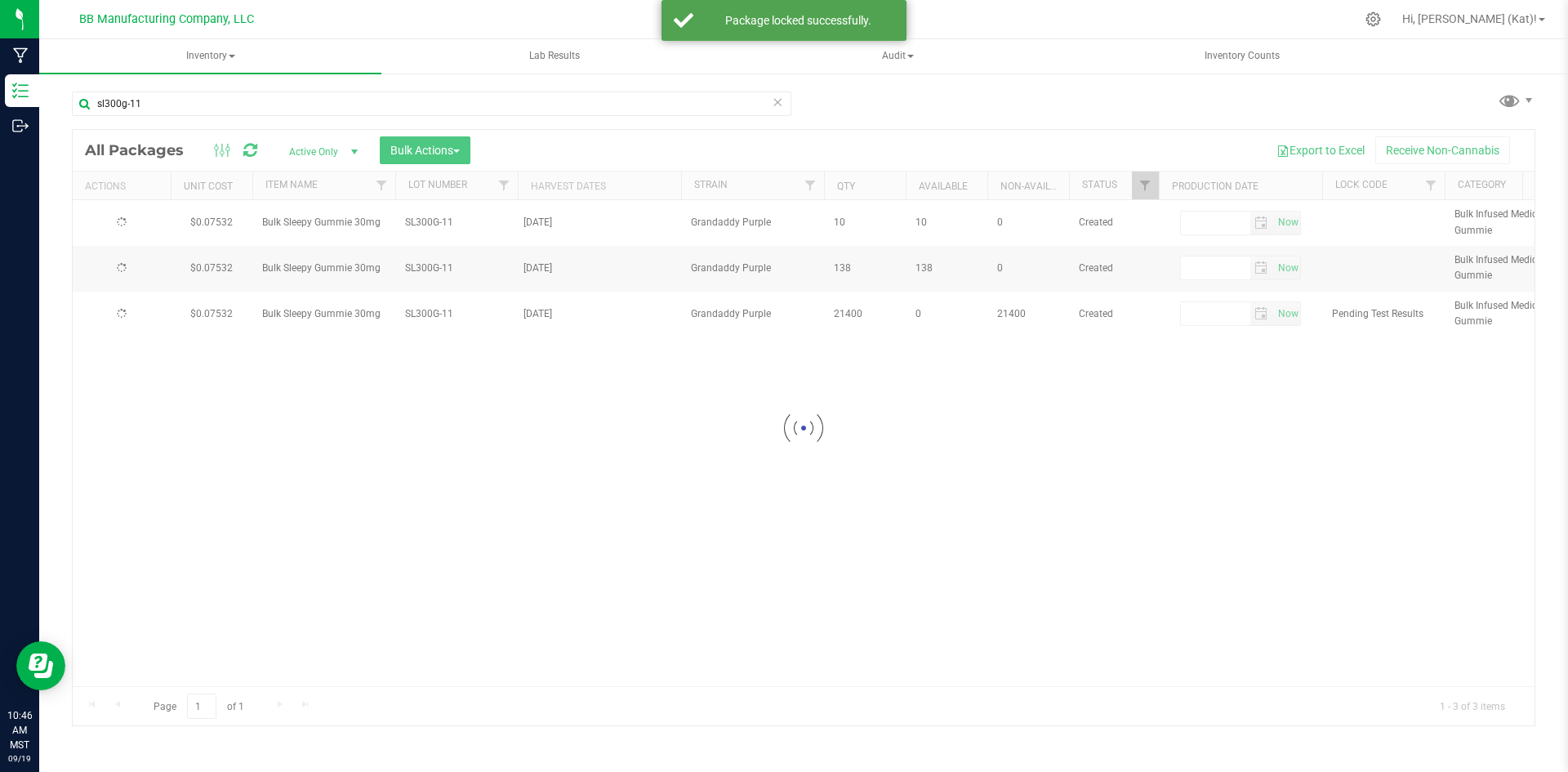
type input "[DATE]"
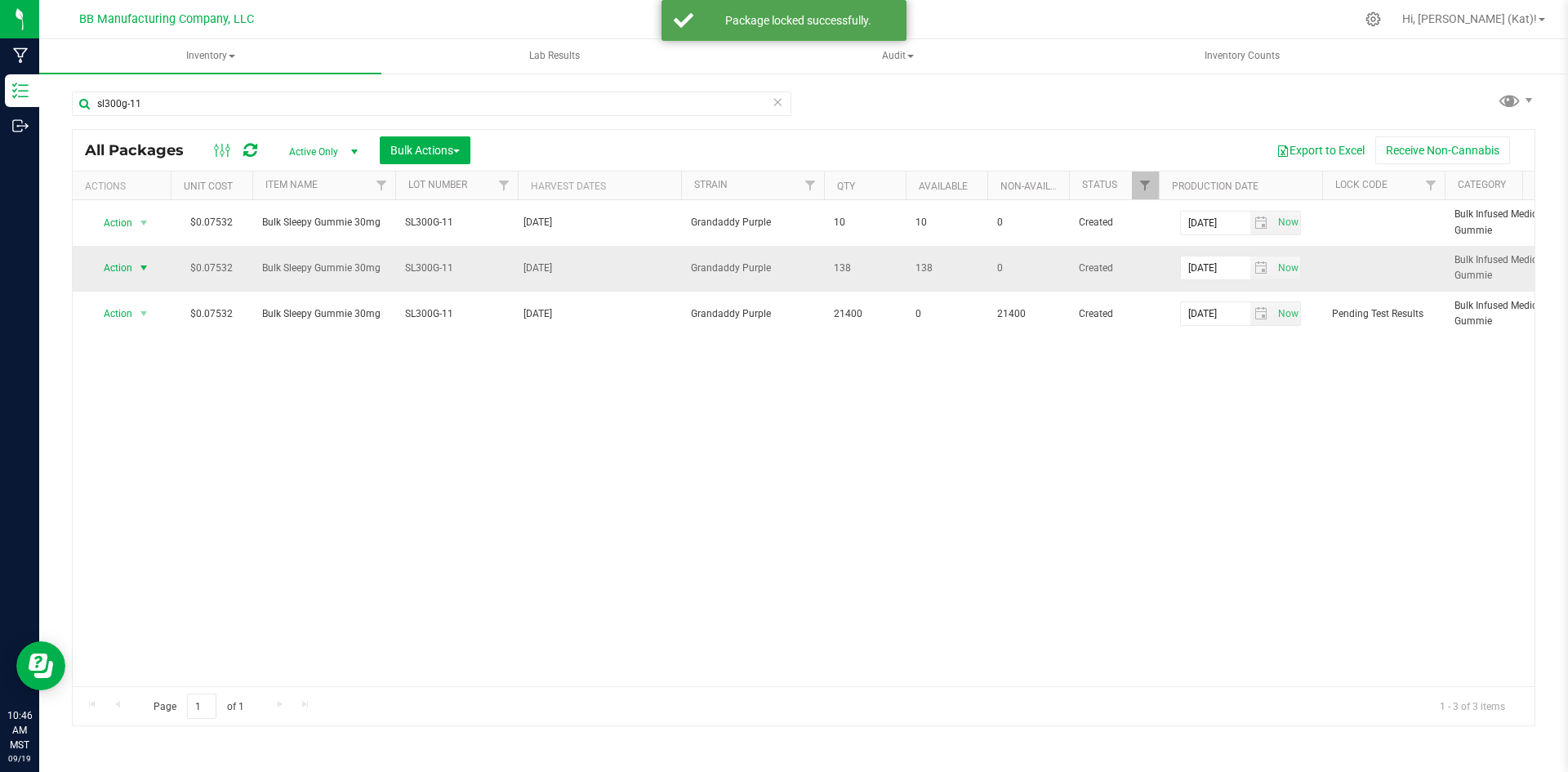
click at [143, 264] on span "select" at bounding box center [143, 268] width 13 height 13
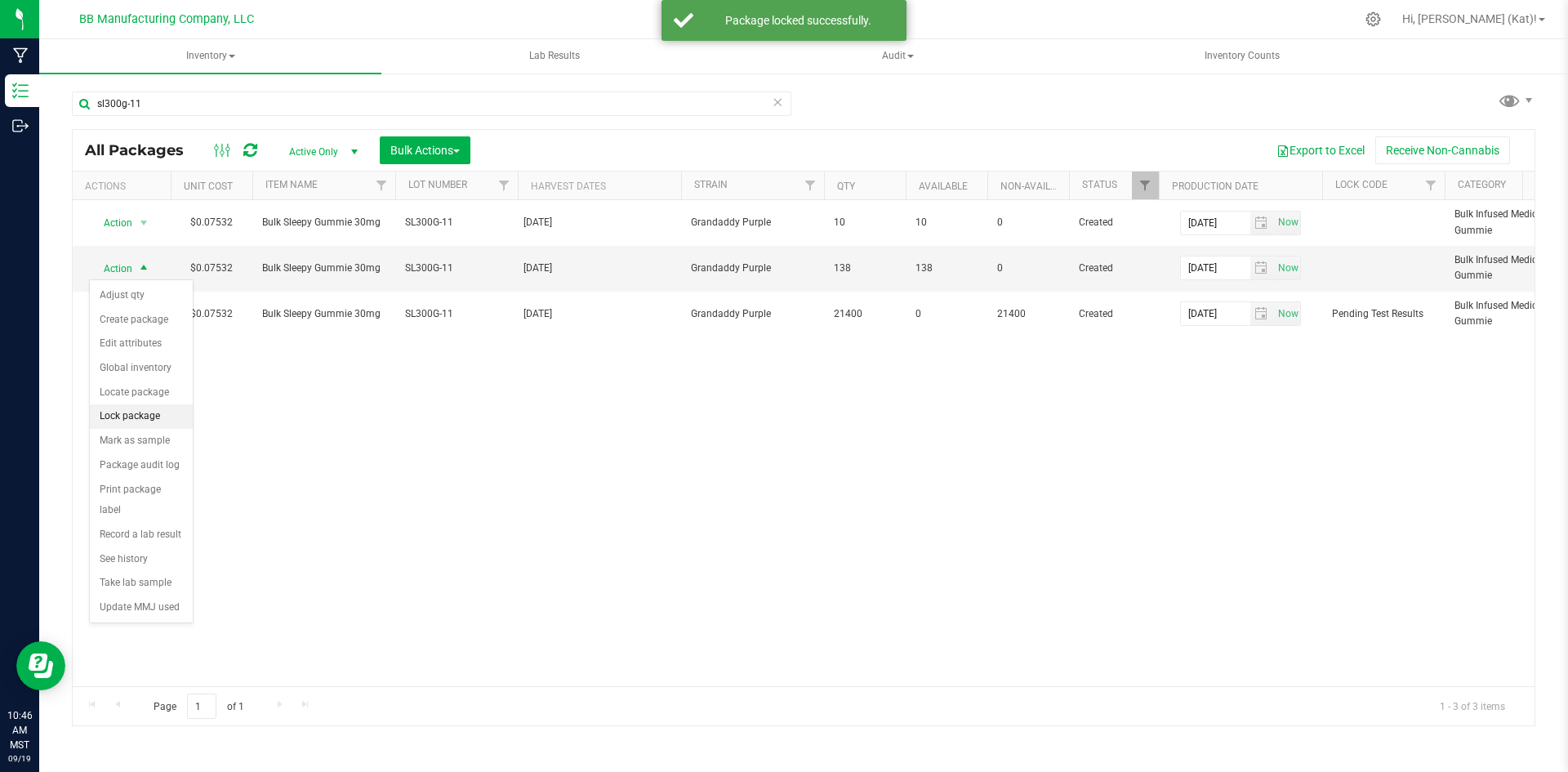
click at [147, 418] on li "Lock package" at bounding box center [141, 416] width 103 height 24
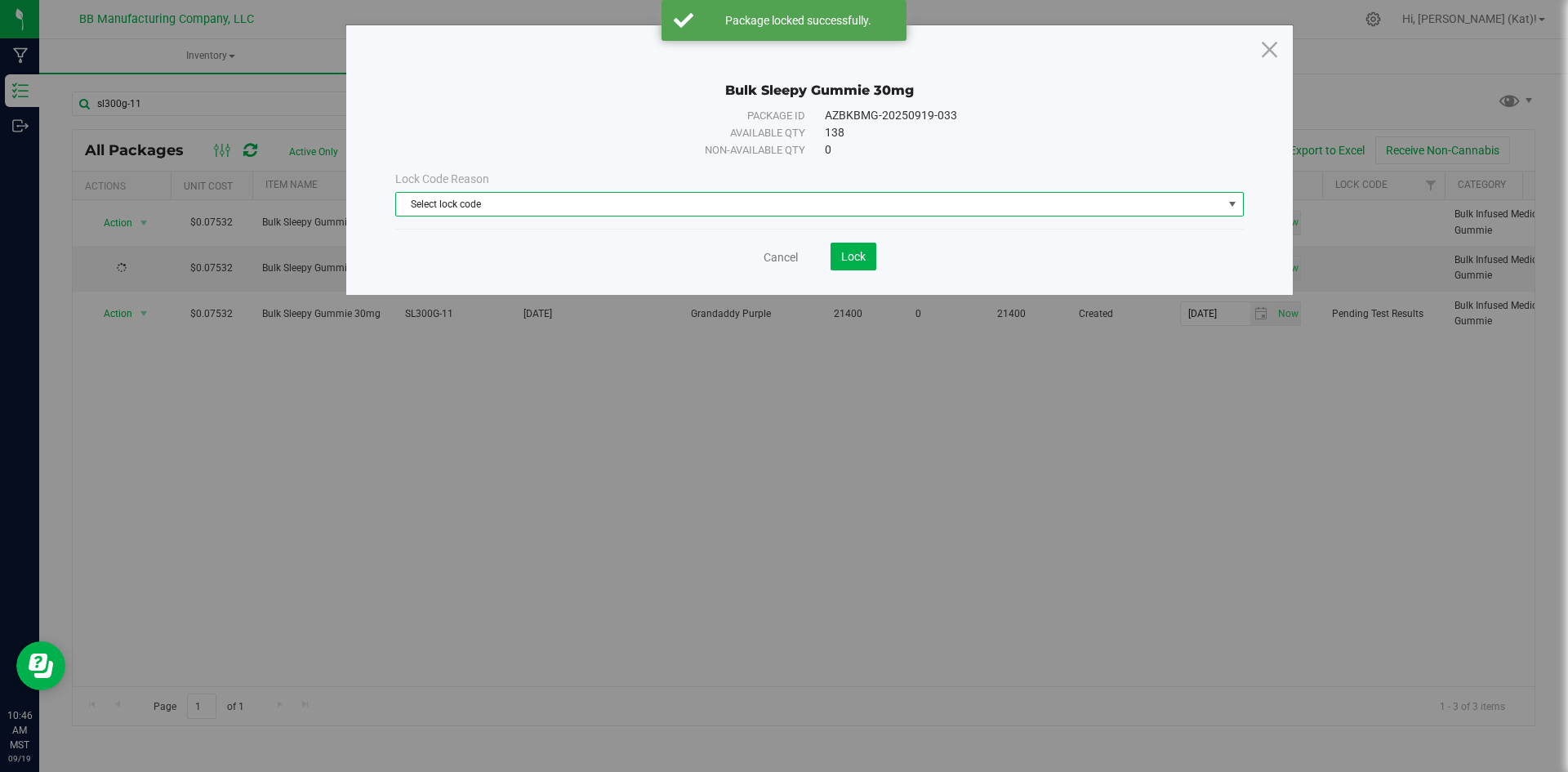
click at [647, 197] on span "Select lock code" at bounding box center [809, 204] width 826 height 23
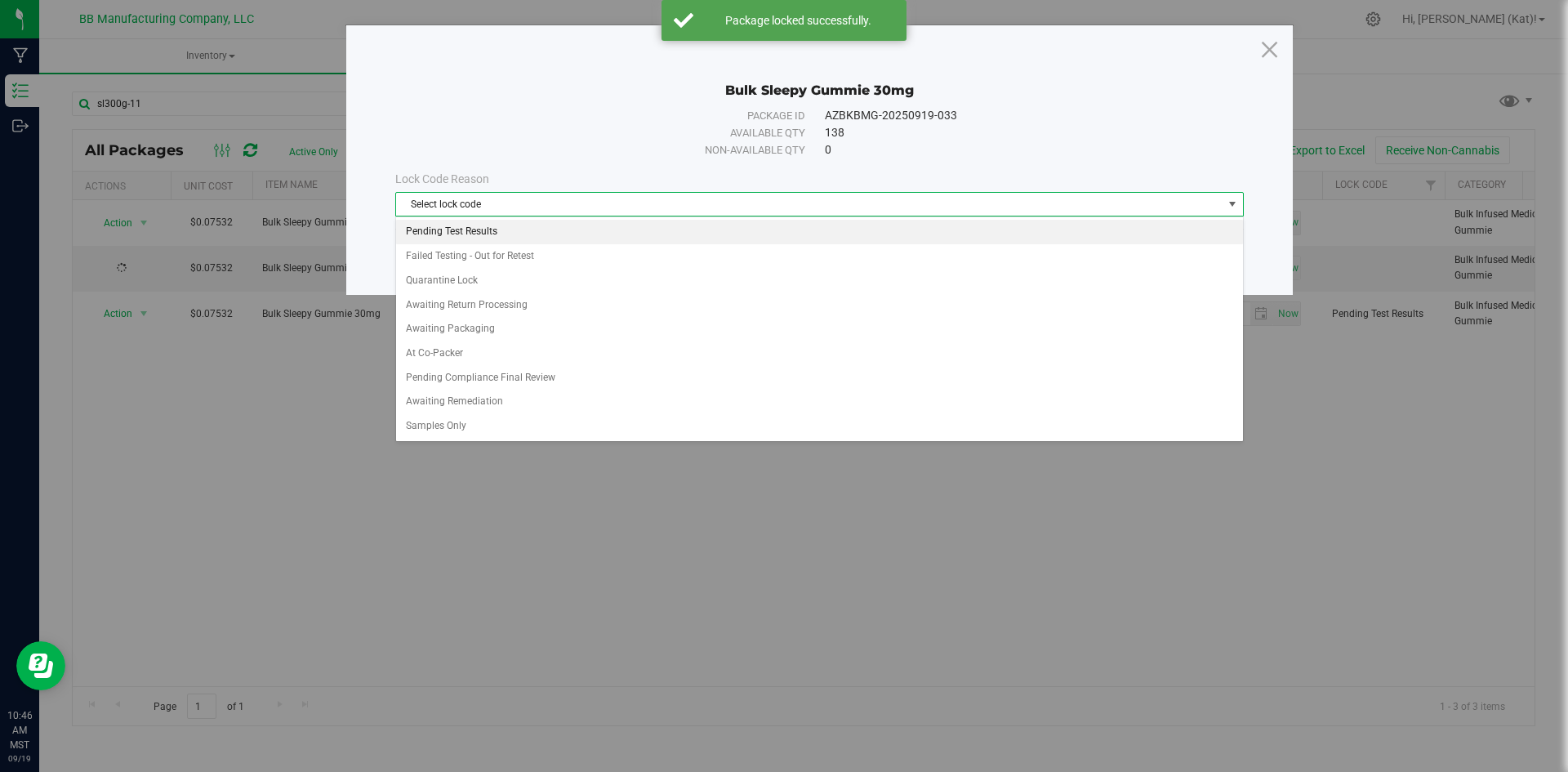
click at [518, 232] on li "Pending Test Results" at bounding box center [819, 232] width 847 height 24
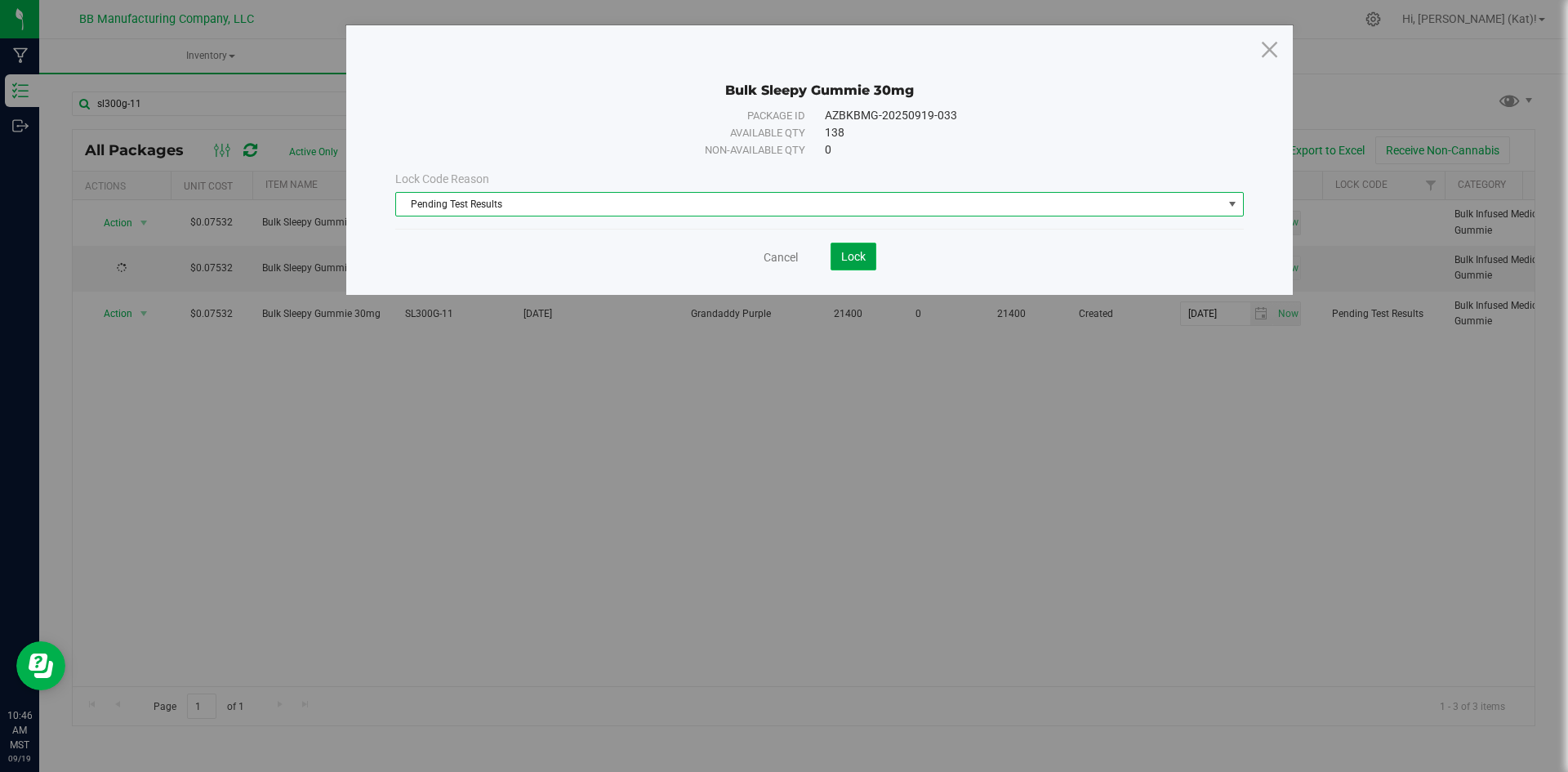
click at [855, 262] on span "Lock" at bounding box center [853, 256] width 24 height 13
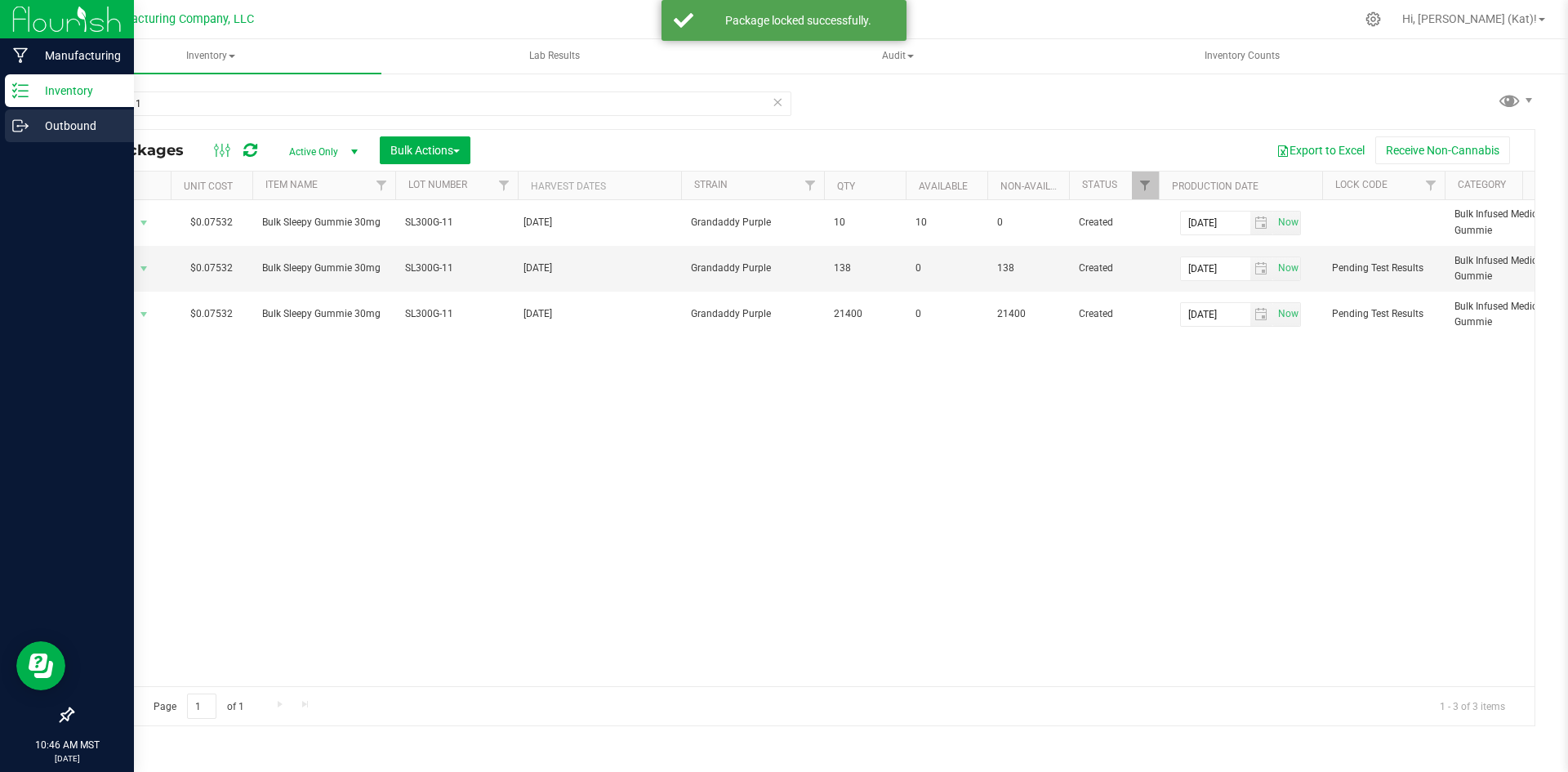
click at [65, 125] on p "Outbound" at bounding box center [78, 126] width 98 height 19
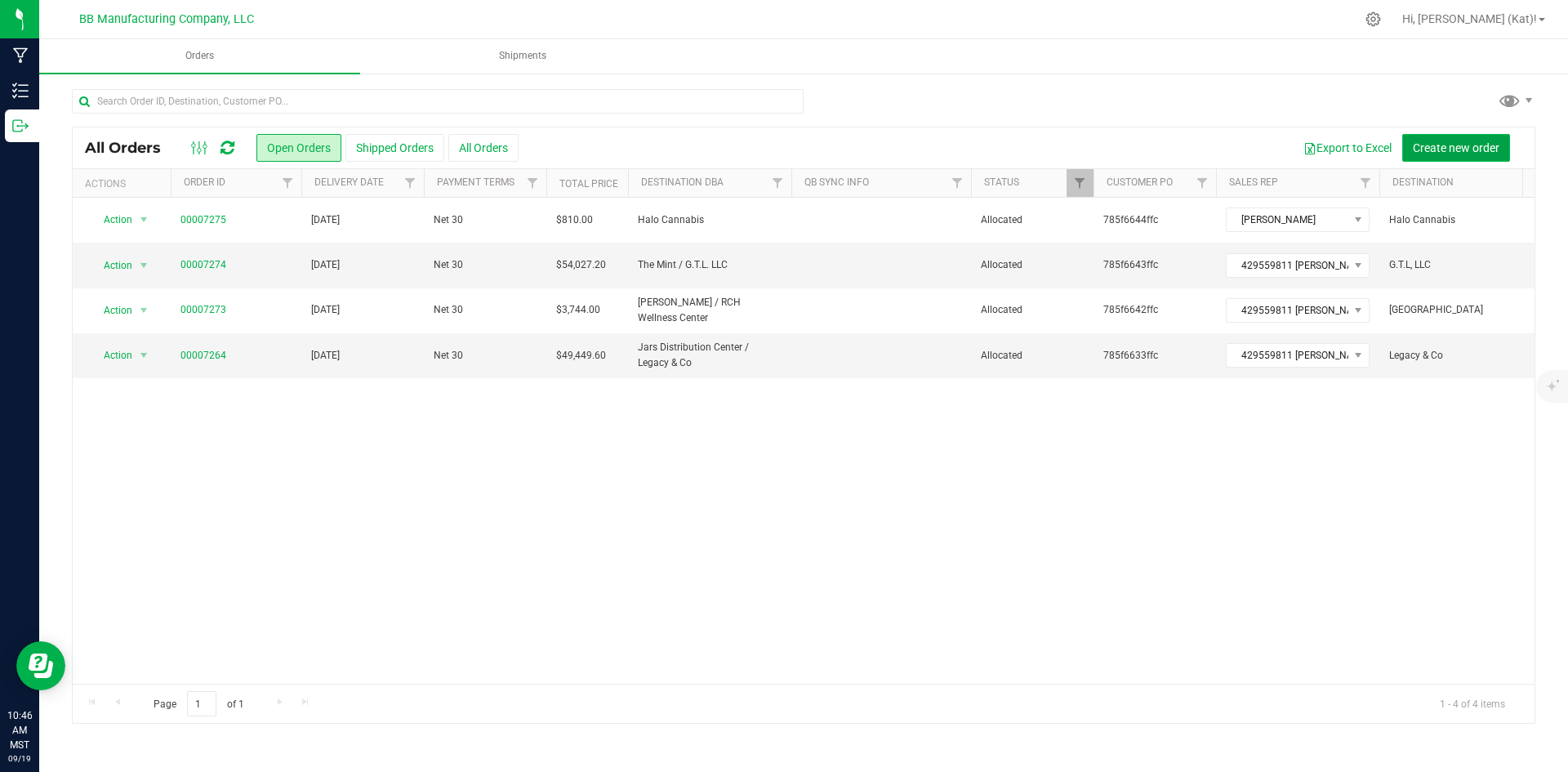
click at [1446, 147] on span "Create new order" at bounding box center [1456, 147] width 86 height 13
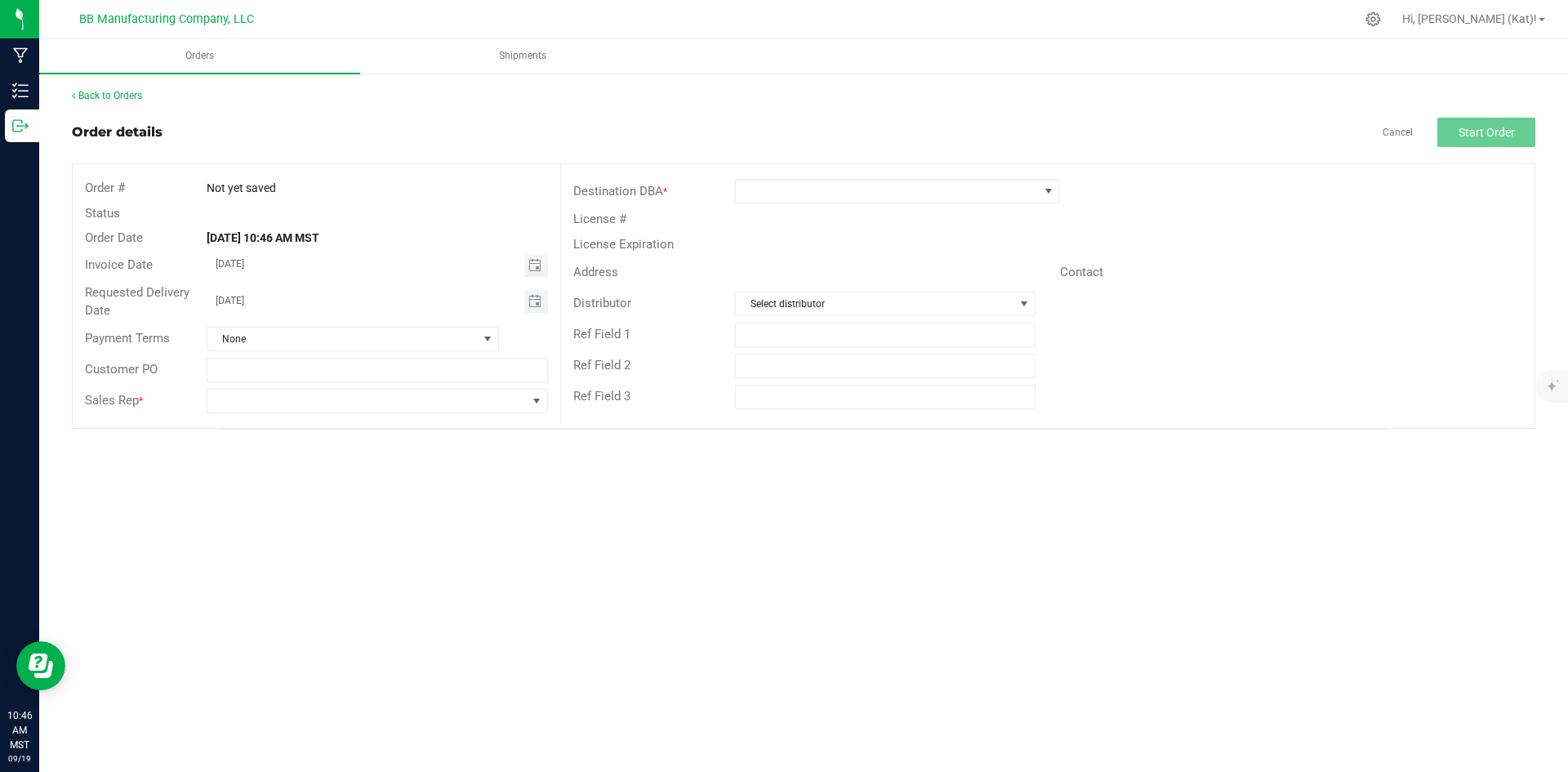
click at [528, 303] on span "Toggle calendar" at bounding box center [536, 301] width 24 height 23
click at [403, 438] on span "19" at bounding box center [401, 437] width 24 height 25
type input "[DATE]"
click at [916, 198] on span at bounding box center [887, 191] width 302 height 23
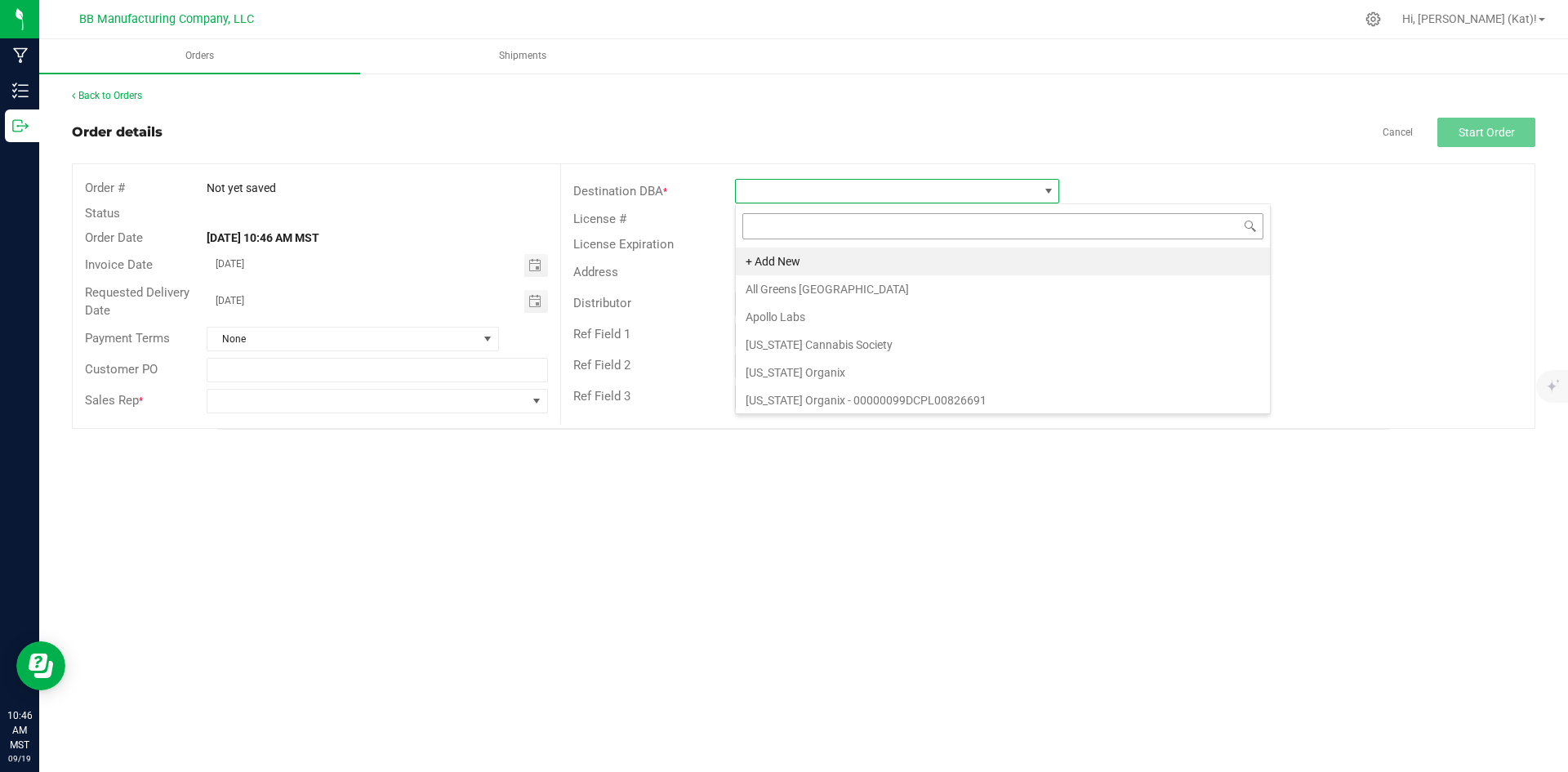
scroll to position [24, 325]
click at [825, 319] on li "Apollo Labs" at bounding box center [1003, 317] width 534 height 28
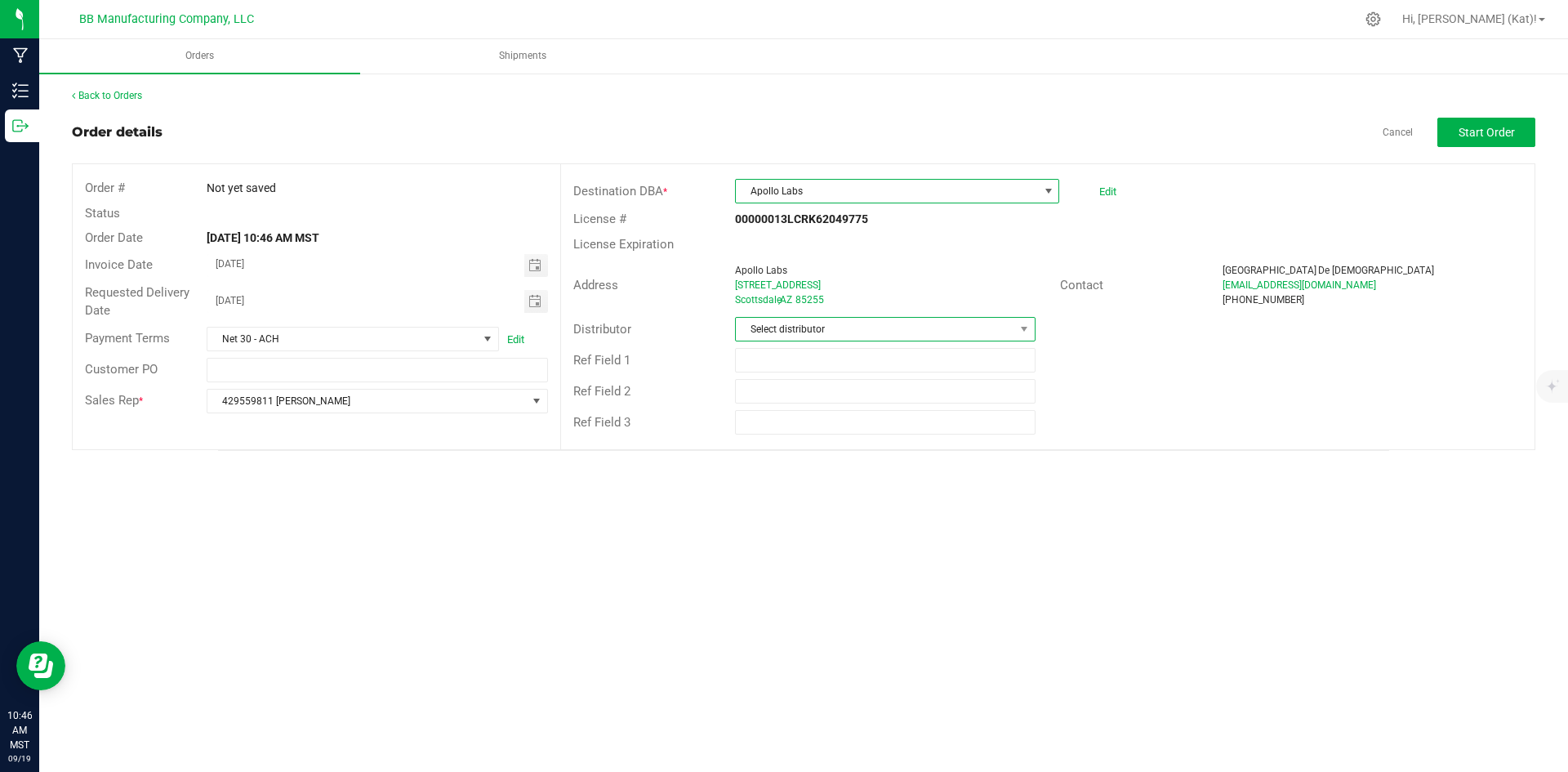
click at [825, 326] on span "Select distributor" at bounding box center [874, 329] width 277 height 23
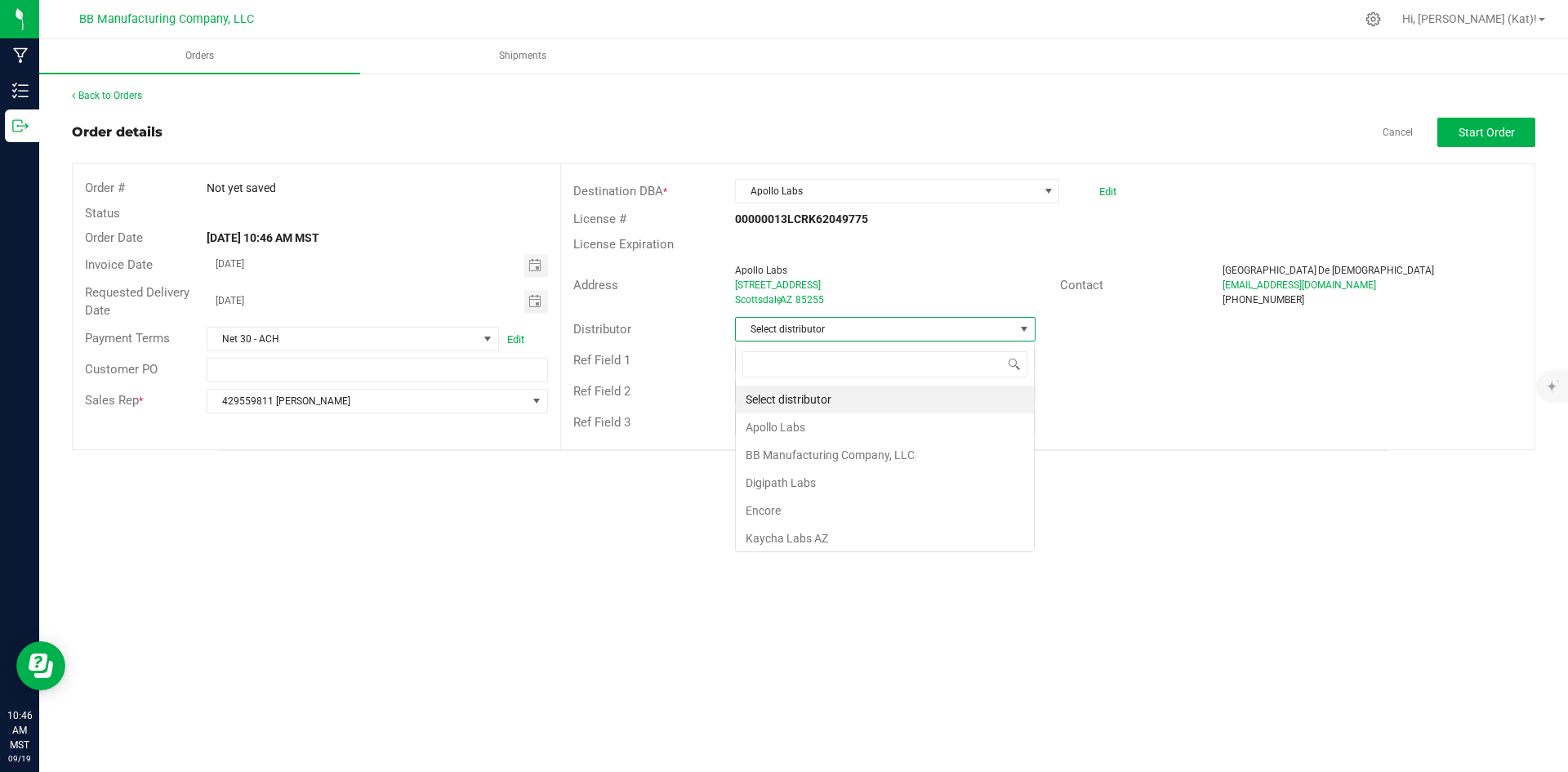
scroll to position [24, 300]
click at [832, 455] on li "BB Manufacturing Company, LLC" at bounding box center [885, 455] width 298 height 28
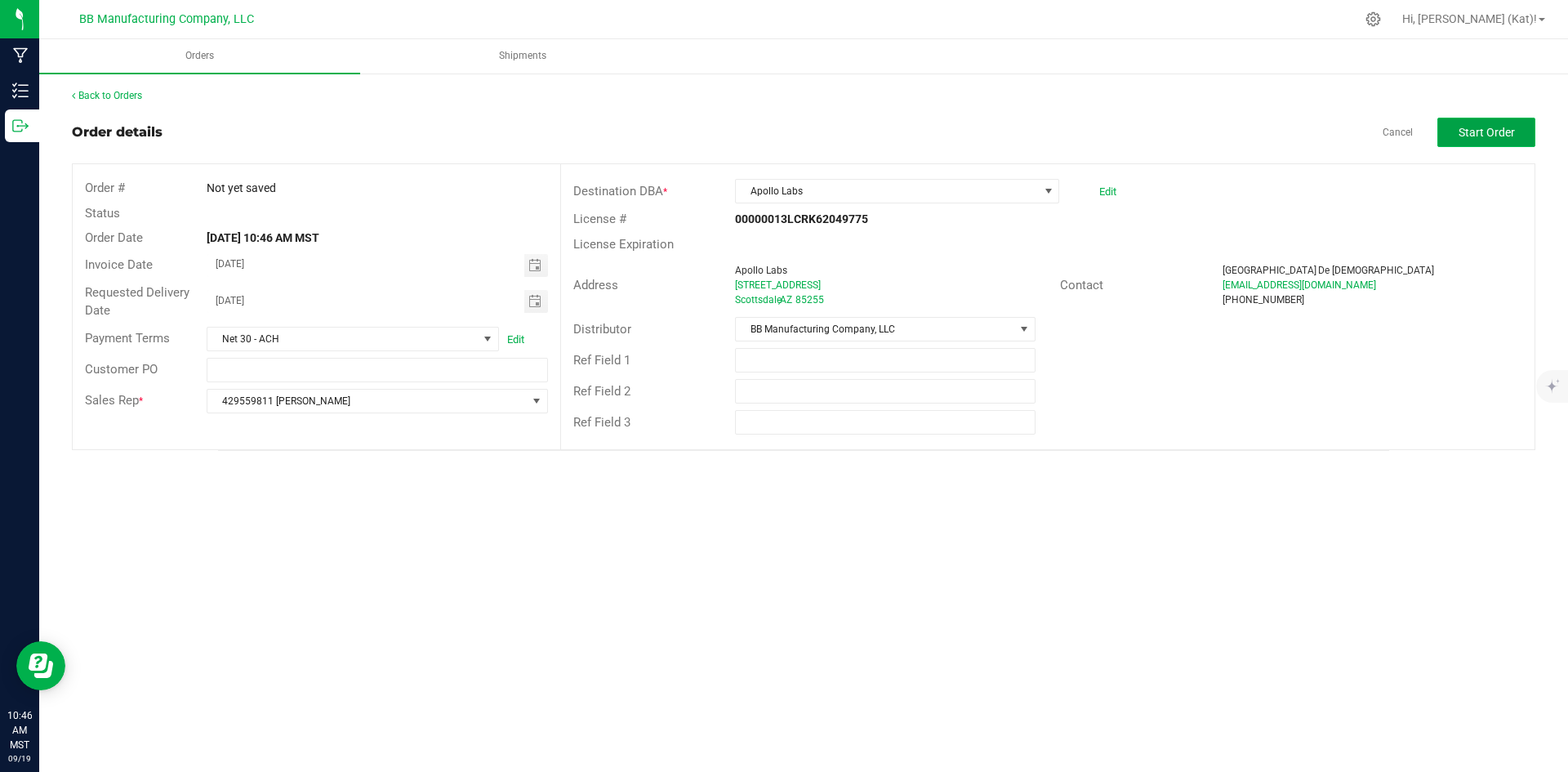
click at [1496, 134] on span "Start Order" at bounding box center [1487, 132] width 57 height 13
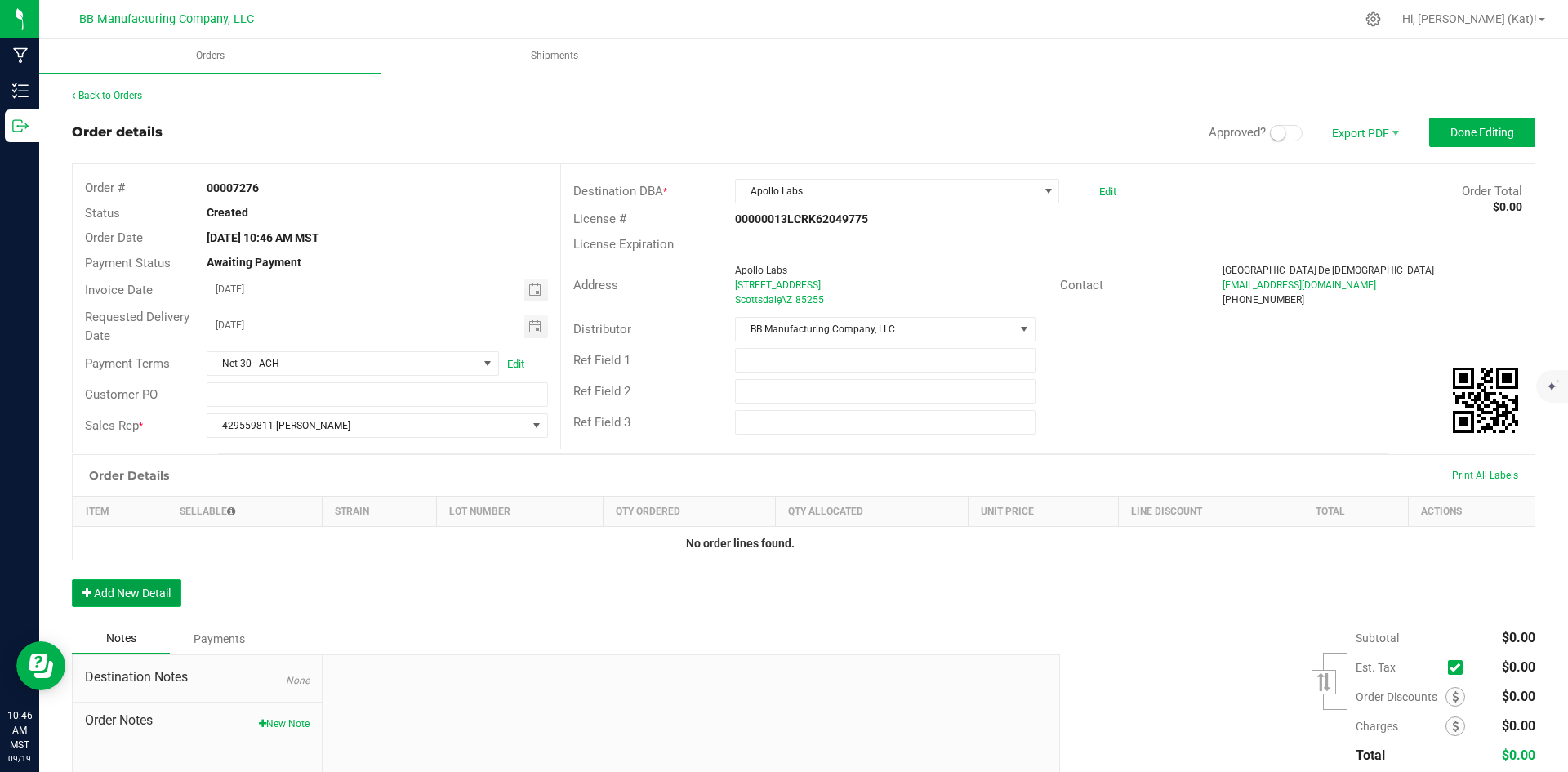
click at [129, 591] on button "Add New Detail" at bounding box center [126, 593] width 109 height 28
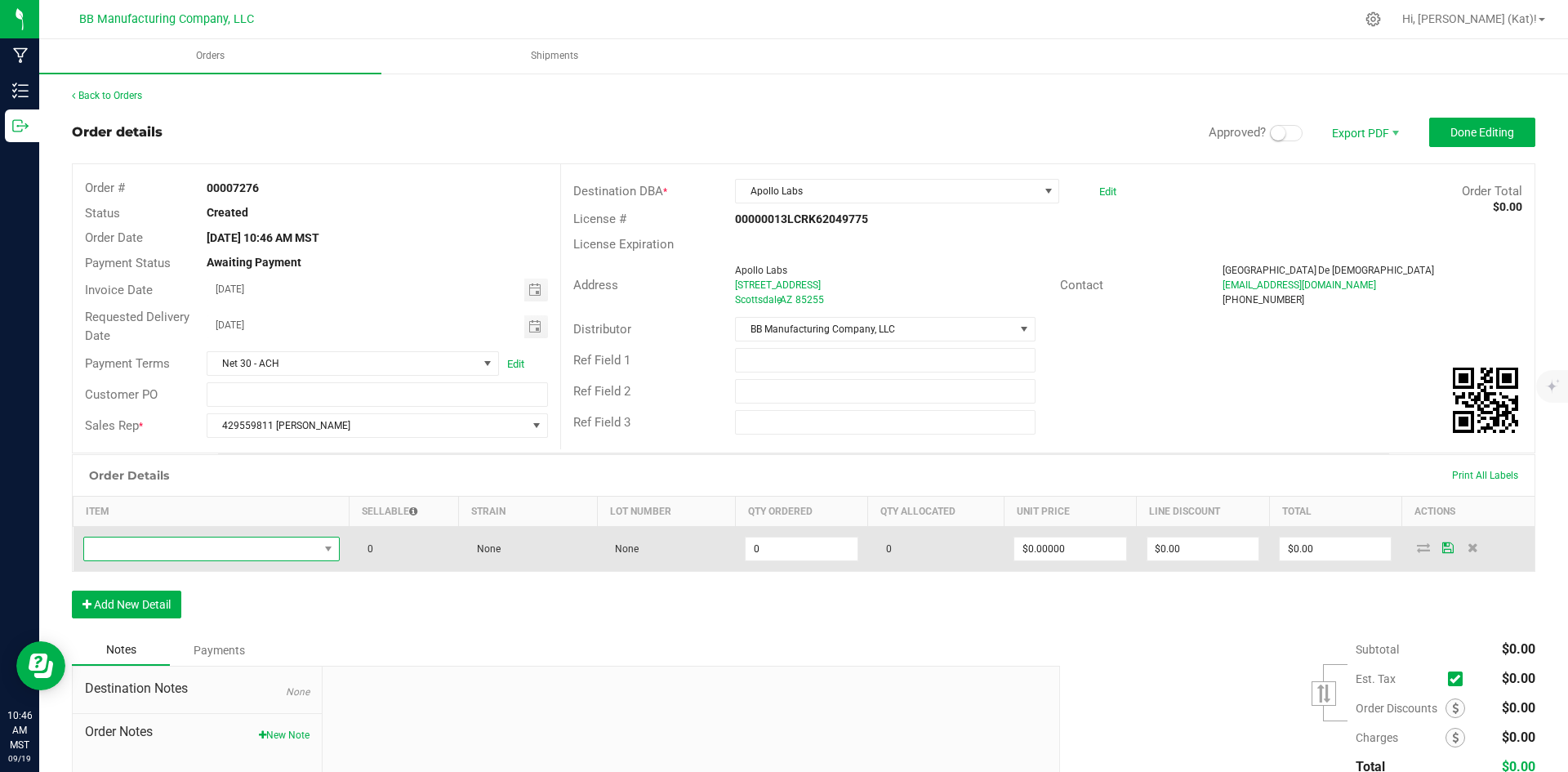
click at [250, 546] on span "NO DATA FOUND" at bounding box center [201, 549] width 235 height 23
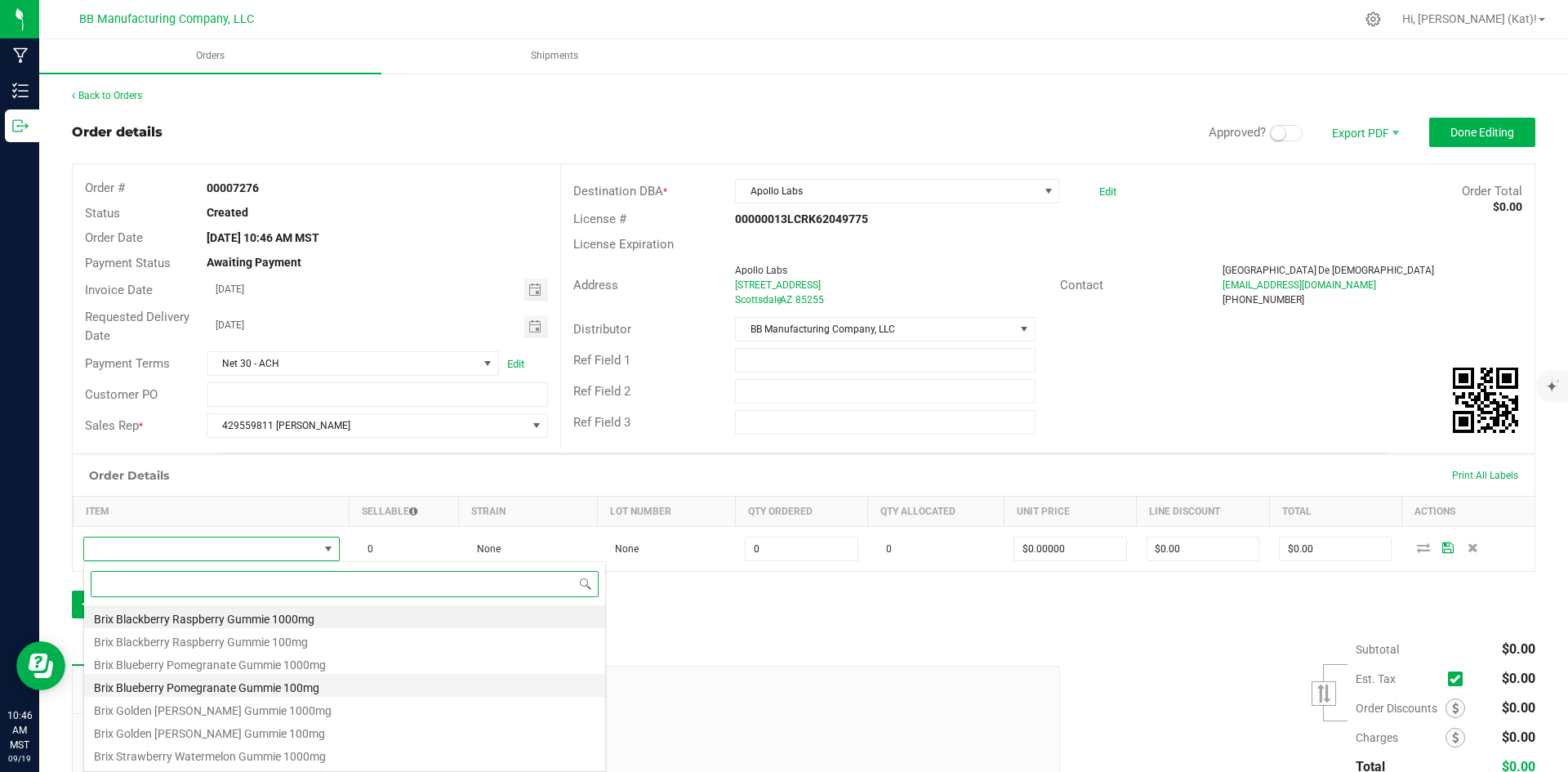
scroll to position [82, 0]
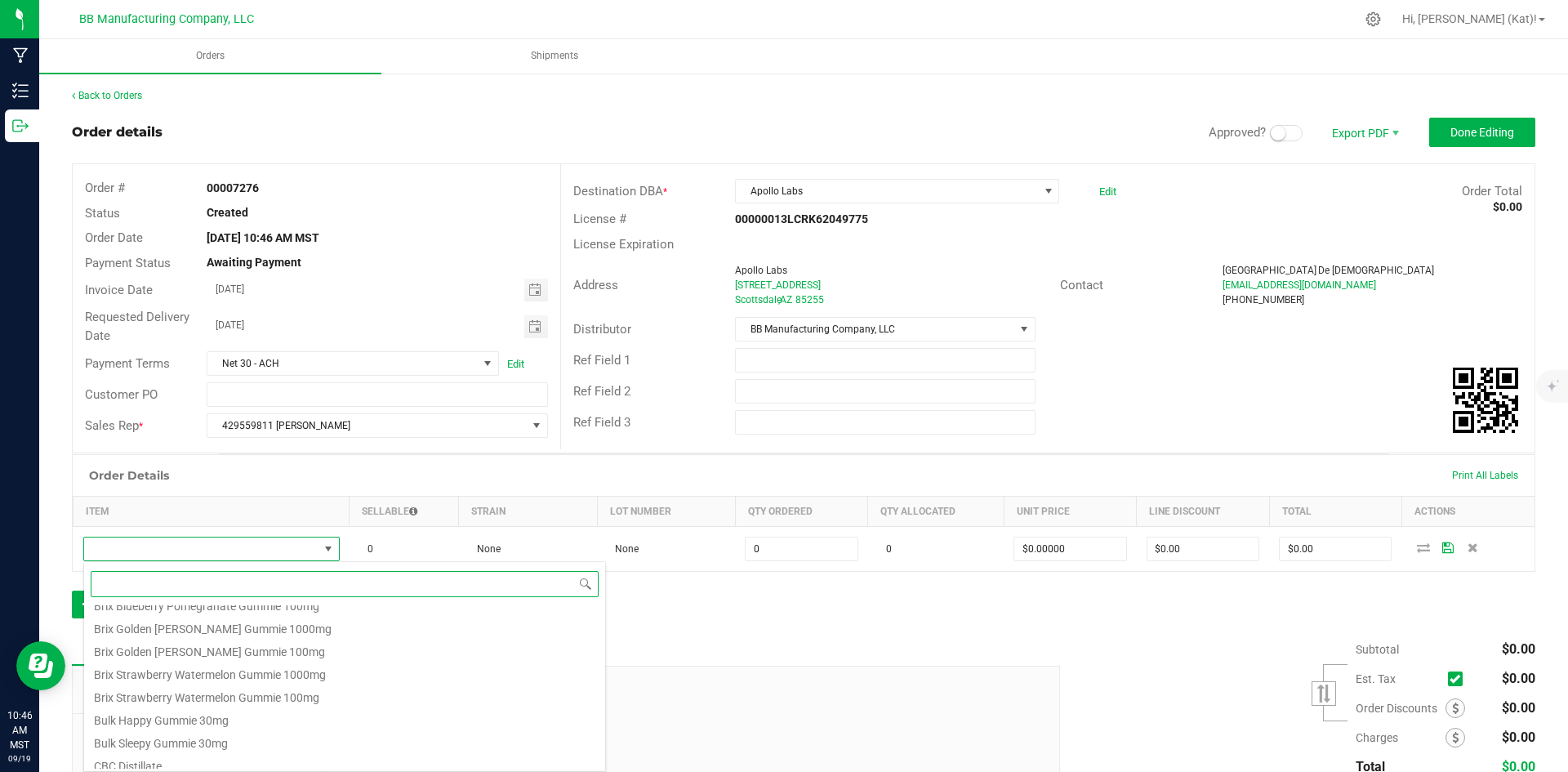
click at [189, 716] on li "Bulk Happy Gummie 30mg" at bounding box center [344, 718] width 521 height 23
type input "0 ea"
type input "$2.00000"
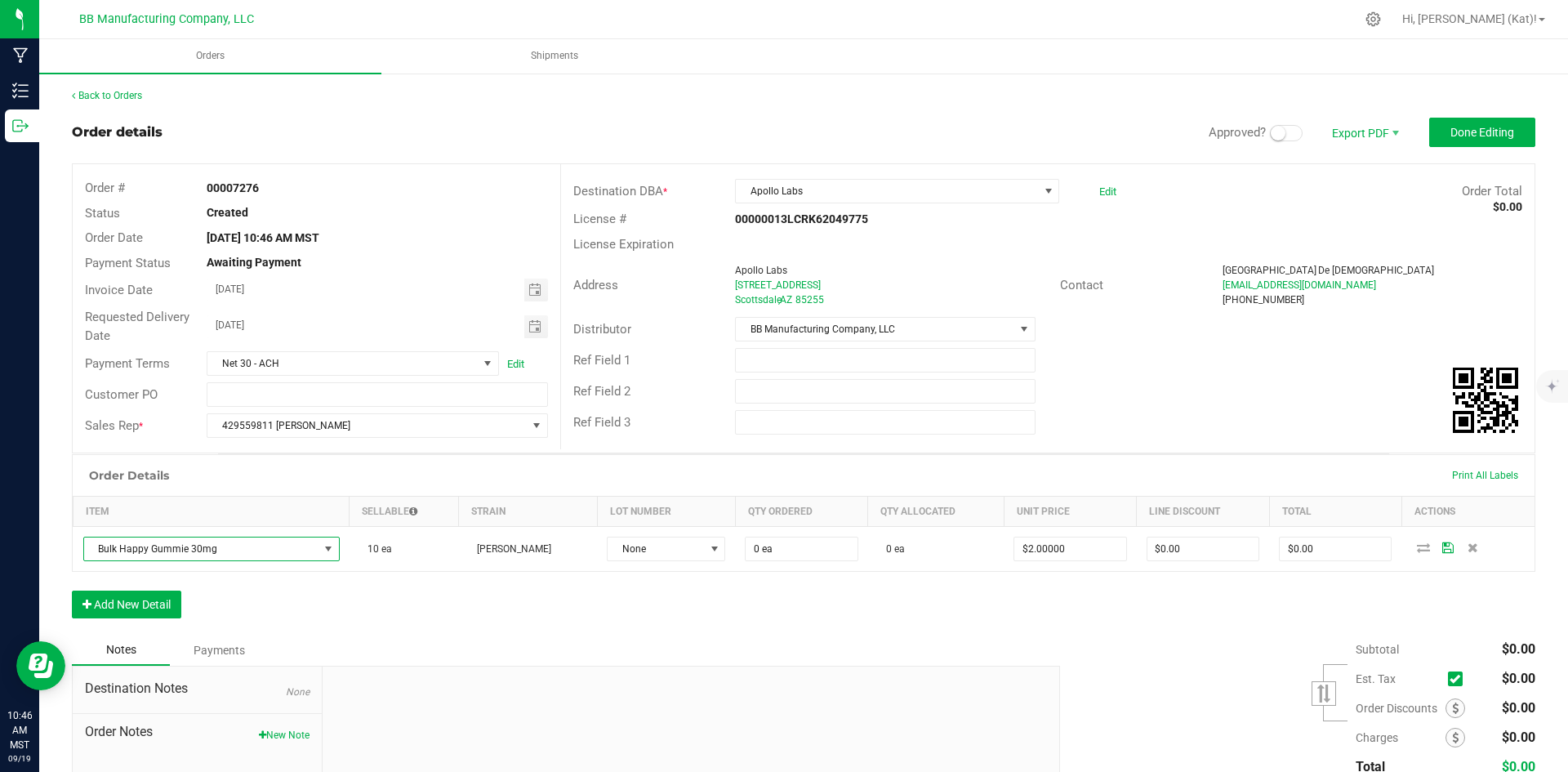
click at [1272, 132] on small at bounding box center [1278, 133] width 15 height 15
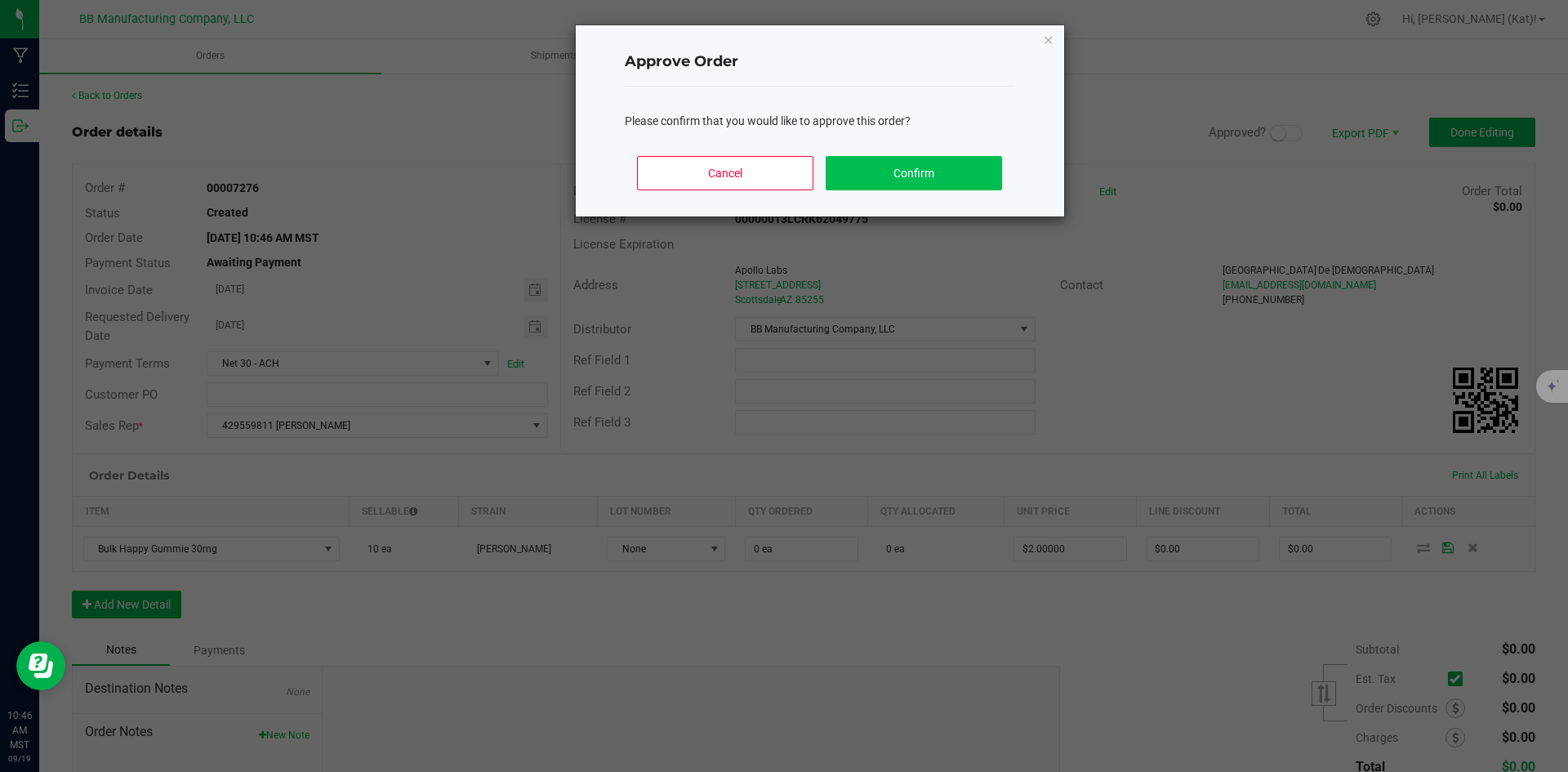
click at [957, 184] on div "Cancel Confirm" at bounding box center [819, 180] width 390 height 73
click at [956, 180] on button "Confirm" at bounding box center [913, 173] width 175 height 34
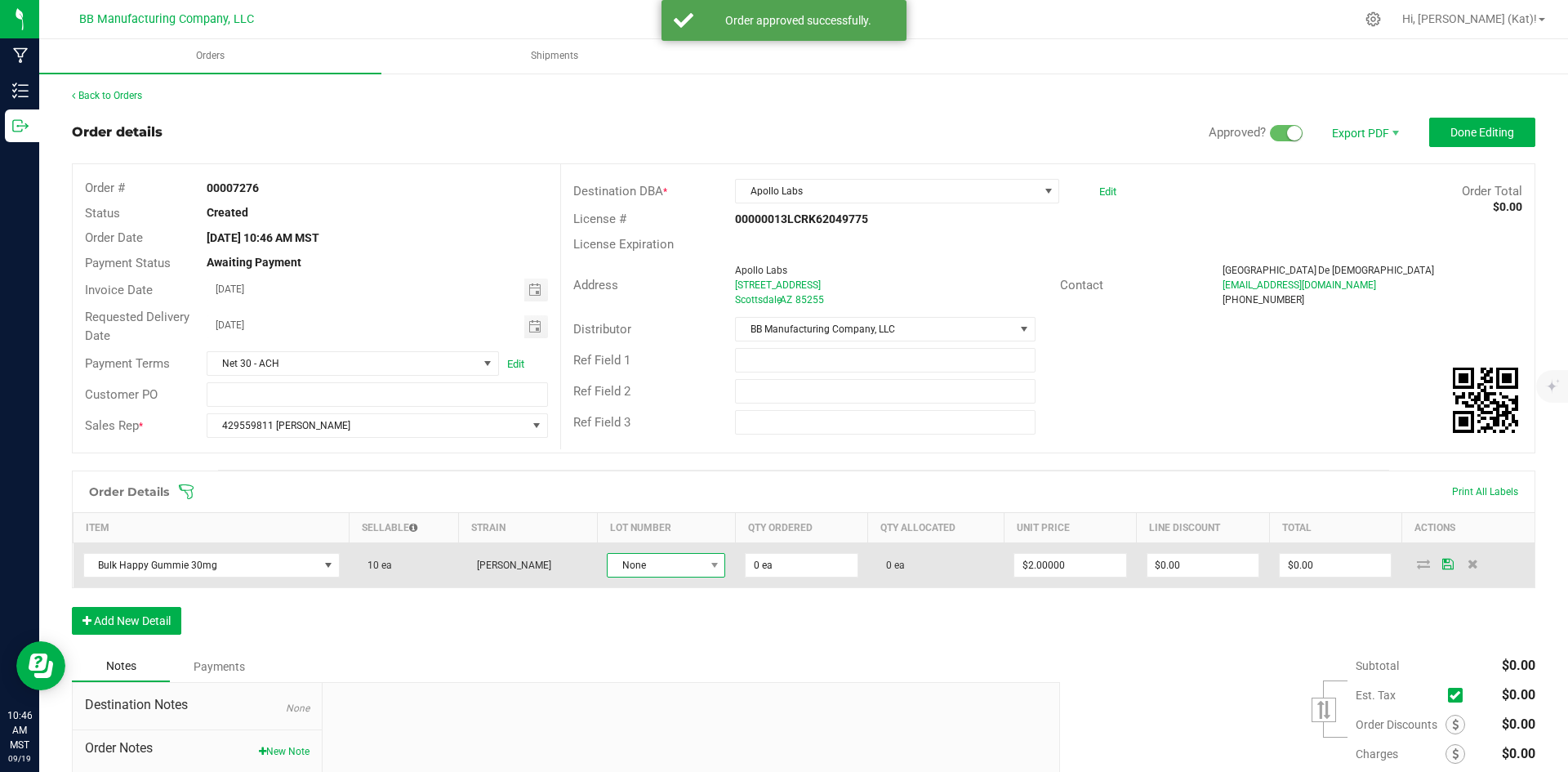
click at [639, 563] on span "None" at bounding box center [655, 565] width 96 height 23
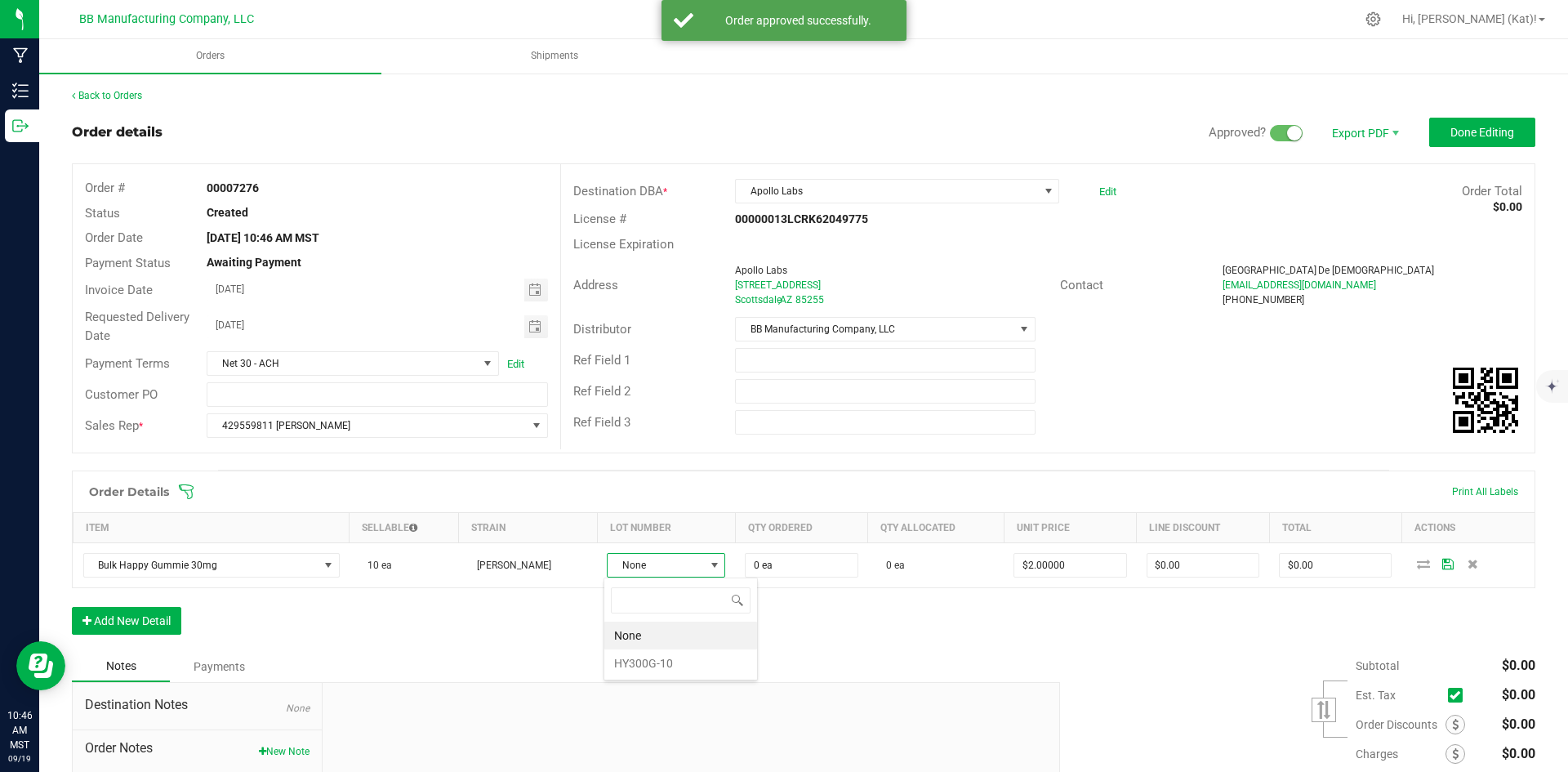
scroll to position [24, 117]
click at [679, 661] on li "HY300G-10" at bounding box center [681, 663] width 153 height 28
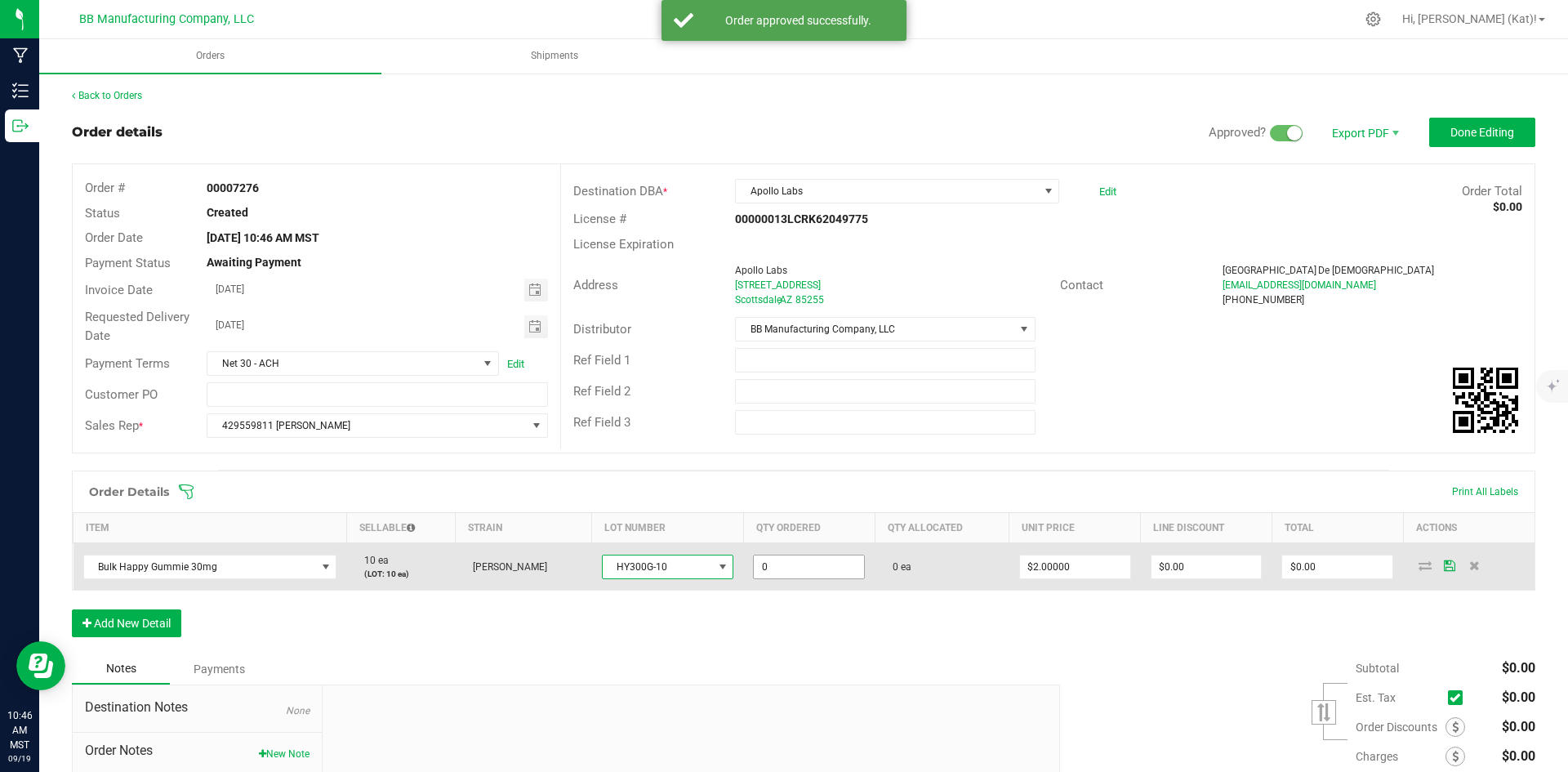
click at [826, 570] on input "0" at bounding box center [809, 567] width 110 height 23
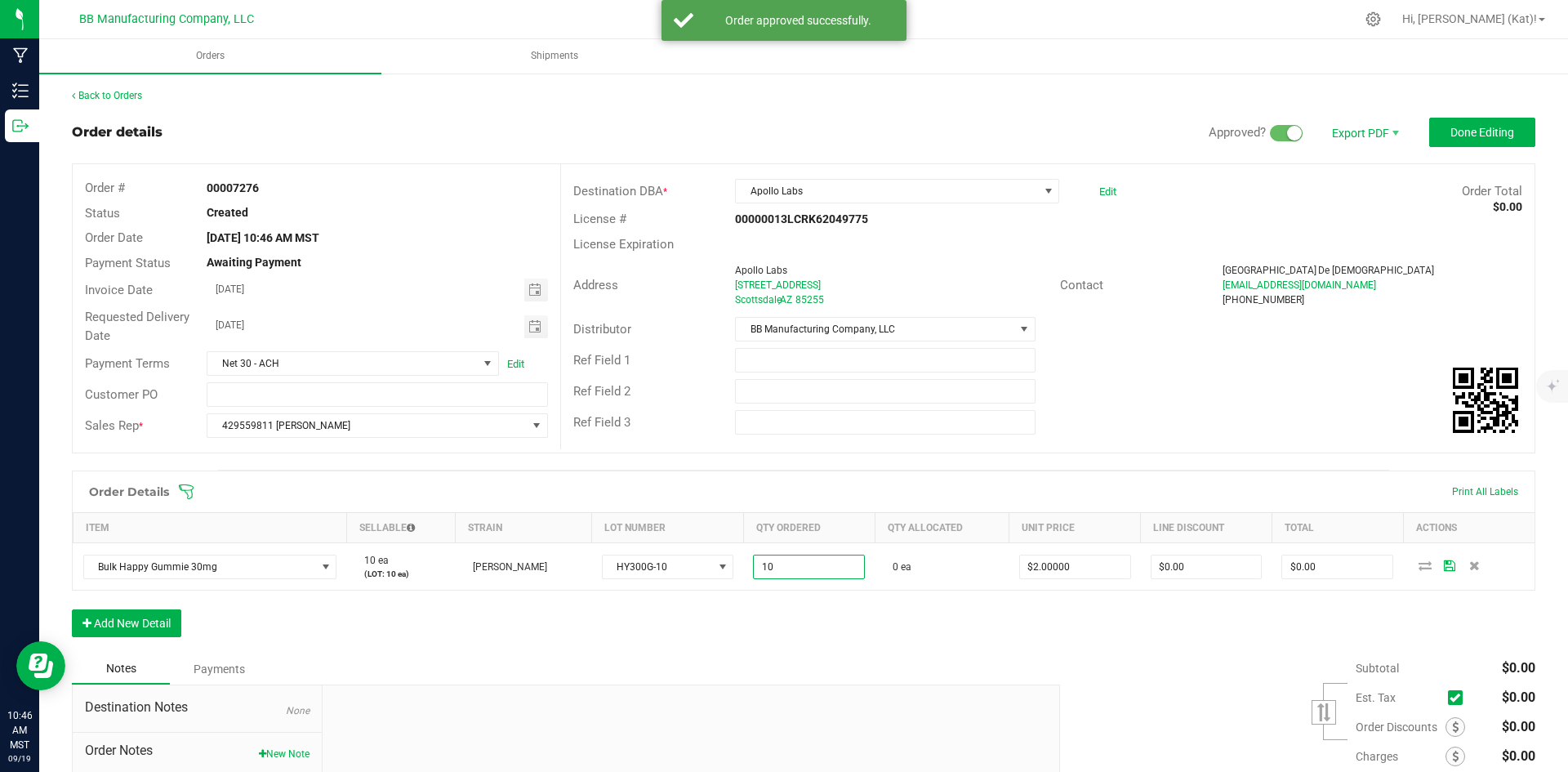
type input "10 ea"
type input "$20.00"
click at [894, 613] on div "Order Details Print All Labels Item Sellable Strain Lot Number Qty Ordered Qty …" at bounding box center [804, 562] width 1464 height 183
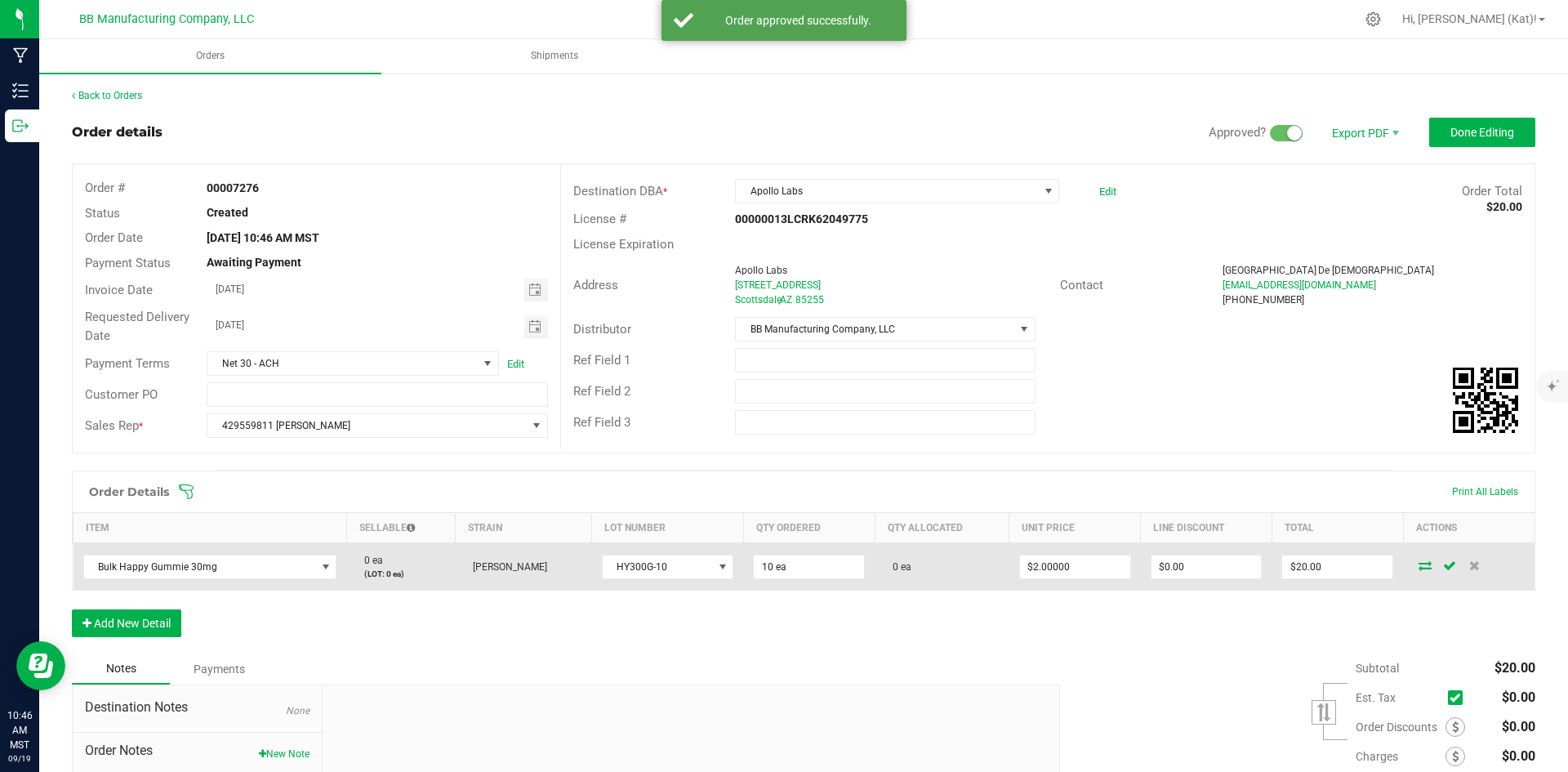
click at [1419, 565] on icon at bounding box center [1425, 564] width 13 height 10
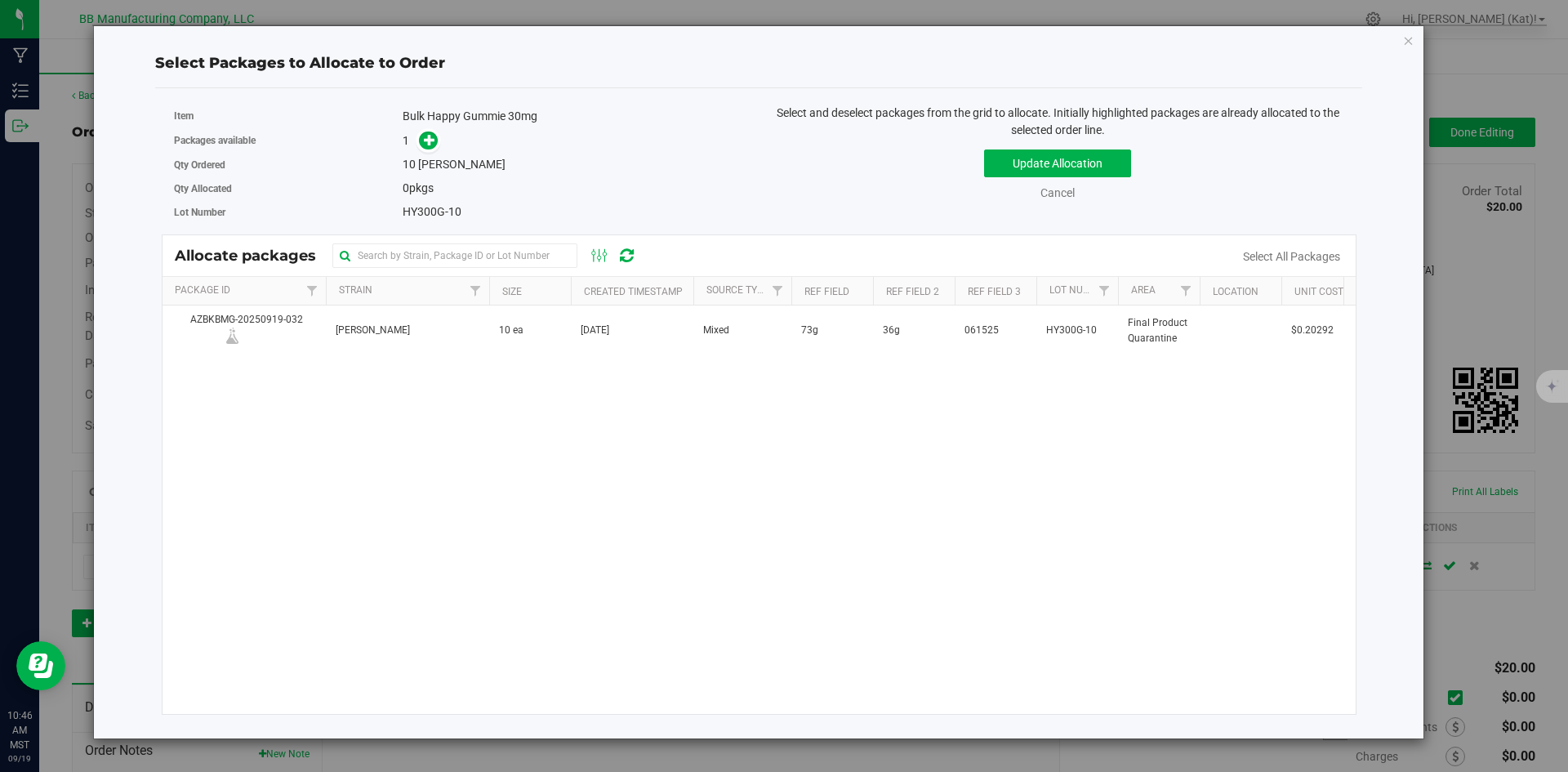
click at [548, 358] on div "AZBKBMG-20250919-032 [PERSON_NAME] 10 ea [DATE] Mixed 73g 36g 061525 HY300G-10 …" at bounding box center [759, 509] width 1195 height 408
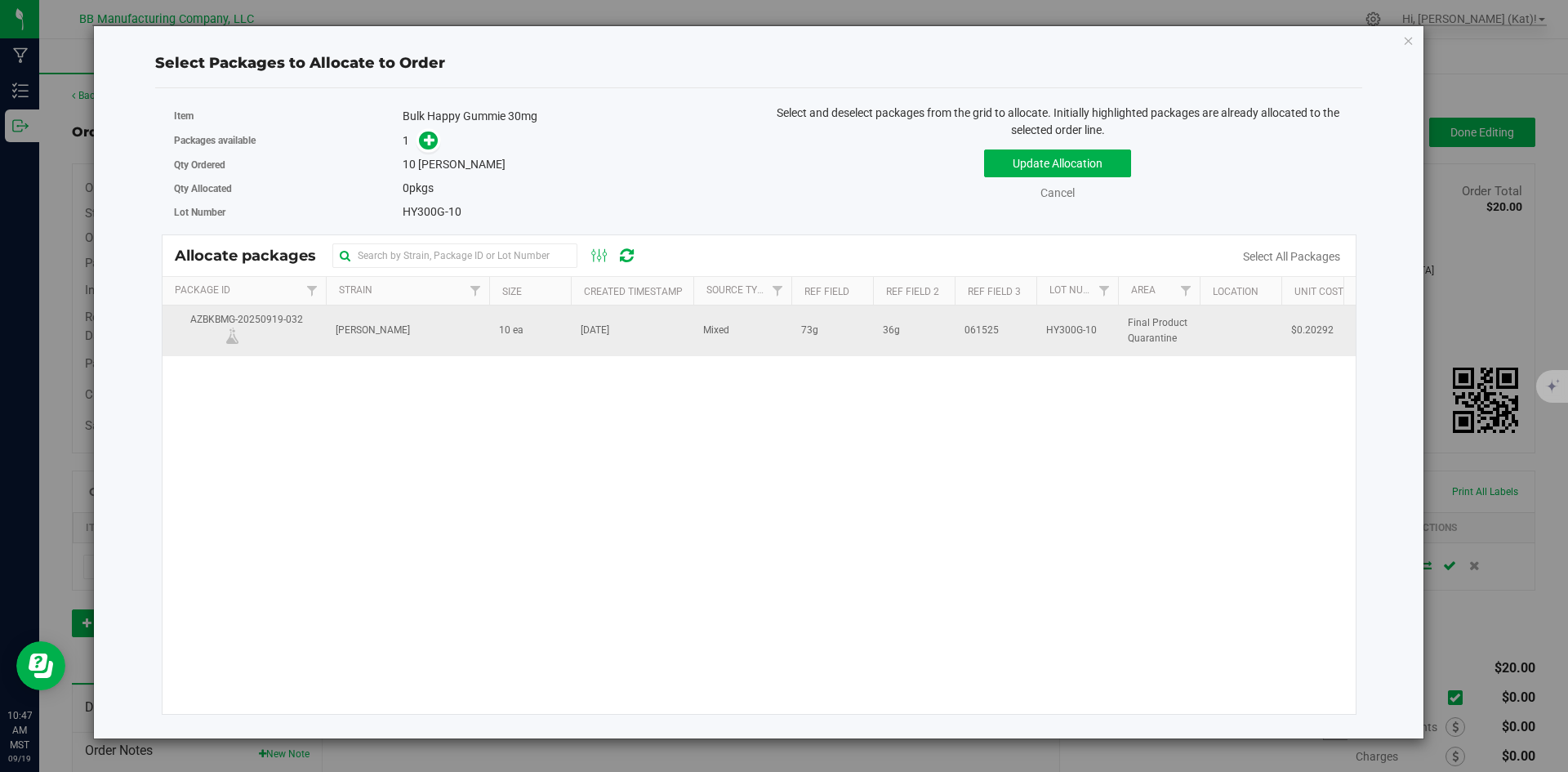
click at [553, 324] on td "10 ea" at bounding box center [531, 330] width 82 height 50
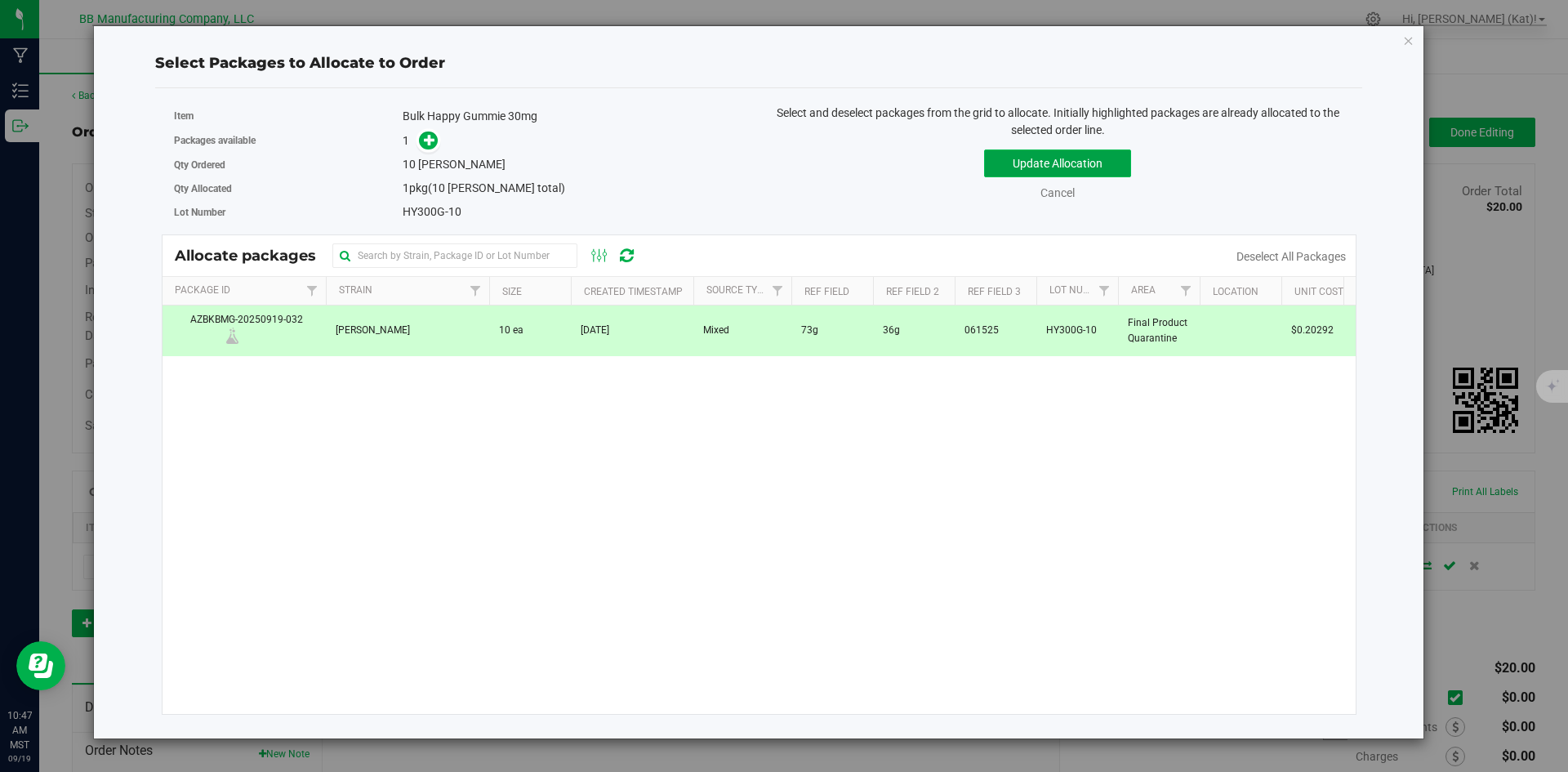
click at [1116, 154] on button "Update Allocation" at bounding box center [1058, 163] width 147 height 28
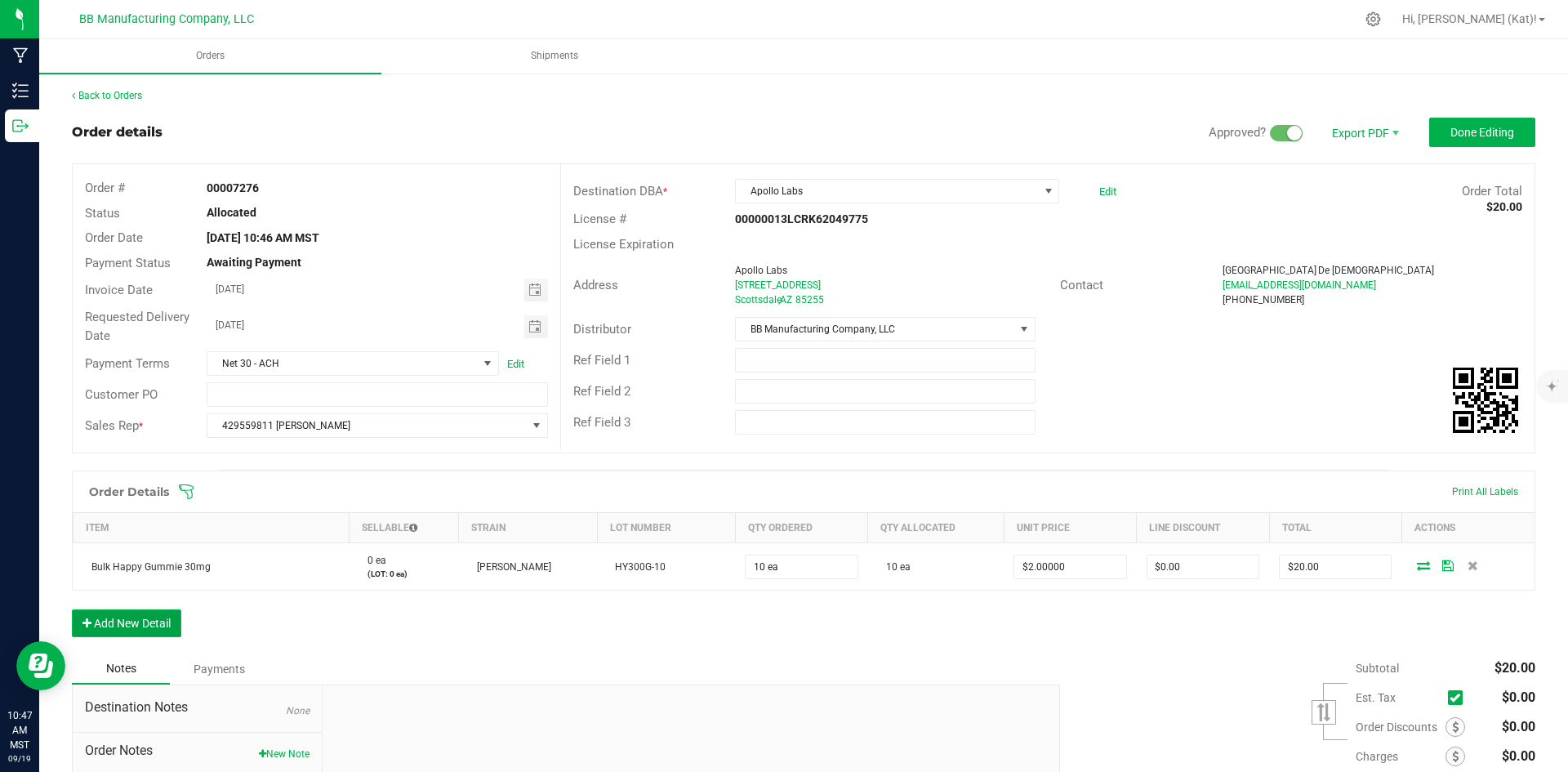
click at [102, 632] on button "Add New Detail" at bounding box center [126, 623] width 109 height 28
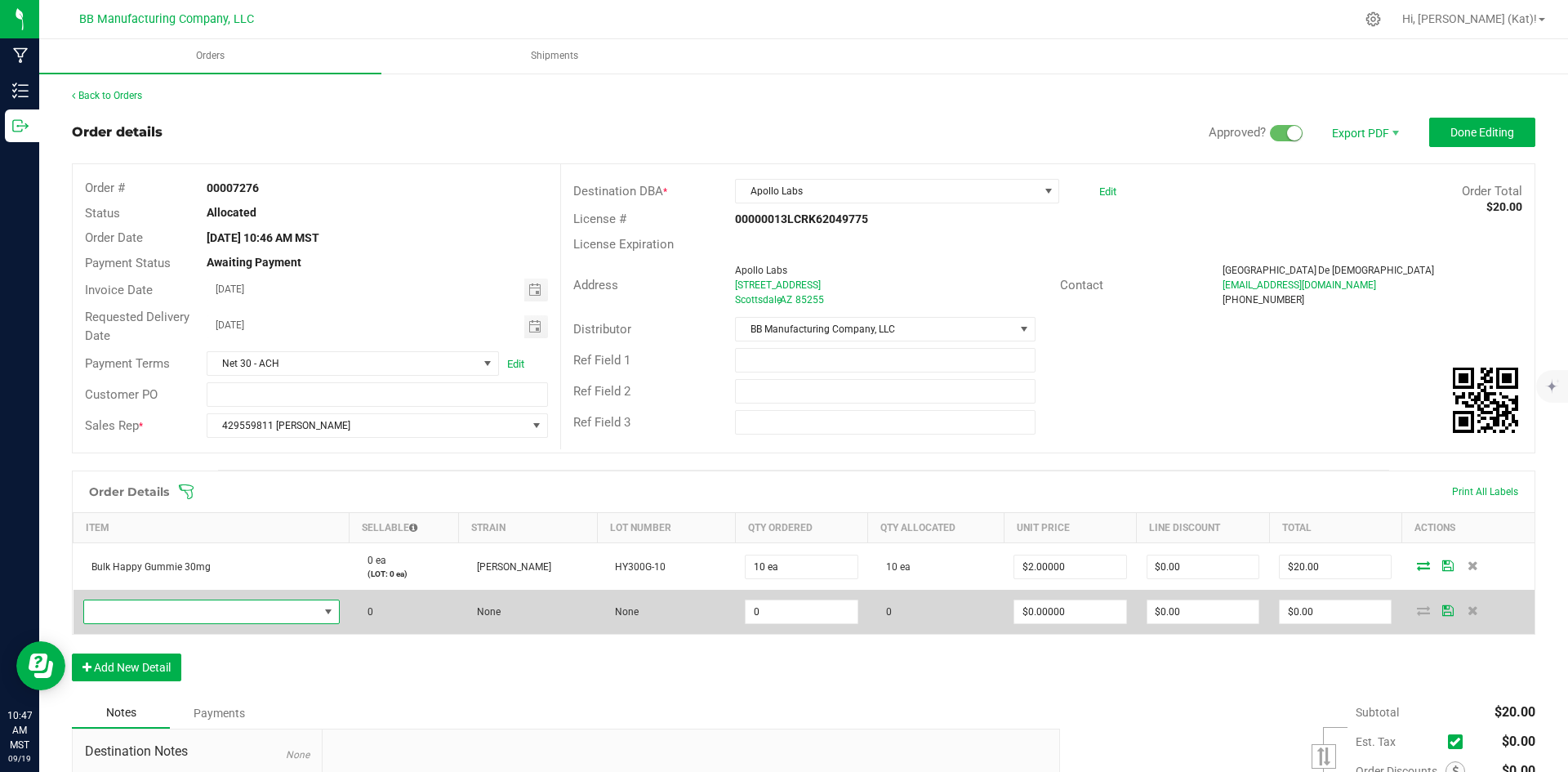
click at [150, 607] on span "NO DATA FOUND" at bounding box center [201, 611] width 235 height 23
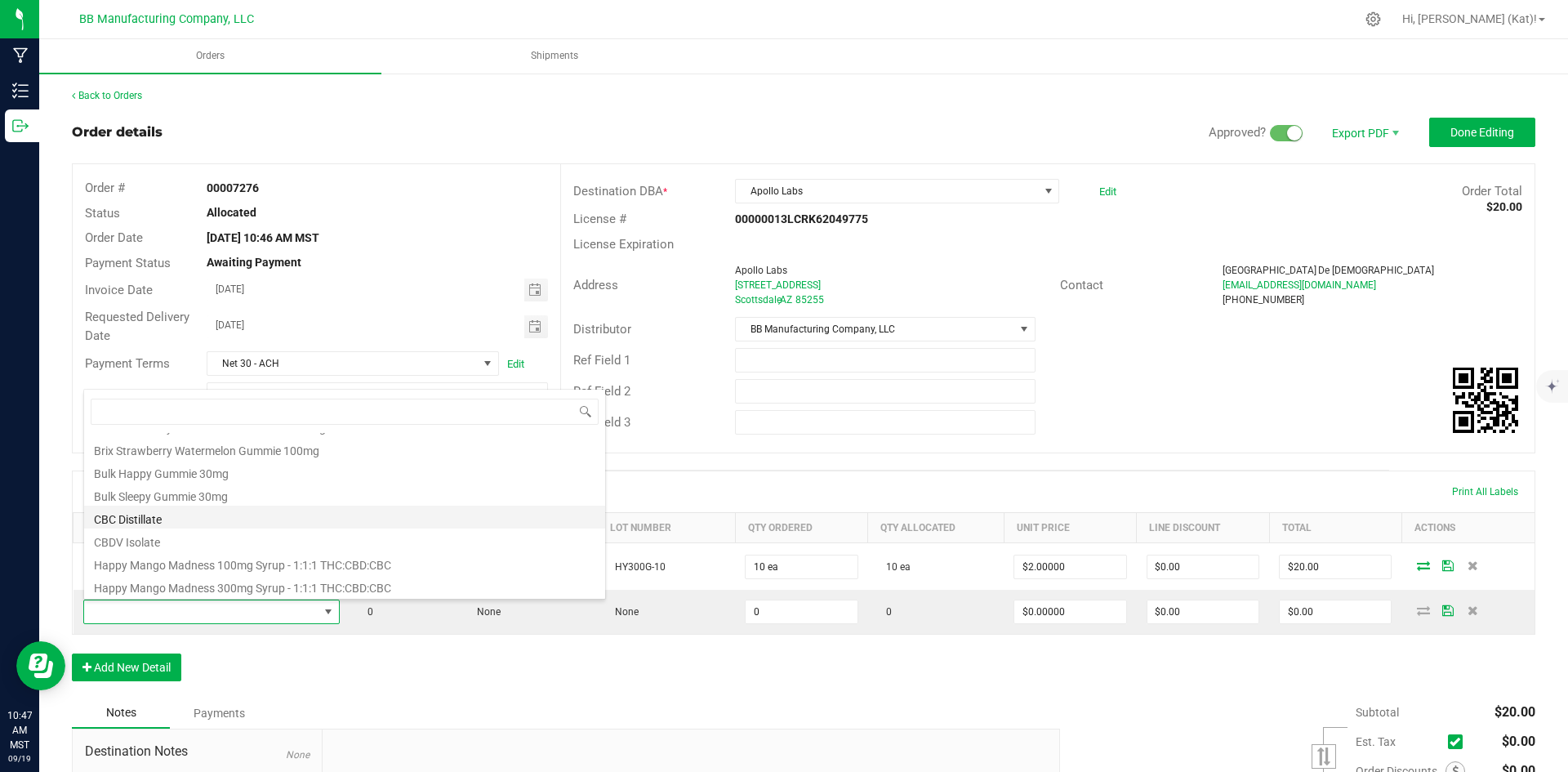
scroll to position [163, 0]
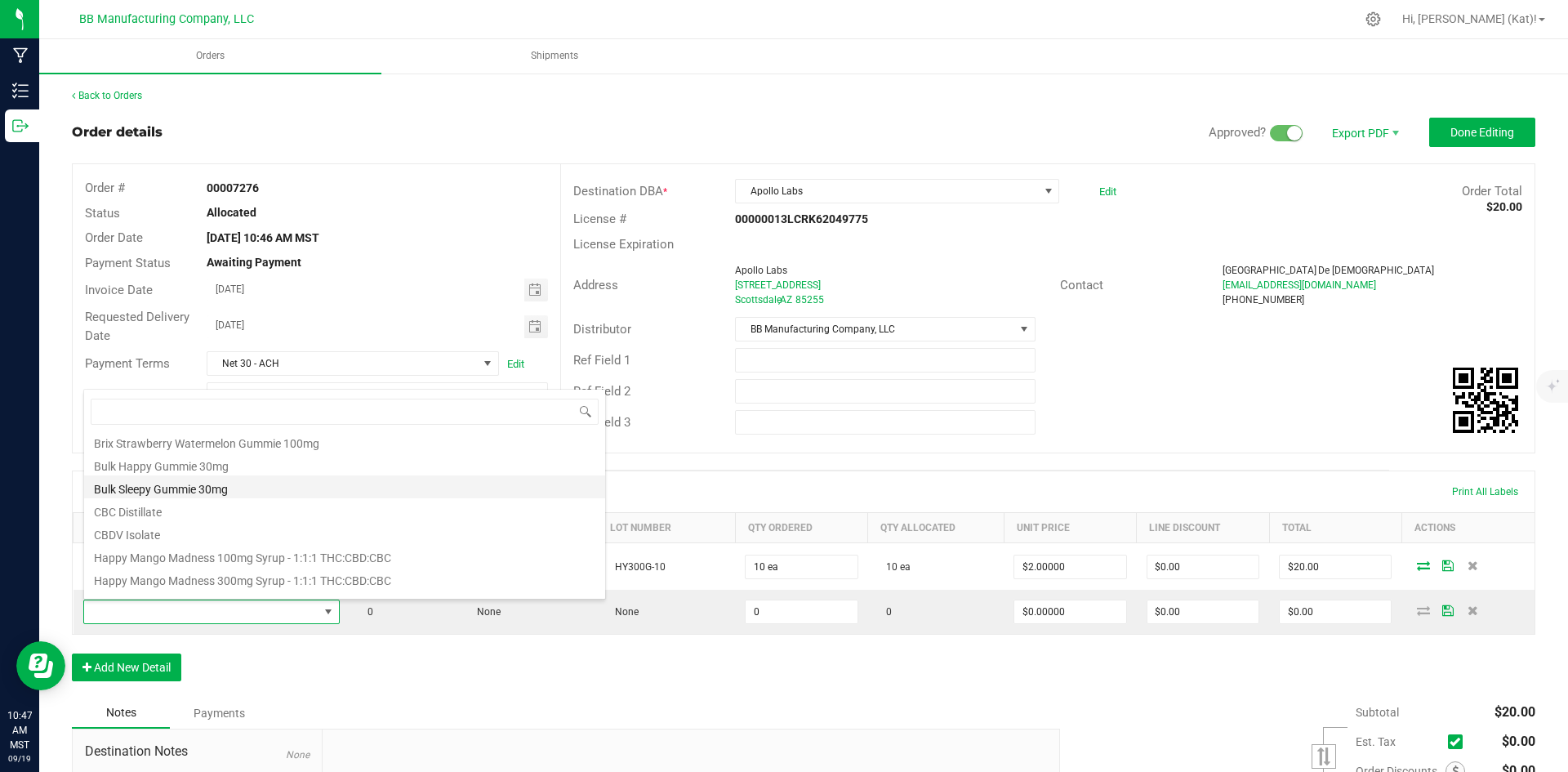
click at [208, 483] on li "Bulk Sleepy Gummie 30mg" at bounding box center [344, 487] width 521 height 23
type input "0 ea"
type input "$2.00000"
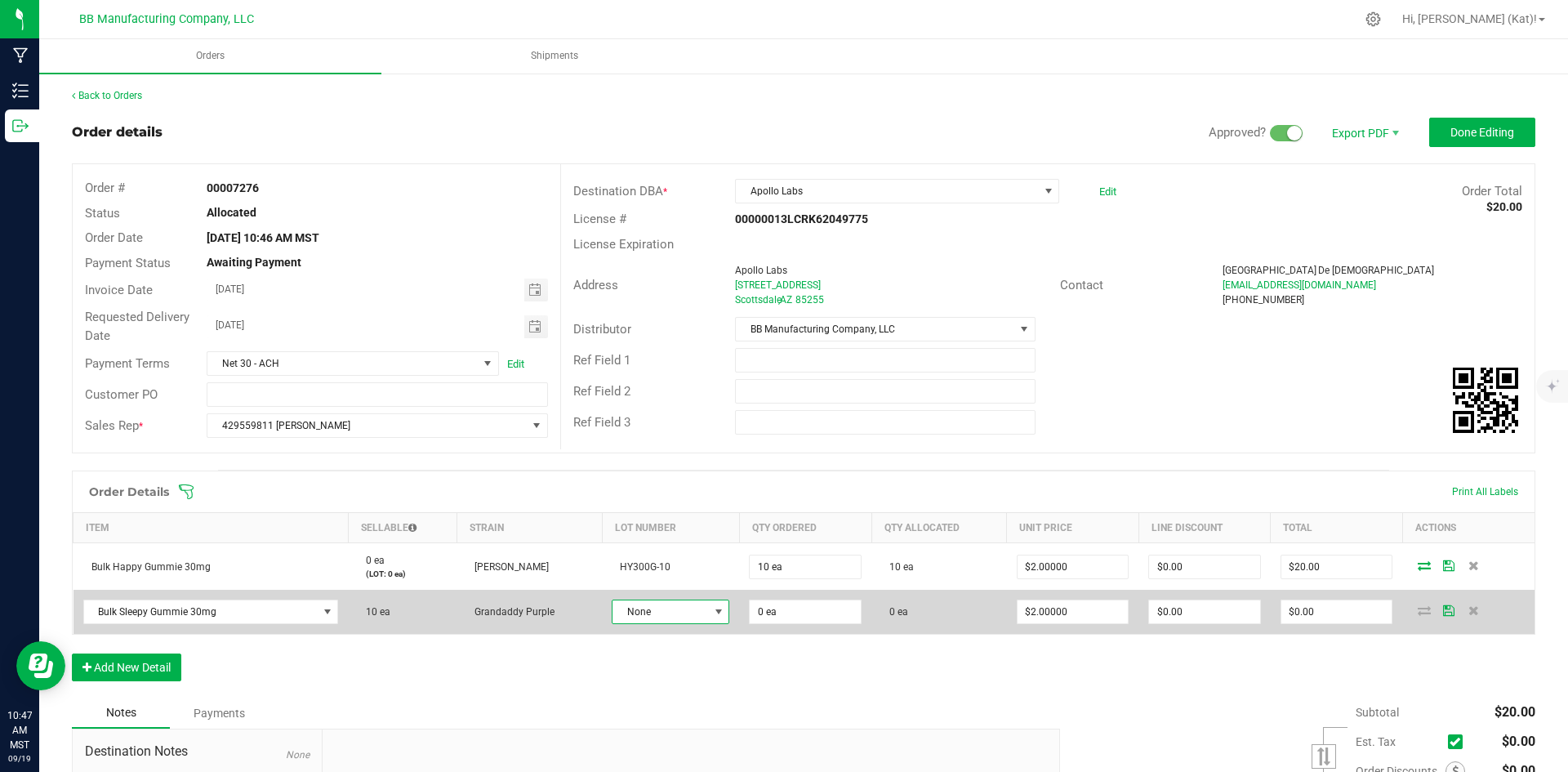
click at [683, 607] on span "None" at bounding box center [661, 611] width 96 height 23
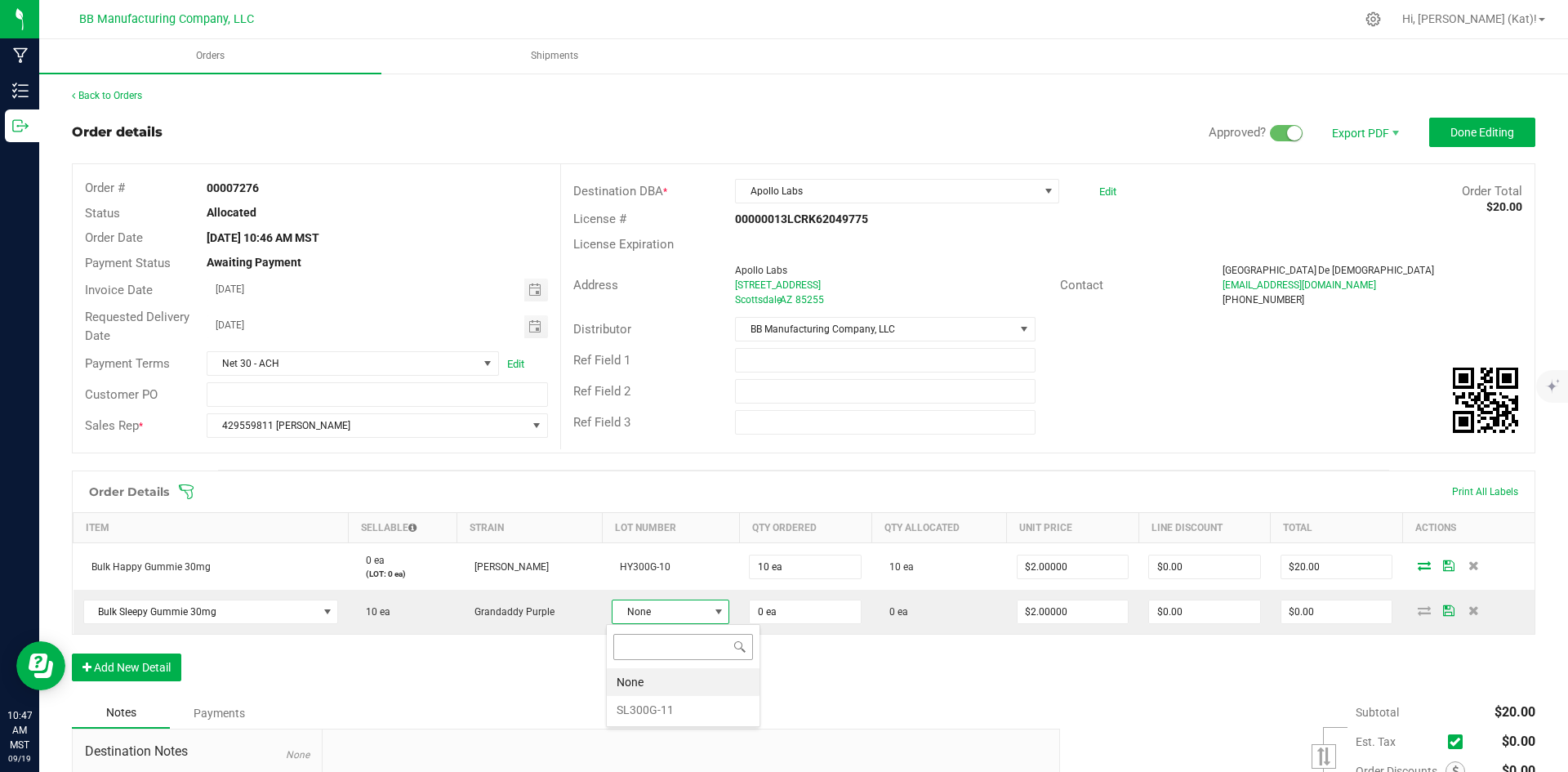
scroll to position [24, 117]
click at [691, 716] on li "SL300G-11" at bounding box center [683, 710] width 153 height 28
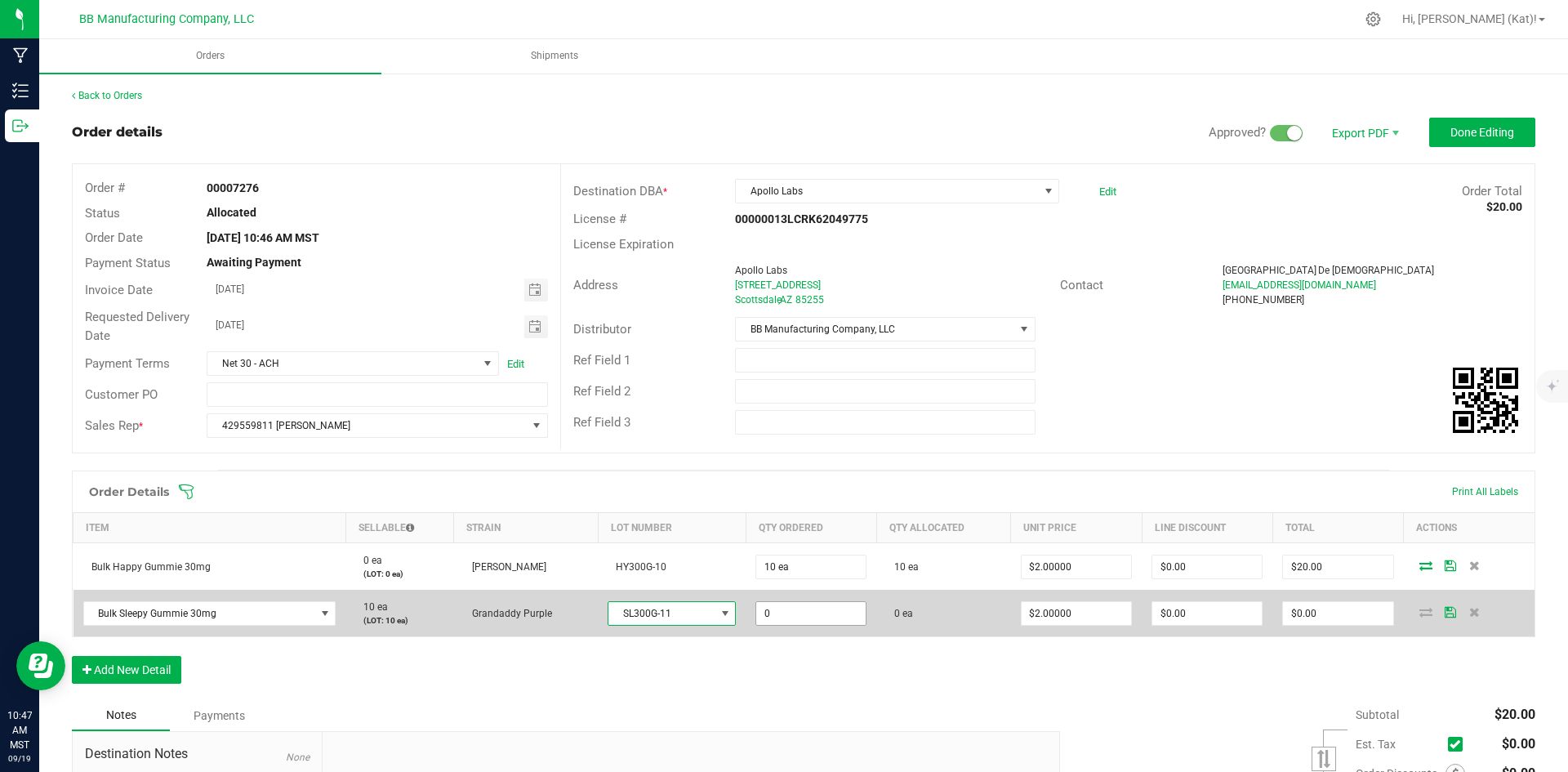
click at [796, 610] on input "0" at bounding box center [811, 613] width 109 height 23
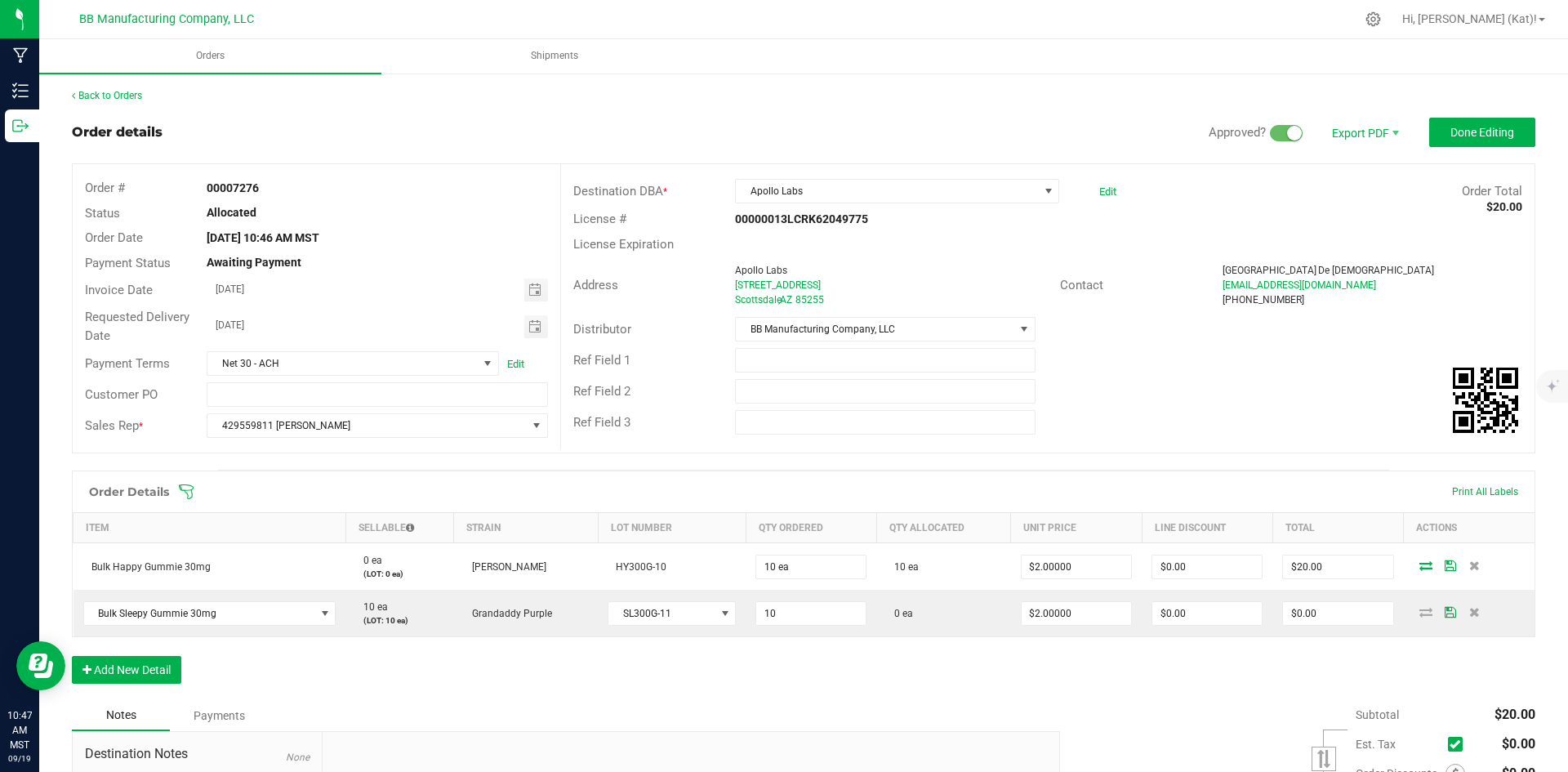
type input "10 ea"
type input "$20.00"
click at [933, 681] on div "Order Details Print All Labels Item Sellable Strain Lot Number Qty Ordered Qty …" at bounding box center [804, 584] width 1464 height 229
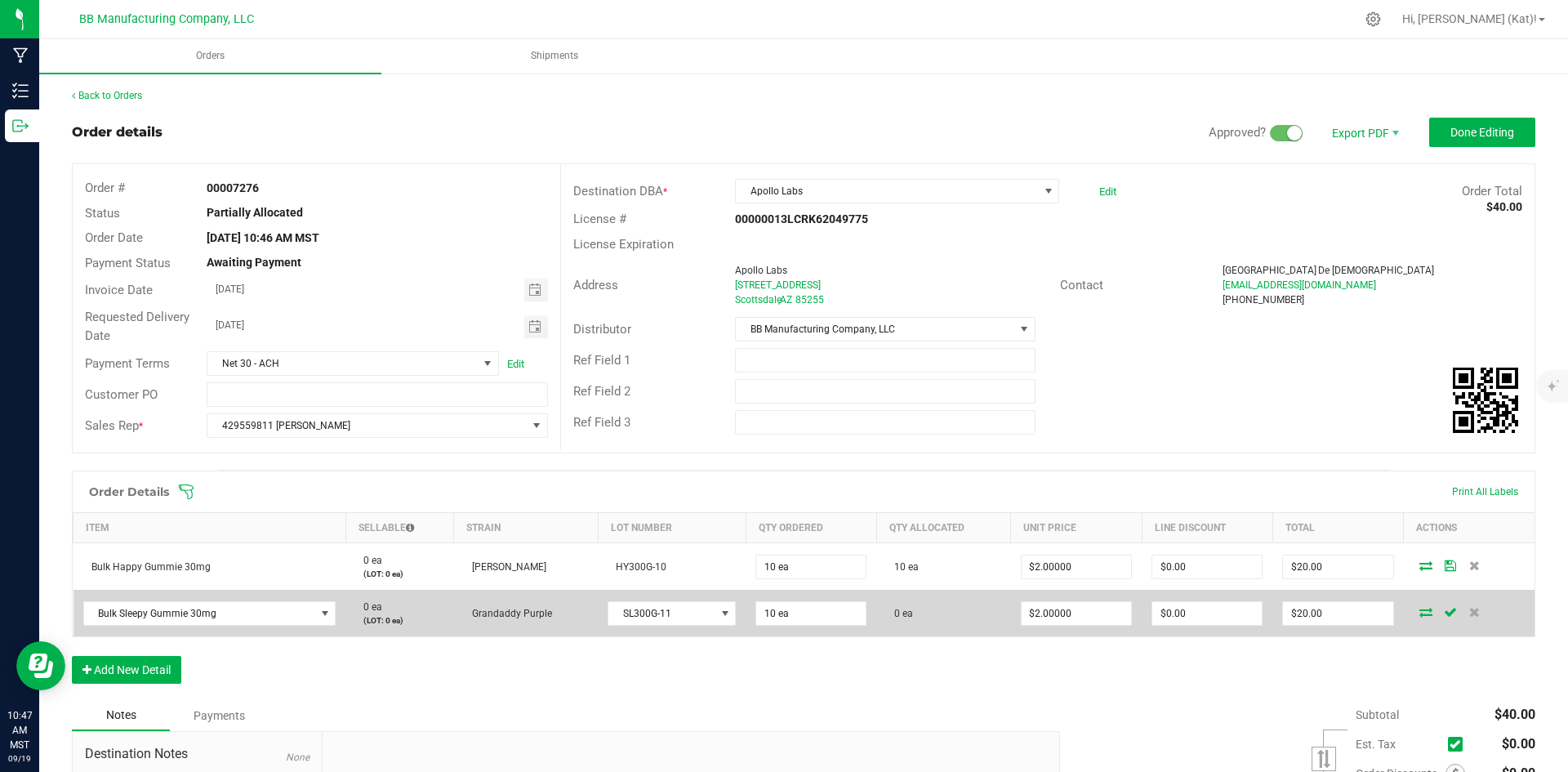
click at [1420, 610] on icon at bounding box center [1426, 611] width 13 height 10
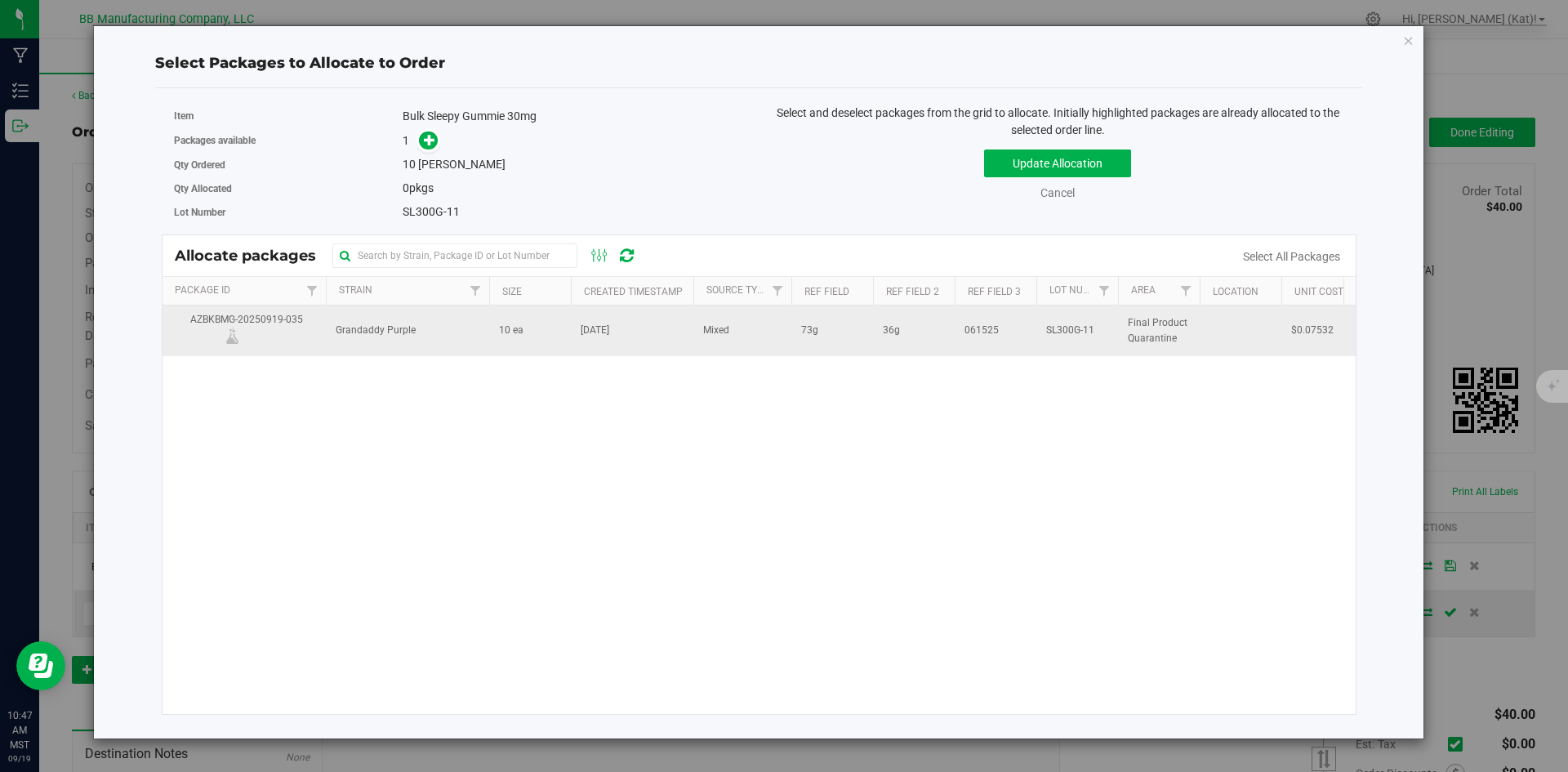
click at [756, 325] on td "Mixed" at bounding box center [743, 330] width 98 height 50
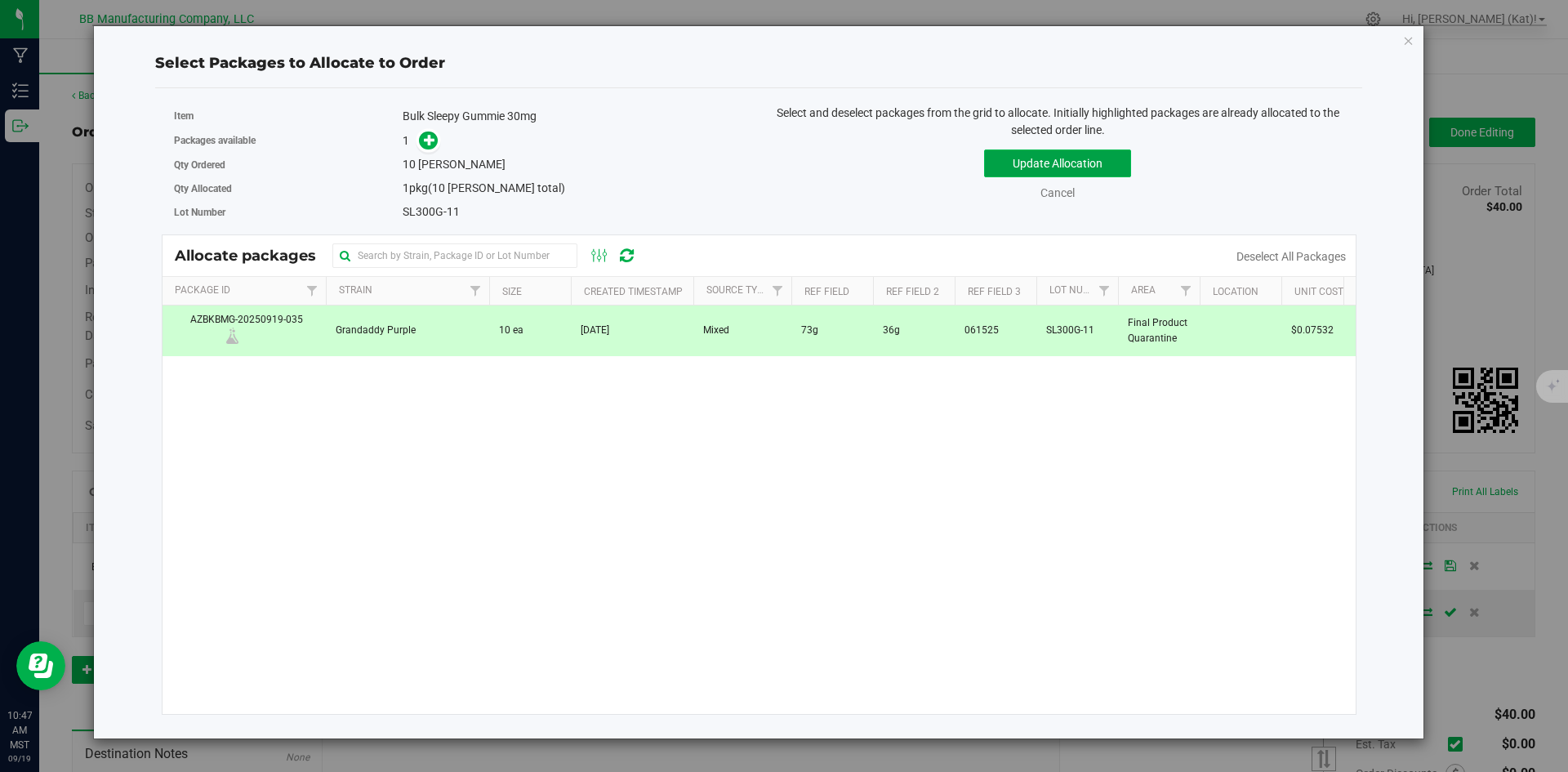
click at [988, 173] on button "Update Allocation" at bounding box center [1058, 163] width 147 height 28
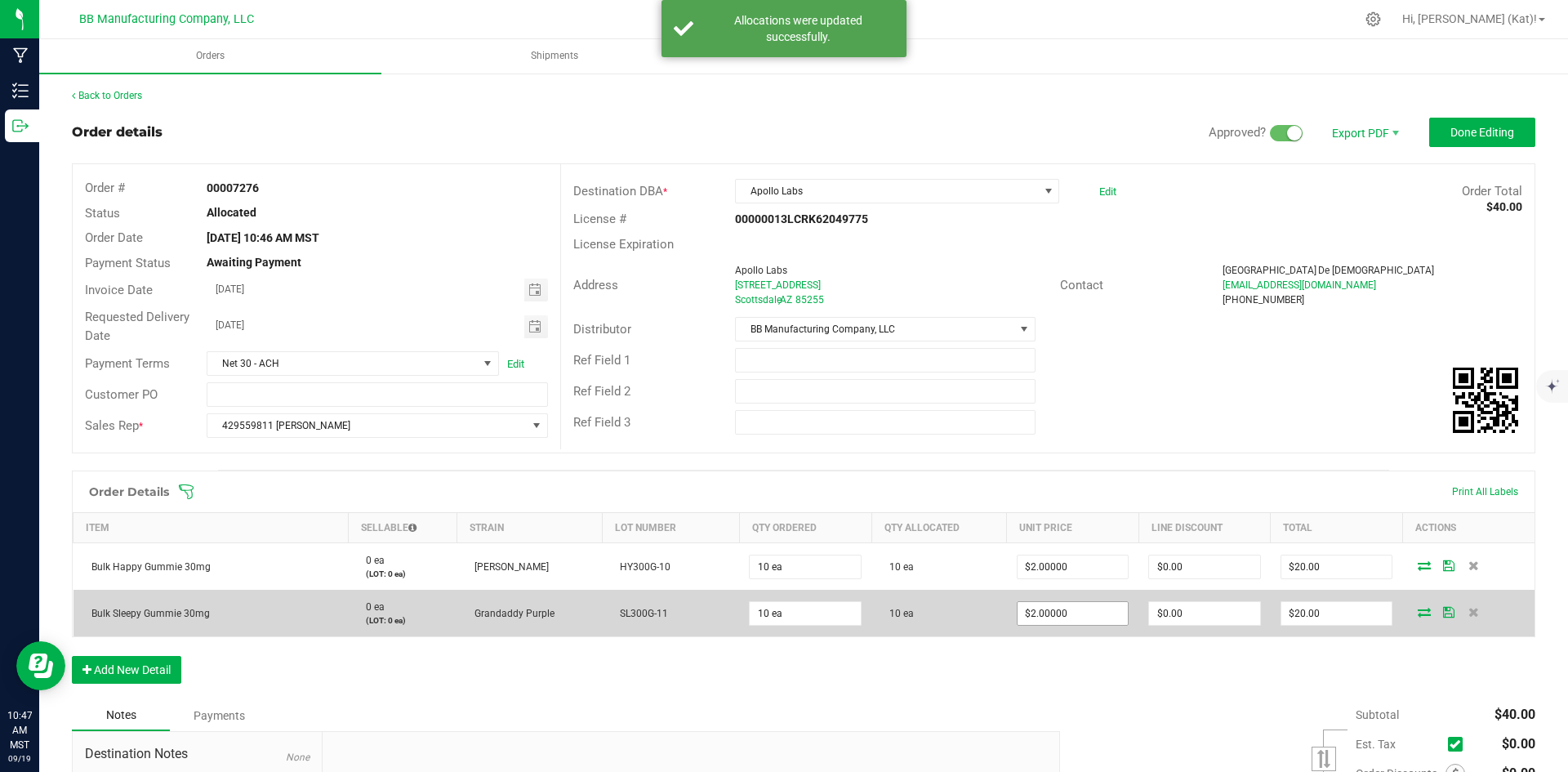
type input "2"
click at [1084, 609] on input "2" at bounding box center [1072, 613] width 111 height 23
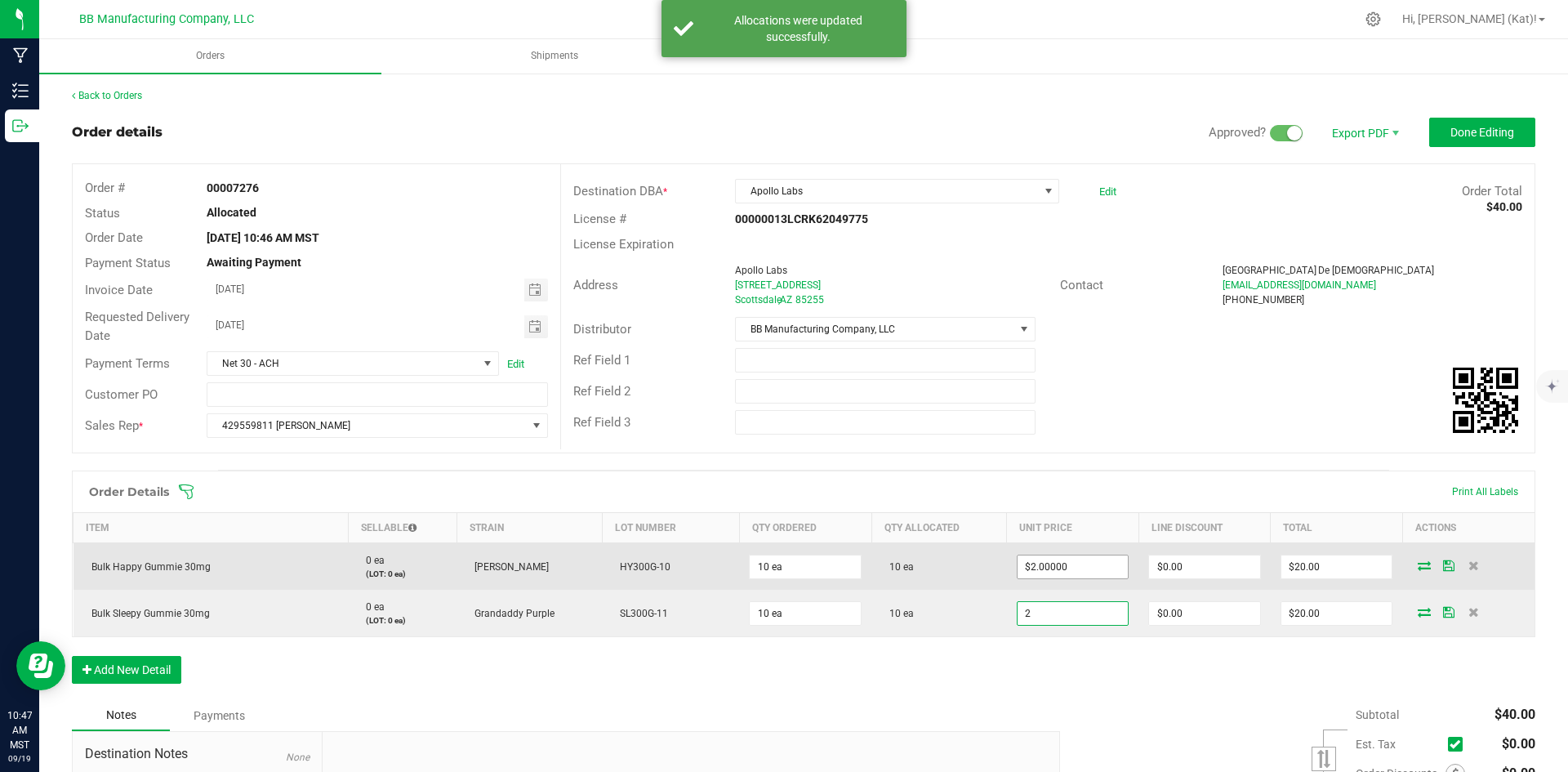
type input "2"
type input "$2.00000"
click at [1046, 562] on input "2" at bounding box center [1072, 567] width 111 height 23
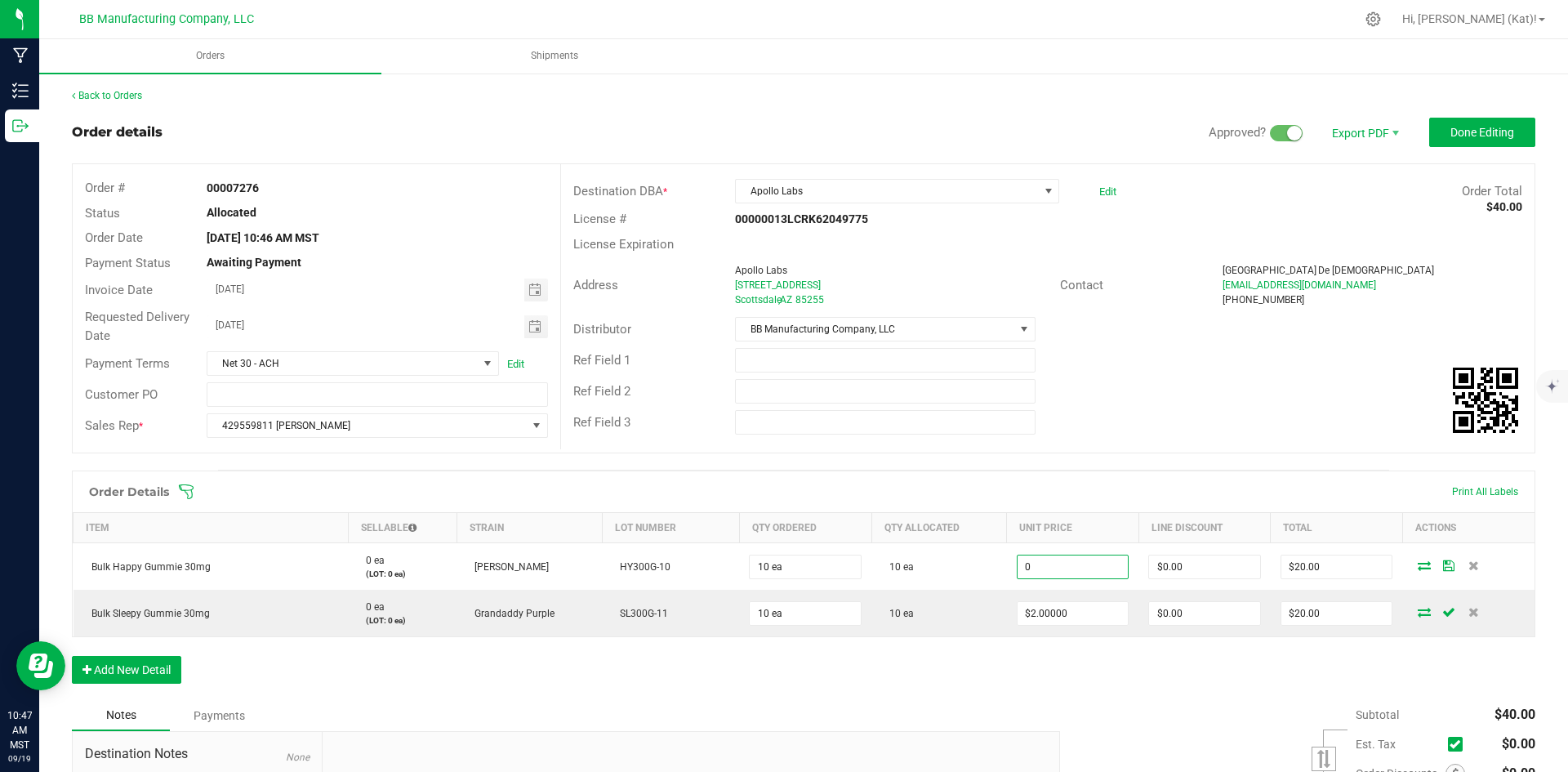
type input "$0.00000"
type input "$0.00"
click at [1052, 687] on div "Order Details Print All Labels Item Sellable Strain Lot Number Qty Ordered Qty …" at bounding box center [804, 584] width 1464 height 229
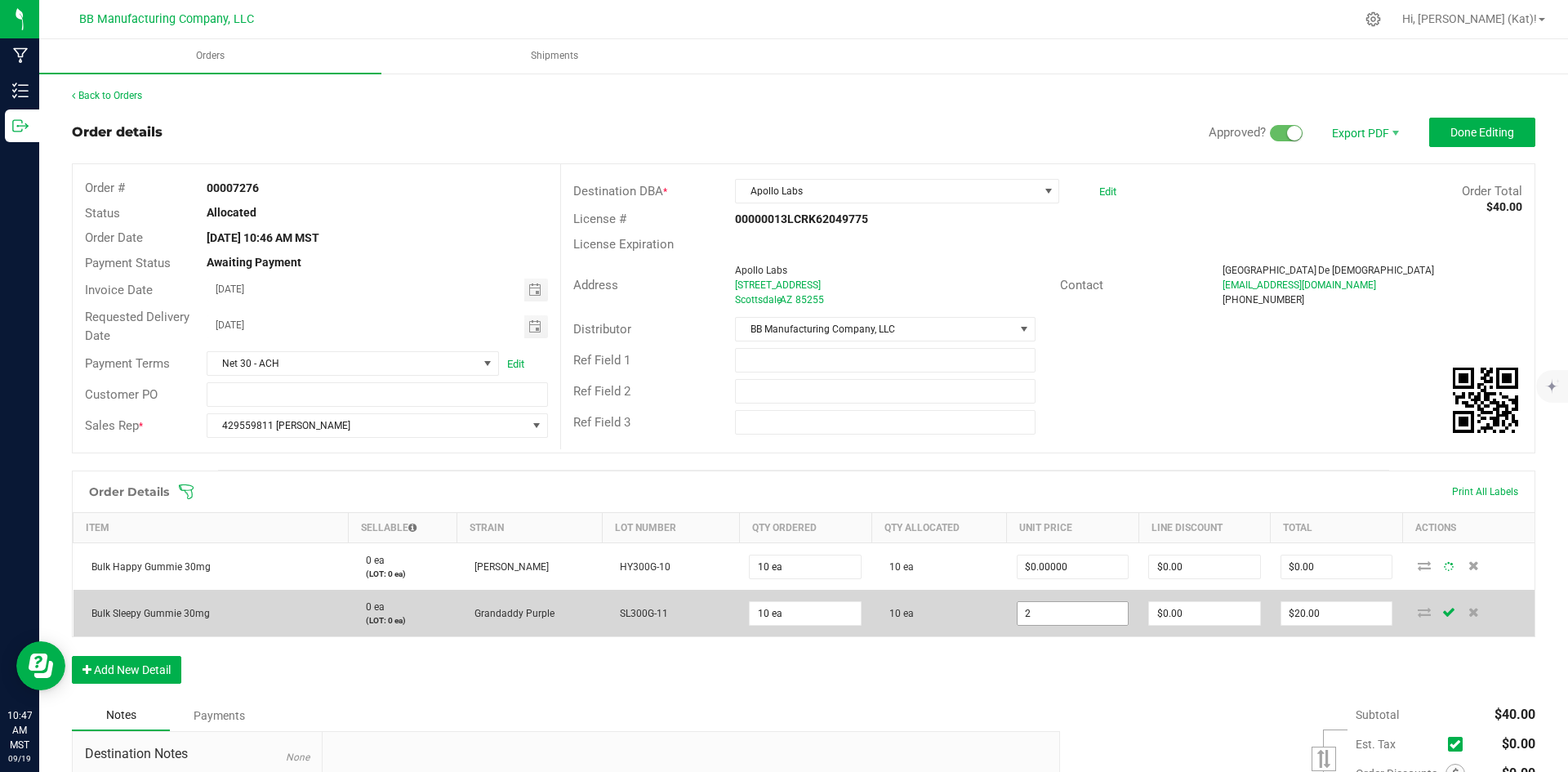
click at [1049, 616] on input "2" at bounding box center [1072, 613] width 111 height 23
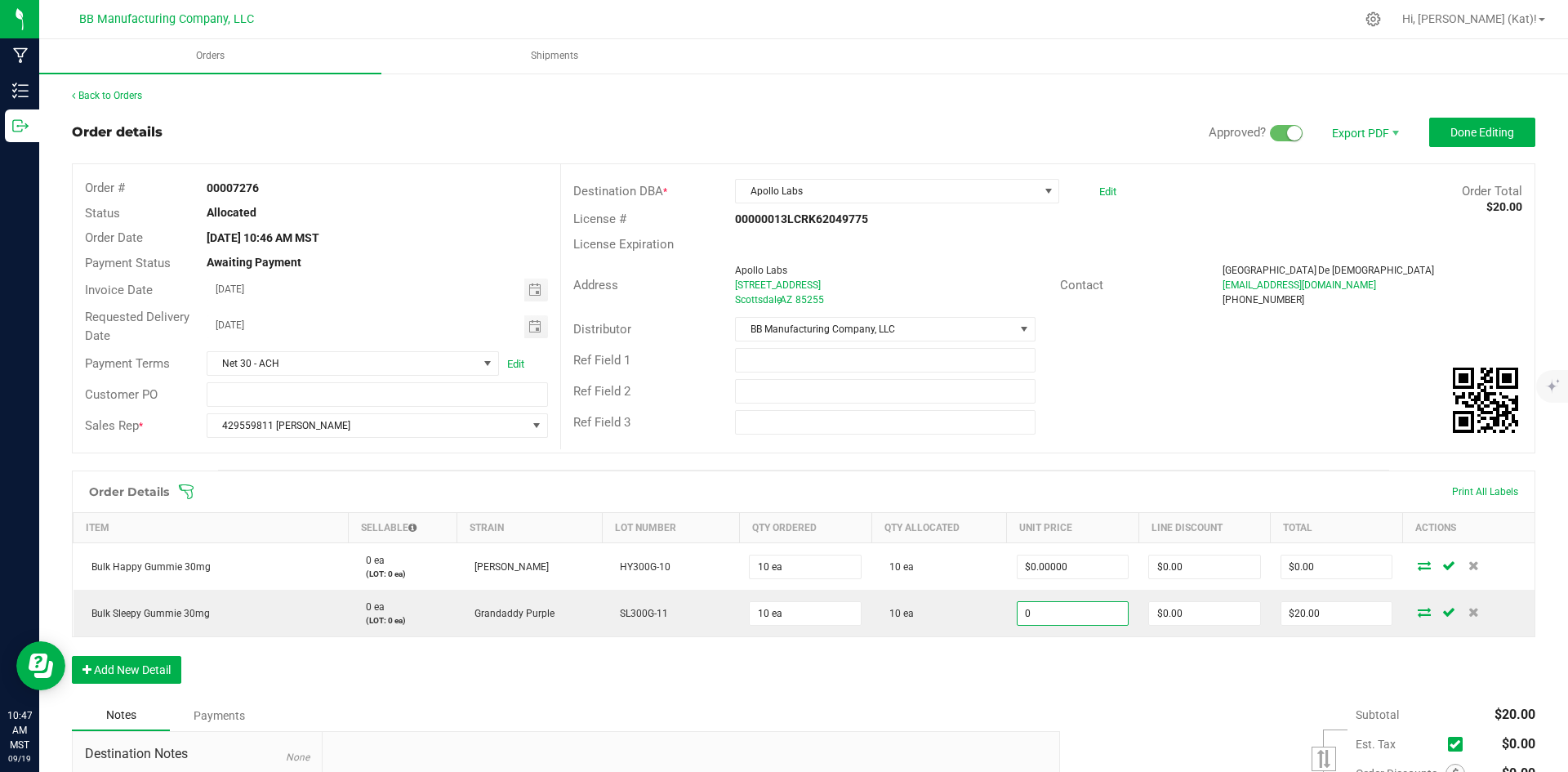
type input "$0.00000"
type input "$0.00"
click at [1081, 680] on div "Order Details Print All Labels Item Sellable Strain Lot Number Qty Ordered Qty …" at bounding box center [804, 584] width 1464 height 229
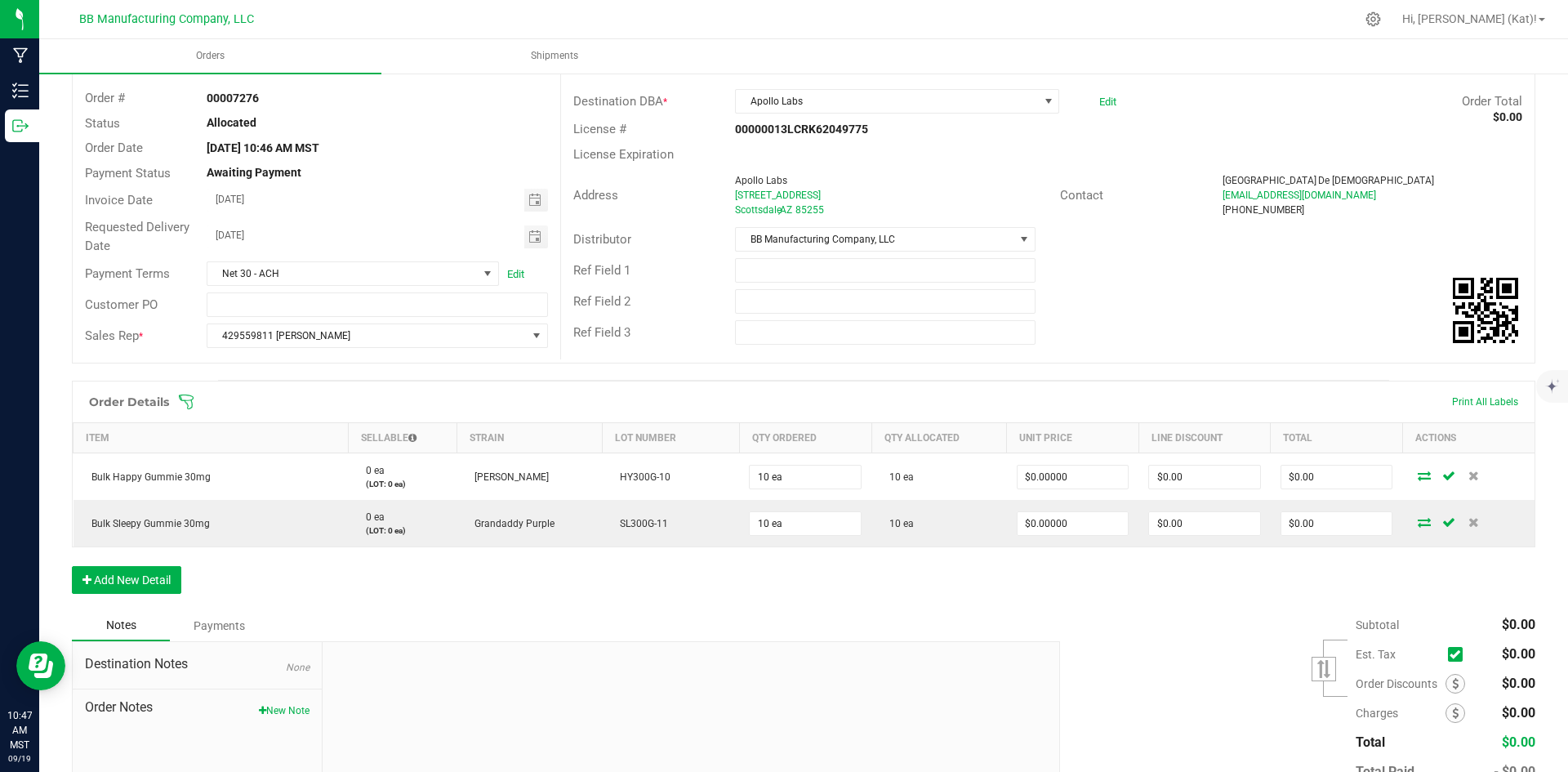
scroll to position [196, 0]
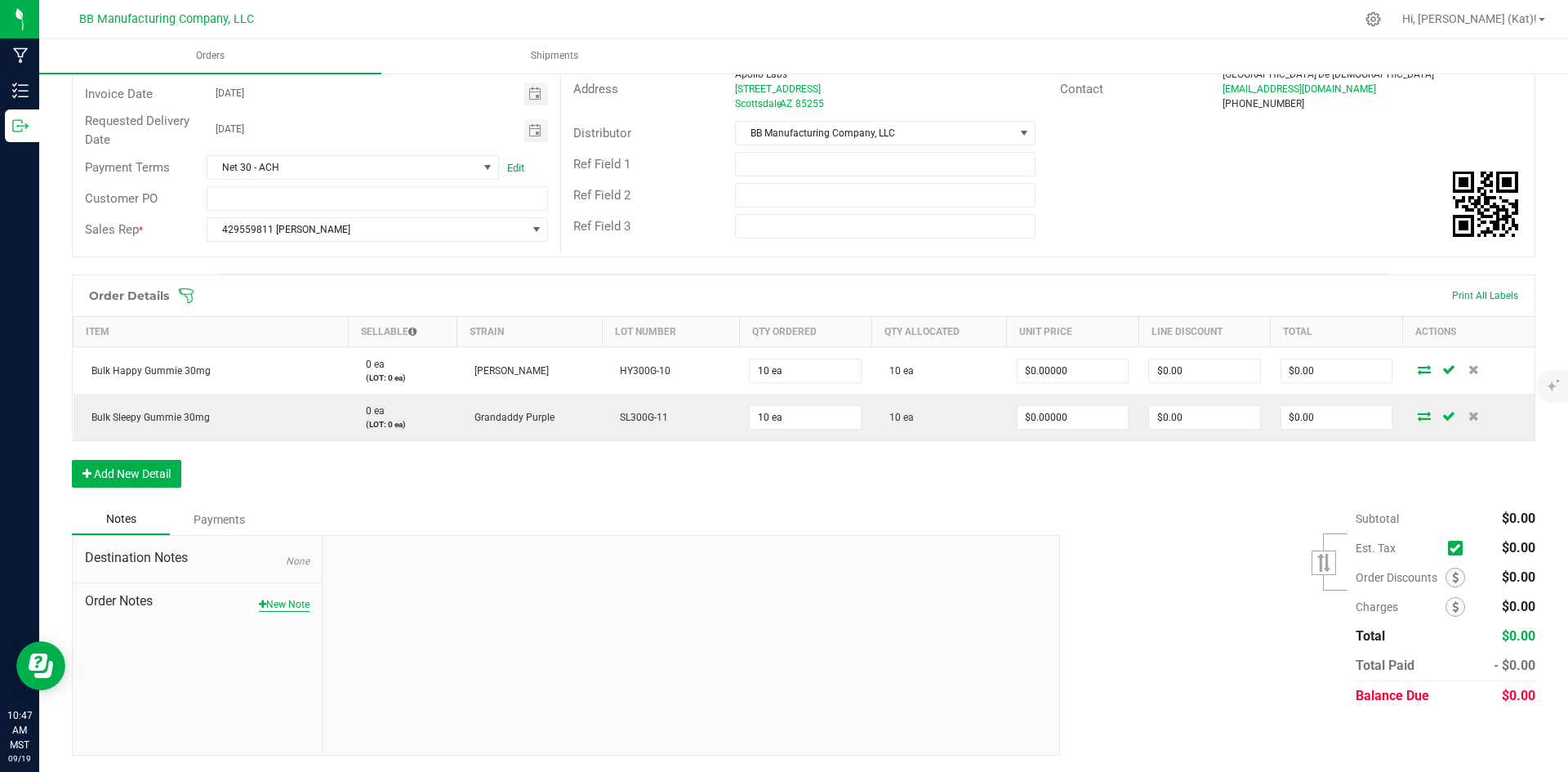
click at [288, 600] on button "New Note" at bounding box center [284, 604] width 51 height 15
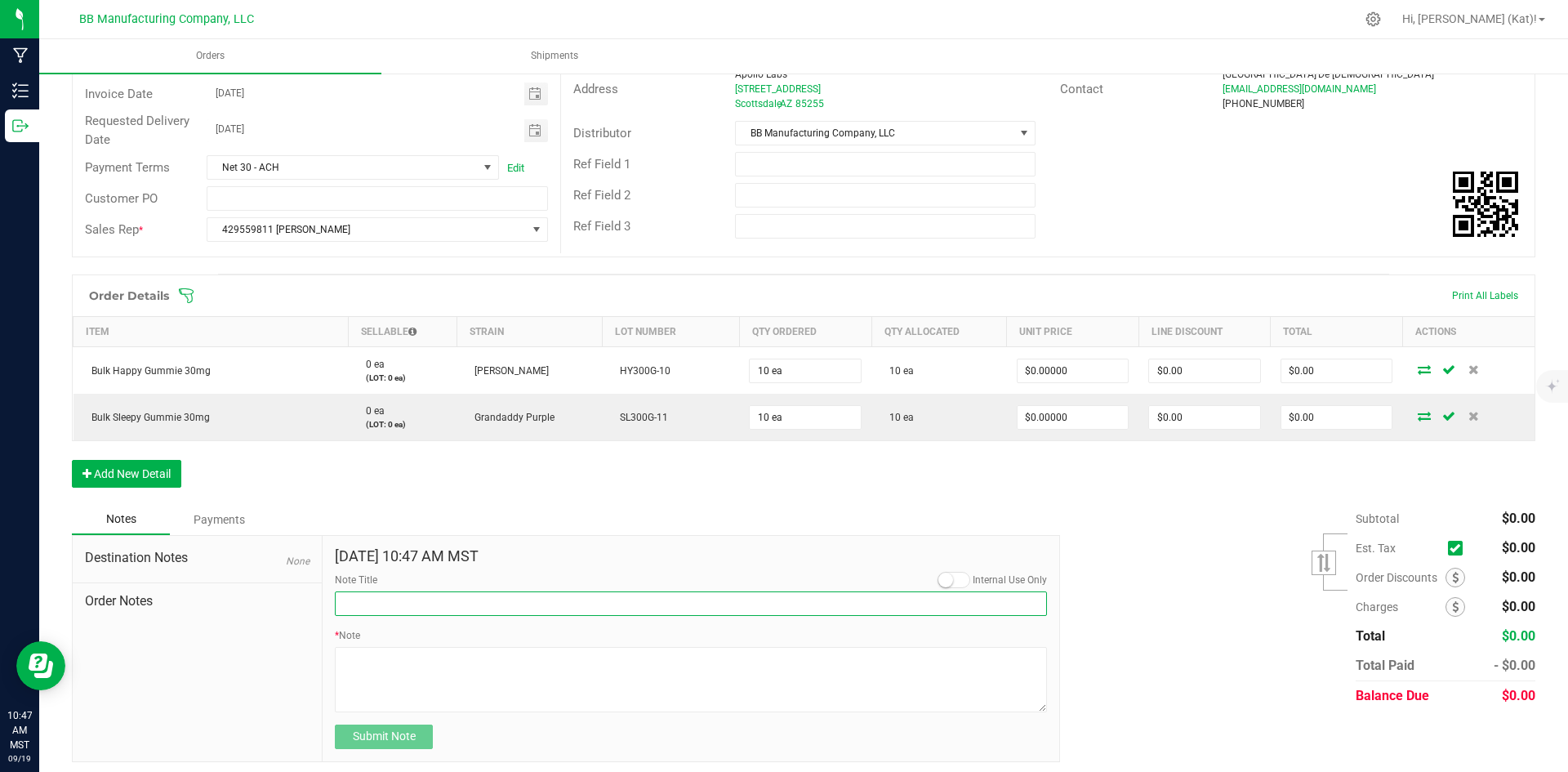
click at [442, 593] on input "Note Title" at bounding box center [691, 604] width 712 height 24
type input "Directions to Apollo Labs"
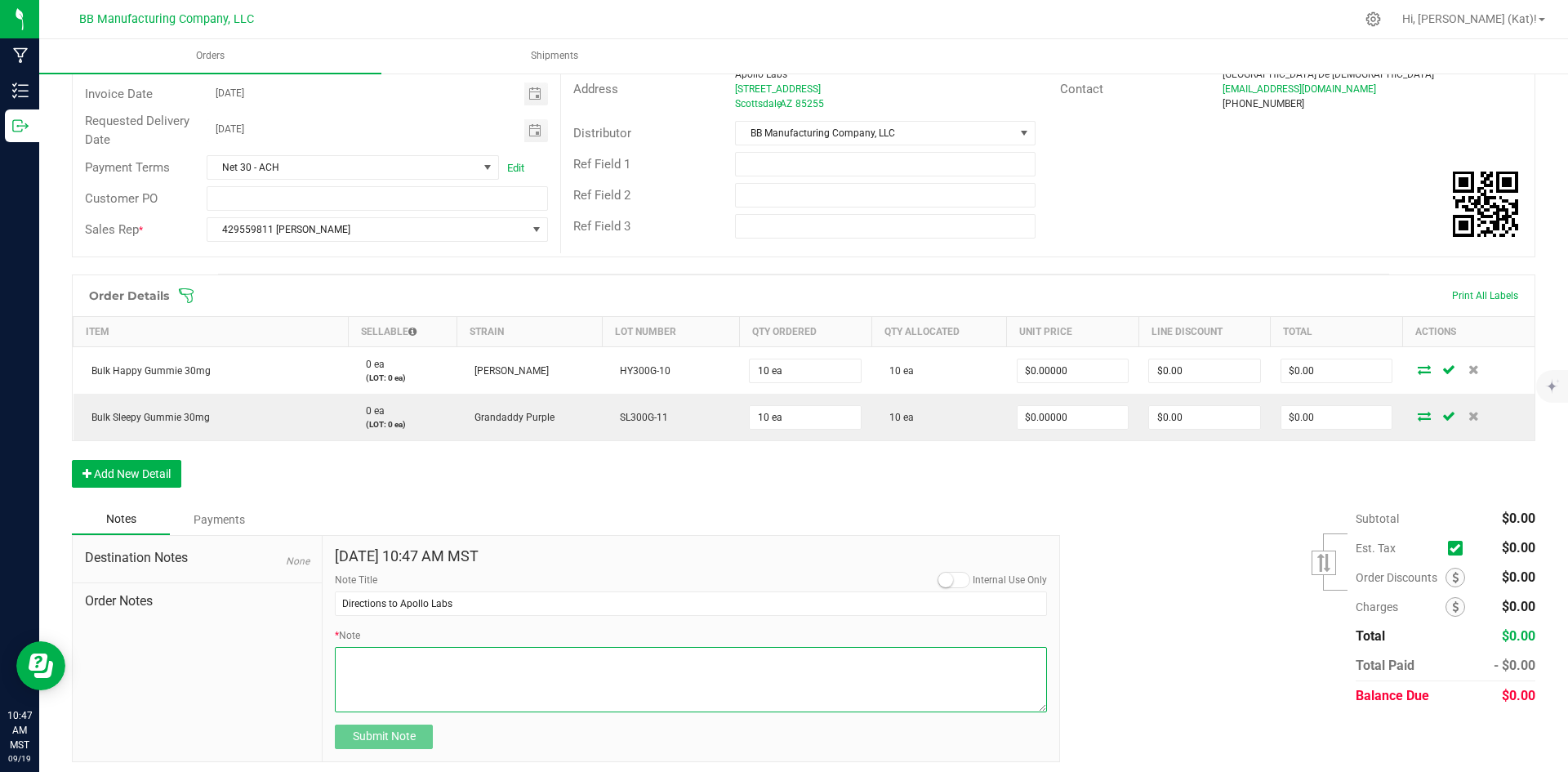
click at [453, 667] on textarea "* Note" at bounding box center [691, 679] width 712 height 65
paste textarea "Get on I-17 N from W [GEOGRAPHIC_DATA] Follow I-[GEOGRAPHIC_DATA] E to E [GEOGR…"
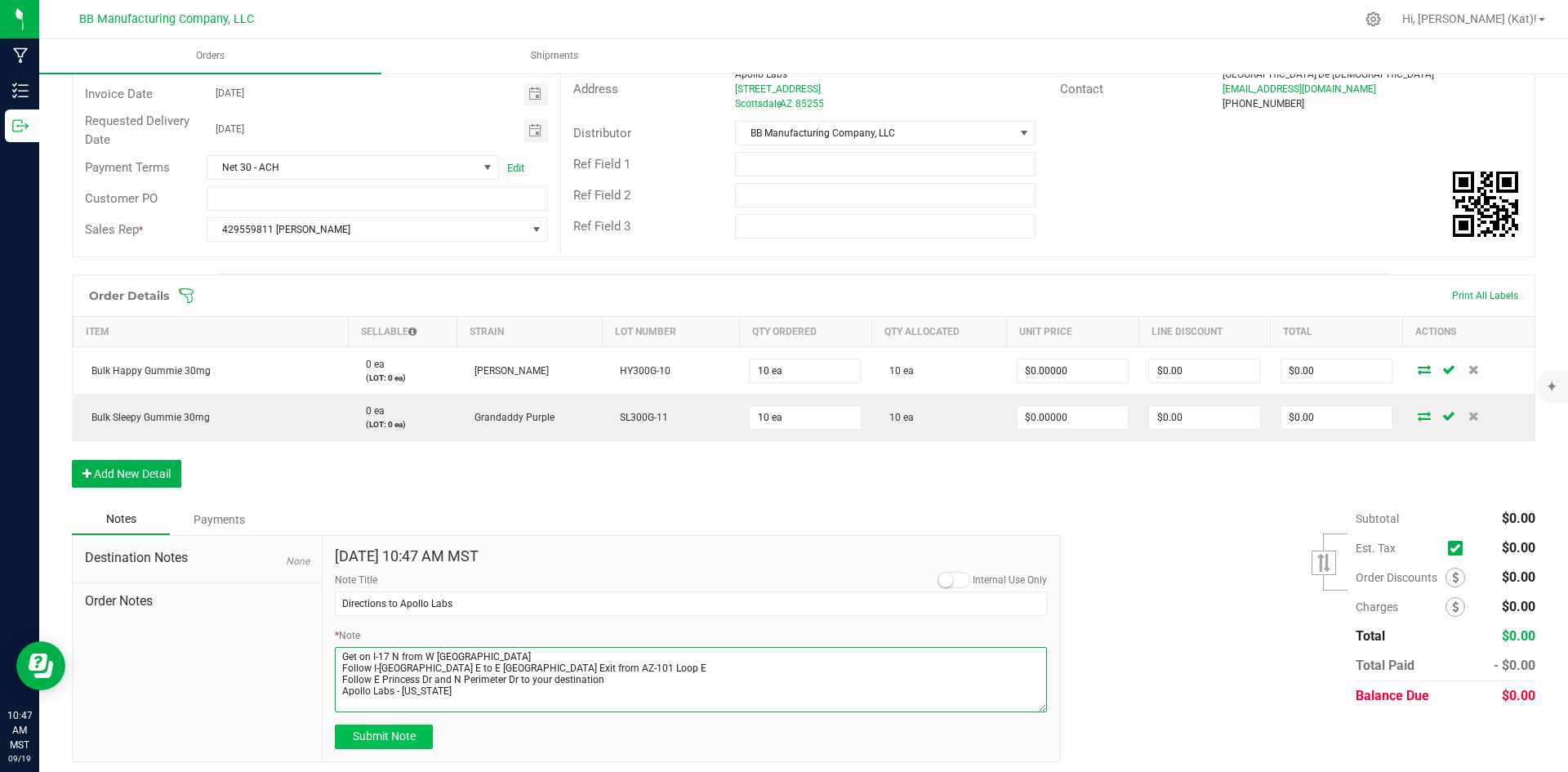
type textarea "Get on I-17 N from W [GEOGRAPHIC_DATA] Follow I-[GEOGRAPHIC_DATA] E to E [GEOGR…"
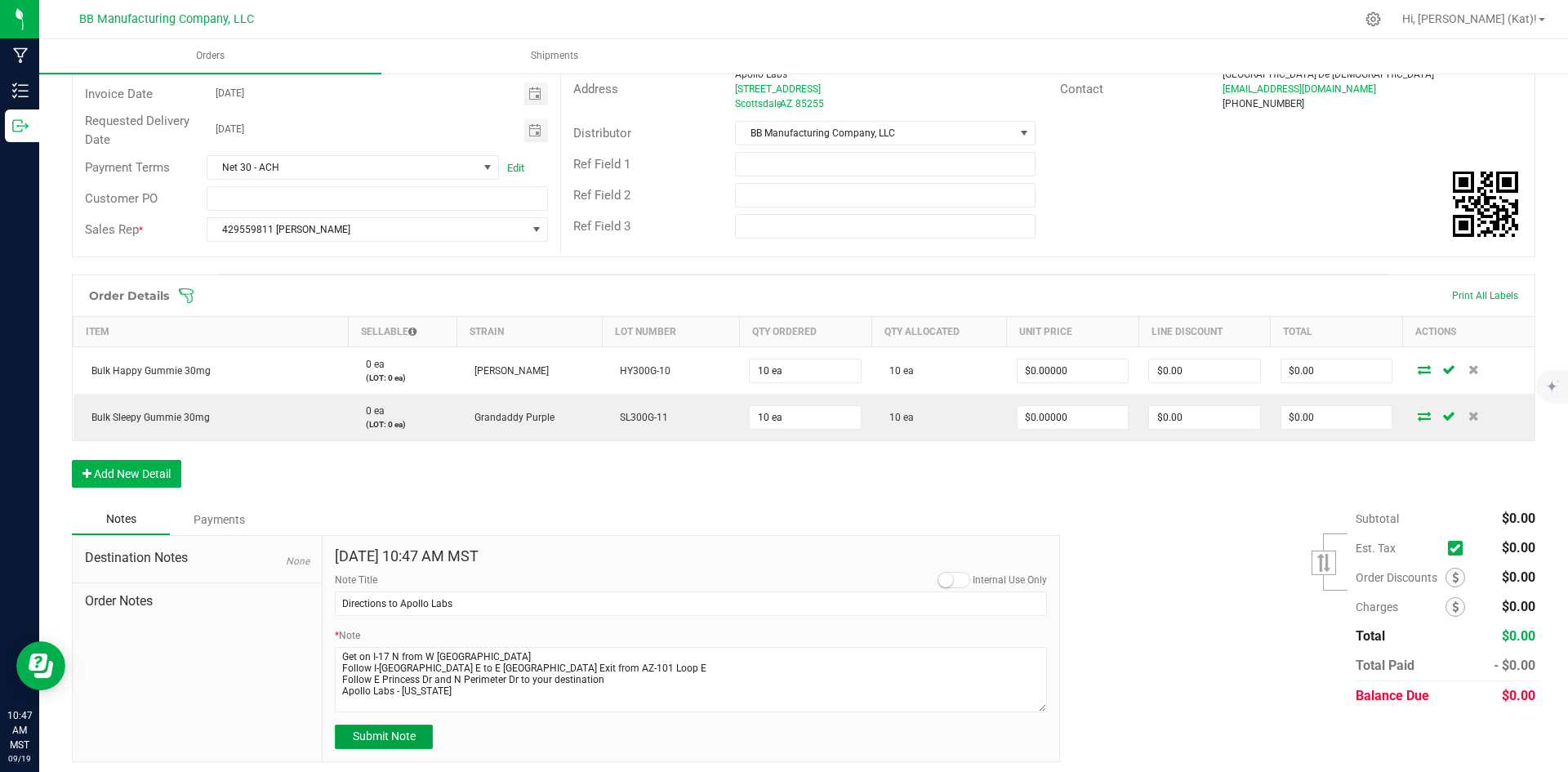
click at [400, 735] on span "Submit Note" at bounding box center [384, 735] width 63 height 13
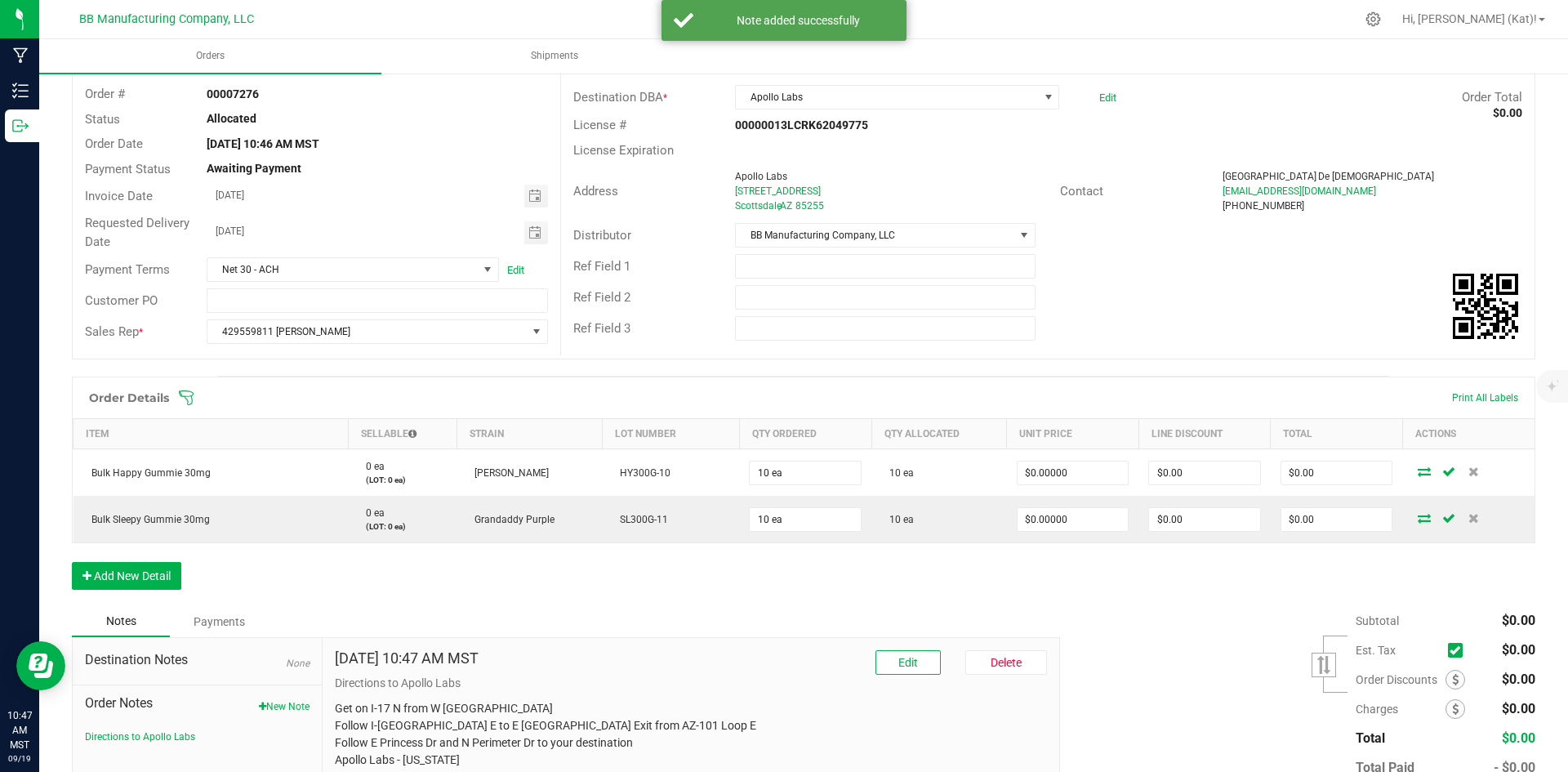
scroll to position [0, 0]
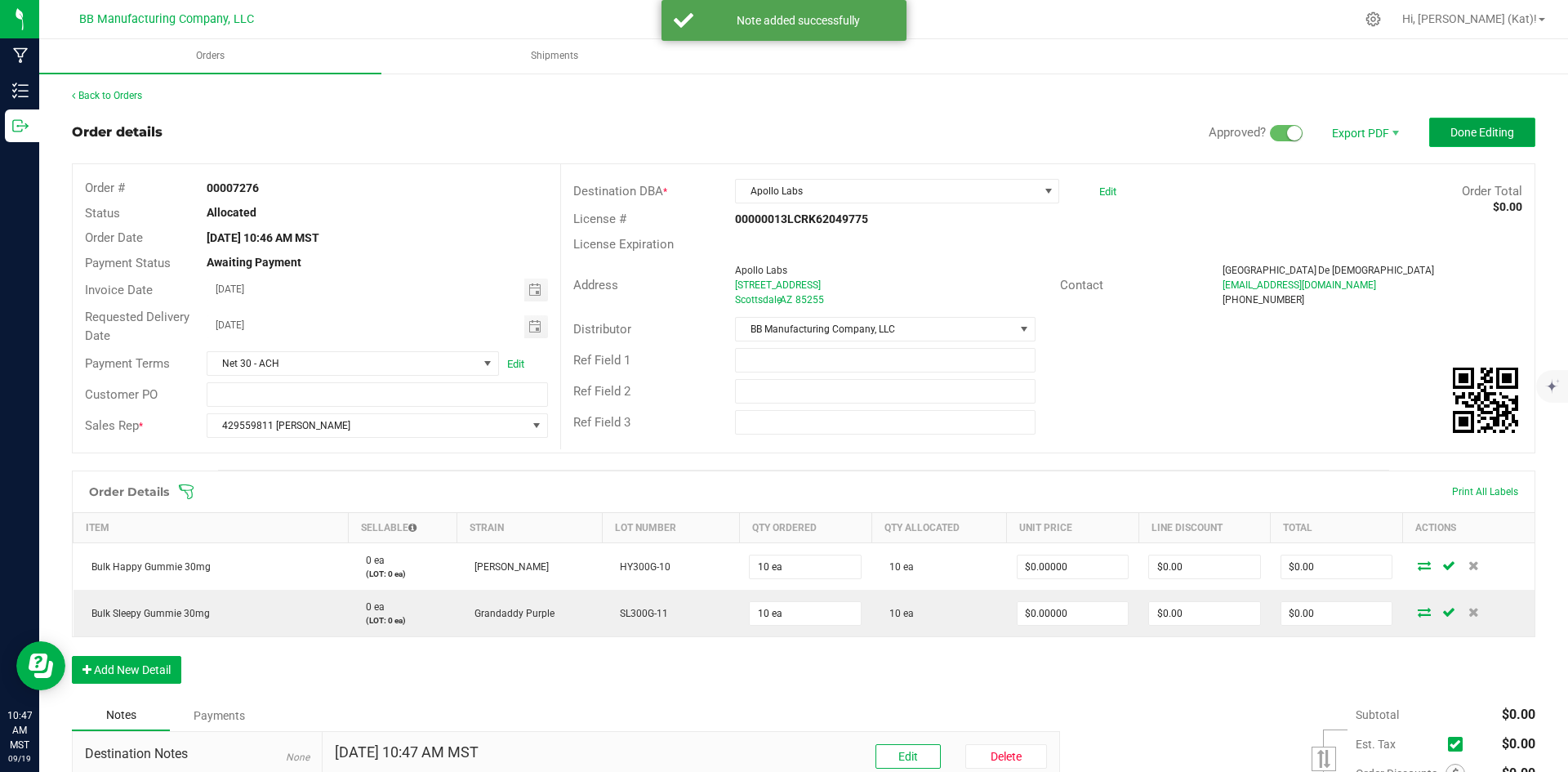
click at [1451, 138] on span "Done Editing" at bounding box center [1482, 132] width 64 height 13
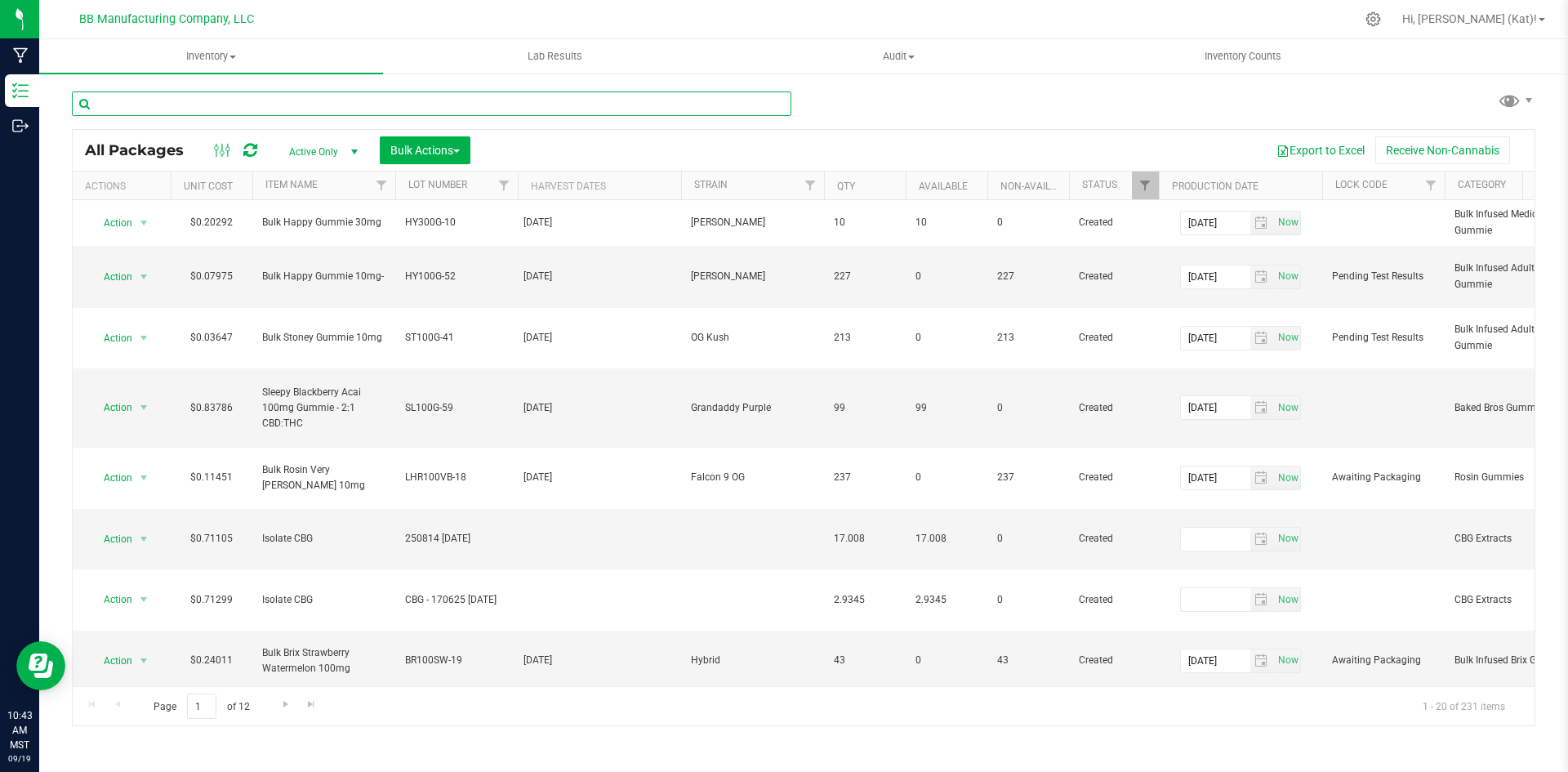
drag, startPoint x: 224, startPoint y: 99, endPoint x: 239, endPoint y: 111, distance: 19.2
click at [224, 99] on input "text" at bounding box center [431, 104] width 720 height 24
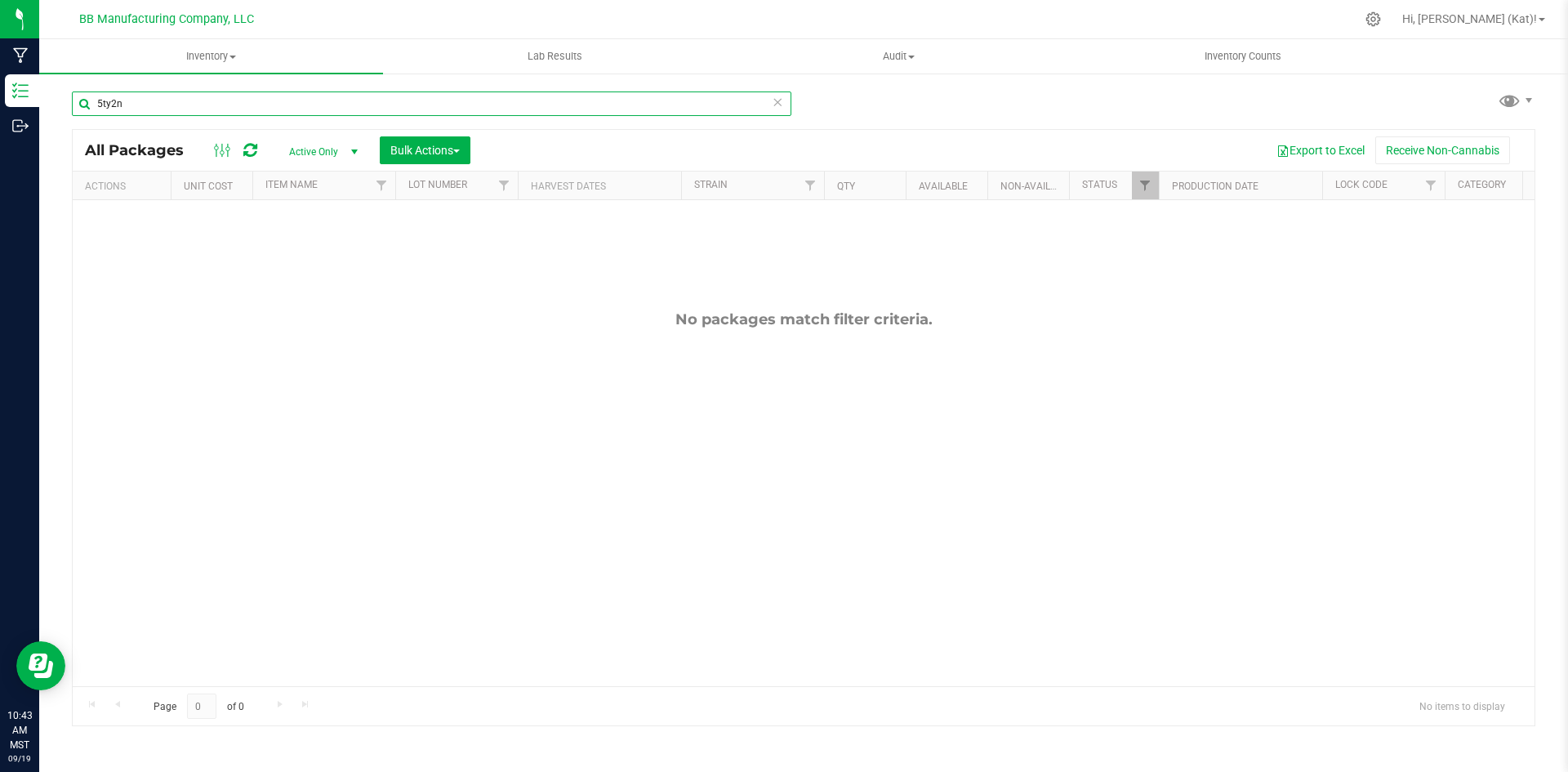
drag, startPoint x: 162, startPoint y: 106, endPoint x: 45, endPoint y: 102, distance: 117.1
click at [46, 103] on div "5ty2n All Packages Active Only Active Only Lab Samples Locked All Bulk Actions …" at bounding box center [804, 320] width 1529 height 498
paste input "SJ9U"
type input "5SJ9U"
